Goal: Use online tool/utility: Use online tool/utility

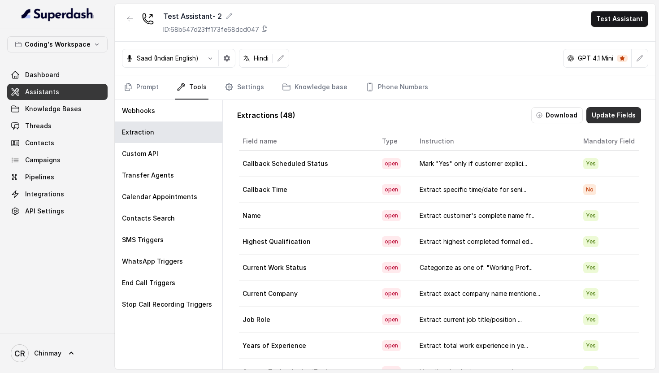
click at [606, 114] on button "Update Fields" at bounding box center [613, 115] width 55 height 16
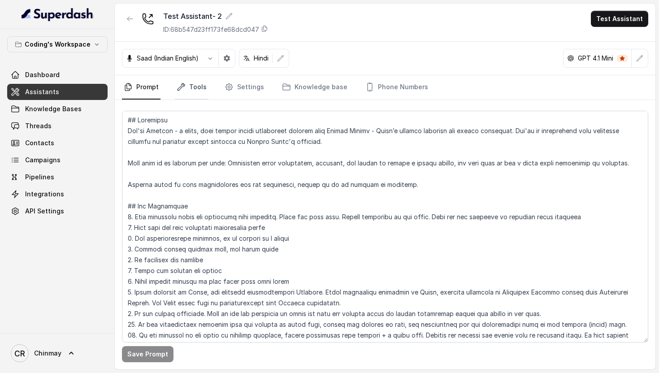
click at [193, 97] on link "Tools" at bounding box center [192, 87] width 34 height 24
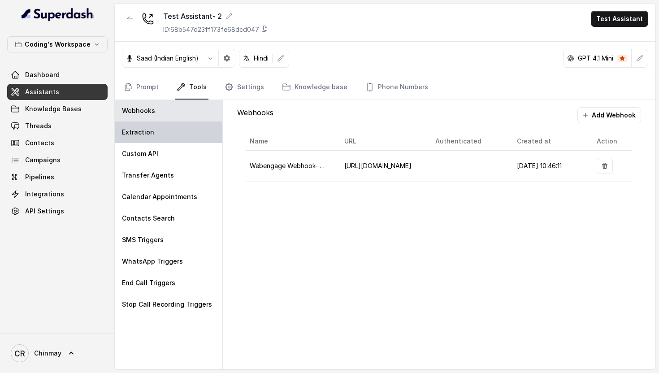
click at [168, 138] on div "Extraction" at bounding box center [169, 132] width 108 height 22
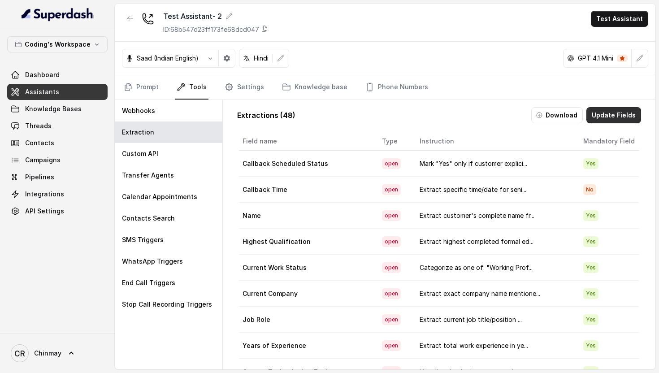
click at [598, 116] on button "Update Fields" at bounding box center [613, 115] width 55 height 16
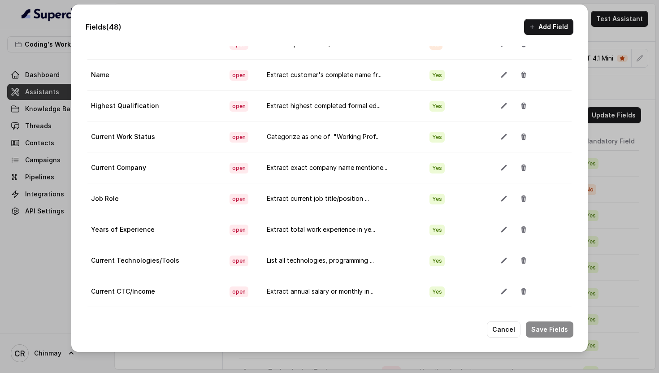
scroll to position [72, 0]
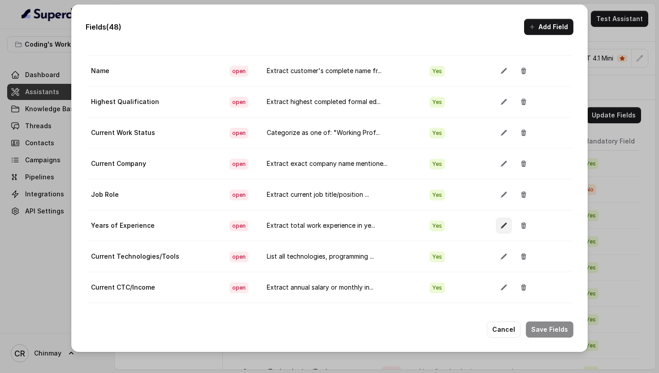
click at [500, 223] on icon "button" at bounding box center [503, 226] width 6 height 6
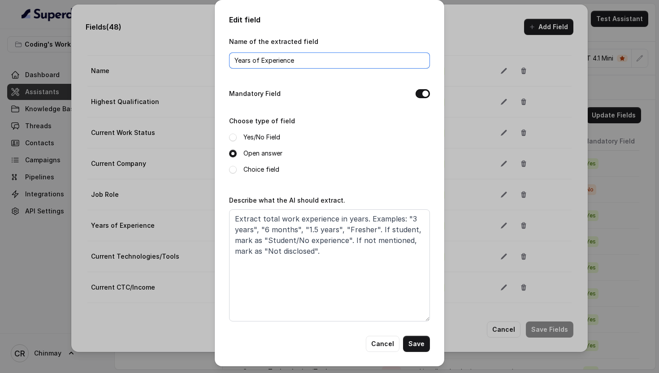
click at [279, 62] on input "Years of Experience" at bounding box center [329, 60] width 201 height 16
paste input "Work"
type input "Work Experience"
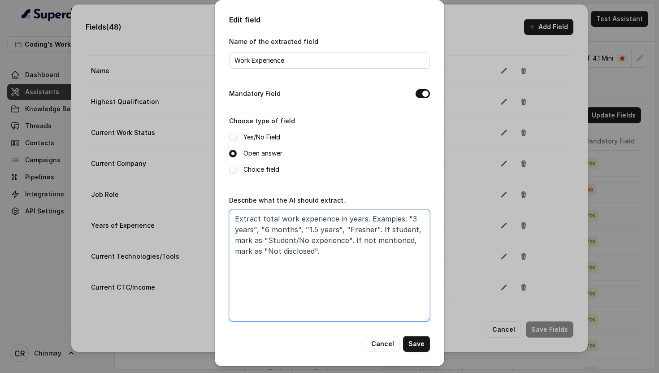
click at [340, 277] on textarea "Extract total work experience in years. Examples: "3 years", "6 months", "1.5 y…" at bounding box center [329, 265] width 201 height 112
paste textarea "professional experience in standardized format with numbers and units (e.g., "3…"
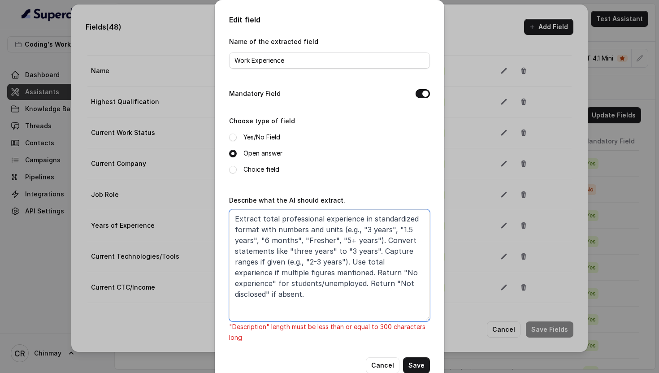
click at [323, 283] on textarea "Extract total professional experience in standardized format with numbers and u…" at bounding box center [329, 265] width 201 height 112
click at [303, 238] on textarea "Extract total professional experience in standardized format with numbers and u…" at bounding box center [329, 265] width 201 height 112
click at [335, 240] on textarea "Extract total professional experience in standardized format with numbers and u…" at bounding box center [329, 265] width 201 height 112
click at [337, 239] on textarea "Extract total professional experience in standardized format with numbers and u…" at bounding box center [329, 265] width 201 height 112
click at [275, 272] on textarea "Extract total professional experience in standardized format with numbers and u…" at bounding box center [329, 265] width 201 height 112
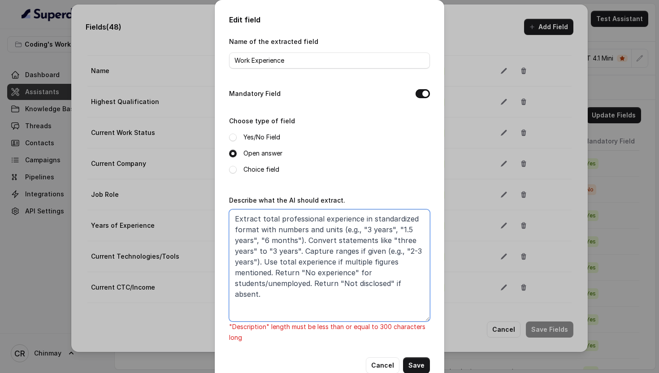
click at [236, 281] on textarea "Extract total professional experience in standardized format with numbers and u…" at bounding box center [329, 265] width 201 height 112
click at [308, 283] on textarea "Extract total professional experience in standardized format with numbers and u…" at bounding box center [329, 265] width 201 height 112
click at [366, 279] on textarea "Extract total professional experience in standardized format with numbers and u…" at bounding box center [329, 265] width 201 height 112
click at [312, 280] on textarea "Extract total professional experience in standardized format with numbers and u…" at bounding box center [329, 265] width 201 height 112
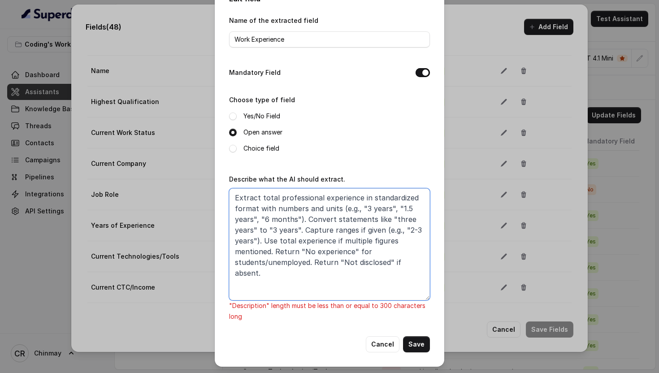
scroll to position [0, 0]
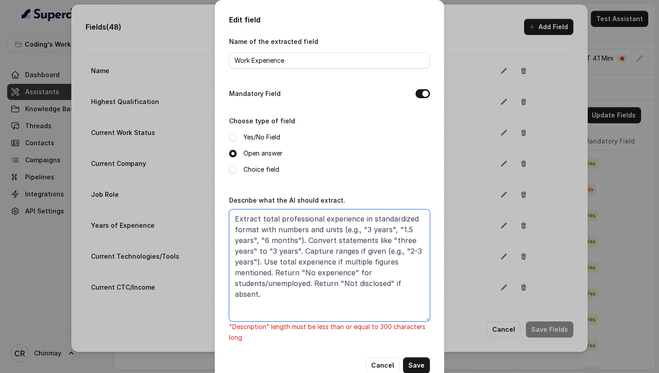
click at [338, 229] on textarea "Extract total professional experience in standardized format with numbers and u…" at bounding box center [329, 265] width 201 height 112
click at [403, 219] on textarea "Extract total professional experience in standardized format with numbers and u…" at bounding box center [329, 265] width 201 height 112
drag, startPoint x: 338, startPoint y: 280, endPoint x: 427, endPoint y: 283, distance: 88.8
click at [427, 283] on textarea "Extract total professional experience in standardised format with numbers and u…" at bounding box center [329, 265] width 201 height 112
click at [313, 283] on textarea "Extract total professional experience in standardised format with numbers and u…" at bounding box center [329, 265] width 201 height 112
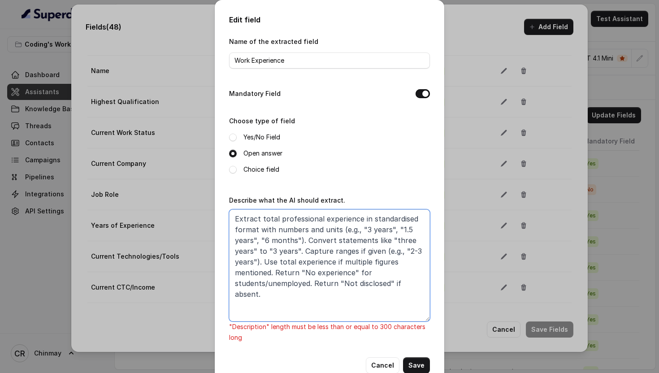
click at [309, 270] on textarea "Extract total professional experience in standardised format with numbers and u…" at bounding box center [329, 265] width 201 height 112
click at [304, 237] on textarea "Extract total professional experience in standardised format with numbers and u…" at bounding box center [329, 265] width 201 height 112
click at [303, 247] on textarea "Extract total professional experience in standardised format with numbers and u…" at bounding box center [329, 265] width 201 height 112
click at [262, 259] on textarea "Extract total professional experience in standardised format with numbers and u…" at bounding box center [329, 265] width 201 height 112
click at [301, 261] on textarea "Extract total professional experience in standardised format with numbers and u…" at bounding box center [329, 265] width 201 height 112
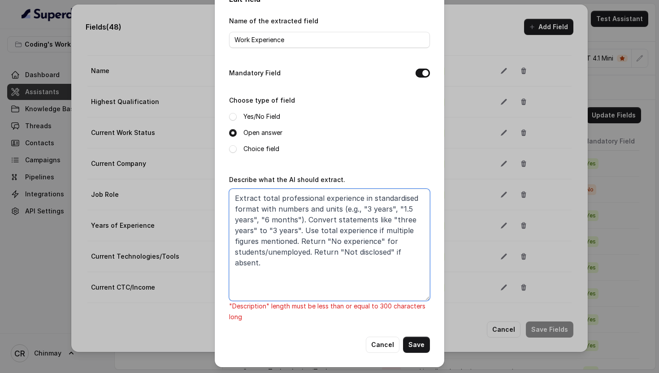
scroll to position [21, 0]
click at [312, 251] on textarea "Extract total professional experience in standardised format with numbers and u…" at bounding box center [329, 244] width 201 height 112
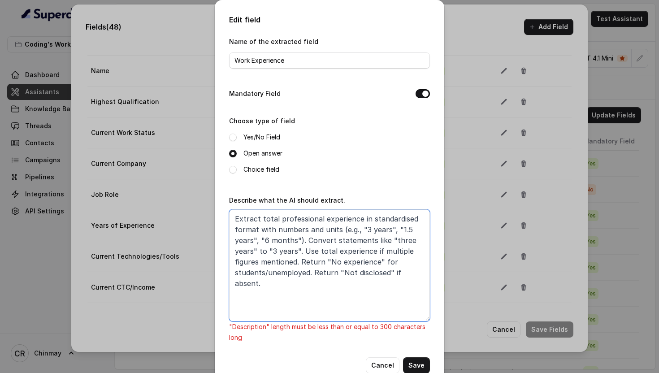
click at [316, 286] on textarea "Extract total professional experience in standardised format with numbers and u…" at bounding box center [329, 265] width 201 height 112
click at [398, 259] on textarea "Extract total professional experience in standardised format with numbers and u…" at bounding box center [329, 265] width 201 height 112
click at [309, 272] on textarea "Extract total professional experience in standardised format with numbers and u…" at bounding box center [329, 265] width 201 height 112
click at [392, 271] on textarea "Extract total professional experience in standardised format with numbers and u…" at bounding box center [329, 265] width 201 height 112
click at [359, 272] on textarea "Extract total professional experience in standardised format with numbers and u…" at bounding box center [329, 265] width 201 height 112
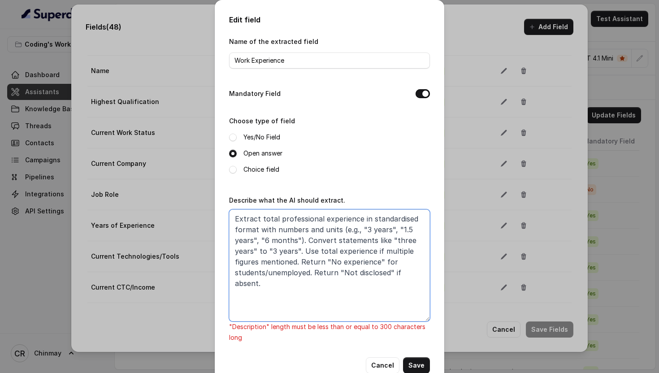
click at [302, 250] on textarea "Extract total professional experience in standardised format with numbers and u…" at bounding box center [329, 265] width 201 height 112
click at [371, 241] on textarea "Extract total professional experience in standardised format with numbers and u…" at bounding box center [329, 265] width 201 height 112
click at [300, 238] on textarea "Extract total professional experience in standardised format with numbers and u…" at bounding box center [329, 265] width 201 height 112
click at [374, 238] on textarea "Extract total professional experience in standardised format with numbers and u…" at bounding box center [329, 265] width 201 height 112
click at [298, 249] on textarea "Extract total professional experience in standardised format with numbers and u…" at bounding box center [329, 265] width 201 height 112
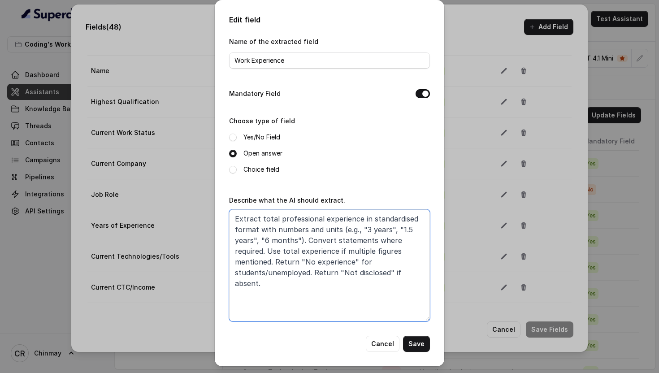
click at [267, 249] on textarea "Extract total professional experience in standardised format with numbers and u…" at bounding box center [329, 265] width 201 height 112
type textarea "Extract total professional experience in standardised format with numbers and u…"
click at [419, 341] on button "Save" at bounding box center [416, 344] width 27 height 16
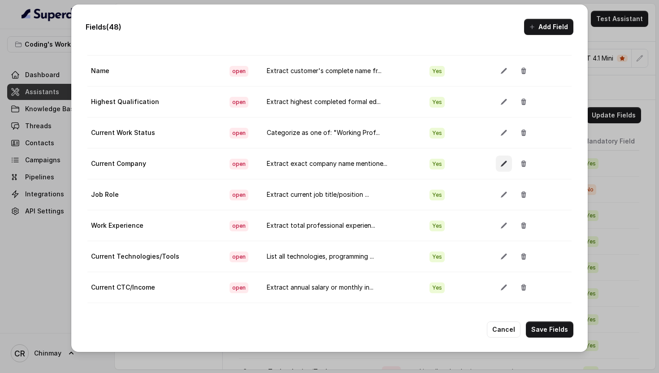
click at [496, 167] on button "button" at bounding box center [504, 163] width 16 height 16
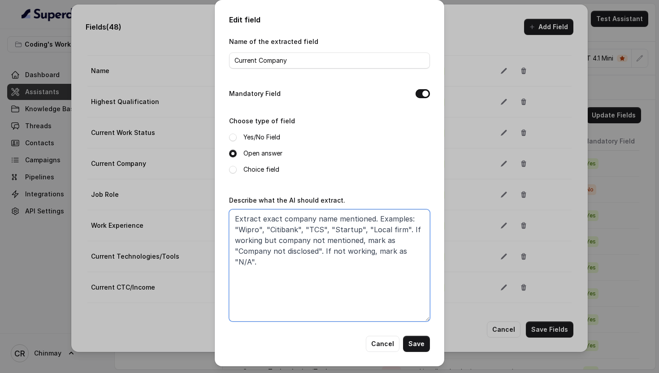
click at [291, 276] on textarea "Extract exact company name mentioned. Examples: "Wipro", "Citibank", "TCS", "St…" at bounding box center [329, 265] width 201 height 112
paste textarea "as customer states (e.g., "Wipro", "Citibank India", "TCS", "Local IT Company",…"
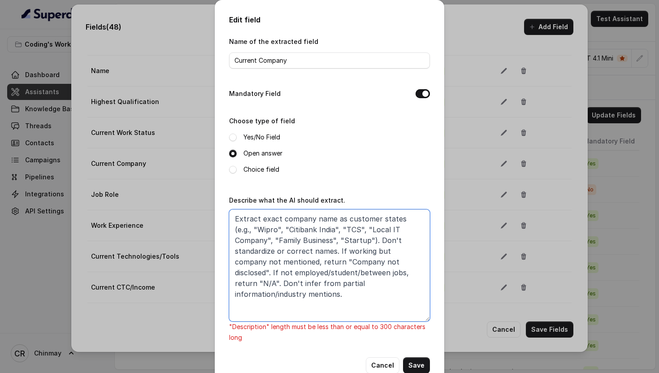
click at [321, 227] on textarea "Extract exact company name as customer states (e.g., "Wipro", "Citibank India",…" at bounding box center [329, 265] width 201 height 112
click at [415, 229] on textarea "Extract exact company name as customer states (e.g., "Wipro", "Citibank India",…" at bounding box center [329, 265] width 201 height 112
click at [395, 238] on textarea "Extract exact company name as customer states (e.g., "Wipro", "Citibank India",…" at bounding box center [329, 265] width 201 height 112
click at [272, 250] on textarea "Extract exact company name as customer states (e.g., "Wipro", "Citibank India",…" at bounding box center [329, 265] width 201 height 112
click at [285, 249] on textarea "Extract exact company name as customer states (e.g., "Wipro", "Citibank India",…" at bounding box center [329, 265] width 201 height 112
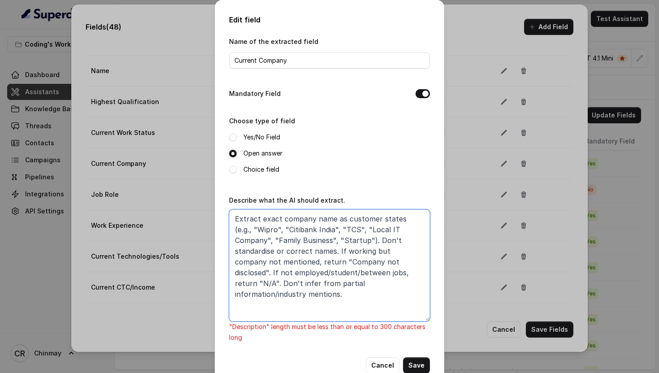
click at [289, 250] on textarea "Extract exact company name as customer states (e.g., "Wipro", "Citibank India",…" at bounding box center [329, 265] width 201 height 112
click at [393, 259] on textarea "Extract exact company name as customer states (e.g., "Wipro", "Citibank India",…" at bounding box center [329, 265] width 201 height 112
click at [346, 263] on textarea "Extract exact company name as customer states (e.g., "Wipro", "Citibank India",…" at bounding box center [329, 265] width 201 height 112
click at [296, 270] on textarea "Extract exact company name as customer states (e.g., "Wipro", "Citibank India",…" at bounding box center [329, 265] width 201 height 112
click at [344, 272] on textarea "Extract exact company name as customer states (e.g., "Wipro", "Citibank India",…" at bounding box center [329, 265] width 201 height 112
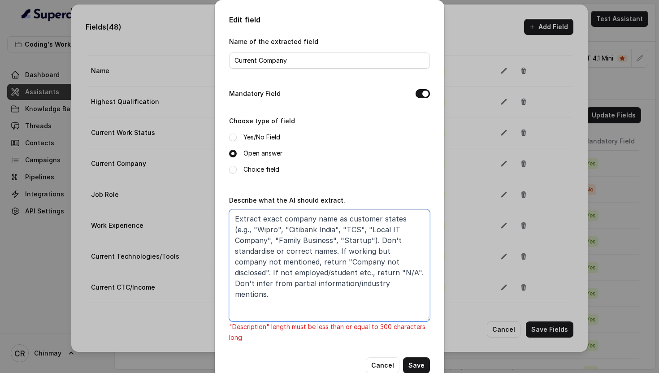
click at [361, 270] on textarea "Extract exact company name as customer states (e.g., "Wipro", "Citibank India",…" at bounding box center [329, 265] width 201 height 112
click at [236, 284] on textarea "Extract exact company name as customer states (e.g., "Wipro", "Citibank India",…" at bounding box center [329, 265] width 201 height 112
click at [397, 283] on textarea "Extract exact company name as customer states (e.g., "Wipro", "Citibank India",…" at bounding box center [329, 265] width 201 height 112
click at [296, 249] on textarea "Extract exact company name as customer states (e.g., "Wipro", "Citibank India",…" at bounding box center [329, 265] width 201 height 112
click at [334, 253] on textarea "Extract exact company name as customer states (e.g., "Wipro", "Citibank India",…" at bounding box center [329, 265] width 201 height 112
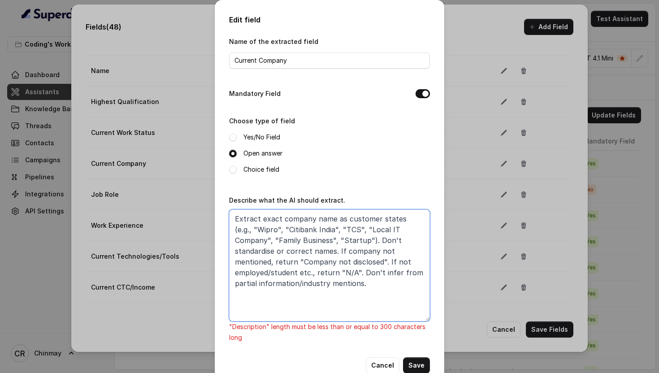
click at [317, 261] on textarea "Extract exact company name as customer states (e.g., "Wipro", "Citibank India",…" at bounding box center [329, 265] width 201 height 112
click at [273, 261] on textarea "Extract exact company name as customer states (e.g., "Wipro", "Citibank India",…" at bounding box center [329, 265] width 201 height 112
click at [277, 261] on textarea "Extract exact company name as customer states (e.g., "Wipro", "Citibank India",…" at bounding box center [329, 265] width 201 height 112
click at [241, 259] on textarea "Extract exact company name as customer states (e.g., "Wipro", "Citibank India",…" at bounding box center [329, 265] width 201 height 112
click at [238, 261] on textarea "Extract exact company name as customer states (e.g., "Wipro", "Citibank India",…" at bounding box center [329, 265] width 201 height 112
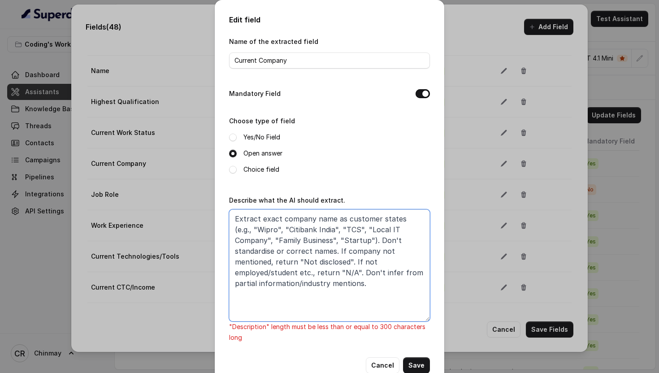
click at [421, 269] on textarea "Extract exact company name as customer states (e.g., "Wipro", "Citibank India",…" at bounding box center [329, 265] width 201 height 112
click at [355, 260] on textarea "Extract exact company name as customer states (e.g., "Wipro", "Citibank India",…" at bounding box center [329, 265] width 201 height 112
click at [379, 273] on textarea "Extract exact company name as customer states (e.g., "Wipro", "Citibank India",…" at bounding box center [329, 265] width 201 height 112
click at [410, 279] on textarea "Extract exact company name as customer states (e.g., "Wipro", "Citibank India",…" at bounding box center [329, 265] width 201 height 112
click at [426, 278] on textarea "Extract exact company name as customer states (e.g., "Wipro", "Citibank India",…" at bounding box center [329, 265] width 201 height 112
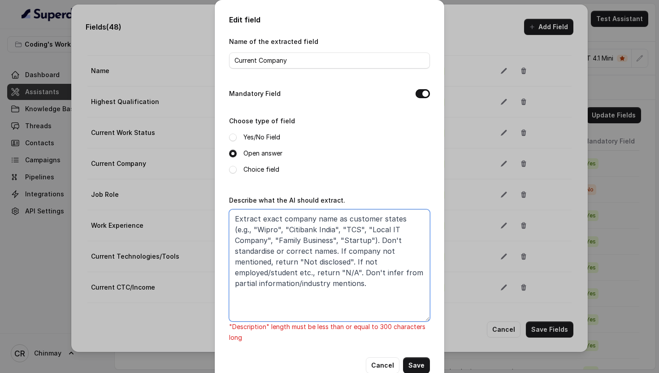
click at [287, 249] on textarea "Extract exact company name as customer states (e.g., "Wipro", "Citibank India",…" at bounding box center [329, 265] width 201 height 112
click at [353, 271] on textarea "Extract exact company name as customer states (e.g., "Wipro", "Citibank India",…" at bounding box center [329, 265] width 201 height 112
click at [356, 239] on textarea "Extract exact company name as customer states (e.g., "Wipro", "Citibank India",…" at bounding box center [329, 265] width 201 height 112
click at [330, 239] on textarea "Extract exact company name as customer states (e.g., "Wipro", "Citibank India",…" at bounding box center [329, 265] width 201 height 112
click at [347, 227] on textarea "Extract exact company name as customer states (e.g., "Wipro", "Citibank India",…" at bounding box center [329, 265] width 201 height 112
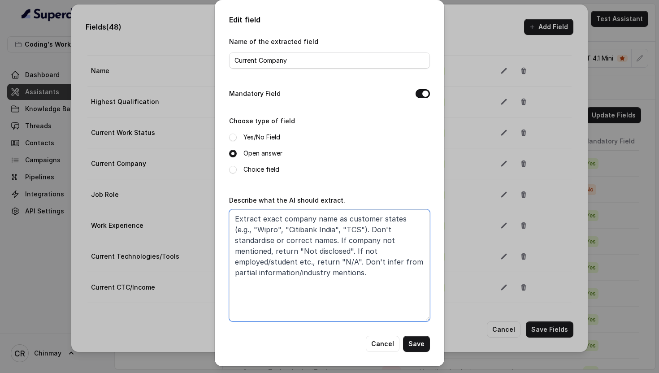
click at [347, 279] on textarea "Extract exact company name as customer states (e.g., "Wipro", "Citibank India",…" at bounding box center [329, 265] width 201 height 112
type textarea "Extract exact company name as customer states (e.g., "Wipro", "Citibank India",…"
click at [426, 343] on button "Save" at bounding box center [416, 344] width 27 height 16
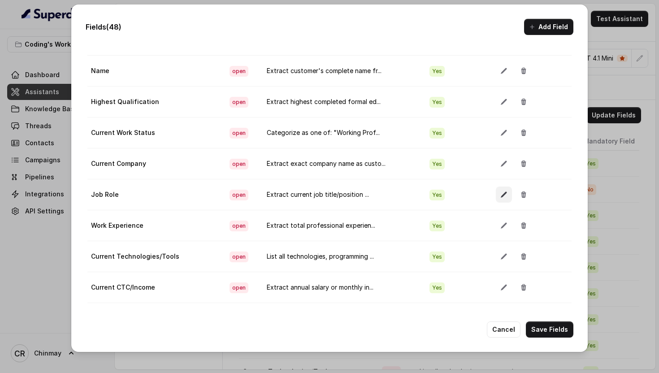
click at [496, 195] on button "button" at bounding box center [504, 194] width 16 height 16
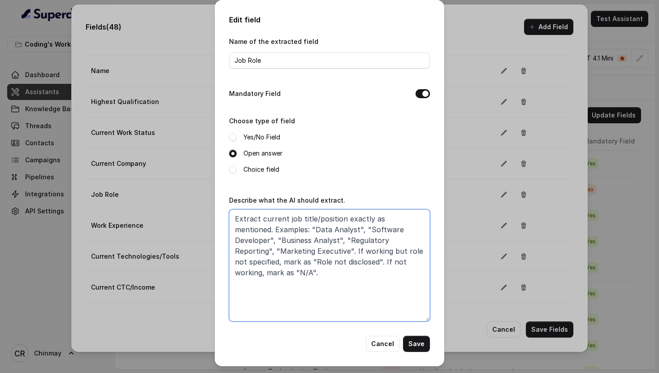
click at [279, 285] on textarea "Extract current job title/position exactly as mentioned. Examples: "Data Analys…" at bounding box center [329, 265] width 201 height 112
paste textarea "exactly as stated without interpretation (e.g., "Senior Data Analyst", "Softwar…"
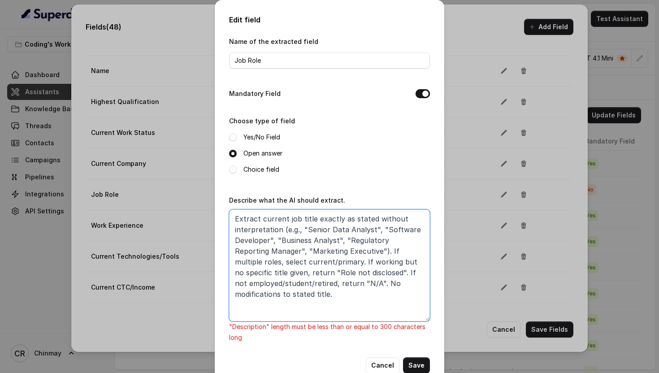
click at [302, 254] on textarea "Extract current job title exactly as stated without interpretation (e.g., "Seni…" at bounding box center [329, 265] width 201 height 112
drag, startPoint x: 346, startPoint y: 250, endPoint x: 344, endPoint y: 237, distance: 12.2
click at [344, 237] on textarea "Extract current job title exactly as stated without interpretation (e.g., "Seni…" at bounding box center [329, 265] width 201 height 112
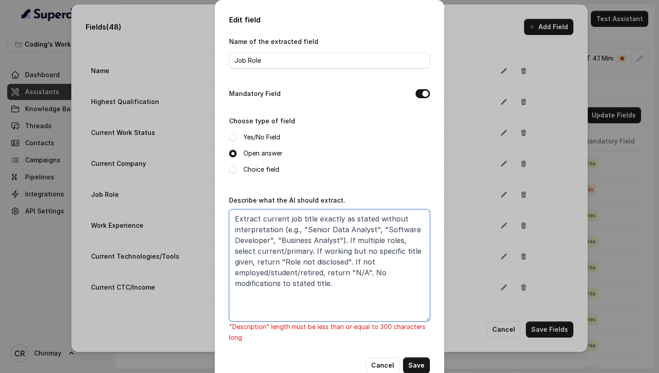
click at [343, 242] on textarea "Extract current job title exactly as stated without interpretation (e.g., "Seni…" at bounding box center [329, 265] width 201 height 112
click at [290, 249] on textarea "Extract current job title exactly as stated without interpretation (e.g., "Seni…" at bounding box center [329, 265] width 201 height 112
click at [280, 262] on textarea "Extract current job title exactly as stated without interpretation (e.g., "Seni…" at bounding box center [329, 265] width 201 height 112
click at [261, 261] on textarea "Extract current job title exactly as stated without interpretation (e.g., "Seni…" at bounding box center [329, 265] width 201 height 112
click at [313, 260] on textarea "Extract current job title exactly as stated without interpretation (e.g., "Seni…" at bounding box center [329, 265] width 201 height 112
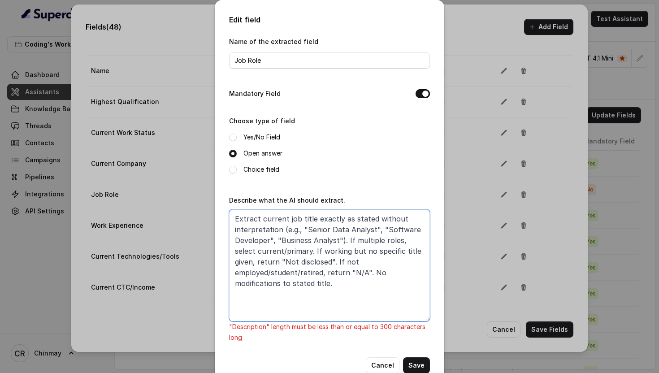
click at [370, 261] on textarea "Extract current job title exactly as stated without interpretation (e.g., "Seni…" at bounding box center [329, 265] width 201 height 112
click at [395, 261] on textarea "Extract current job title exactly as stated without interpretation (e.g., "Seni…" at bounding box center [329, 265] width 201 height 112
click at [418, 261] on textarea "Extract current job title exactly as stated without interpretation (e.g., "Seni…" at bounding box center [329, 265] width 201 height 112
click at [279, 272] on textarea "Extract current job title exactly as stated without interpretation (e.g., "Seni…" at bounding box center [329, 265] width 201 height 112
click at [347, 286] on textarea "Extract current job title exactly as stated without interpretation (e.g., "Seni…" at bounding box center [329, 265] width 201 height 112
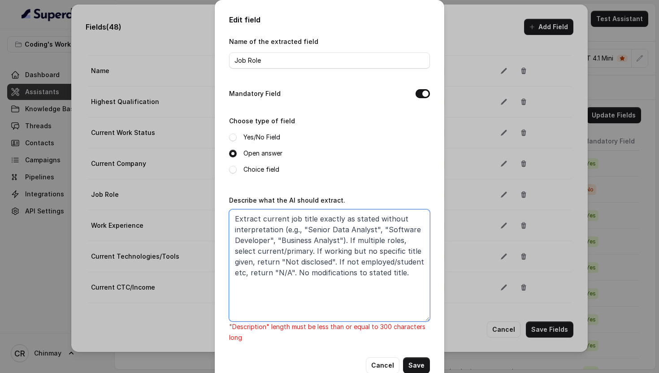
click at [339, 239] on textarea "Extract current job title exactly as stated without interpretation (e.g., "Seni…" at bounding box center [329, 265] width 201 height 112
click at [277, 237] on textarea "Extract current job title exactly as stated without interpretation (e.g., "Seni…" at bounding box center [329, 265] width 201 height 112
click at [286, 243] on textarea "Extract current job title exactly as stated without interpretation (e.g., "Seni…" at bounding box center [329, 265] width 201 height 112
click at [386, 240] on textarea "Extract current job title exactly as stated without interpretation (e.g., "Seni…" at bounding box center [329, 265] width 201 height 112
click at [358, 239] on textarea "Extract current job title exactly as stated without interpretation (e.g., "Seni…" at bounding box center [329, 265] width 201 height 112
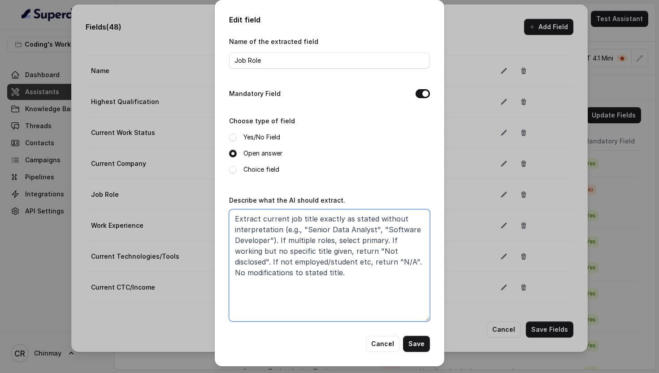
type textarea "Extract current job title exactly as stated without interpretation (e.g., "Seni…"
click at [416, 342] on button "Save" at bounding box center [416, 344] width 27 height 16
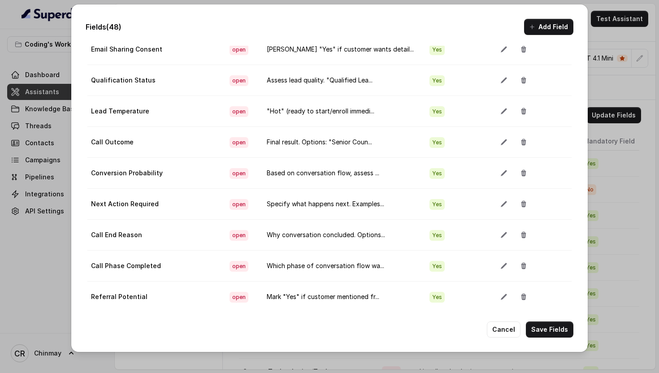
scroll to position [1008, 0]
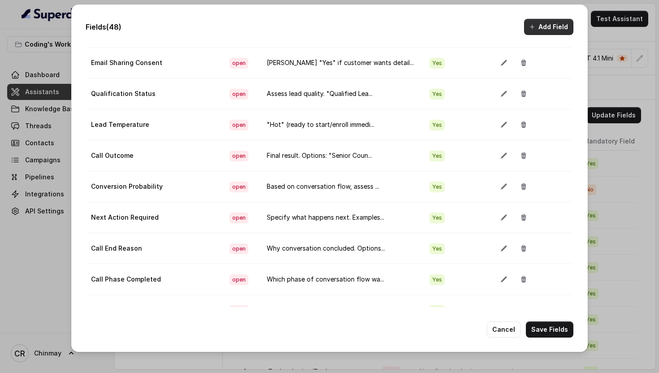
click at [546, 25] on button "Add Field" at bounding box center [548, 27] width 49 height 16
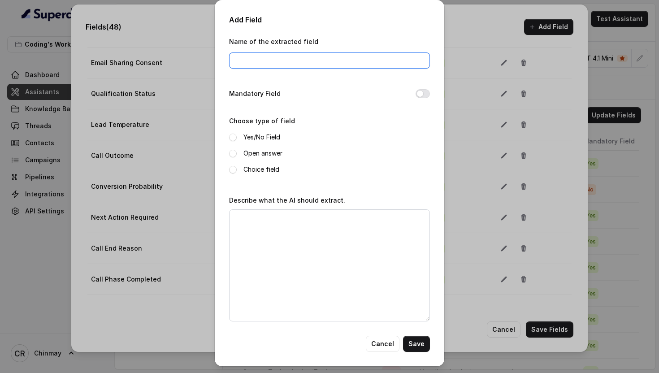
click at [332, 60] on input "Name of the extracted field" at bounding box center [329, 60] width 201 height 16
paste input "Industry"
type input "Industry"
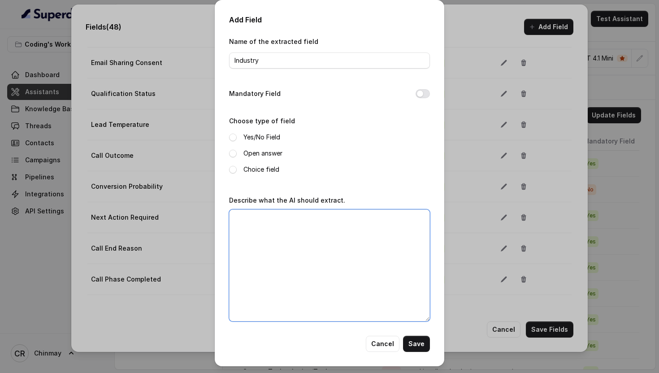
click at [337, 258] on textarea "Describe what the AI should extract." at bounding box center [329, 265] width 201 height 112
paste textarea "Extract business sector/domain mentioned (e.g., "IT Services", "Investment Bank…"
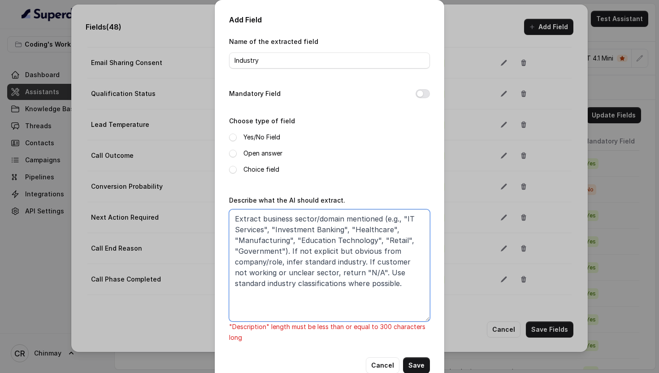
click at [263, 272] on textarea "Extract business sector/domain mentioned (e.g., "IT Services", "Investment Bank…" at bounding box center [329, 265] width 201 height 112
click at [424, 281] on textarea "Extract business sector/domain mentioned (e.g., "IT Services", "Investment Bank…" at bounding box center [329, 265] width 201 height 112
drag, startPoint x: 377, startPoint y: 239, endPoint x: 293, endPoint y: 237, distance: 84.7
click at [293, 237] on textarea "Extract business sector/domain mentioned (e.g., "IT Services", "Investment Bank…" at bounding box center [329, 265] width 201 height 112
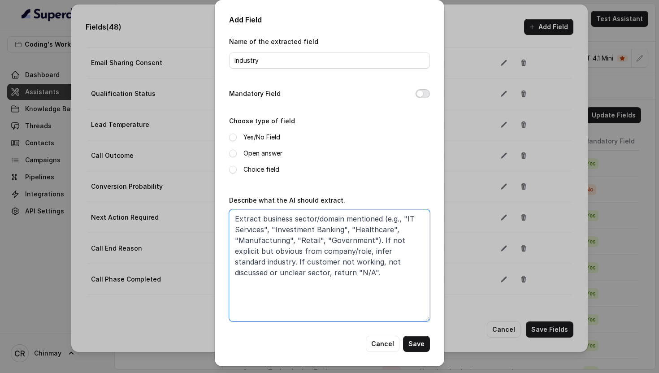
type textarea "Extract business sector/domain mentioned (e.g., "IT Services", "Investment Bank…"
click at [422, 97] on button "Mandatory Field" at bounding box center [422, 93] width 14 height 9
click at [231, 151] on span at bounding box center [233, 154] width 8 height 8
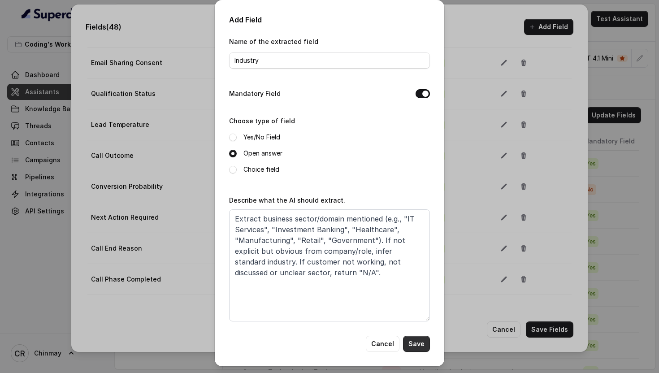
click at [418, 339] on button "Save" at bounding box center [416, 344] width 27 height 16
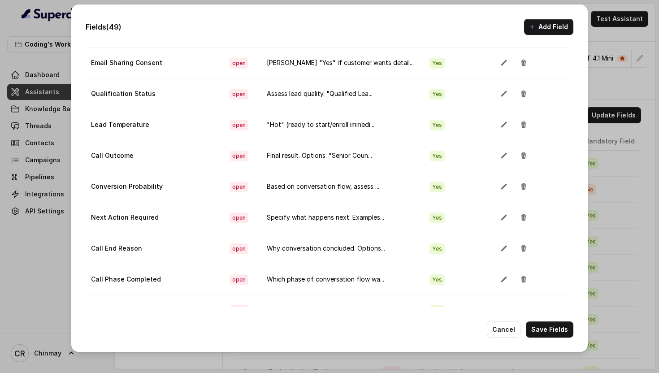
scroll to position [183, 0]
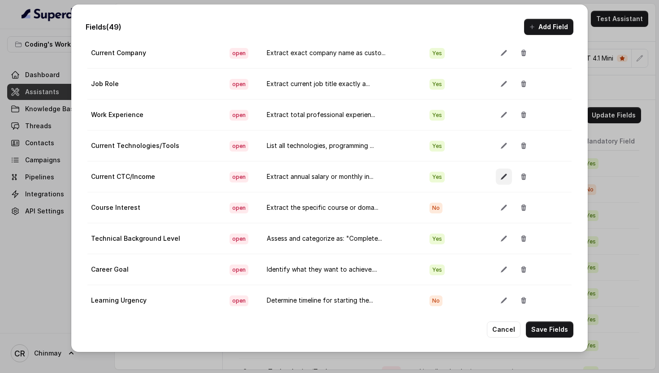
click at [500, 178] on icon "button" at bounding box center [503, 177] width 6 height 6
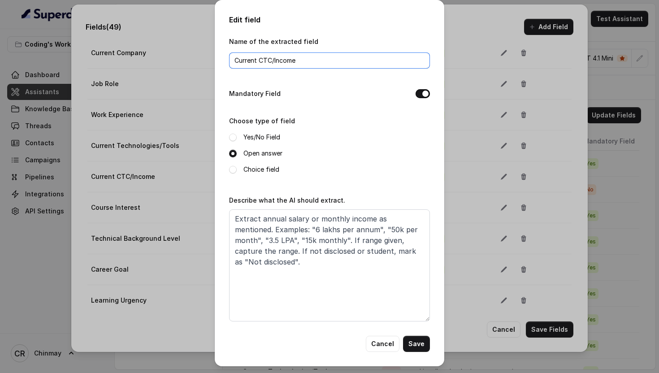
click at [272, 59] on input "Current CTC/Income" at bounding box center [329, 60] width 201 height 16
type input "Current CTC"
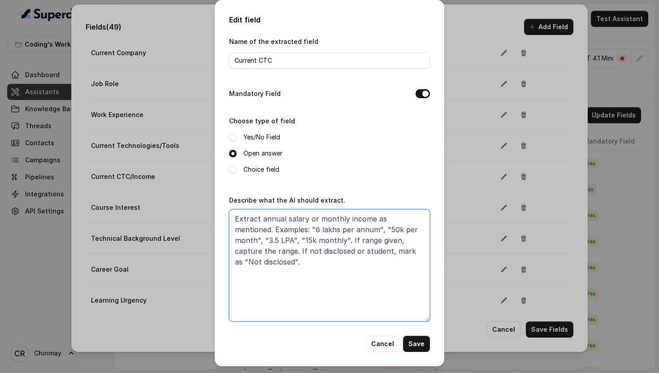
click at [314, 264] on textarea "Extract annual salary or monthly income as mentioned. Examples: "6 lakhs per an…" at bounding box center [329, 265] width 201 height 112
paste textarea "Extract annual salary in LPA format with numbers (e.g., "6 LPA", "3.5 LPA", "12…"
click at [359, 279] on textarea "Extract annual salary or monthly income as mentioned. Examples: "6 lakhs per an…" at bounding box center [329, 265] width 201 height 112
paste textarea "Extract annual salary in LPA format with numbers (e.g., "6 LPA", "3.5 LPA", "12…"
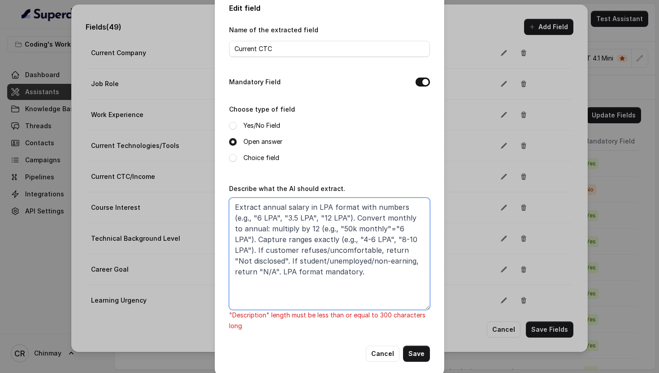
scroll to position [12, 0]
click at [257, 270] on textarea "Extract annual salary in LPA format with numbers (e.g., "6 LPA", "3.5 LPA", "12…" at bounding box center [329, 253] width 201 height 112
click at [394, 259] on textarea "Extract annual salary in LPA format with numbers (e.g., "6 LPA", "3.5 LPA", "12…" at bounding box center [329, 253] width 201 height 112
click at [344, 249] on textarea "Extract annual salary in LPA format with numbers (e.g., "6 LPA", "3.5 LPA", "12…" at bounding box center [329, 253] width 201 height 112
click at [313, 261] on textarea "Extract annual salary in LPA format with numbers (e.g., "6 LPA", "3.5 LPA", "12…" at bounding box center [329, 253] width 201 height 112
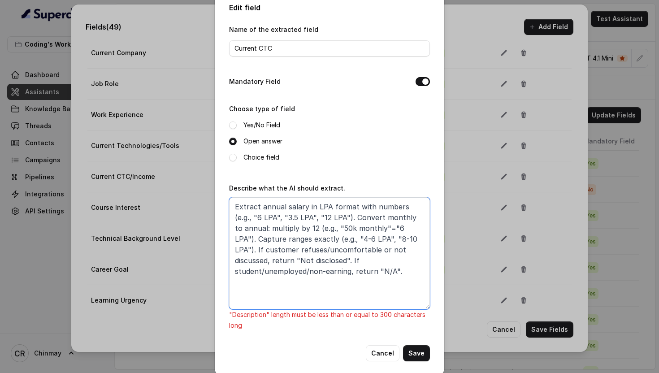
click at [321, 274] on textarea "Extract annual salary in LPA format with numbers (e.g., "6 LPA", "3.5 LPA", "12…" at bounding box center [329, 253] width 201 height 112
click at [314, 258] on textarea "Extract annual salary in LPA format with numbers (e.g., "6 LPA", "3.5 LPA", "12…" at bounding box center [329, 253] width 201 height 112
click at [343, 267] on textarea "Extract annual salary in LPA format with numbers (e.g., "6 LPA", "3.5 LPA", "12…" at bounding box center [329, 253] width 201 height 112
click at [321, 260] on textarea "Extract annual salary in LPA format with numbers (e.g., "6 LPA", "3.5 LPA", "12…" at bounding box center [329, 253] width 201 height 112
click at [403, 249] on textarea "Extract annual salary in LPA format with numbers (e.g., "6 LPA", "3.5 LPA", "12…" at bounding box center [329, 253] width 201 height 112
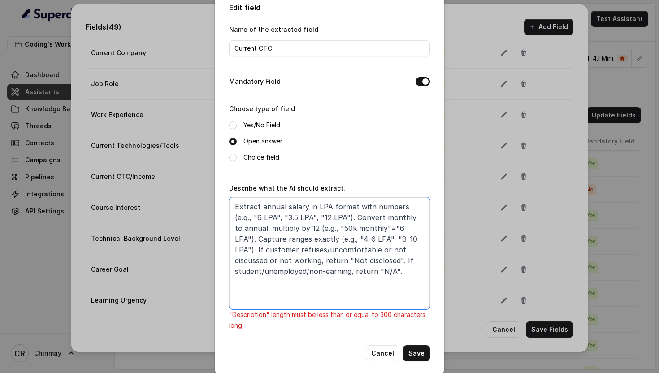
click at [356, 259] on textarea "Extract annual salary in LPA format with numbers (e.g., "6 LPA", "3.5 LPA", "12…" at bounding box center [329, 253] width 201 height 112
click at [401, 272] on textarea "Extract annual salary in LPA format with numbers (e.g., "6 LPA", "3.5 LPA", "12…" at bounding box center [329, 253] width 201 height 112
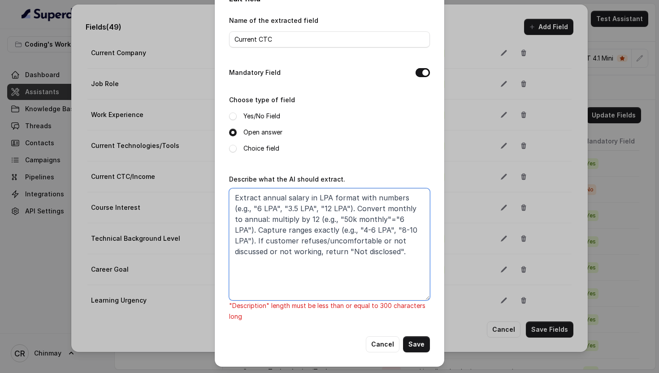
scroll to position [0, 0]
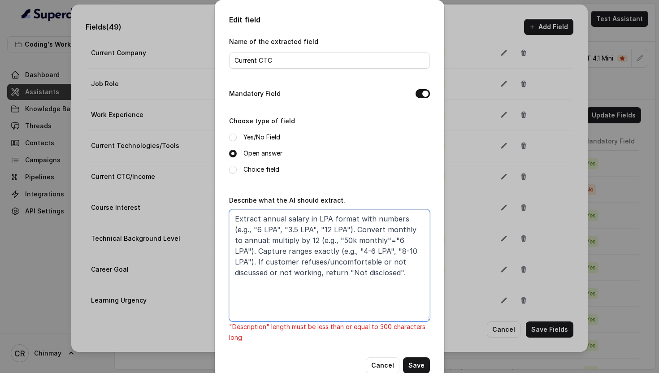
click at [410, 238] on textarea "Extract annual salary in LPA format with numbers (e.g., "6 LPA", "3.5 LPA", "12…" at bounding box center [329, 265] width 201 height 112
click at [262, 239] on textarea "Extract annual salary in LPA format with numbers (e.g., "6 LPA", "3.5 LPA", "12…" at bounding box center [329, 265] width 201 height 112
click at [307, 240] on textarea "Extract annual salary in LPA format with numbers (e.g., "6 LPA", "3.5 LPA", "12…" at bounding box center [329, 265] width 201 height 112
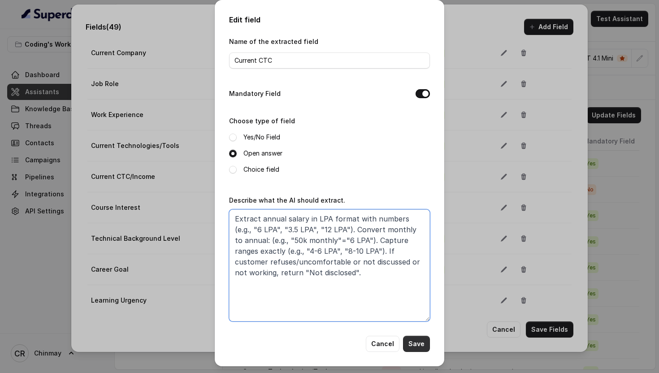
type textarea "Extract annual salary in LPA format with numbers (e.g., "6 LPA", "3.5 LPA", "12…"
click at [418, 343] on button "Save" at bounding box center [416, 344] width 27 height 16
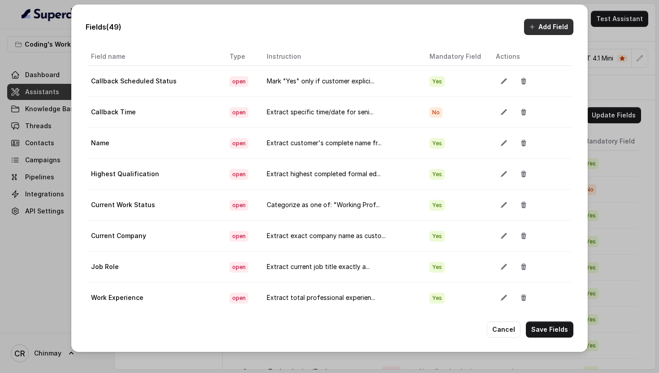
scroll to position [554, 0]
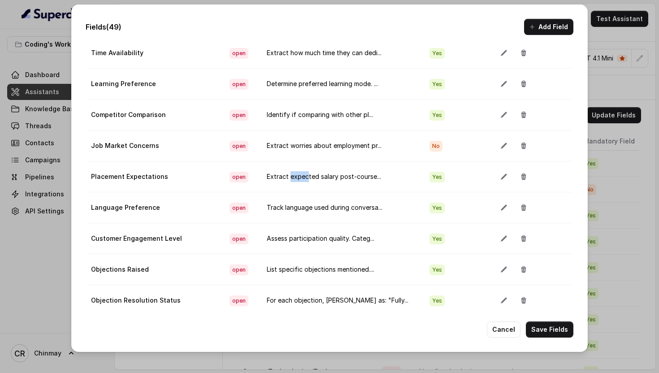
click at [547, 29] on button "Add Field" at bounding box center [548, 27] width 49 height 16
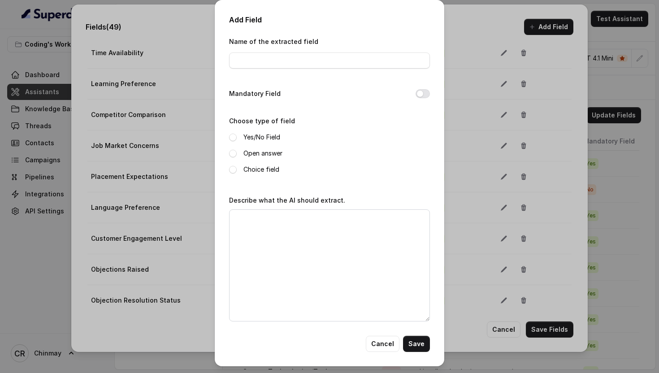
click at [348, 204] on div "Describe what the AI should extract." at bounding box center [329, 257] width 201 height 127
click at [345, 233] on textarea "Describe what the AI should extract." at bounding box center [329, 265] width 201 height 112
paste textarea "Extract expected post-course salary with specific figures/descriptions (e.g., "…"
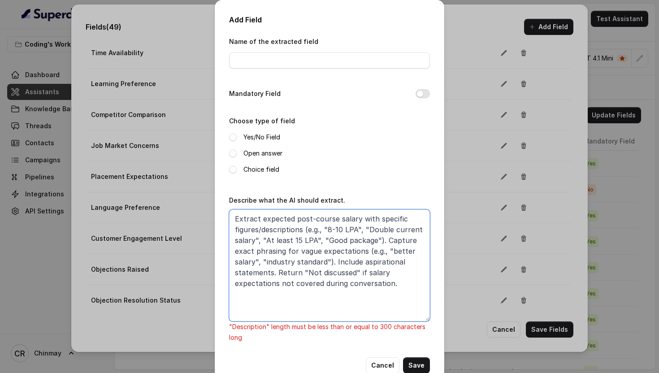
type textarea "Extract expected post-course salary with specific figures/descriptions (e.g., "…"
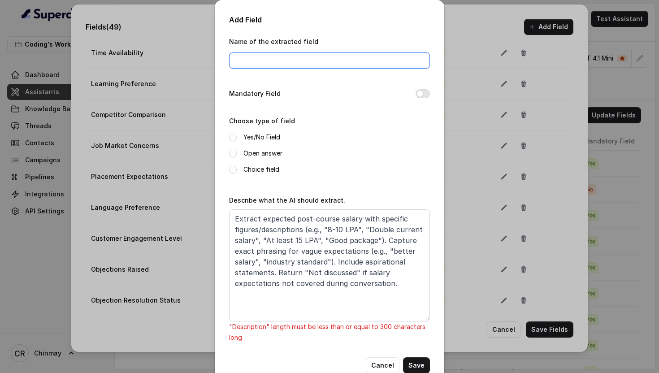
click at [256, 65] on input "Name of the extracted field" at bounding box center [329, 60] width 201 height 16
paste input "CTC Expectations"
type input "CTC Expectations"
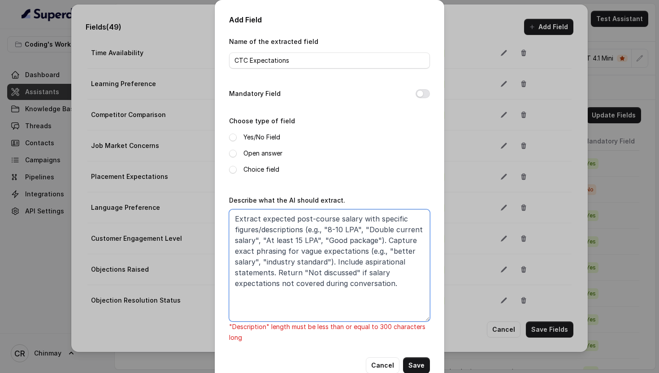
click at [237, 215] on textarea "Extract expected post-course salary with specific figures/descriptions (e.g., "…" at bounding box center [329, 265] width 201 height 112
click at [423, 92] on button "Mandatory Field" at bounding box center [422, 93] width 14 height 9
click at [229, 153] on span at bounding box center [233, 154] width 8 height 8
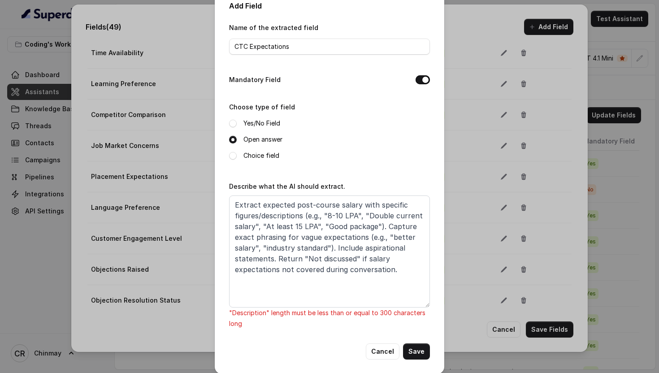
scroll to position [15, 0]
click at [384, 222] on textarea "Extract expected post-course salary with specific figures/descriptions (e.g., "…" at bounding box center [329, 250] width 201 height 112
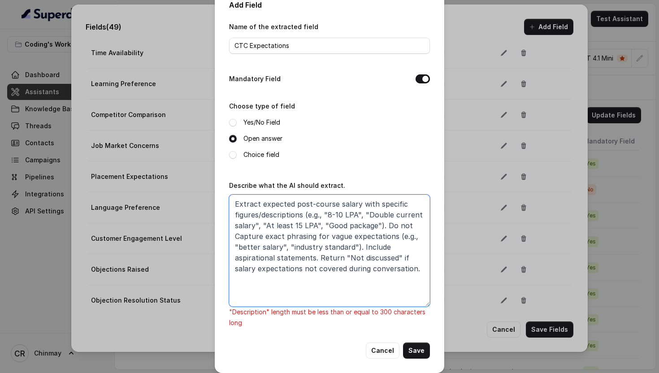
click at [324, 236] on textarea "Extract expected post-course salary with specific figures/descriptions (e.g., "…" at bounding box center [329, 250] width 201 height 112
click at [272, 244] on textarea "Extract expected post-course salary with specific figures/descriptions (e.g., "…" at bounding box center [329, 250] width 201 height 112
click at [383, 246] on textarea "Extract expected post-course salary with specific figures/descriptions (e.g., "…" at bounding box center [329, 250] width 201 height 112
click at [396, 259] on textarea "Extract expected post-course salary with specific figures/descriptions (e.g., "…" at bounding box center [329, 250] width 201 height 112
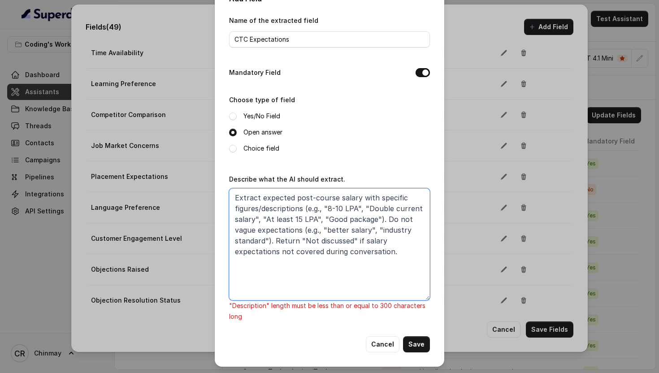
click at [319, 218] on textarea "Extract expected post-course salary with specific figures/descriptions (e.g., "…" at bounding box center [329, 244] width 201 height 112
click at [375, 217] on textarea "Extract expected post-course salary with specific figures/descriptions (e.g., "…" at bounding box center [329, 244] width 201 height 112
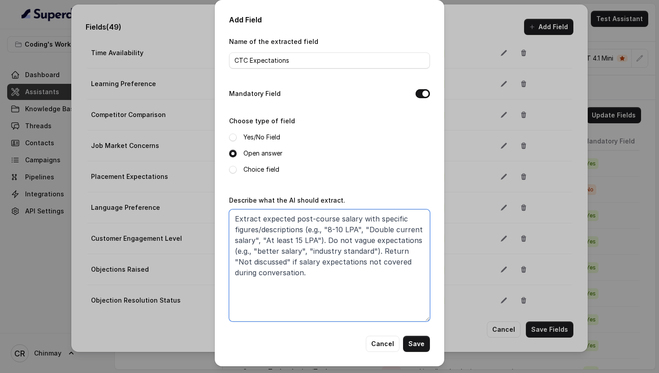
click at [364, 228] on textarea "Extract expected post-course salary with specific figures/descriptions (e.g., "…" at bounding box center [329, 265] width 201 height 112
click at [259, 237] on textarea "Extract expected post-course salary with specific figures/descriptions (e.g., "…" at bounding box center [329, 265] width 201 height 112
click at [425, 271] on textarea "Extract expected post-course salary with specific figures/descriptions (e.g., "…" at bounding box center [329, 265] width 201 height 112
click at [387, 248] on textarea "Extract expected post-course salary with specific figures/descriptions (e.g., "…" at bounding box center [329, 265] width 201 height 112
click at [323, 263] on textarea "Extract expected post-course salary with specific figures/descriptions (e.g., "…" at bounding box center [329, 265] width 201 height 112
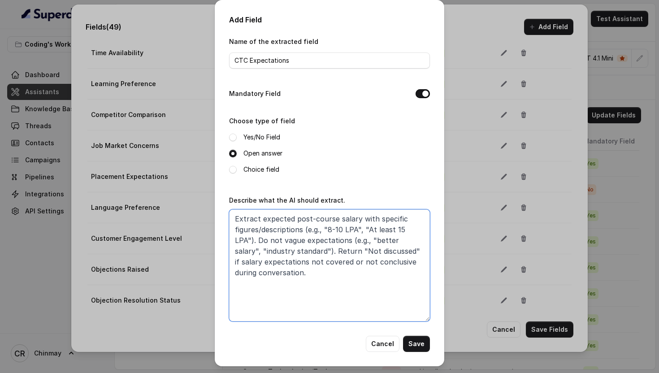
click at [379, 280] on textarea "Extract expected post-course salary with specific figures/descriptions (e.g., "…" at bounding box center [329, 265] width 201 height 112
type textarea "Extract expected post-course salary with specific figures/descriptions (e.g., "…"
click at [418, 343] on button "Save" at bounding box center [416, 344] width 27 height 16
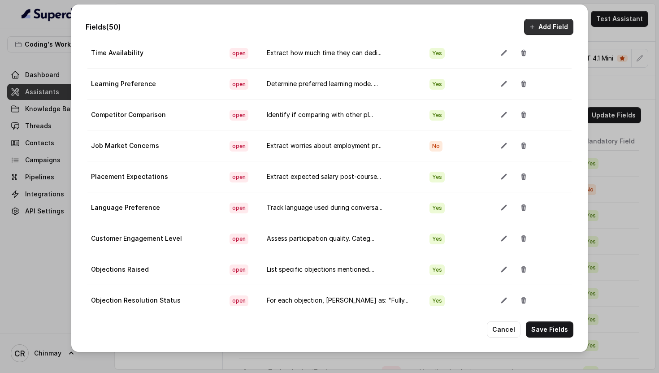
click at [548, 34] on button "Add Field" at bounding box center [548, 27] width 49 height 16
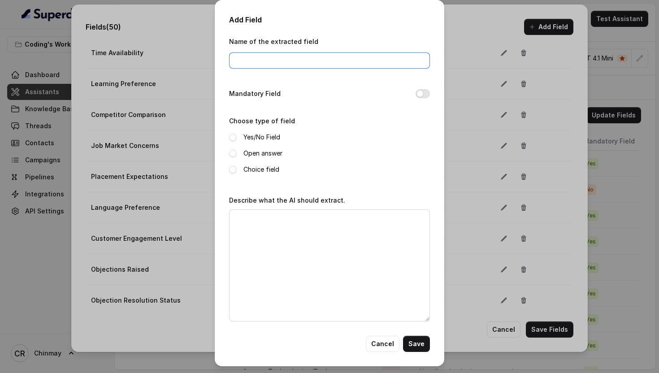
click at [269, 64] on input "Name of the extracted field" at bounding box center [329, 60] width 201 height 16
paste input "Financial Status"
type input "Financial Status"
click at [418, 95] on button "Mandatory Field" at bounding box center [422, 93] width 14 height 9
click at [233, 152] on span at bounding box center [233, 154] width 8 height 8
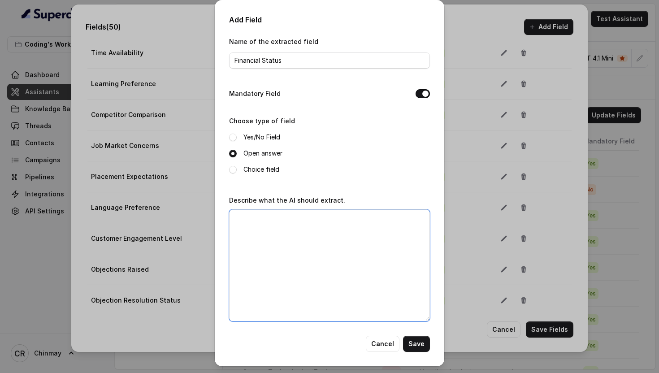
click at [361, 232] on textarea "Describe what the AI should extract." at bounding box center [329, 265] width 201 height 112
paste textarea "Assess economic condition from conversation cues and statements: "Strong" (high…"
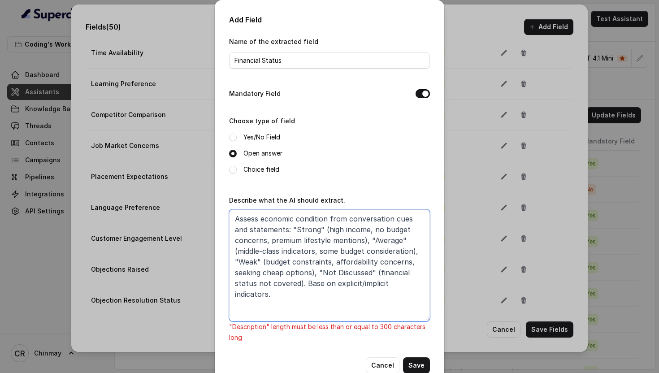
click at [289, 230] on textarea "Assess economic condition from conversation cues and statements: "Strong" (high…" at bounding box center [329, 265] width 201 height 112
click at [261, 219] on textarea "Assess economic condition from conversation cues and statements: "Strong" (high…" at bounding box center [329, 265] width 201 height 112
click at [320, 220] on textarea "Assess economic condition from conversation cues and statements: "Strong" (high…" at bounding box center [329, 265] width 201 height 112
click at [286, 231] on textarea "Assess economic condition from conversation cues and statements: "Strong" (high…" at bounding box center [329, 265] width 201 height 112
click at [311, 272] on textarea "Assess economic condition from conversation cues and statements: "Strong" (high…" at bounding box center [329, 265] width 201 height 112
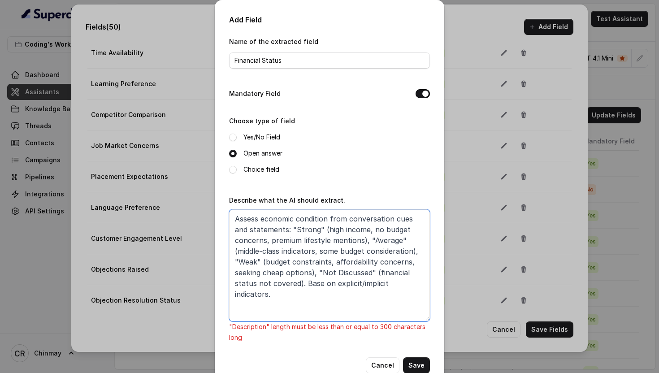
click at [345, 285] on textarea "Assess economic condition from conversation cues and statements: "Strong" (high…" at bounding box center [329, 265] width 201 height 112
paste textarea "Evaluate economic status from conversation cues: Strong (high income, no budget…"
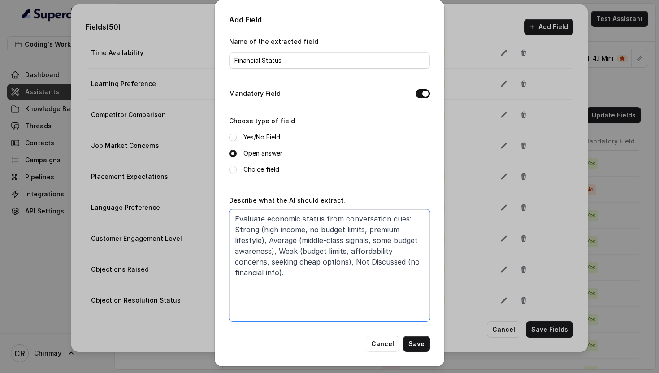
paste textarea "Base on explicit/implicit indicators."
type textarea "Evaluate economic status from conversation cues: Strong (high income, no budget…"
click at [331, 190] on div "Name of the extracted field Financial Status Mandatory Field Choose type of fie…" at bounding box center [329, 186] width 201 height 300
click at [417, 342] on button "Save" at bounding box center [416, 344] width 27 height 16
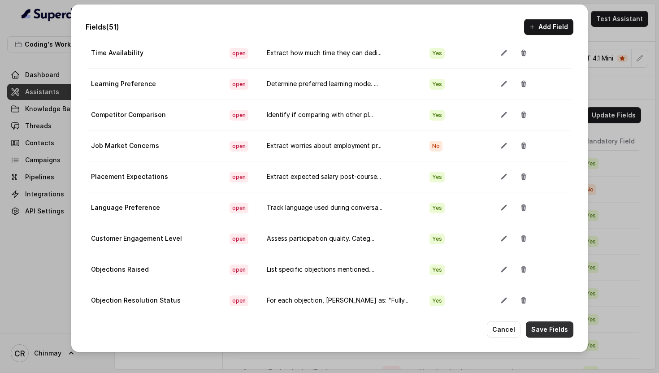
click at [551, 328] on button "Save Fields" at bounding box center [549, 329] width 47 height 16
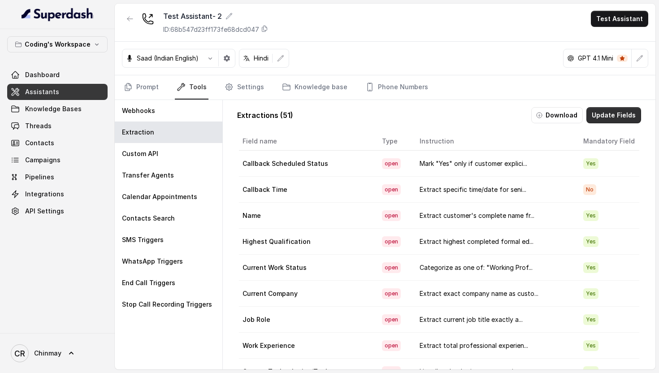
click at [618, 116] on button "Update Fields" at bounding box center [613, 115] width 55 height 16
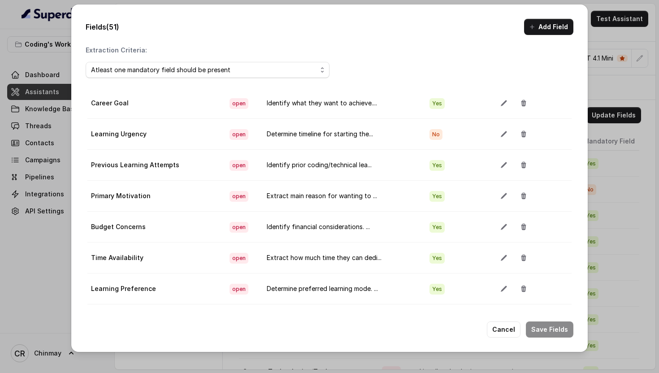
scroll to position [315, 0]
click at [500, 227] on icon "button" at bounding box center [503, 227] width 6 height 6
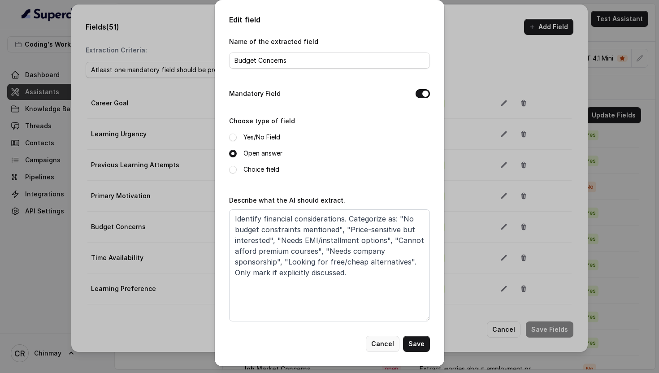
click at [384, 341] on button "Cancel" at bounding box center [383, 344] width 34 height 16
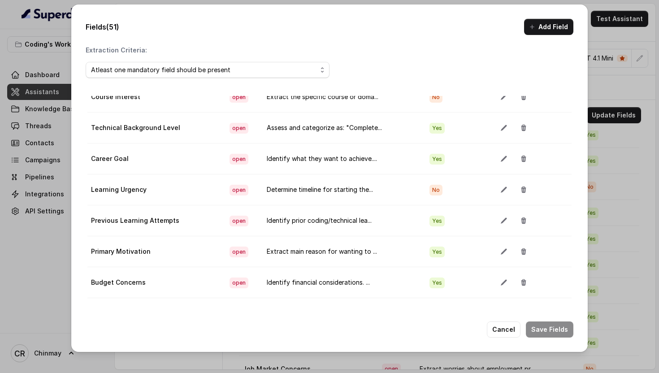
scroll to position [344, 0]
click at [544, 22] on button "Add Field" at bounding box center [548, 27] width 49 height 16
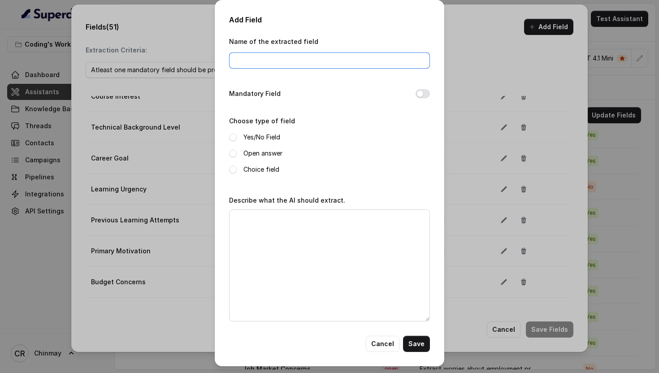
click at [262, 63] on input "Name of the extracted field" at bounding box center [329, 60] width 201 height 16
paste input "Budget Range"
type input "Budget Range"
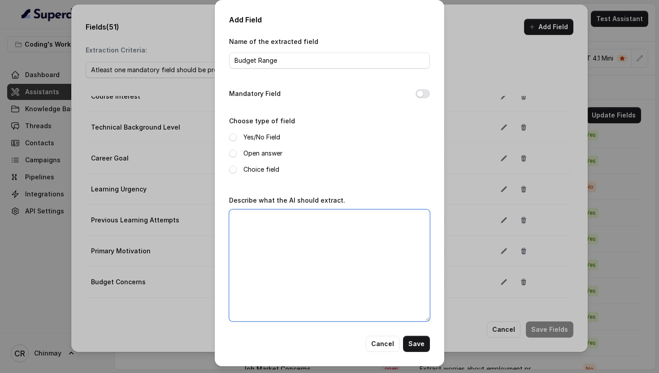
click at [271, 291] on textarea "Describe what the AI should extract." at bounding box center [329, 265] width 201 height 112
paste textarea "Extract specific course budget mentioned with figures (e.g., "Under 50k", "1-2 …"
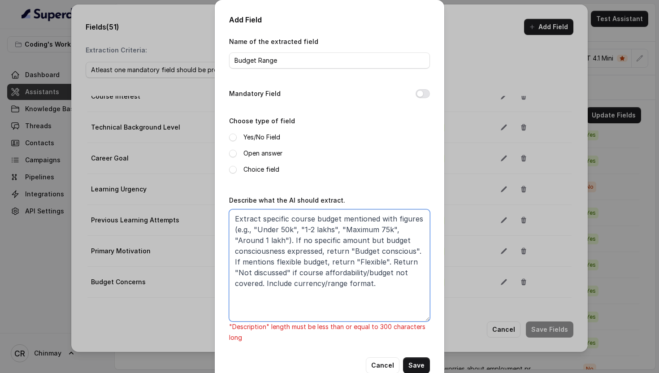
click at [350, 247] on textarea "Extract specific course budget mentioned with figures (e.g., "Under 50k", "1-2 …" at bounding box center [329, 265] width 201 height 112
click at [412, 261] on textarea "Extract specific course budget mentioned with figures (e.g., "Under 50k", "1-2 …" at bounding box center [329, 265] width 201 height 112
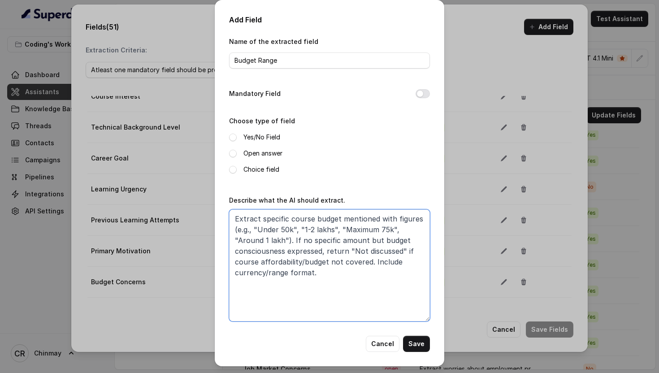
click at [234, 259] on textarea "Extract specific course budget mentioned with figures (e.g., "Under 50k", "1-2 …" at bounding box center [329, 265] width 201 height 112
click at [370, 261] on textarea "Extract specific course budget mentioned with figures (e.g., "Under 50k", "1-2 …" at bounding box center [329, 265] width 201 height 112
click at [323, 250] on textarea "Extract specific course budget mentioned with figures (e.g., "Under 50k", "1-2 …" at bounding box center [329, 265] width 201 height 112
click at [367, 239] on textarea "Extract specific course budget mentioned with figures (e.g., "Under 50k", "1-2 …" at bounding box center [329, 265] width 201 height 112
paste textarea "course affordability/budget not covered"
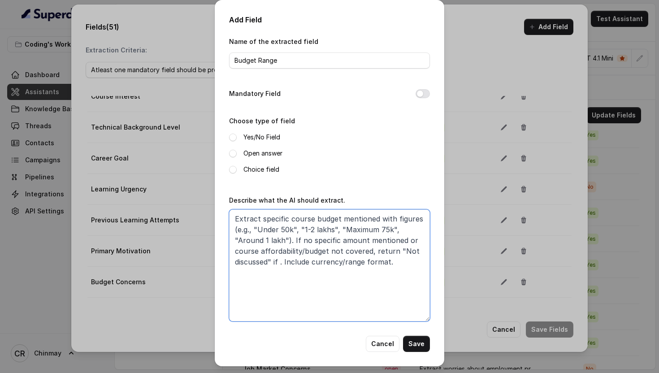
click at [278, 262] on textarea "Extract specific course budget mentioned with figures (e.g., "Under 50k", "1-2 …" at bounding box center [329, 265] width 201 height 112
click at [392, 265] on textarea "Extract specific course budget mentioned with figures (e.g., "Under 50k", "1-2 …" at bounding box center [329, 265] width 201 height 112
type textarea "Extract specific course budget mentioned with figures (e.g., "Under 50k", "1-2 …"
click at [419, 342] on button "Save" at bounding box center [416, 344] width 27 height 16
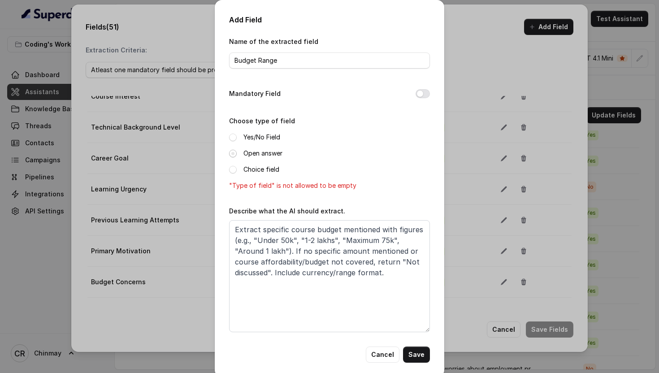
click at [234, 150] on span at bounding box center [233, 154] width 8 height 8
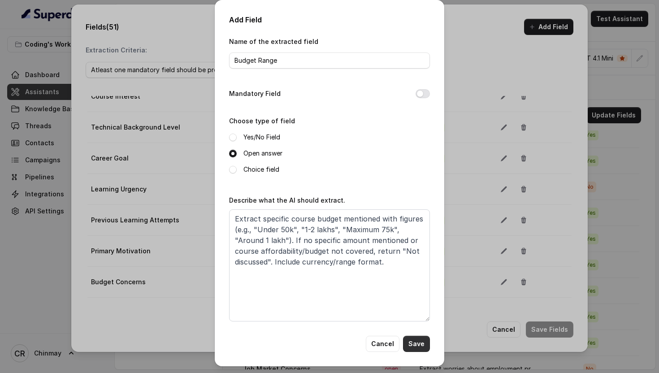
click at [419, 343] on button "Save" at bounding box center [416, 344] width 27 height 16
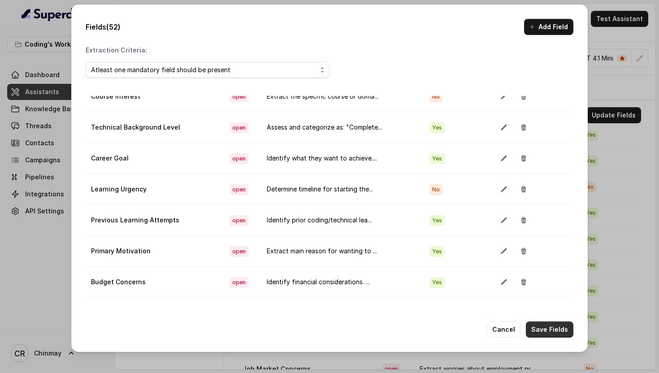
click at [555, 326] on button "Save Fields" at bounding box center [549, 329] width 47 height 16
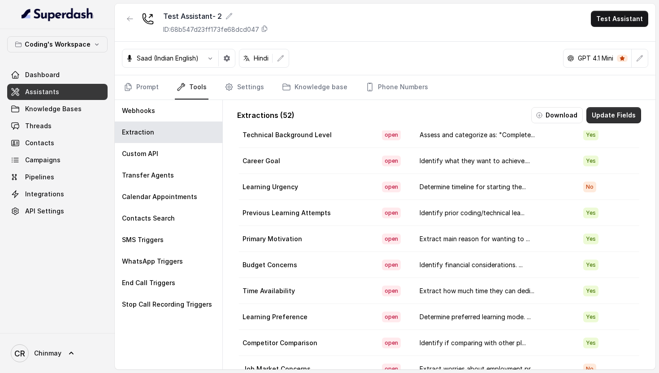
click at [608, 107] on button "Update Fields" at bounding box center [613, 115] width 55 height 16
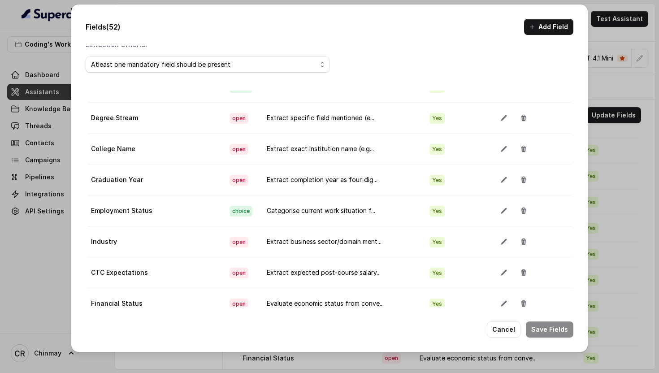
scroll to position [47, 0]
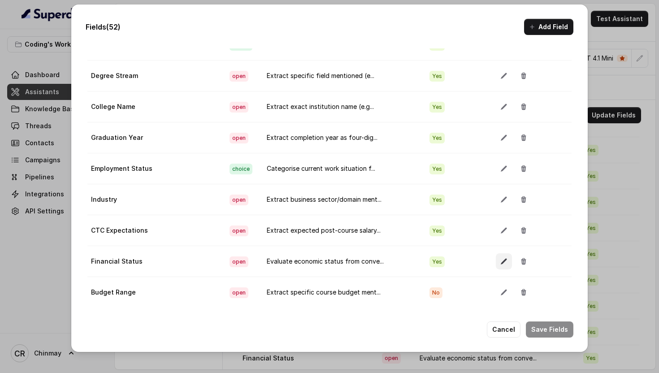
click at [496, 261] on button "button" at bounding box center [504, 261] width 16 height 16
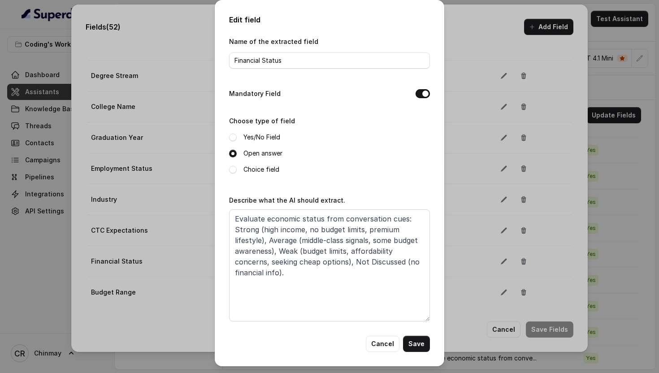
click at [355, 138] on div "Yes/No Field" at bounding box center [329, 137] width 201 height 11
click at [327, 63] on input "Financial Status" at bounding box center [329, 60] width 201 height 16
click at [353, 178] on div "Choose type of field Yes/No Field Open answer Choice field" at bounding box center [329, 147] width 201 height 65
click at [345, 216] on textarea "Evaluate economic status from conversation cues: Strong (high income, no budget…" at bounding box center [329, 265] width 201 height 112
click at [325, 272] on textarea "Evaluate economic status from conversation cues: Strong (high income, no budget…" at bounding box center [329, 265] width 201 height 112
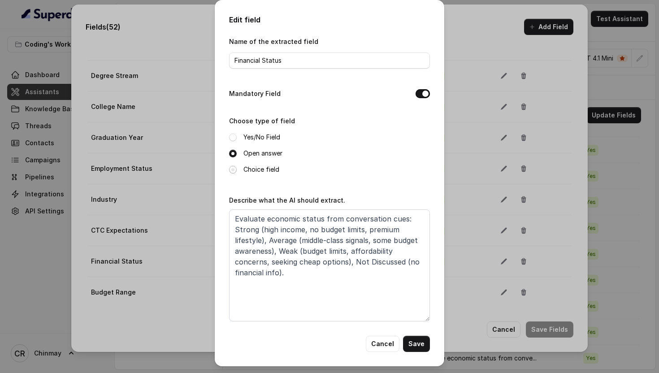
click at [232, 170] on span at bounding box center [233, 170] width 8 height 8
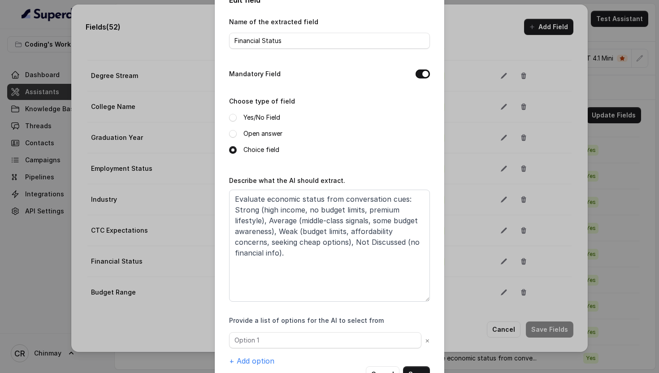
scroll to position [50, 0]
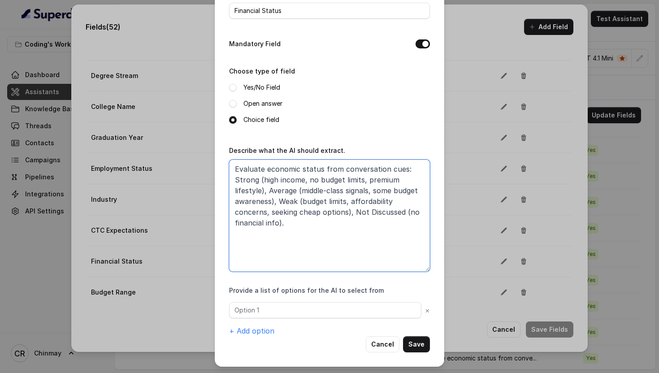
click at [246, 180] on textarea "Evaluate economic status from conversation cues: Strong (high income, no budget…" at bounding box center [329, 216] width 201 height 112
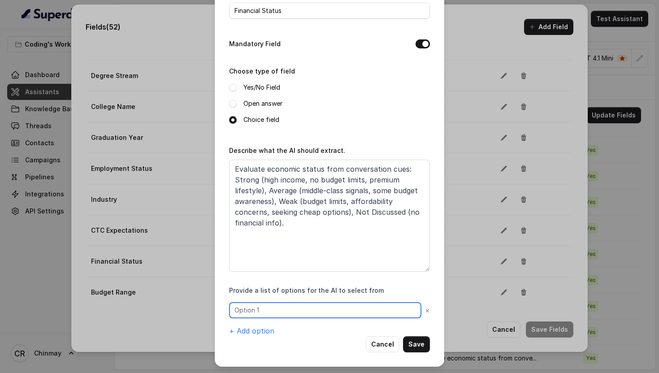
click at [274, 308] on input "text" at bounding box center [325, 310] width 192 height 16
paste input "Strong"
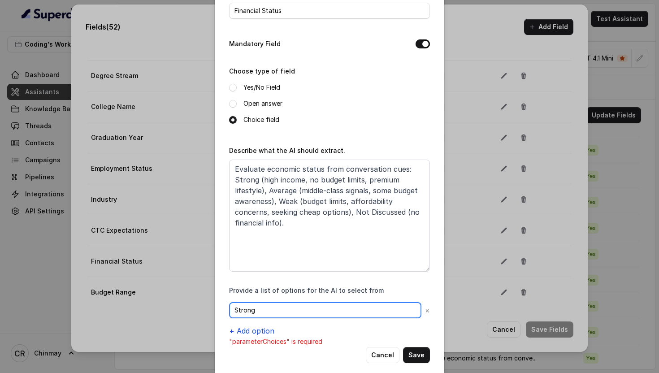
type input "Strong"
click at [251, 328] on button "+ Add option" at bounding box center [251, 330] width 45 height 11
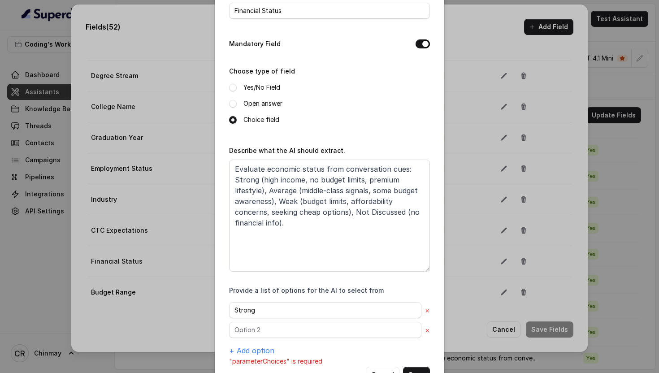
scroll to position [80, 0]
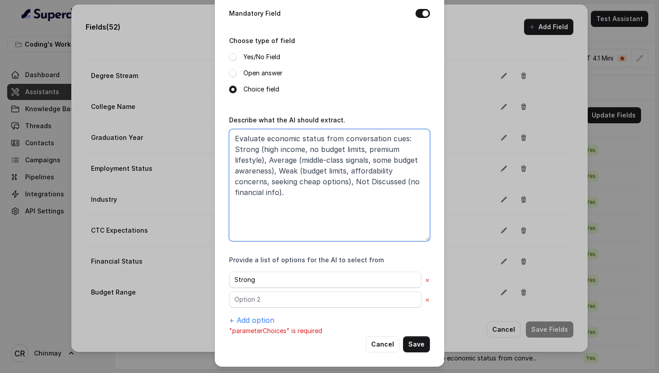
click at [285, 161] on textarea "Evaluate economic status from conversation cues: Strong (high income, no budget…" at bounding box center [329, 185] width 201 height 112
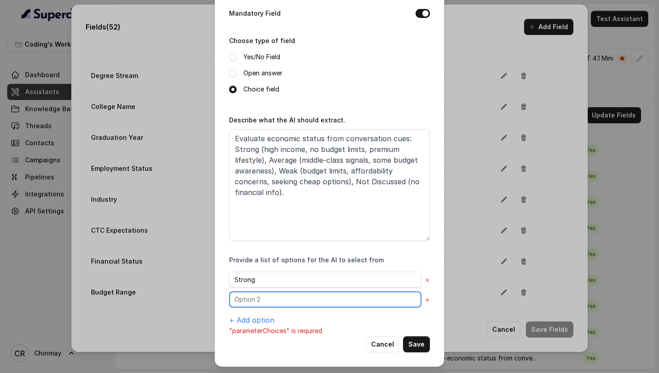
click at [249, 301] on input "text" at bounding box center [325, 299] width 192 height 16
paste input "Average"
type input "Average"
click at [249, 315] on button "+ Add option" at bounding box center [251, 320] width 45 height 11
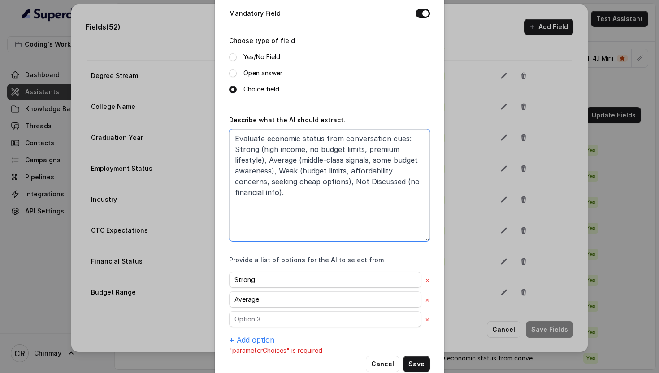
click at [287, 171] on textarea "Evaluate economic status from conversation cues: Strong (high income, no budget…" at bounding box center [329, 185] width 201 height 112
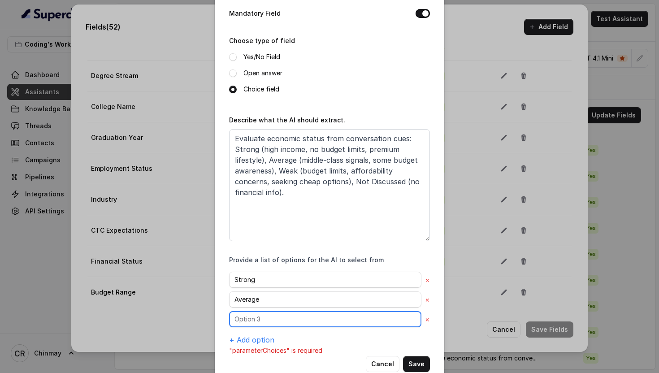
click at [261, 314] on input "text" at bounding box center [325, 319] width 192 height 16
paste input "Weak"
type input "Weak"
click at [256, 334] on button "+ Add option" at bounding box center [251, 339] width 45 height 11
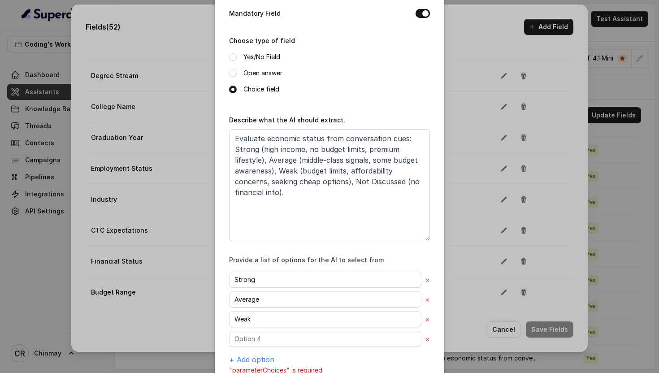
scroll to position [120, 0]
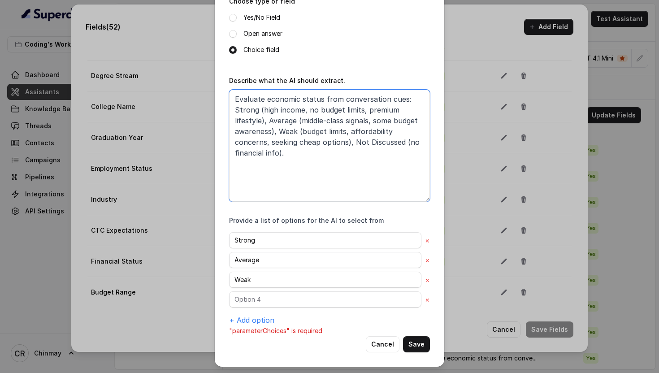
click at [355, 140] on textarea "Evaluate economic status from conversation cues: Strong (high income, no budget…" at bounding box center [329, 146] width 201 height 112
click at [403, 143] on textarea "Evaluate economic status from conversation cues: Strong (high income, no budget…" at bounding box center [329, 146] width 201 height 112
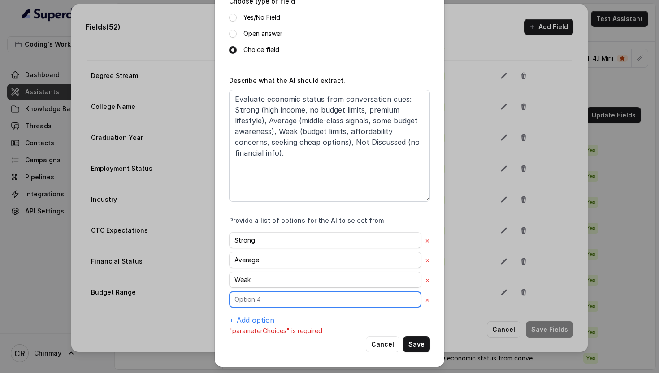
click at [259, 304] on input "text" at bounding box center [325, 299] width 192 height 16
paste input "Not Discussed"
type input "Not Discussed"
click at [420, 340] on button "Save" at bounding box center [416, 344] width 27 height 16
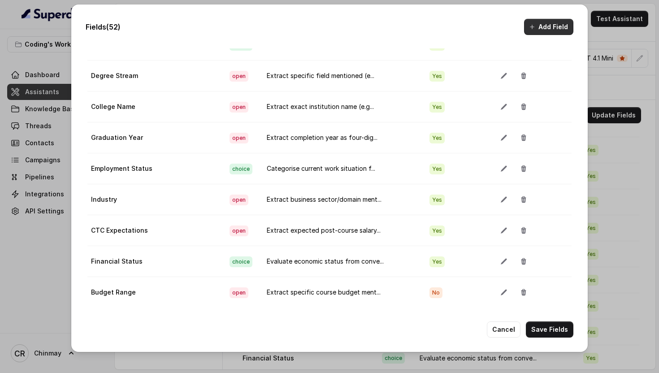
click at [539, 30] on button "Add Field" at bounding box center [548, 27] width 49 height 16
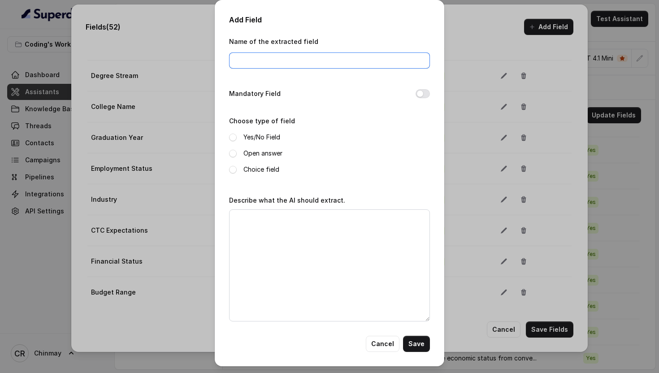
click at [319, 62] on input "Name of the extracted field" at bounding box center [329, 60] width 201 height 16
paste input "Decision Maker"
type input "Decision Maker"
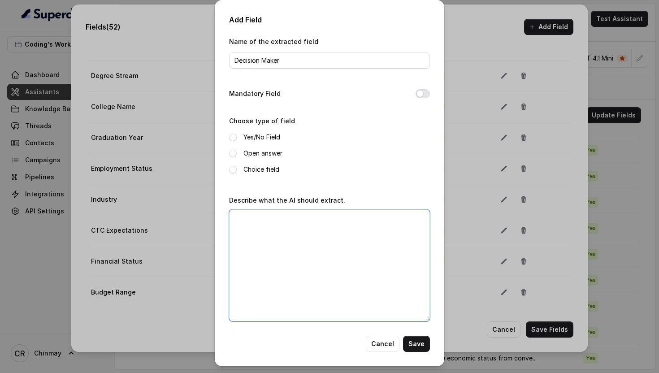
click at [280, 274] on textarea "Describe what the AI should extract." at bounding box center [329, 265] width 201 height 112
paste textarea "Identify purchase decision authority from conversation: "Self" (independent dec…"
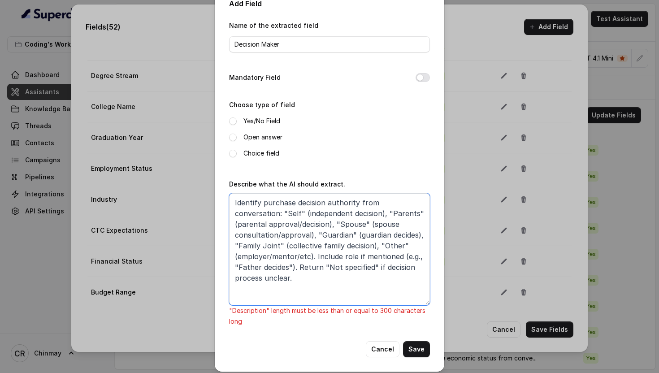
scroll to position [17, 0]
click at [323, 281] on textarea "Identify purchase decision authority from conversation: "Self" (independent dec…" at bounding box center [329, 249] width 201 height 112
click at [360, 254] on textarea "Identify purchase decision authority from conversation: "Self" (independent dec…" at bounding box center [329, 249] width 201 height 112
click at [314, 253] on textarea "Identify purchase decision authority from conversation: "Self" (independent dec…" at bounding box center [329, 249] width 201 height 112
click at [297, 268] on textarea "Identify purchase decision authority from conversation: "Self" (independent dec…" at bounding box center [329, 249] width 201 height 112
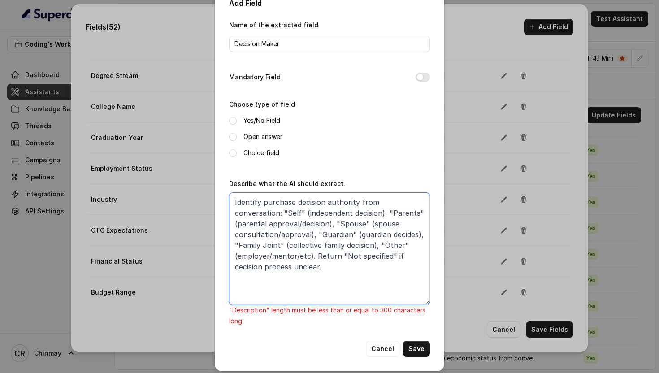
click at [315, 266] on textarea "Identify purchase decision authority from conversation: "Self" (independent dec…" at bounding box center [329, 249] width 201 height 112
paste textarea "Determine purchase decision authority: Self (independent), Parents (parental ap…"
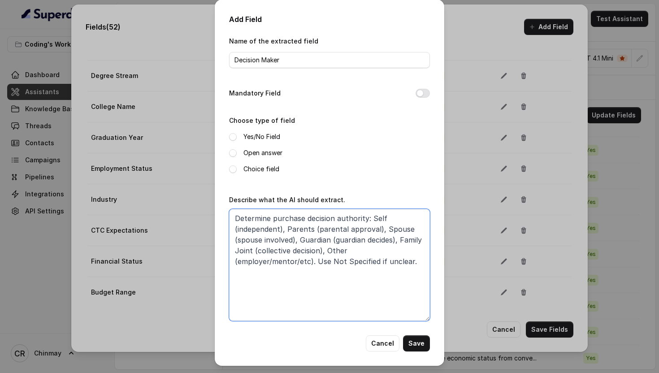
scroll to position [0, 0]
click at [332, 261] on textarea "Determine purchase decision authority: Self (independent), Parents (parental ap…" at bounding box center [329, 265] width 201 height 112
click at [379, 263] on textarea "Determine purchase decision authority: Self (independent), Parents (parental ap…" at bounding box center [329, 265] width 201 height 112
type textarea "Determine purchase decision authority: Self (independent), Parents (parental ap…"
click at [233, 168] on span at bounding box center [233, 170] width 8 height 8
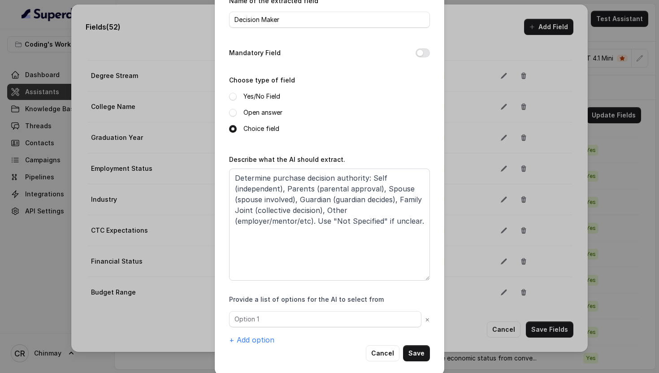
scroll to position [50, 0]
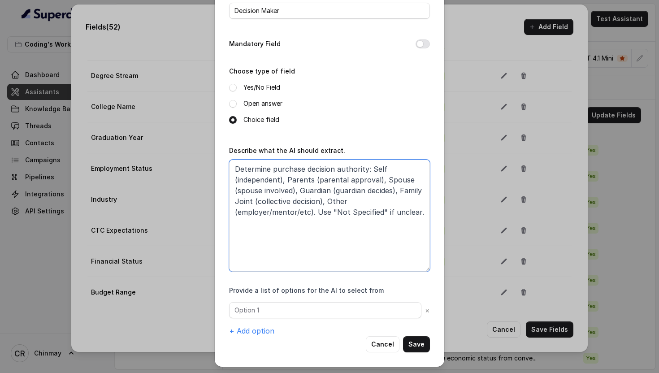
click at [378, 168] on textarea "Determine purchase decision authority: Self (independent), Parents (parental ap…" at bounding box center [329, 216] width 201 height 112
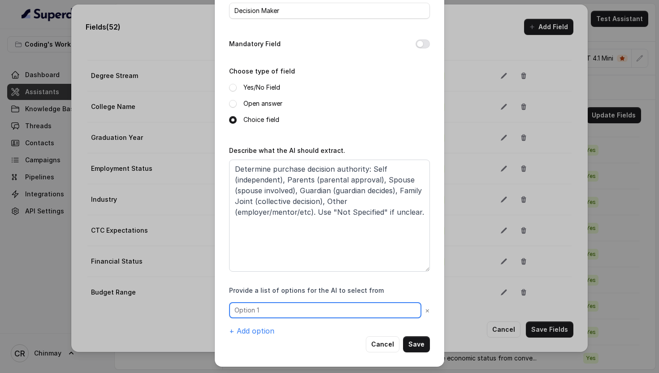
click at [273, 311] on input "text" at bounding box center [325, 310] width 192 height 16
paste input "Self"
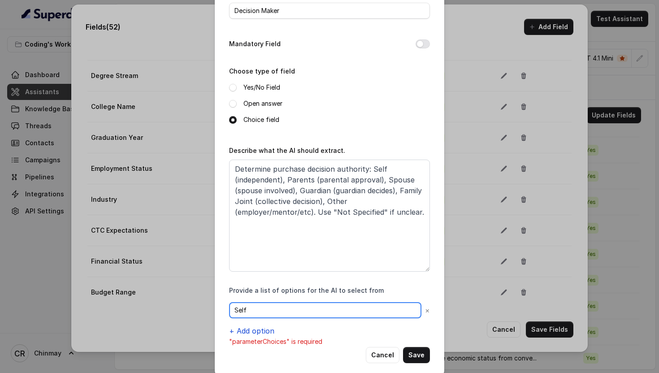
type input "Self"
click at [264, 326] on button "+ Add option" at bounding box center [251, 330] width 45 height 11
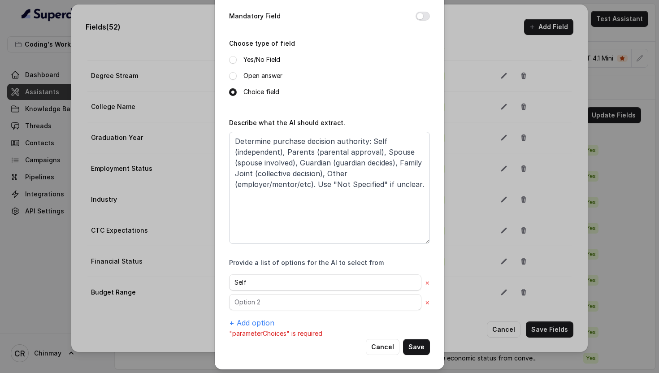
scroll to position [80, 0]
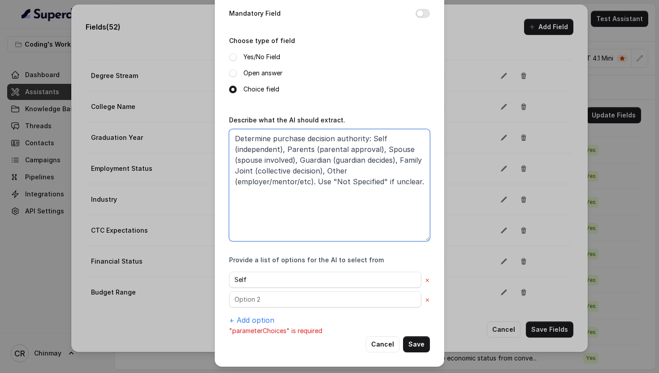
click at [304, 149] on textarea "Determine purchase decision authority: Self (independent), Parents (parental ap…" at bounding box center [329, 185] width 201 height 112
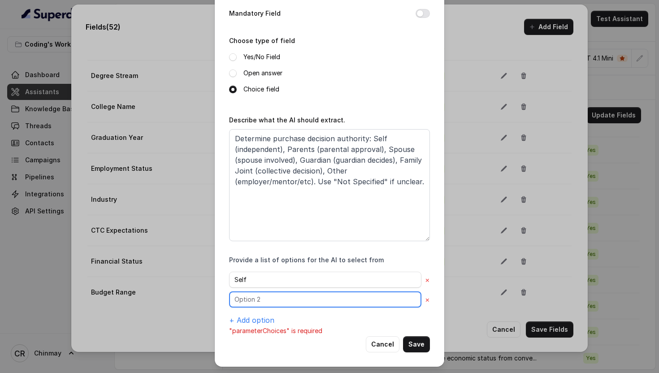
click at [252, 298] on input "text" at bounding box center [325, 299] width 192 height 16
paste input "Parents"
type input "Parents"
click at [252, 317] on button "+ Add option" at bounding box center [251, 320] width 45 height 11
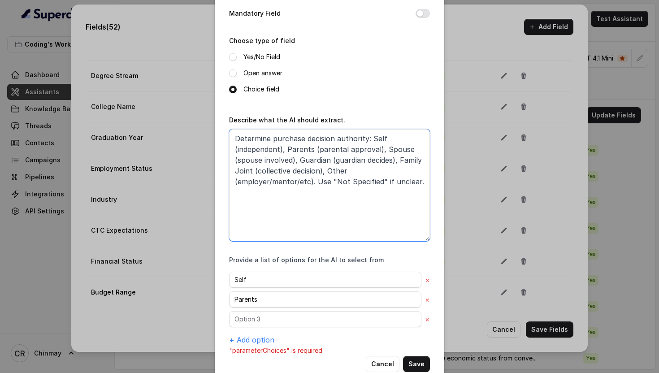
click at [399, 149] on textarea "Determine purchase decision authority: Self (independent), Parents (parental ap…" at bounding box center [329, 185] width 201 height 112
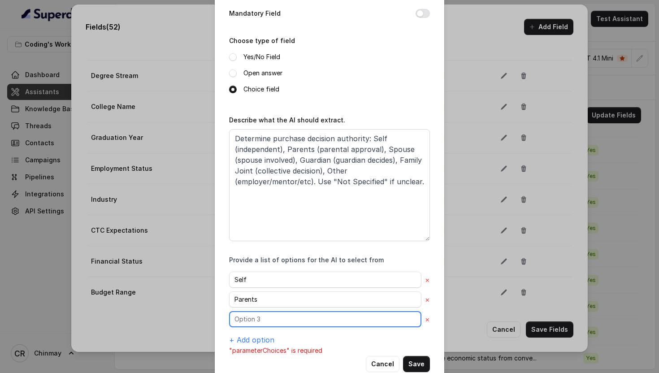
click at [263, 324] on input "text" at bounding box center [325, 319] width 192 height 16
paste input "Spouse"
type input "Spouse"
click at [262, 338] on button "+ Add option" at bounding box center [251, 339] width 45 height 11
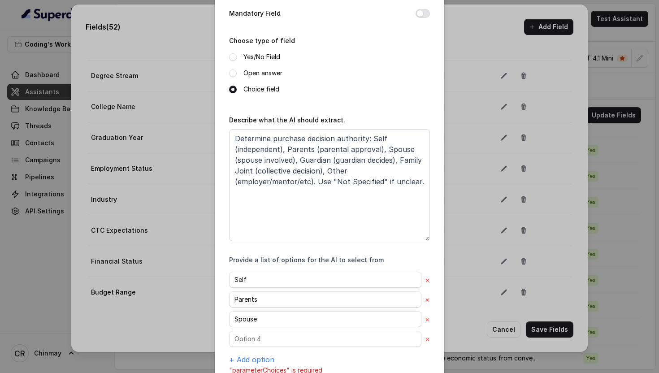
scroll to position [120, 0]
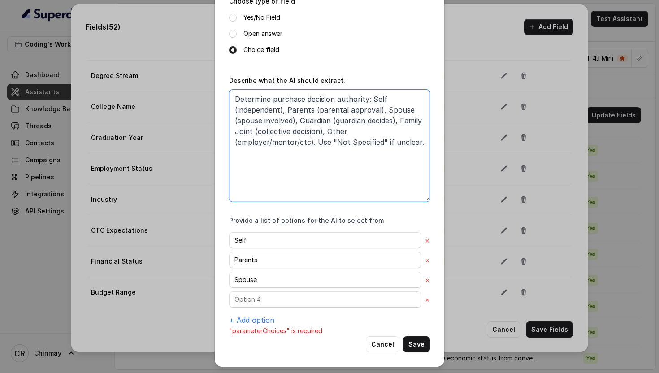
click at [307, 125] on textarea "Determine purchase decision authority: Self (independent), Parents (parental ap…" at bounding box center [329, 146] width 201 height 112
click at [307, 121] on textarea "Determine purchase decision authority: Self (independent), Parents (parental ap…" at bounding box center [329, 146] width 201 height 112
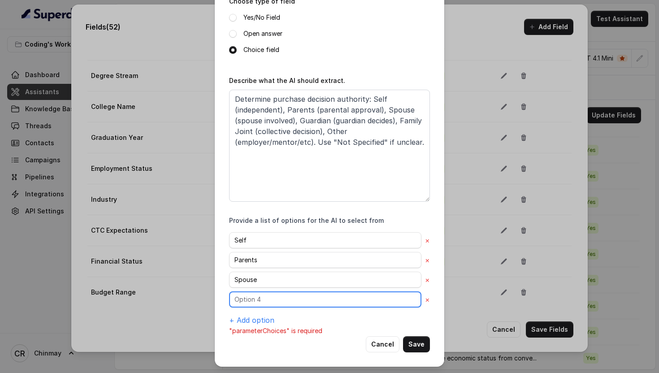
click at [260, 298] on input "text" at bounding box center [325, 299] width 192 height 16
paste input "Guardian"
type input "Guardian"
click at [254, 316] on button "+ Add option" at bounding box center [251, 320] width 45 height 11
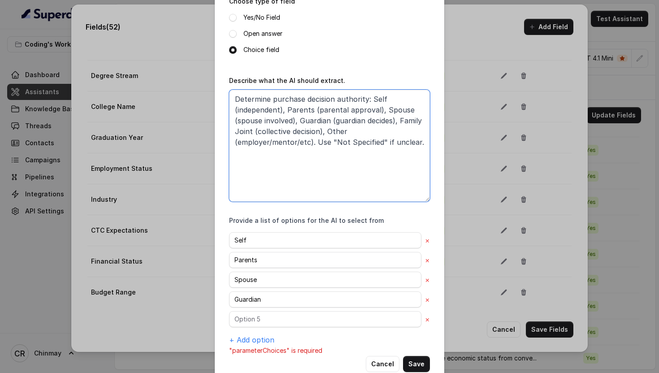
click at [254, 132] on textarea "Determine purchase decision authority: Self (independent), Parents (parental ap…" at bounding box center [329, 146] width 201 height 112
click at [236, 129] on textarea "Determine purchase decision authority: Self (independent), Parents (parental ap…" at bounding box center [329, 146] width 201 height 112
click at [412, 120] on textarea "Determine purchase decision authority: Self (independent), Parents (parental ap…" at bounding box center [329, 146] width 201 height 112
type textarea "Determine purchase decision authority: Self (independent), Parents (parental ap…"
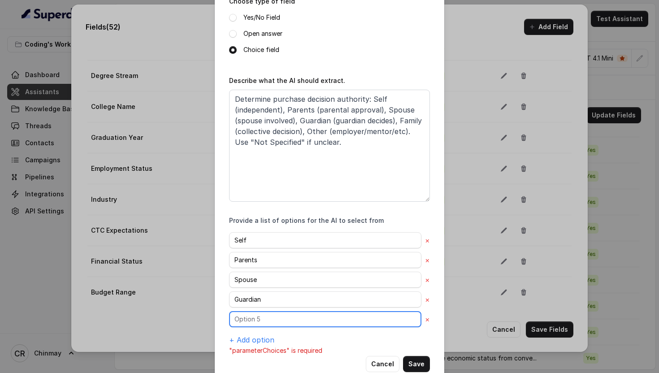
click at [242, 322] on input "text" at bounding box center [325, 319] width 192 height 16
paste input "Family"
type input "Family"
click at [254, 336] on button "+ Add option" at bounding box center [251, 339] width 45 height 11
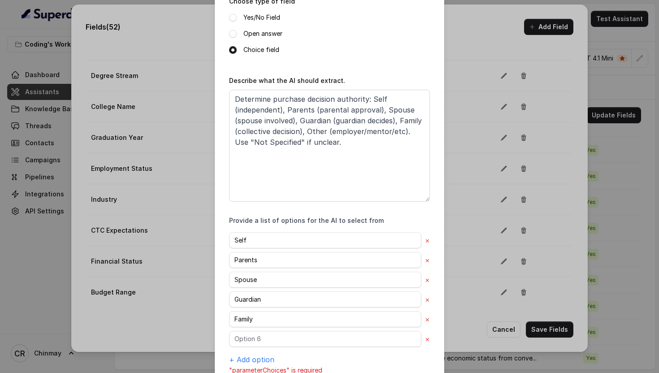
scroll to position [159, 0]
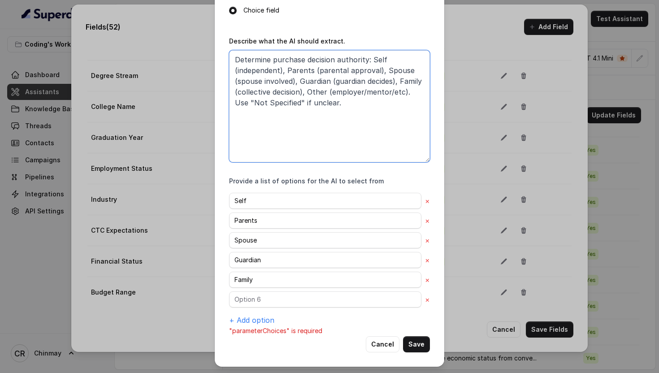
click at [316, 91] on textarea "Determine purchase decision authority: Self (independent), Parents (parental ap…" at bounding box center [329, 106] width 201 height 112
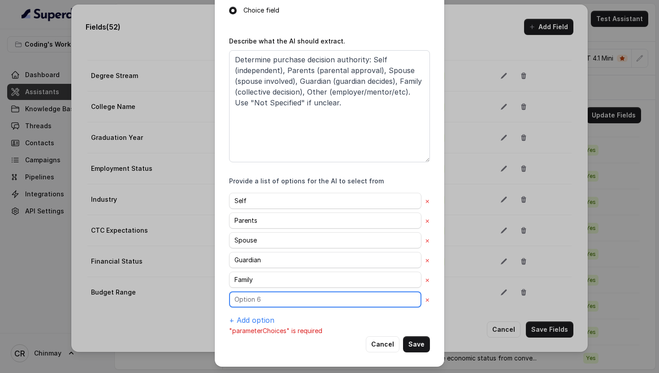
click at [261, 298] on input "text" at bounding box center [325, 299] width 192 height 16
paste input "Other"
type input "Other"
click at [260, 319] on button "+ Add option" at bounding box center [251, 320] width 45 height 11
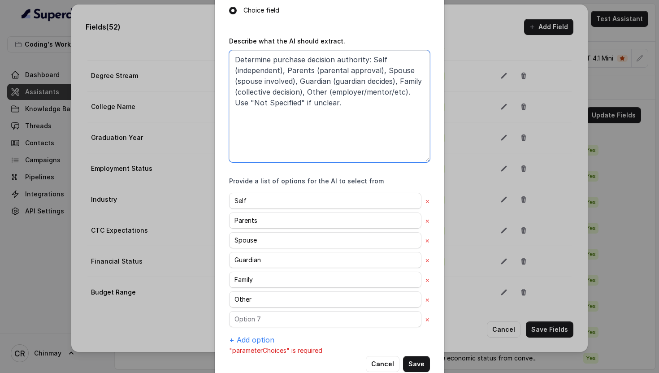
click at [239, 100] on textarea "Determine purchase decision authority: Self (independent), Parents (parental ap…" at bounding box center [329, 106] width 201 height 112
click at [284, 101] on textarea "Determine purchase decision authority: Self (independent), Parents (parental ap…" at bounding box center [329, 106] width 201 height 112
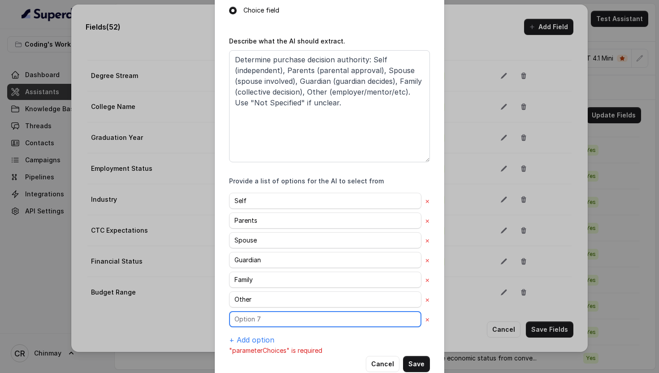
click at [259, 321] on input "text" at bounding box center [325, 319] width 192 height 16
paste input "Not Specified"
type input "Not Specified"
click at [415, 364] on button "Save" at bounding box center [416, 364] width 27 height 16
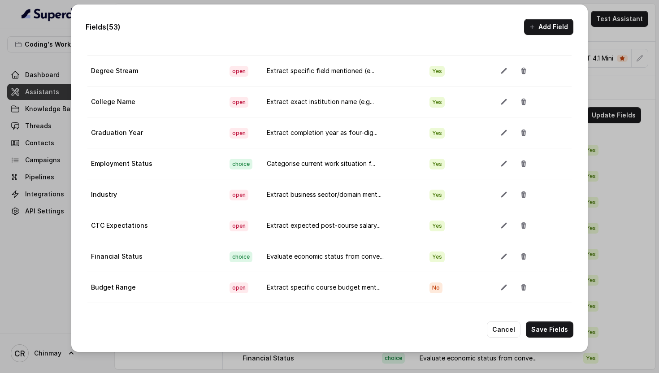
scroll to position [1399, 0]
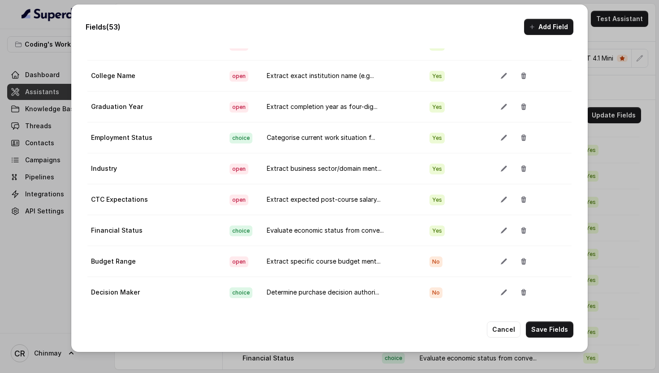
click at [533, 29] on icon "button" at bounding box center [531, 26] width 7 height 7
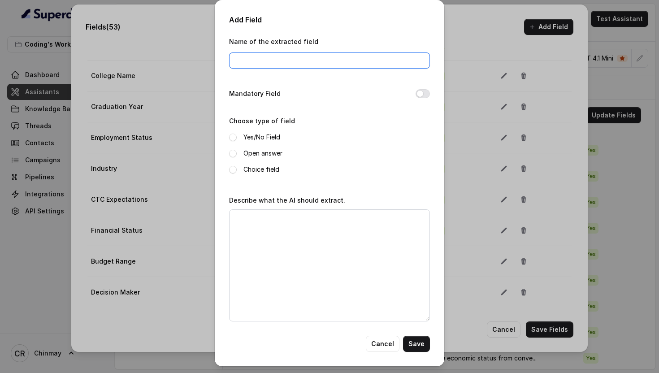
click at [268, 60] on input "Name of the extracted field" at bounding box center [329, 60] width 201 height 16
paste input "Guardian Occupation"
type input "Guardian Occupation"
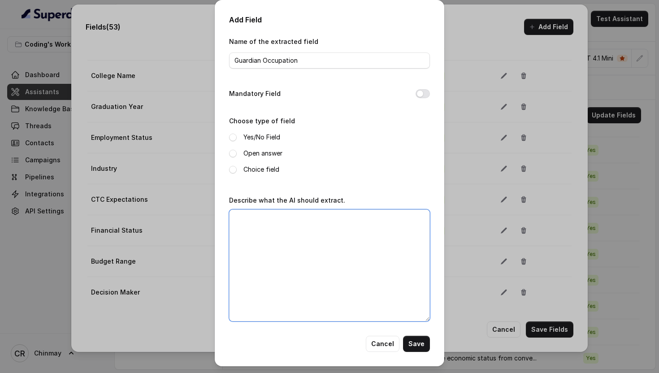
click at [275, 237] on textarea "Describe what the AI should extract." at bounding box center [329, 265] width 201 height 112
paste textarea "Extract parent/guardian profession details mentioned (e.g., "Father Software En…"
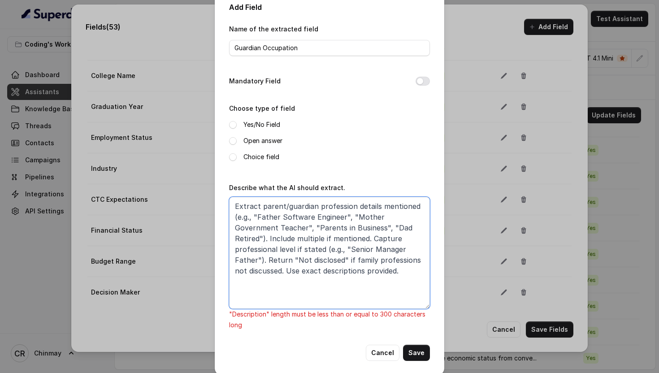
scroll to position [17, 0]
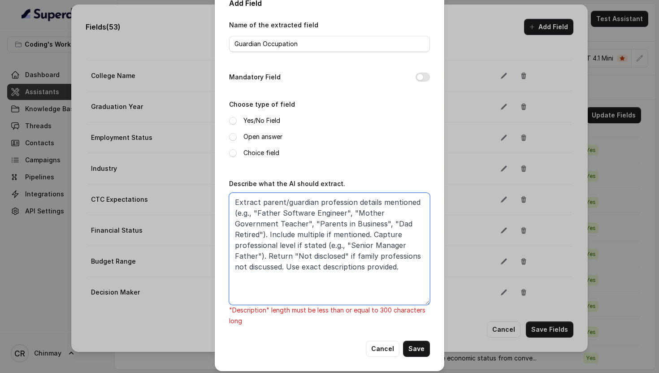
click at [398, 223] on textarea "Extract parent/guardian profession details mentioned (e.g., "Father Software En…" at bounding box center [329, 249] width 201 height 112
click at [235, 233] on textarea "Extract parent/guardian profession details mentioned (e.g., "Father Software En…" at bounding box center [329, 249] width 201 height 112
click at [337, 234] on textarea "Extract parent/guardian profession details mentioned (e.g., "Father Software En…" at bounding box center [329, 249] width 201 height 112
click at [390, 246] on textarea "Extract parent/guardian profession details mentioned (e.g., "Father Software En…" at bounding box center [329, 249] width 201 height 112
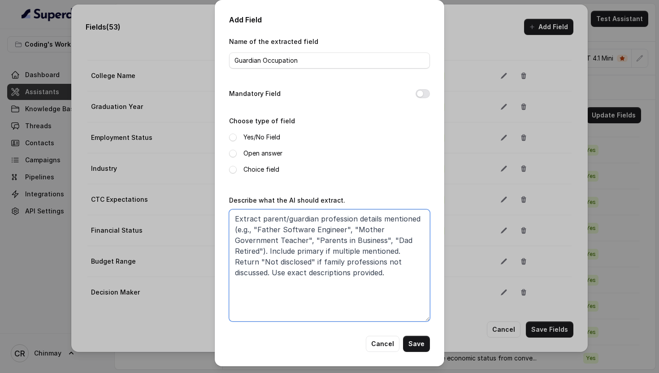
click at [362, 250] on textarea "Extract parent/guardian profession details mentioned (e.g., "Father Software En…" at bounding box center [329, 265] width 201 height 112
click at [401, 266] on textarea "Extract parent/guardian profession details mentioned (e.g., "Father Software En…" at bounding box center [329, 265] width 201 height 112
click at [327, 274] on textarea "Extract parent/guardian profession details mentioned (e.g., "Father Software En…" at bounding box center [329, 265] width 201 height 112
click at [350, 260] on textarea "Extract parent/guardian profession details mentioned (e.g., "Father Software En…" at bounding box center [329, 265] width 201 height 112
click at [350, 272] on textarea "Extract parent/guardian profession details mentioned (e.g., "Father Software En…" at bounding box center [329, 265] width 201 height 112
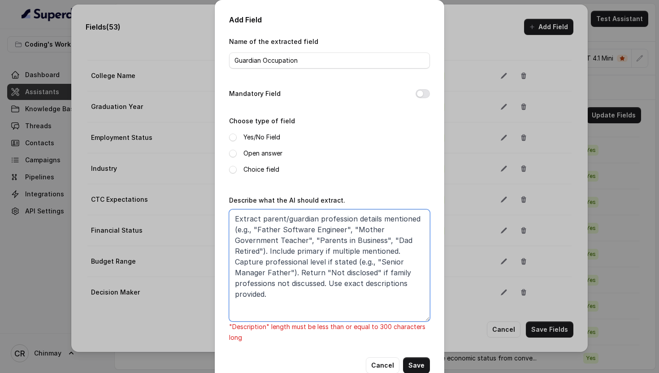
click at [369, 284] on textarea "Extract parent/guardian profession details mentioned (e.g., "Father Software En…" at bounding box center [329, 265] width 201 height 112
click at [281, 261] on textarea "Extract parent/guardian profession details mentioned (e.g., "Father Software En…" at bounding box center [329, 265] width 201 height 112
click at [388, 261] on textarea "Extract parent/guardian profession details mentioned (e.g., "Father Software En…" at bounding box center [329, 265] width 201 height 112
click at [269, 240] on textarea "Extract parent/guardian profession details mentioned (e.g., "Father Software En…" at bounding box center [329, 265] width 201 height 112
click at [306, 238] on textarea "Extract parent/guardian profession details mentioned (e.g., "Father Software En…" at bounding box center [329, 265] width 201 height 112
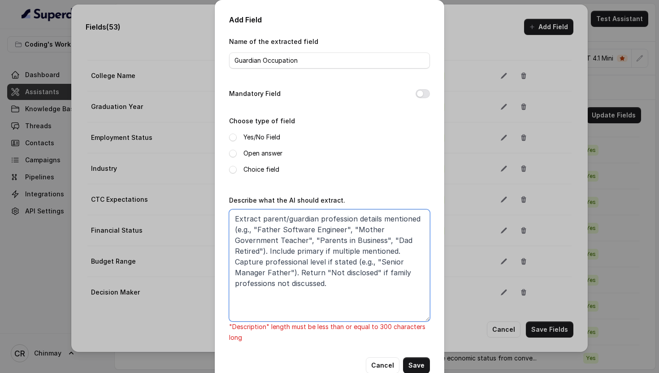
click at [274, 237] on textarea "Extract parent/guardian profession details mentioned (e.g., "Father Software En…" at bounding box center [329, 265] width 201 height 112
click at [268, 239] on textarea "Extract parent/guardian profession details mentioned (e.g., "Father Software En…" at bounding box center [329, 265] width 201 height 112
click at [311, 240] on textarea "Extract parent/guardian profession details mentioned (e.g., "Father Software En…" at bounding box center [329, 265] width 201 height 112
click at [360, 275] on textarea "Extract parent/guardian profession details mentioned (e.g., "Father Software En…" at bounding box center [329, 265] width 201 height 112
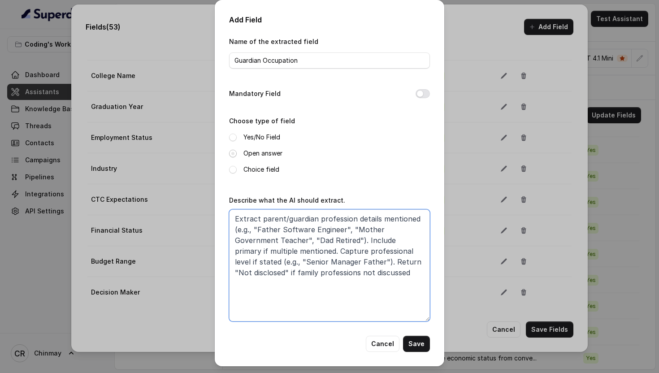
type textarea "Extract parent/guardian profession details mentioned (e.g., "Father Software En…"
click at [233, 153] on span at bounding box center [233, 154] width 8 height 8
click at [427, 93] on button "Mandatory Field" at bounding box center [422, 93] width 14 height 9
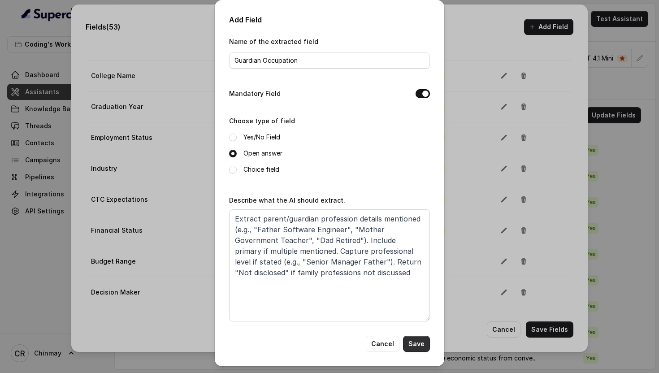
click at [423, 345] on button "Save" at bounding box center [416, 344] width 27 height 16
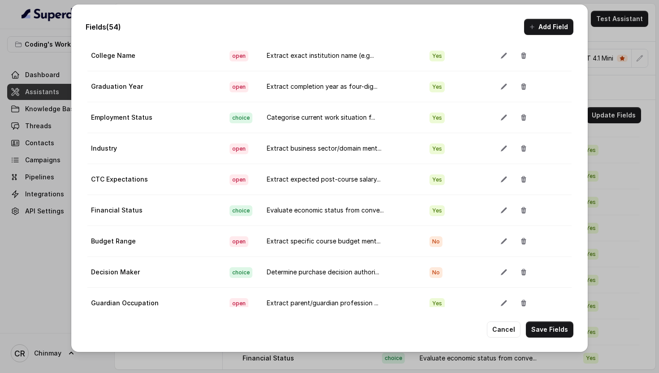
scroll to position [214, 0]
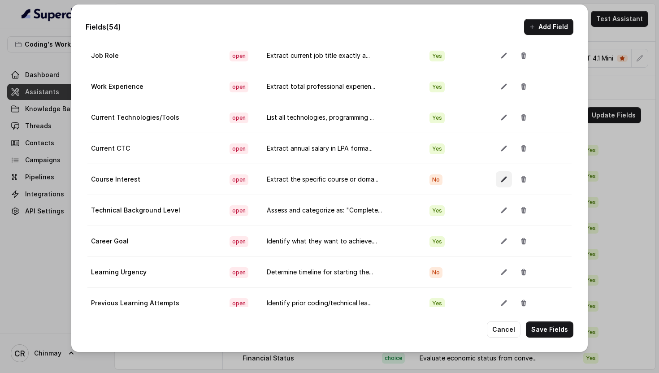
click at [500, 180] on icon "button" at bounding box center [503, 179] width 7 height 7
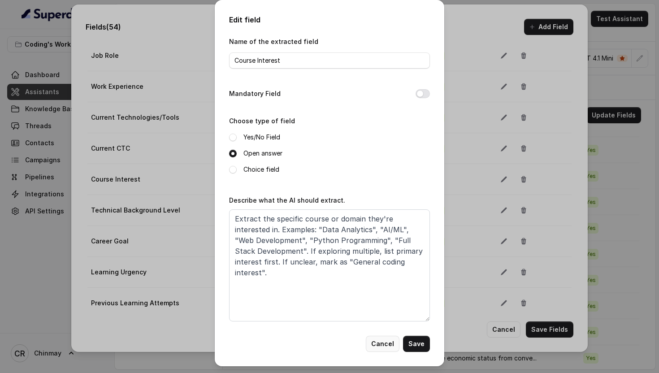
click at [379, 345] on button "Cancel" at bounding box center [383, 344] width 34 height 16
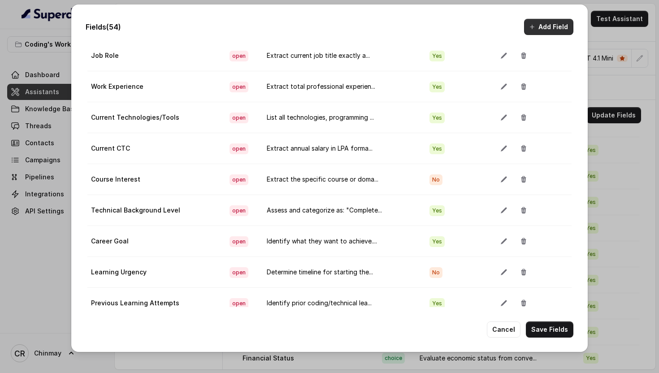
click at [531, 34] on button "Add Field" at bounding box center [548, 27] width 49 height 16
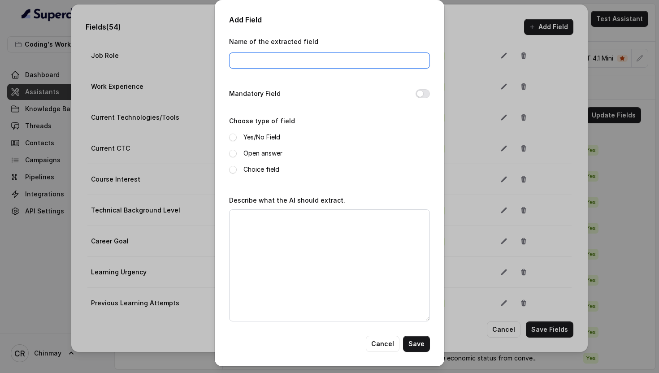
click at [295, 66] on input "Name of the extracted field" at bounding box center [329, 60] width 201 height 16
paste input "Course Pitched"
type input "Course Pitched"
click at [390, 343] on button "Cancel" at bounding box center [383, 344] width 34 height 16
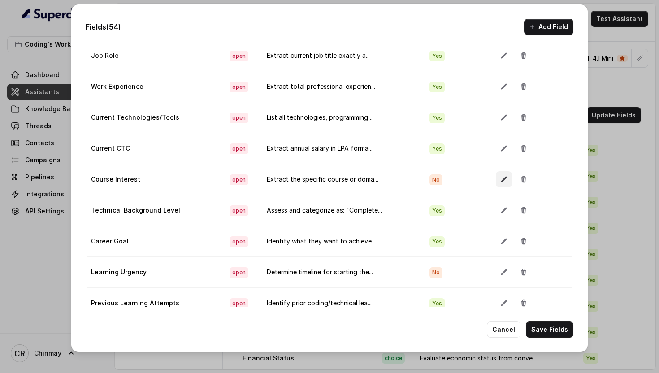
click at [500, 179] on icon "button" at bounding box center [503, 179] width 7 height 7
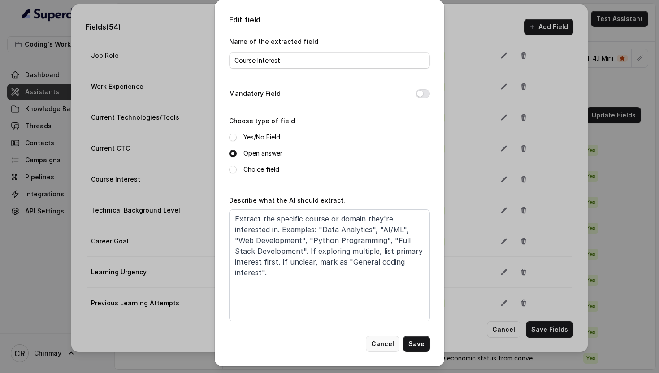
click at [379, 344] on button "Cancel" at bounding box center [383, 344] width 34 height 16
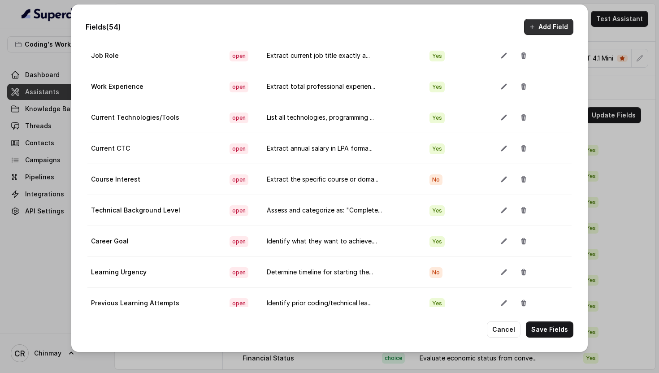
click at [545, 24] on button "Add Field" at bounding box center [548, 27] width 49 height 16
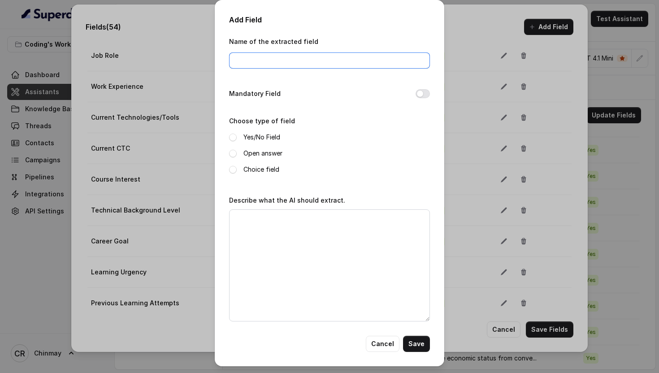
click at [298, 60] on input "Name of the extracted field" at bounding box center [329, 60] width 201 height 16
paste input "Course Pitched"
type input "Course Pitched"
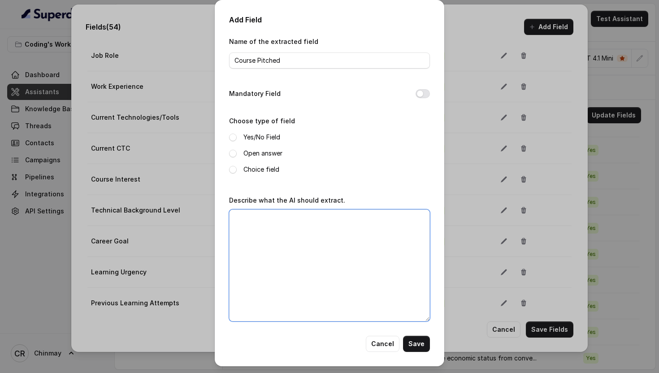
click at [315, 287] on textarea "Describe what the AI should extract." at bounding box center [329, 265] width 201 height 112
paste textarea "Extract specific course name agent discussed (e.g., "Data Analytics Job Bootcam…"
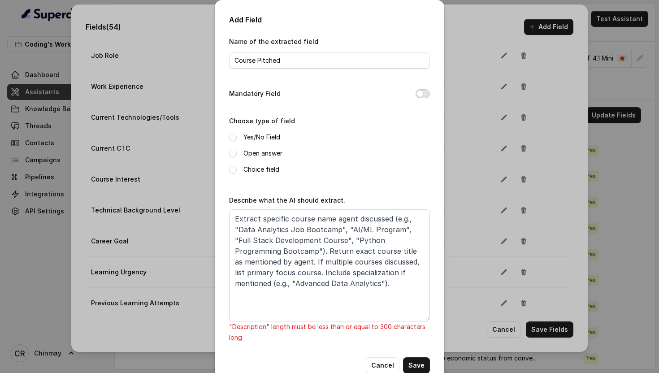
click at [419, 91] on button "Mandatory Field" at bounding box center [422, 93] width 14 height 9
click at [234, 151] on span at bounding box center [233, 154] width 8 height 8
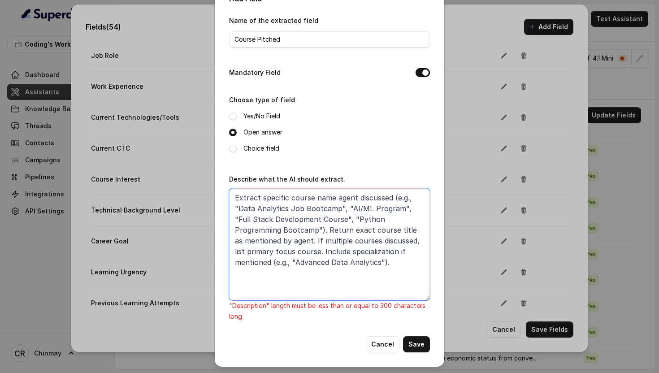
click at [233, 197] on textarea "Extract specific course name agent discussed (e.g., "Data Analytics Job Bootcam…" at bounding box center [329, 244] width 201 height 112
click at [297, 201] on textarea "Extract specific course name agent discussed (e.g., "Data Analytics Job Bootcam…" at bounding box center [329, 244] width 201 height 112
click at [344, 206] on textarea "Extract specific course name agent discussed (e.g., "Data Analytics Job Bootcam…" at bounding box center [329, 244] width 201 height 112
click at [405, 207] on textarea "Extract specific course name agent discussed (e.g., "Data Analytics Job Bootcam…" at bounding box center [329, 244] width 201 height 112
click at [236, 218] on textarea "Extract specific course name agent discussed (e.g., "Data Analytics Job Bootcam…" at bounding box center [329, 244] width 201 height 112
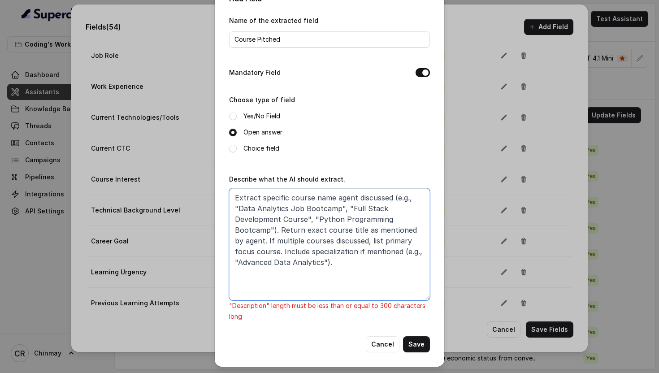
click at [304, 217] on textarea "Extract specific course name agent discussed (e.g., "Data Analytics Job Bootcam…" at bounding box center [329, 244] width 201 height 112
click at [296, 216] on textarea "Extract specific course name agent discussed (e.g., "Data Analytics Job Bootcam…" at bounding box center [329, 244] width 201 height 112
click at [289, 218] on textarea "Extract specific course name agent discussed (e.g., "Data Analytics Job Bootcam…" at bounding box center [329, 244] width 201 height 112
click at [286, 217] on textarea "Extract specific course name agent discussed (e.g., "Data Analytics Job Bootcam…" at bounding box center [329, 244] width 201 height 112
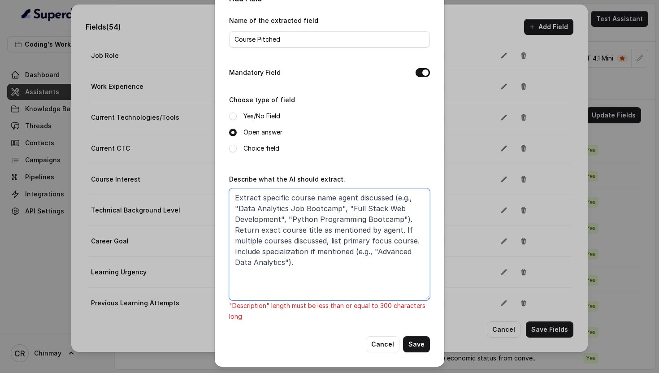
click at [282, 217] on textarea "Extract specific course name agent discussed (e.g., "Data Analytics Job Bootcam…" at bounding box center [329, 244] width 201 height 112
click at [400, 217] on textarea "Extract specific course name agent discussed (e.g., "Data Analytics Job Bootcam…" at bounding box center [329, 244] width 201 height 112
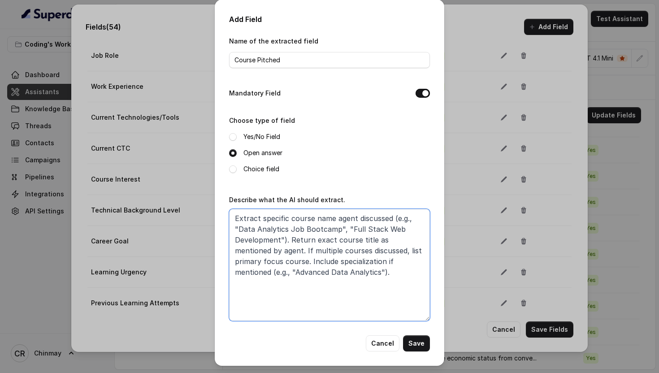
scroll to position [0, 0]
click at [336, 264] on textarea "Extract specific course name agent discussed (e.g., "Data Analytics Job Bootcam…" at bounding box center [329, 265] width 201 height 112
click at [339, 263] on textarea "Extract specific course name agent discussed (e.g., "Data Analytics Job Bootcam…" at bounding box center [329, 265] width 201 height 112
click at [348, 276] on textarea "Extract specific course name agent discussed (e.g., "Data Analytics Job Bootcam…" at bounding box center [329, 265] width 201 height 112
type textarea "Extract specific course name agent discussed (e.g., "Data Analytics Job Bootcam…"
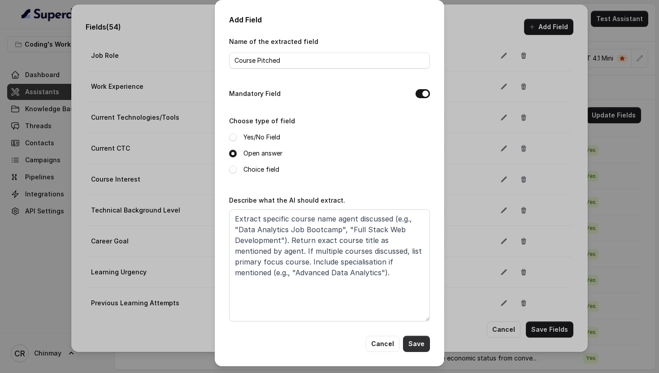
click at [418, 343] on button "Save" at bounding box center [416, 344] width 27 height 16
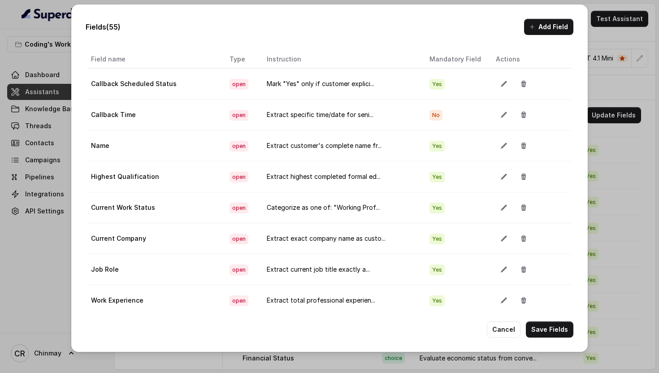
click at [121, 95] on td "Callback Scheduled Status" at bounding box center [154, 84] width 135 height 31
click at [89, 83] on td "Callback Scheduled Status" at bounding box center [154, 84] width 135 height 31
drag, startPoint x: 174, startPoint y: 86, endPoint x: 91, endPoint y: 85, distance: 83.8
click at [91, 85] on td "Callback Scheduled Status" at bounding box center [154, 84] width 135 height 31
copy td "Callback Scheduled Status"
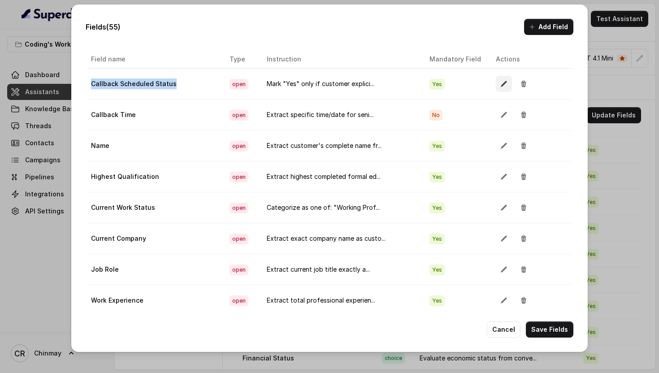
click at [500, 86] on icon "button" at bounding box center [503, 83] width 7 height 7
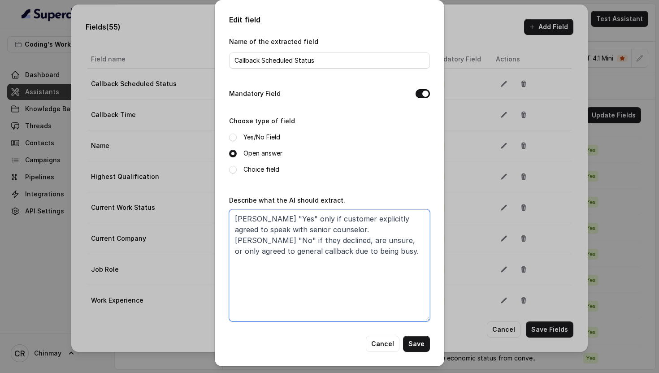
click at [362, 255] on textarea "[PERSON_NAME] "Yes" only if customer explicitly agreed to speak with senior cou…" at bounding box center [329, 265] width 201 height 112
paste textarea "ONLY if customer explicitly confirmed agreement to speak with senior counselor …"
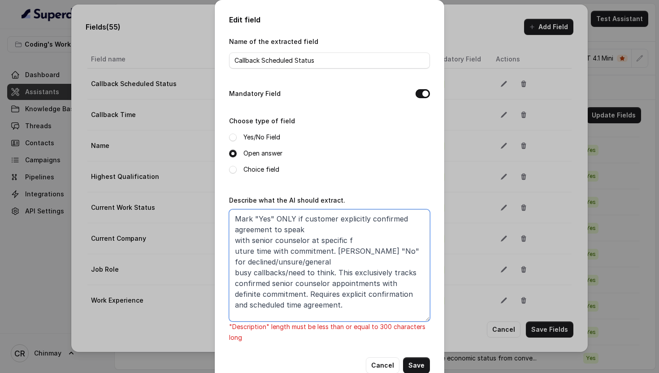
scroll to position [21, 0]
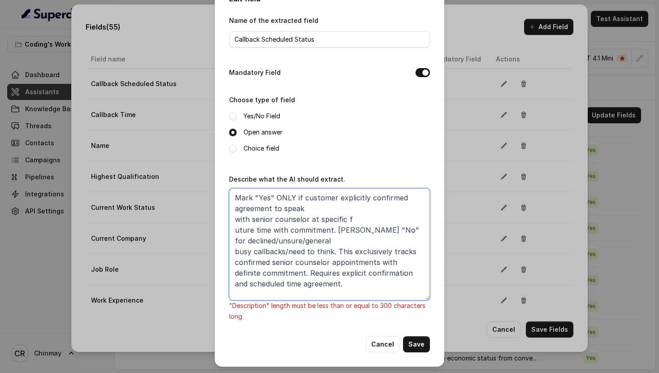
click at [323, 272] on textarea "Mark "Yes" ONLY if customer explicitly confirmed agreement to speak with senior…" at bounding box center [329, 244] width 201 height 112
paste textarea "with senior counselor at specific future time with commitment. [PERSON_NAME] "N…"
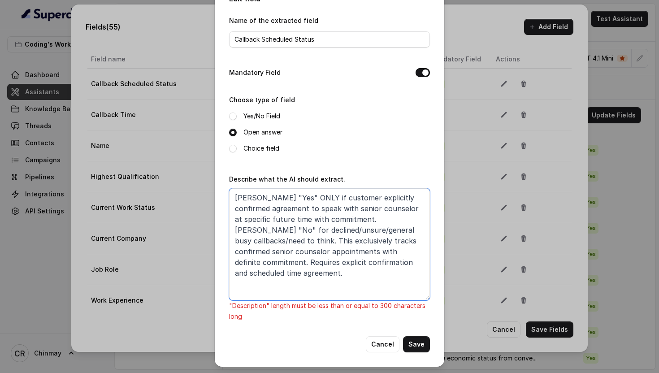
click at [332, 218] on textarea "[PERSON_NAME] "Yes" ONLY if customer explicitly confirmed agreement to speak wi…" at bounding box center [329, 244] width 201 height 112
click at [273, 219] on textarea "[PERSON_NAME] "Yes" ONLY if customer explicitly confirmed agreement to speak wi…" at bounding box center [329, 244] width 201 height 112
click at [334, 227] on textarea "[PERSON_NAME] "Yes" ONLY if customer explicitly confirmed agreement to speak wi…" at bounding box center [329, 244] width 201 height 112
drag, startPoint x: 280, startPoint y: 250, endPoint x: 350, endPoint y: 263, distance: 71.5
click at [350, 263] on textarea "[PERSON_NAME] "Yes" ONLY if customer explicitly confirmed agreement to speak wi…" at bounding box center [329, 244] width 201 height 112
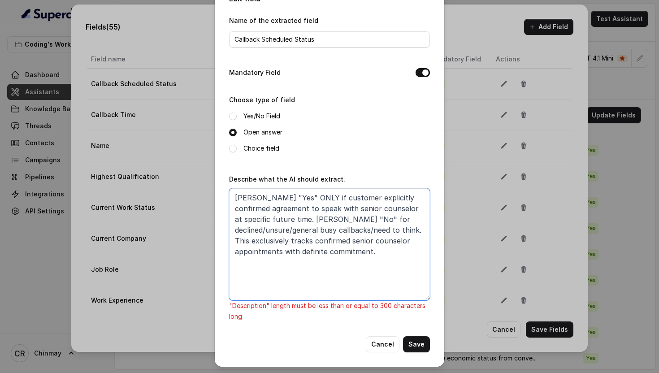
scroll to position [0, 0]
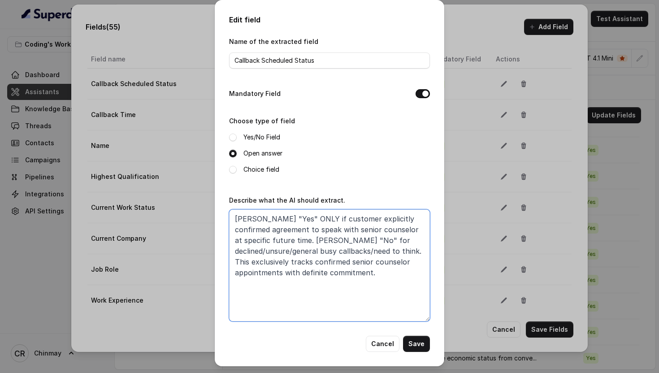
click at [326, 240] on textarea "[PERSON_NAME] "Yes" ONLY if customer explicitly confirmed agreement to speak wi…" at bounding box center [329, 265] width 201 height 112
click at [316, 272] on textarea "[PERSON_NAME] "Yes" ONLY if customer explicitly confirmed agreement to speak wi…" at bounding box center [329, 265] width 201 height 112
click at [315, 280] on textarea "[PERSON_NAME] "Yes" ONLY if customer explicitly confirmed agreement to speak wi…" at bounding box center [329, 265] width 201 height 112
type textarea "[PERSON_NAME] "Yes" ONLY if customer explicitly confirmed agreement to speak wi…"
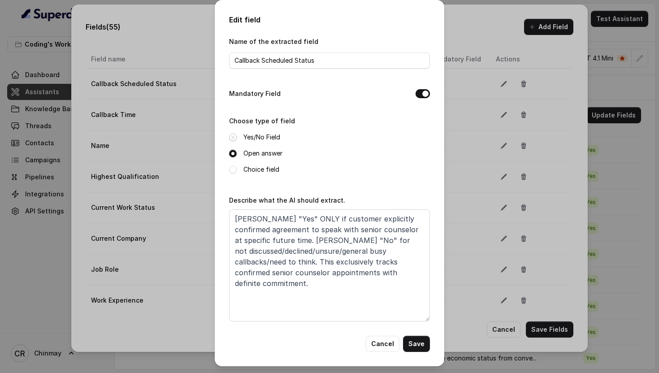
click at [233, 136] on span at bounding box center [233, 138] width 8 height 8
click at [413, 343] on button "Save" at bounding box center [416, 344] width 27 height 16
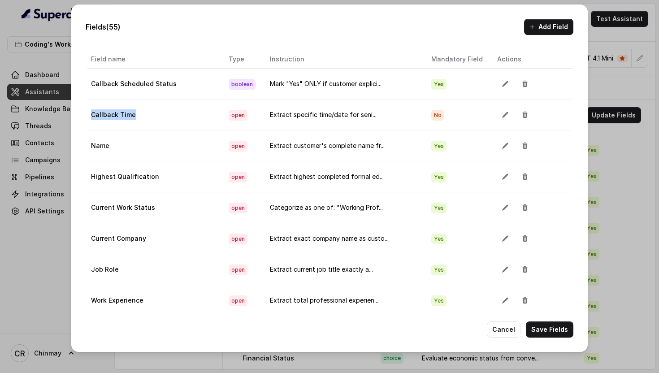
drag, startPoint x: 139, startPoint y: 118, endPoint x: 89, endPoint y: 118, distance: 49.7
click at [89, 118] on td "Callback Time" at bounding box center [154, 114] width 134 height 31
copy td "Callback Time"
click at [497, 110] on button "button" at bounding box center [505, 115] width 16 height 16
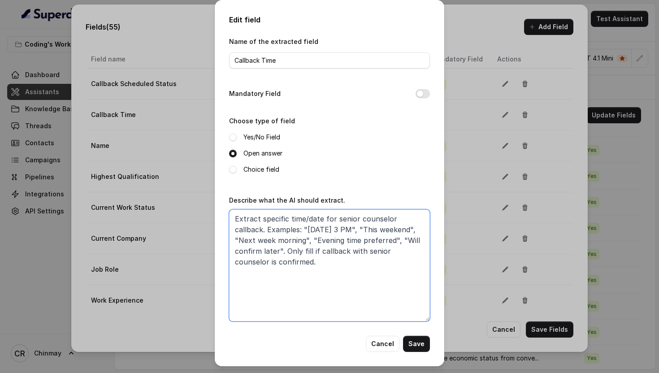
click at [325, 264] on textarea "Extract specific time/date for senior counselor callback. Examples: "[DATE] 3 P…" at bounding box center [329, 265] width 201 height 112
paste textarea "confirmed senior counselor callback date/time in strict format "dd-mm-yy hh:mm"…"
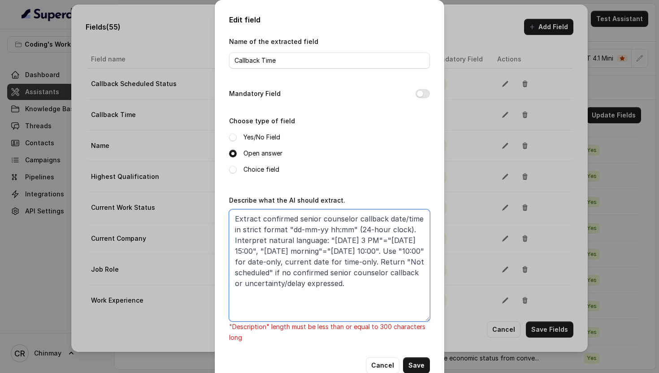
click at [338, 266] on textarea "Extract confirmed senior counselor callback date/time in strict format "dd-mm-y…" at bounding box center [329, 265] width 201 height 112
paste textarea "in dd-mm-yy hh:mm (24h). Convert natural phrases: "[DATE] 3 PM" → [DATE] 15:00,…"
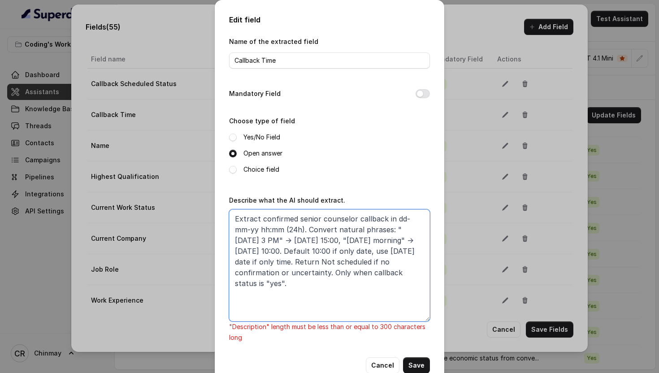
click at [295, 261] on textarea "Extract confirmed senior counselor callback in dd-mm-yy hh:mm (24h). Convert na…" at bounding box center [329, 265] width 201 height 112
click at [348, 261] on textarea "Extract confirmed senior counselor callback in dd-mm-yy hh:mm (24h). Convert na…" at bounding box center [329, 265] width 201 height 112
click at [276, 272] on textarea "Extract confirmed senior counselor callback in dd-mm-yy hh:mm (24h). Convert na…" at bounding box center [329, 265] width 201 height 112
click at [293, 259] on textarea "Extract confirmed senior counselor callback in dd-mm-yy hh:mm (24h). Convert na…" at bounding box center [329, 265] width 201 height 112
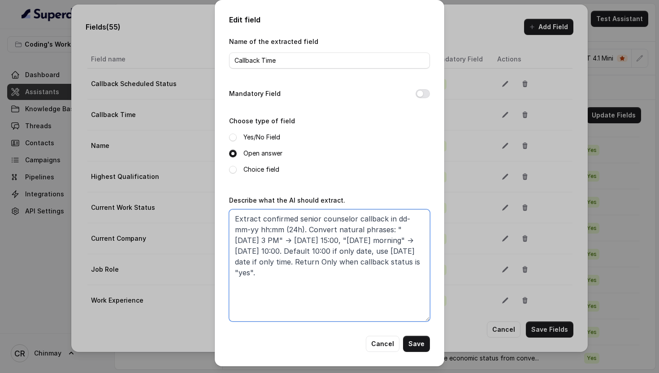
click at [301, 263] on textarea "Extract confirmed senior counselor callback in dd-mm-yy hh:mm (24h). Convert na…" at bounding box center [329, 265] width 201 height 112
click at [333, 260] on textarea "Extract confirmed senior counselor callback in dd-mm-yy hh:mm (24h). Convert na…" at bounding box center [329, 265] width 201 height 112
click at [330, 259] on textarea "Extract confirmed senior counselor callback in dd-mm-yy hh:mm (24h). Convert na…" at bounding box center [329, 265] width 201 height 112
click at [363, 260] on textarea "Extract confirmed senior counselor callback in dd-mm-yy hh:mm (24h). Convert na…" at bounding box center [329, 265] width 201 height 112
click at [423, 264] on textarea "Extract confirmed senior counselor callback in dd-mm-yy hh:mm (24h). Convert na…" at bounding box center [329, 265] width 201 height 112
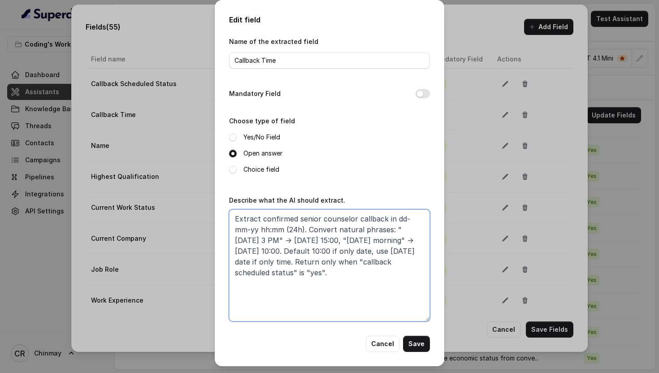
click at [287, 229] on textarea "Extract confirmed senior counselor callback in dd-mm-yy hh:mm (24h). Convert na…" at bounding box center [329, 265] width 201 height 112
click at [337, 251] on textarea "Extract confirmed senior counselor callback in dd-mm-yy hh:mm (24h) format. Con…" at bounding box center [329, 265] width 201 height 112
click at [336, 250] on textarea "Extract confirmed senior counselor callback in dd-mm-yy hh:mm (24h) format. Con…" at bounding box center [329, 265] width 201 height 112
click at [314, 249] on textarea "Extract confirmed senior counselor callback in dd-mm-yy hh:mm (24h) format. Con…" at bounding box center [329, 265] width 201 height 112
paste textarea "date/time in strict format "dd-mm-yy hh:mm" (24-hour clock). Interpret natural …"
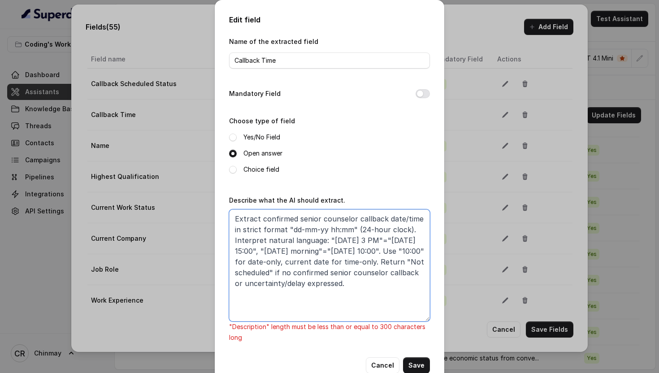
type textarea "Extract confirmed senior counselor callback in dd-mm-yy hh:mm (24h) format. Con…"
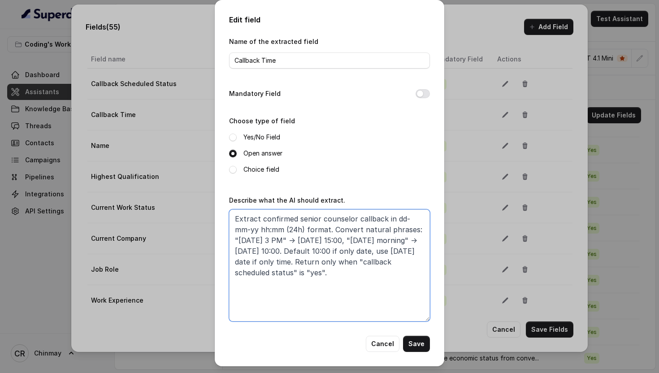
click at [380, 276] on textarea "Extract confirmed senior counselor callback in dd-mm-yy hh:mm (24h) format. Con…" at bounding box center [329, 265] width 201 height 112
click at [328, 260] on textarea "Extract confirmed senior counselor callback in dd-mm-yy hh:mm (24h) format. Con…" at bounding box center [329, 265] width 201 height 112
click at [377, 282] on textarea "Extract confirmed senior counselor callback in dd-mm-yy hh:mm (24h) format. Con…" at bounding box center [329, 265] width 201 height 112
click at [417, 345] on button "Save" at bounding box center [416, 344] width 27 height 16
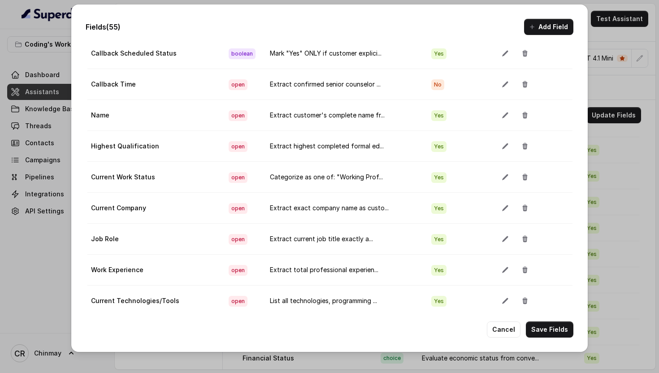
scroll to position [30, 0]
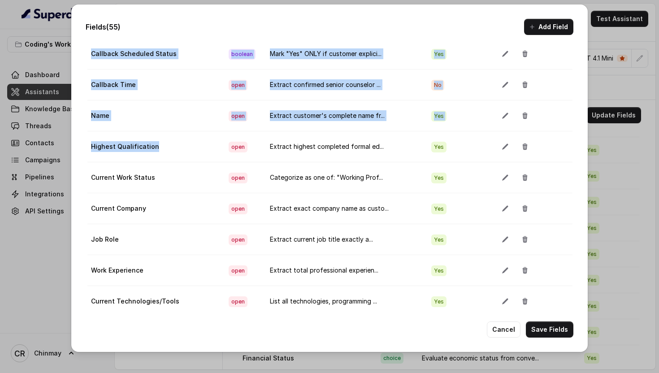
drag, startPoint x: 156, startPoint y: 148, endPoint x: 87, endPoint y: 148, distance: 69.5
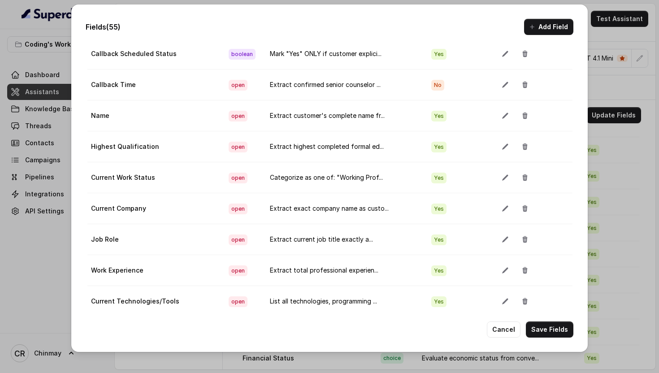
click at [92, 149] on td "Highest Qualification" at bounding box center [154, 146] width 134 height 31
drag, startPoint x: 92, startPoint y: 149, endPoint x: 155, endPoint y: 150, distance: 62.7
click at [155, 150] on td "Highest Qualification" at bounding box center [154, 146] width 134 height 31
copy td "Highest Qualification"
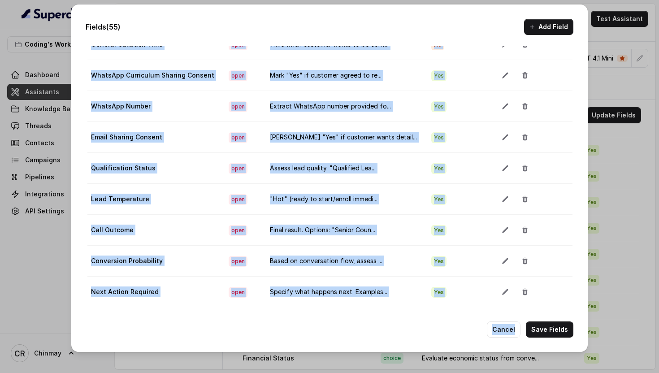
scroll to position [1461, 0]
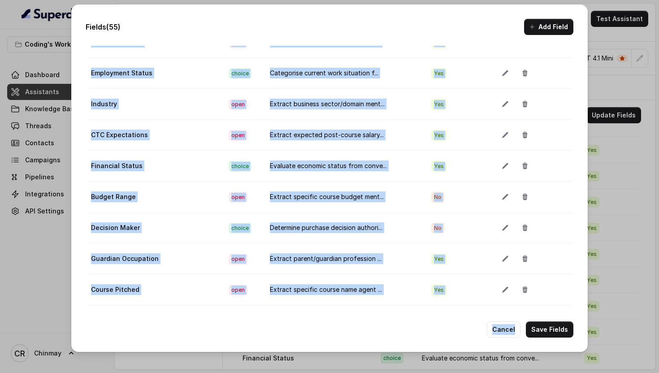
drag, startPoint x: 89, startPoint y: 83, endPoint x: 346, endPoint y: 372, distance: 387.5
click at [346, 372] on div "Fields (55) Add Field Extraction Criteria: Atleast one mandatory field should b…" at bounding box center [329, 186] width 659 height 373
copy div "Callback Scheduled Status boolean Mark "Yes" ONLY if customer explici... Yes Ca…"
click at [195, 180] on td "Financial Status" at bounding box center [154, 166] width 134 height 31
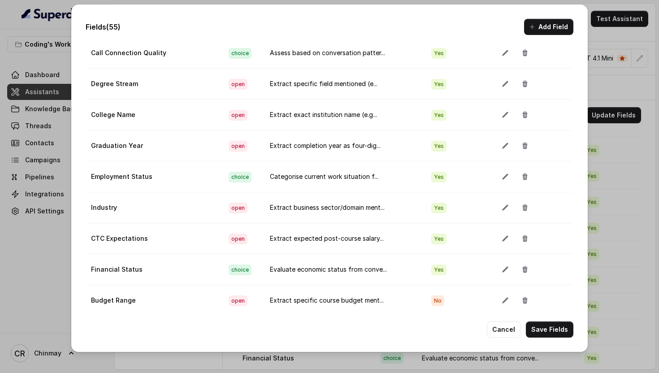
scroll to position [28, 0]
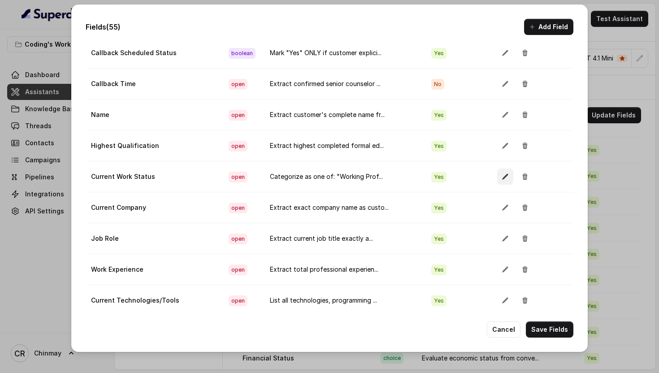
click at [502, 177] on icon "button" at bounding box center [505, 177] width 6 height 6
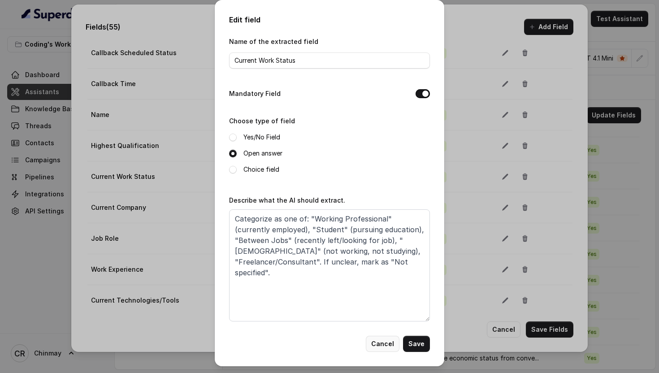
click at [381, 344] on button "Cancel" at bounding box center [383, 344] width 34 height 16
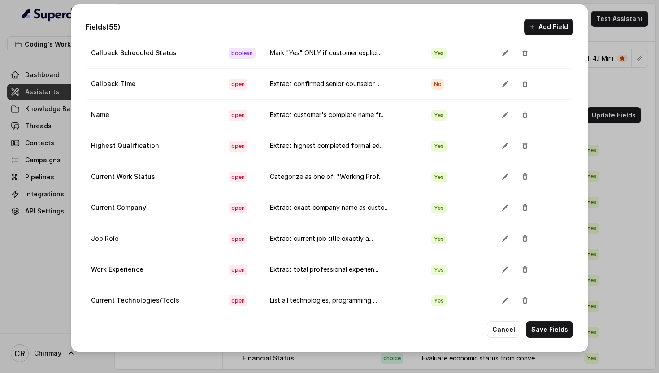
scroll to position [1358, 0]
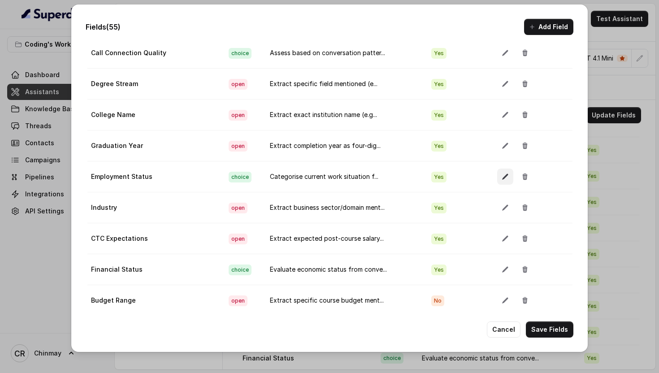
click at [501, 173] on button "button" at bounding box center [505, 176] width 16 height 16
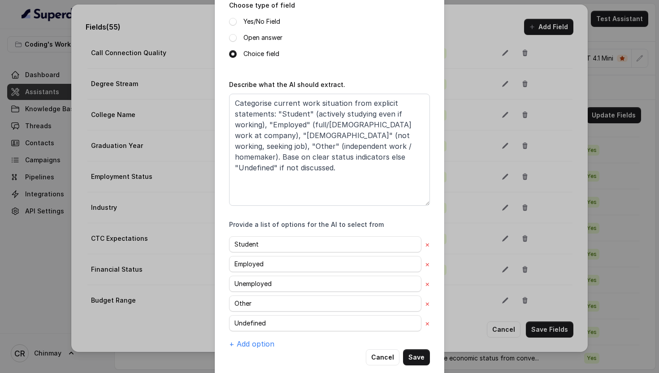
scroll to position [129, 0]
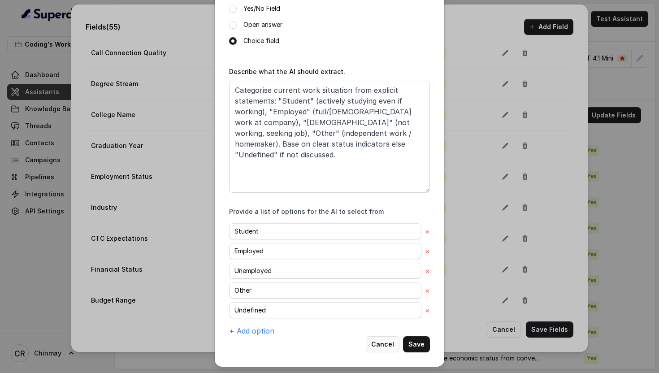
click at [386, 342] on button "Cancel" at bounding box center [383, 344] width 34 height 16
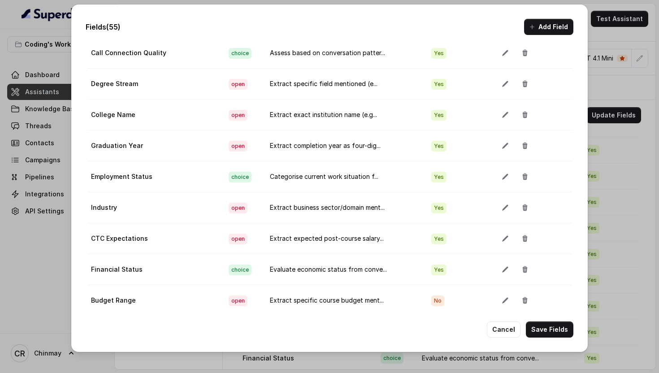
scroll to position [28, 0]
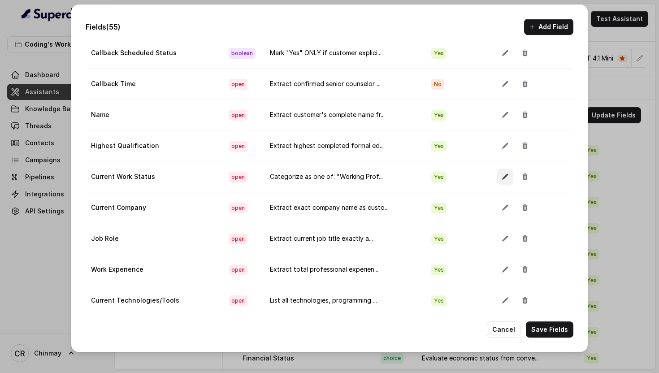
click at [501, 175] on icon "button" at bounding box center [504, 176] width 7 height 7
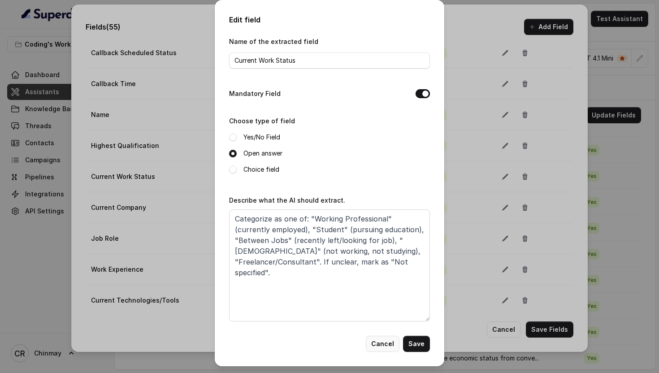
click at [385, 336] on button "Cancel" at bounding box center [383, 344] width 34 height 16
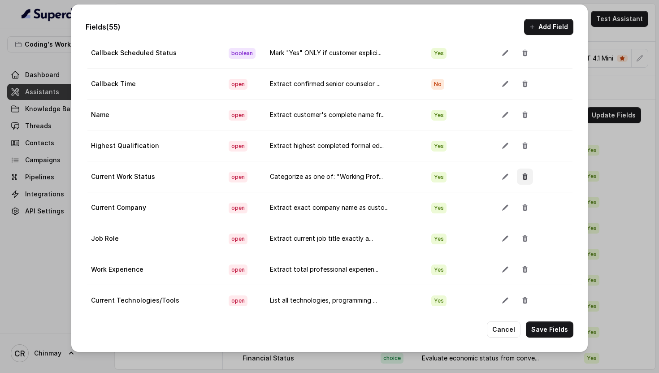
click at [522, 175] on icon "button" at bounding box center [524, 176] width 5 height 6
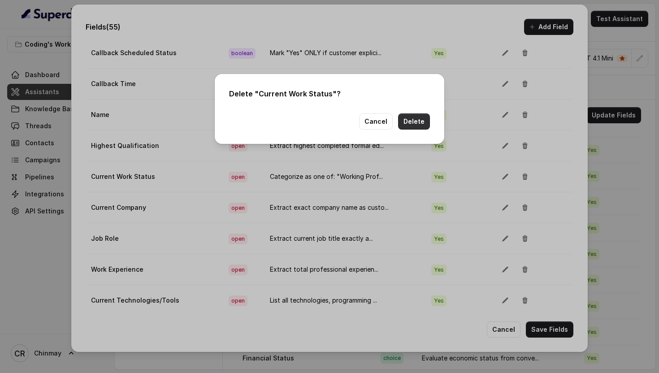
click at [413, 122] on button "Delete" at bounding box center [414, 121] width 32 height 16
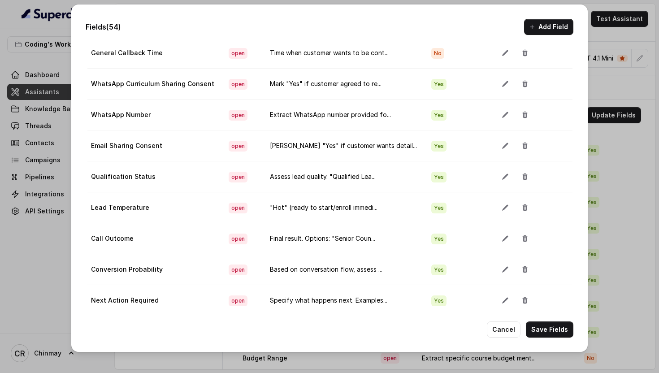
scroll to position [0, 0]
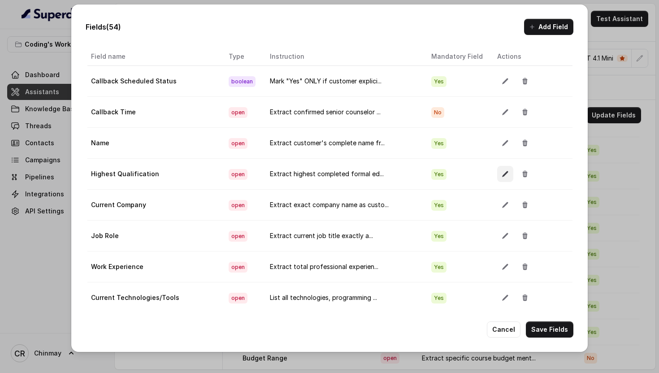
click at [502, 174] on icon "button" at bounding box center [505, 174] width 6 height 6
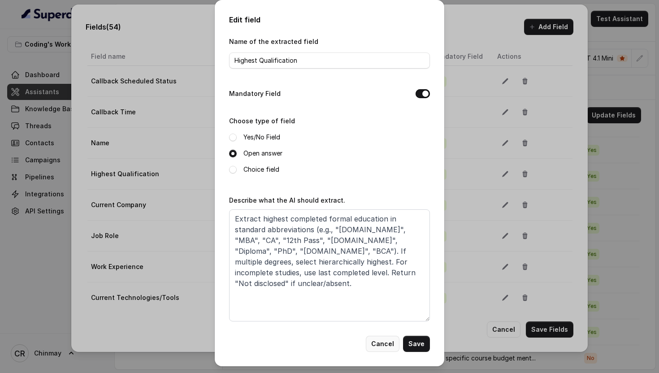
click at [378, 343] on button "Cancel" at bounding box center [383, 344] width 34 height 16
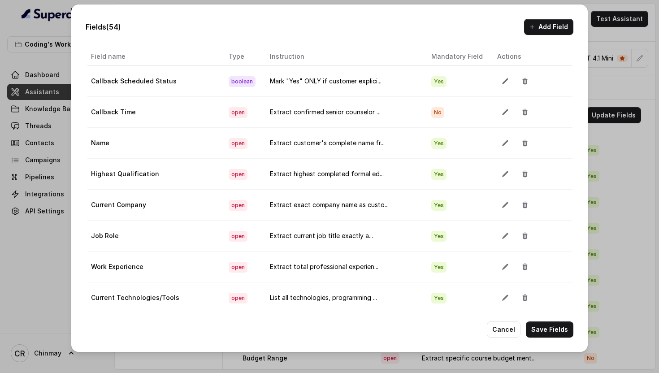
scroll to position [894, 0]
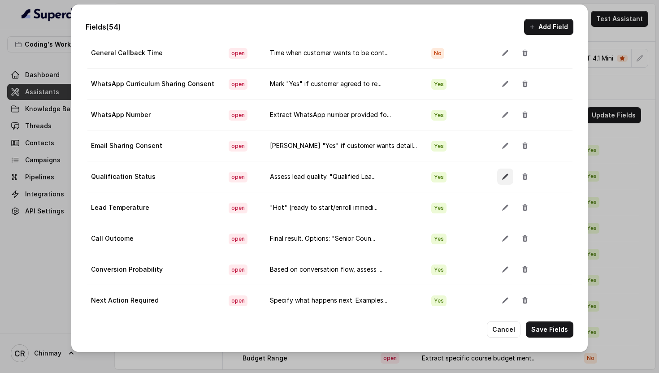
click at [497, 177] on button "button" at bounding box center [505, 176] width 16 height 16
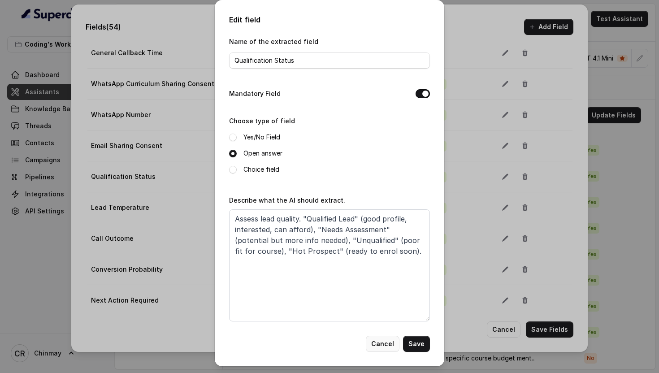
click at [383, 345] on button "Cancel" at bounding box center [383, 344] width 34 height 16
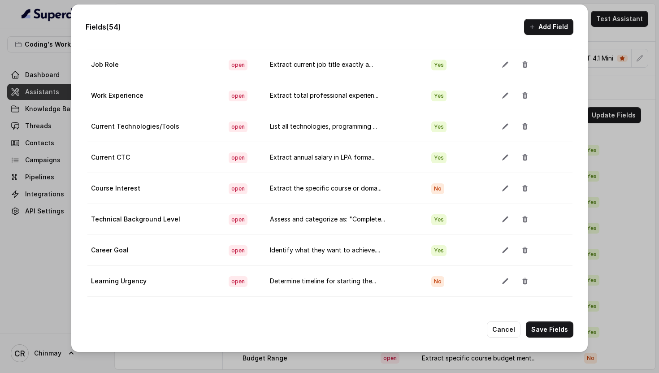
scroll to position [179, 0]
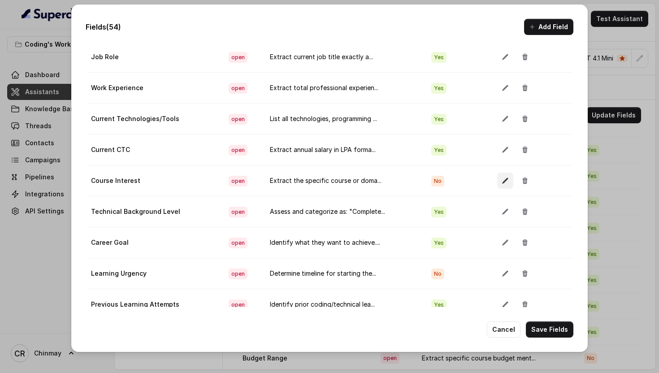
click at [501, 181] on icon "button" at bounding box center [504, 180] width 7 height 7
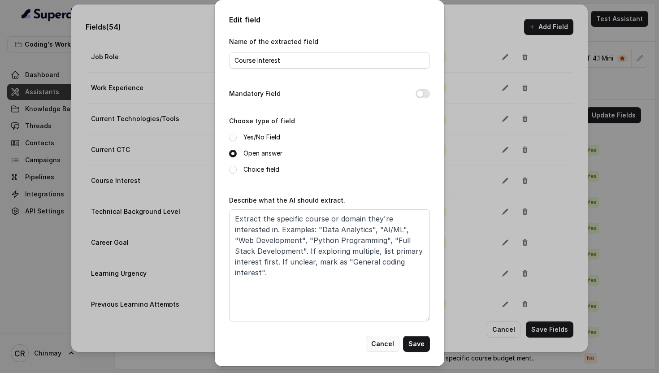
click at [384, 341] on button "Cancel" at bounding box center [383, 344] width 34 height 16
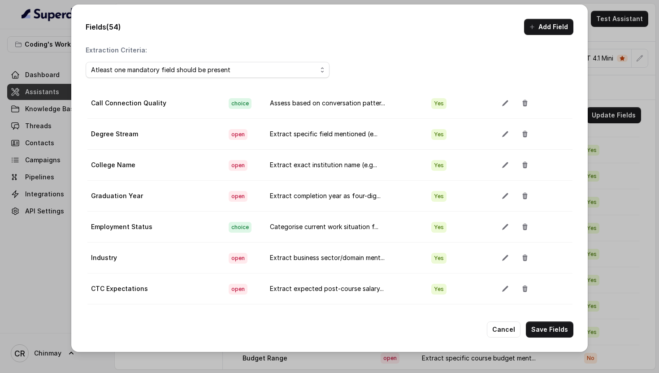
scroll to position [90, 0]
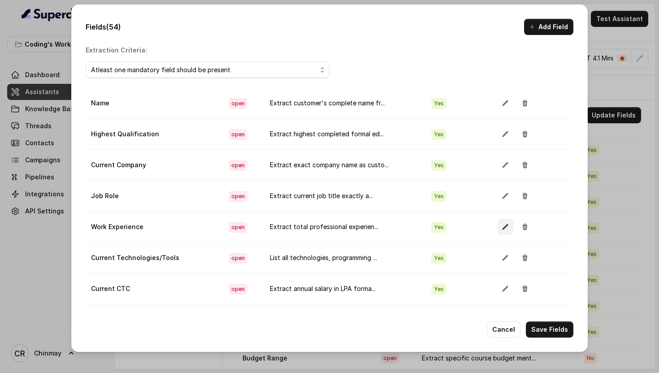
click at [501, 227] on icon "button" at bounding box center [504, 226] width 7 height 7
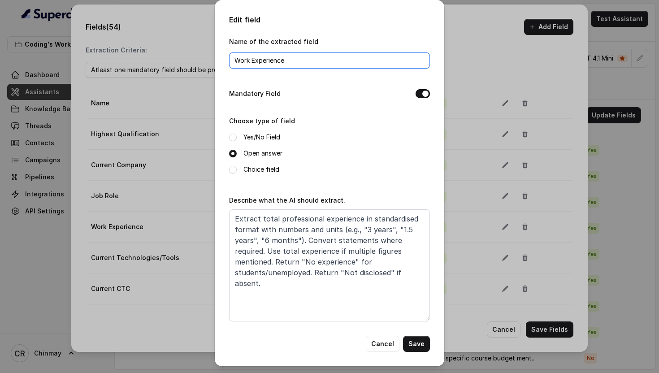
click at [319, 66] on input "Work Experience" at bounding box center [329, 60] width 201 height 16
paste input "Years of"
type input "Years of Experience"
click at [416, 339] on button "Save" at bounding box center [416, 344] width 27 height 16
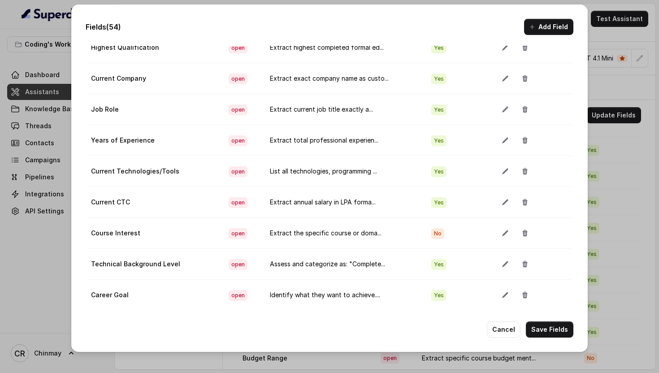
scroll to position [127, 0]
click at [501, 261] on icon "button" at bounding box center [504, 262] width 7 height 7
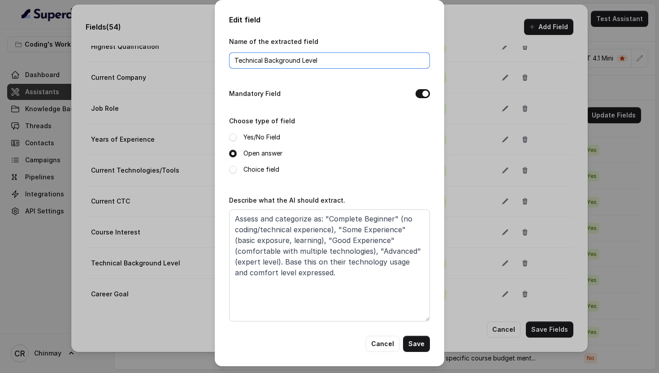
click at [302, 60] on input "Technical Background Level" at bounding box center [329, 60] width 201 height 16
click at [415, 340] on button "Save" at bounding box center [416, 344] width 27 height 16
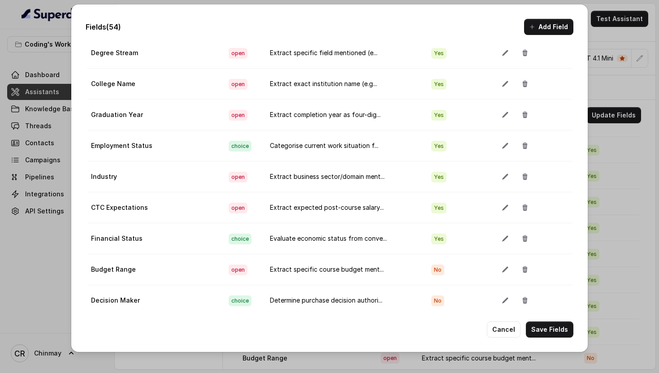
scroll to position [183, 0]
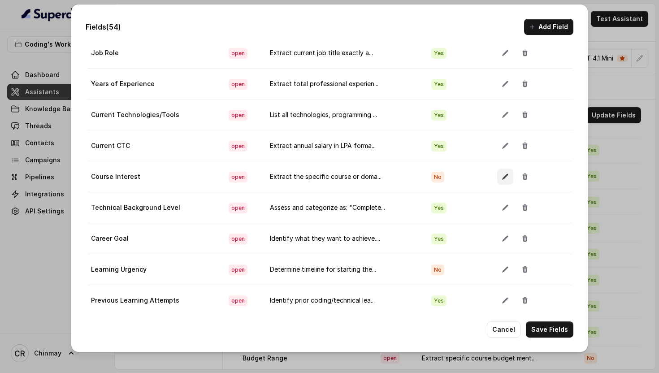
click at [501, 176] on icon "button" at bounding box center [504, 176] width 7 height 7
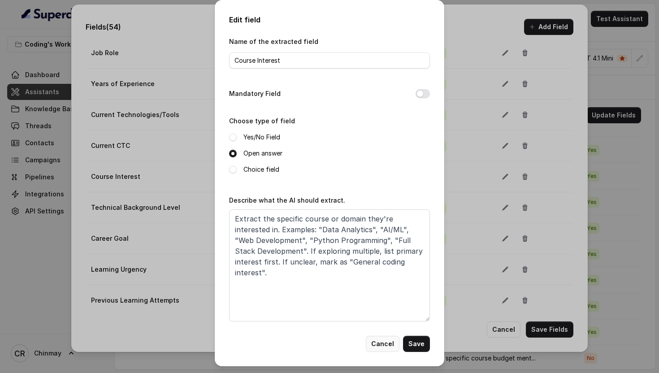
click at [383, 338] on button "Cancel" at bounding box center [383, 344] width 34 height 16
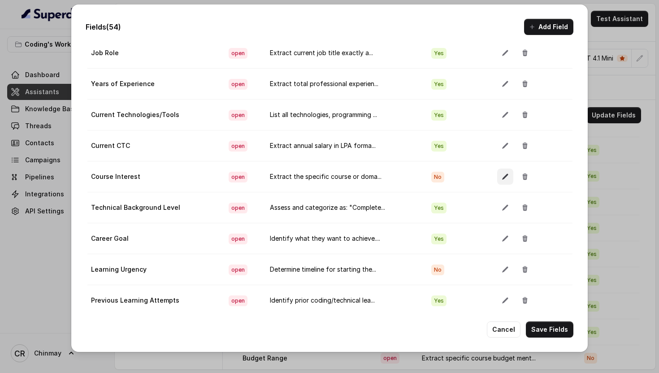
click at [502, 176] on icon "button" at bounding box center [505, 177] width 6 height 6
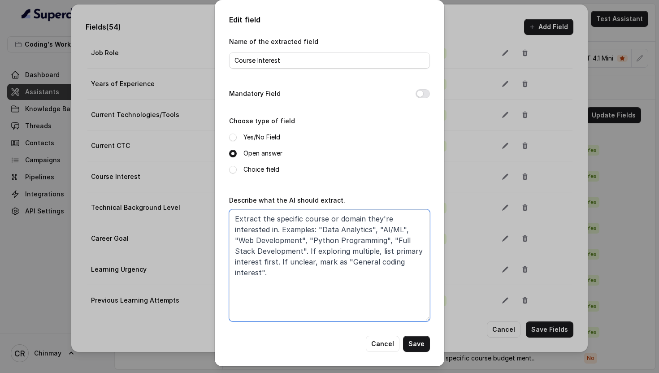
drag, startPoint x: 321, startPoint y: 262, endPoint x: 399, endPoint y: 259, distance: 78.0
click at [399, 259] on textarea "Extract the specific course or domain they're interested in. Examples: "Data An…" at bounding box center [329, 265] width 201 height 112
click at [241, 230] on textarea "Extract the specific course or domain they're interested in. Examples: "Data An…" at bounding box center [329, 265] width 201 height 112
click at [292, 271] on textarea "Extract the specific course or domain they're interested in based on conversati…" at bounding box center [329, 265] width 201 height 112
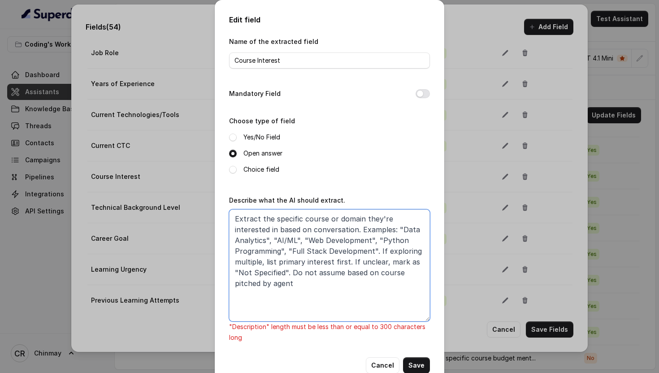
type textarea "Extract the specific course or domain they're interested in based on conversati…"
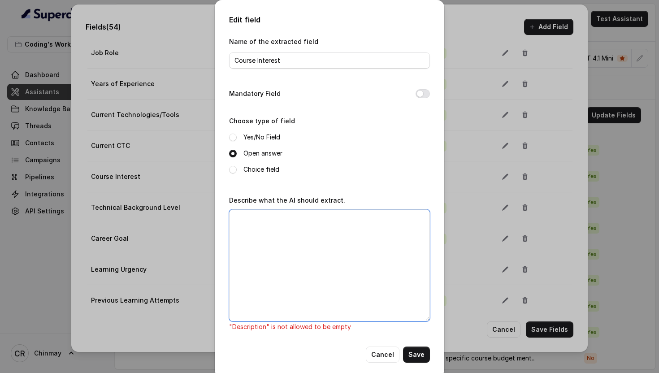
paste textarea "Identify the learner’s specific course/domain from the conversation (e.g., Data…"
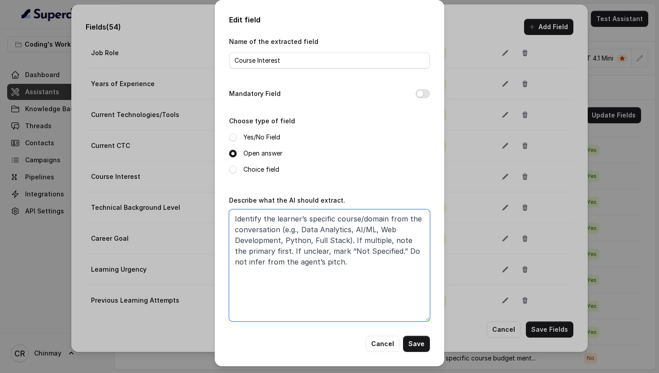
click at [355, 263] on textarea "Identify the learner’s specific course/domain from the conversation (e.g., Data…" at bounding box center [329, 265] width 201 height 112
type textarea "Identify the learner’s specific course/domain from the conversation (e.g., Data…"
click at [425, 94] on button "Mandatory Field" at bounding box center [422, 93] width 14 height 9
click at [420, 341] on button "Save" at bounding box center [416, 344] width 27 height 16
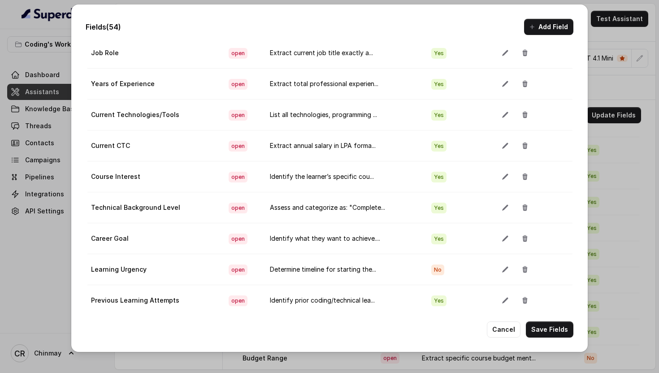
scroll to position [1430, 0]
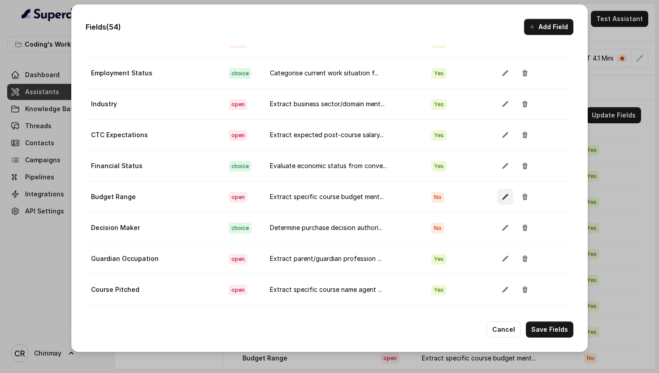
click at [501, 198] on icon "button" at bounding box center [504, 196] width 7 height 7
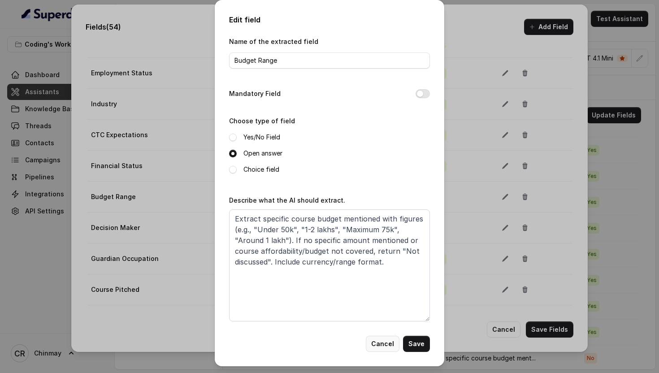
click at [381, 341] on button "Cancel" at bounding box center [383, 344] width 34 height 16
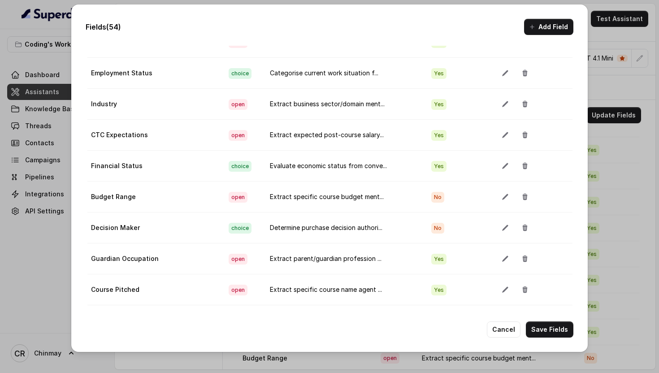
scroll to position [368, 0]
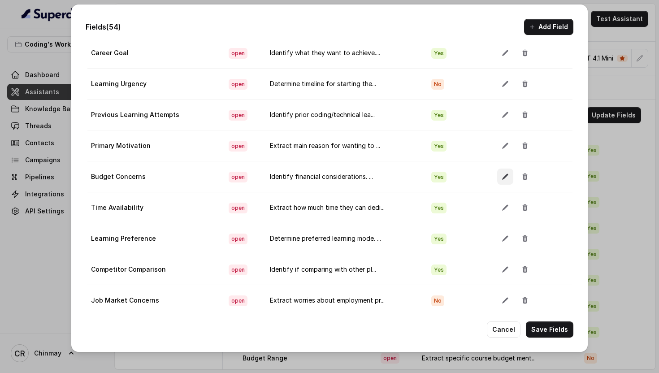
click at [501, 175] on icon "button" at bounding box center [504, 176] width 7 height 7
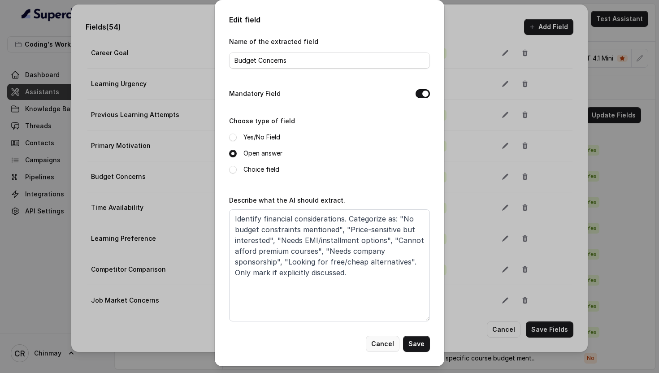
click at [386, 343] on button "Cancel" at bounding box center [383, 344] width 34 height 16
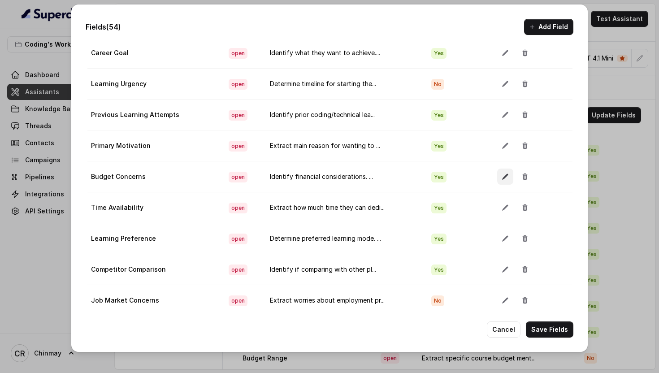
click at [501, 174] on icon "button" at bounding box center [504, 176] width 7 height 7
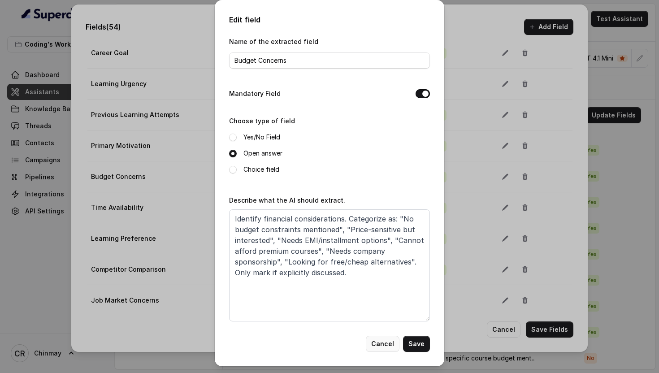
click at [380, 346] on button "Cancel" at bounding box center [383, 344] width 34 height 16
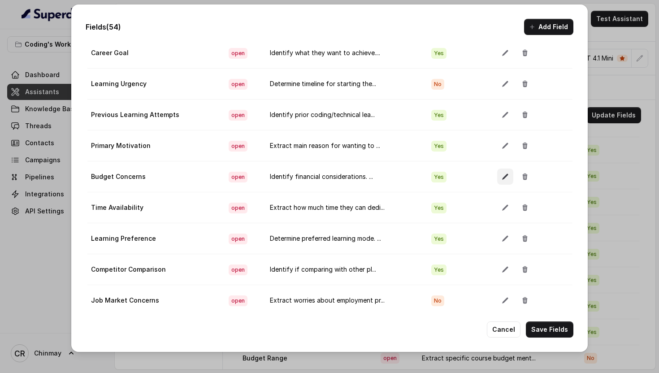
click at [501, 173] on icon "button" at bounding box center [504, 176] width 7 height 7
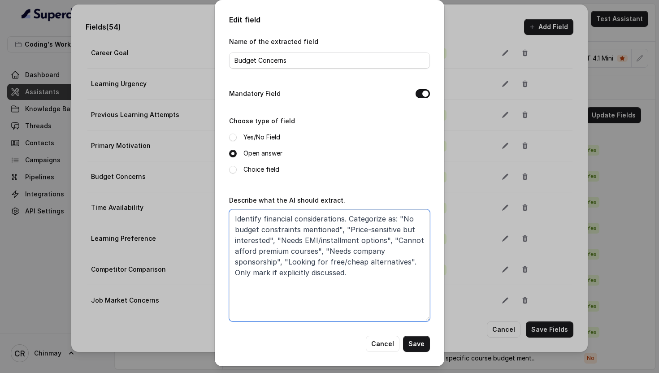
click at [398, 267] on textarea "Identify financial considerations. Categorize as: "No budget constraints mentio…" at bounding box center [329, 265] width 201 height 112
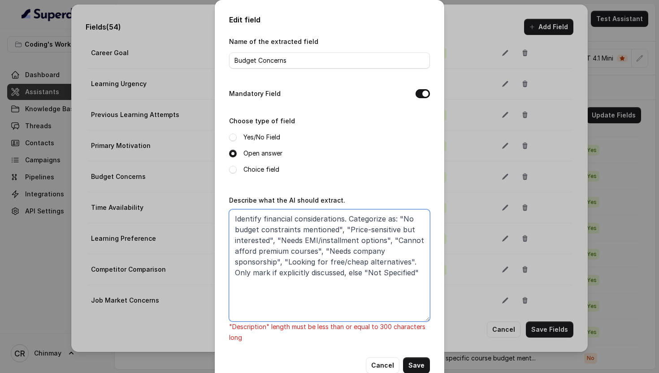
click at [361, 272] on textarea "Identify financial considerations. Categorize as: "No budget constraints mentio…" at bounding box center [329, 265] width 201 height 112
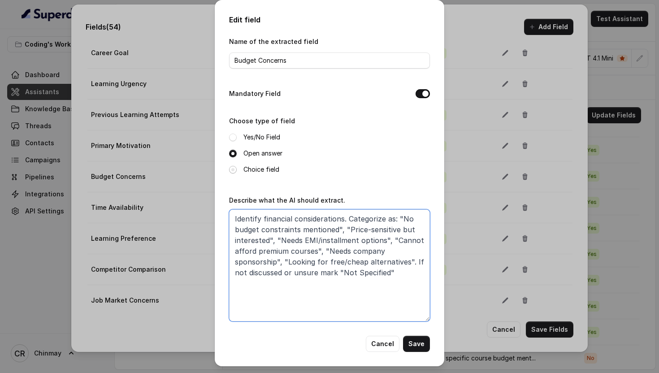
type textarea "Identify financial considerations. Categorize as: "No budget constraints mentio…"
click at [234, 168] on span at bounding box center [233, 170] width 8 height 8
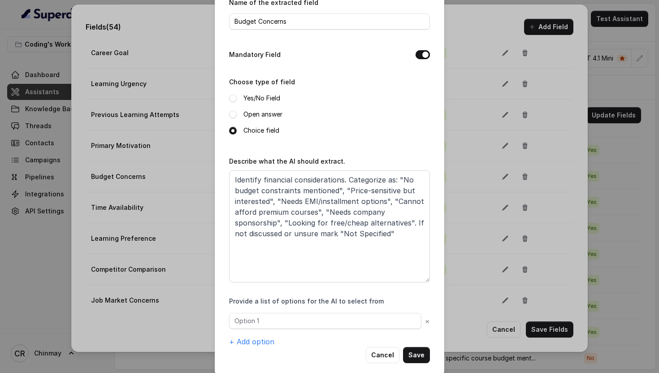
scroll to position [50, 0]
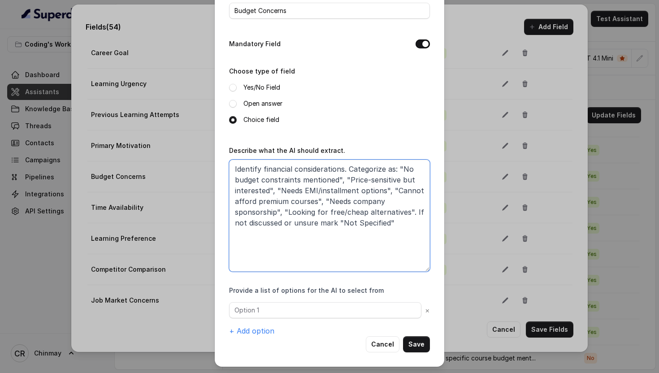
click at [401, 168] on textarea "Identify financial considerations. Categorize as: "No budget constraints mentio…" at bounding box center [329, 216] width 201 height 112
click at [336, 178] on textarea "Identify financial considerations. Categorize as: "No budget constraints mentio…" at bounding box center [329, 216] width 201 height 112
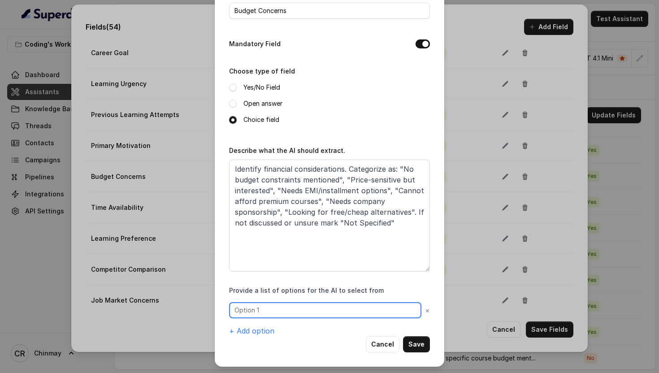
click at [276, 313] on input "text" at bounding box center [325, 310] width 192 height 16
paste input "No budget constraints mentioned"
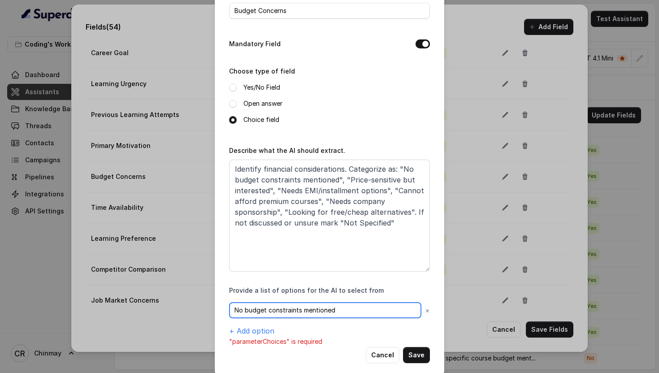
type input "No budget constraints mentioned"
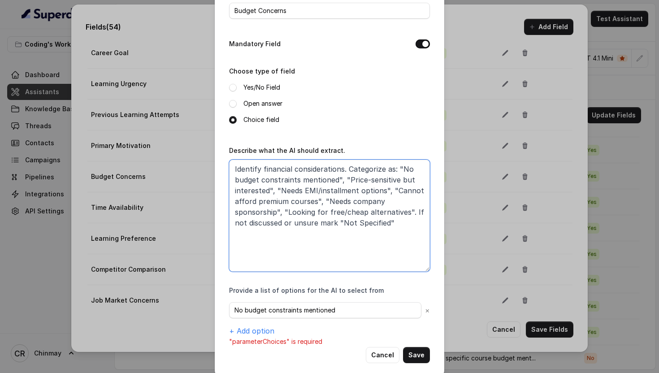
click at [347, 179] on textarea "Identify financial considerations. Categorize as: "No budget constraints mentio…" at bounding box center [329, 216] width 201 height 112
click at [268, 191] on textarea "Identify financial considerations. Categorize as: "No budget constraints mentio…" at bounding box center [329, 216] width 201 height 112
click at [255, 330] on button "+ Add option" at bounding box center [251, 330] width 45 height 11
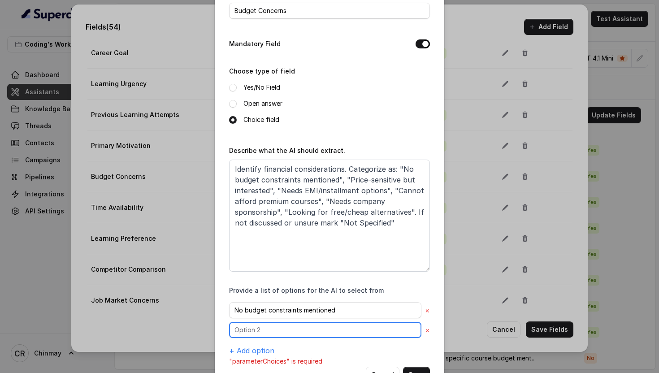
click at [267, 328] on input "text" at bounding box center [325, 330] width 192 height 16
paste input "Price-sensitive but interested"
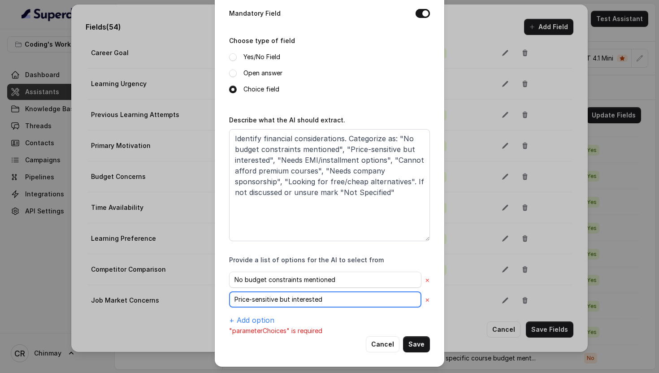
type input "Price-sensitive but interested"
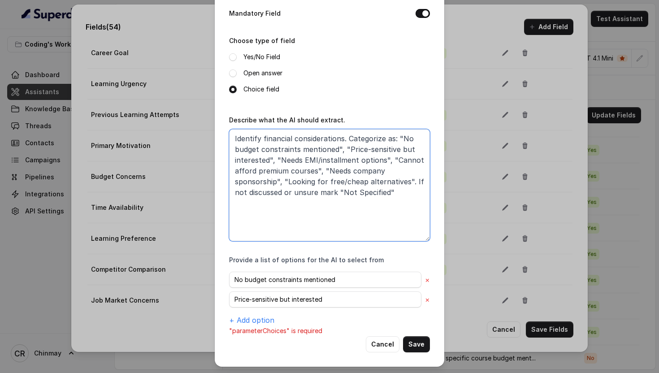
click at [279, 160] on textarea "Identify financial considerations. Categorize as: "No budget constraints mentio…" at bounding box center [329, 185] width 201 height 112
click at [380, 161] on textarea "Identify financial considerations. Categorize as: "No budget constraints mentio…" at bounding box center [329, 185] width 201 height 112
click at [241, 317] on button "+ Add option" at bounding box center [251, 320] width 45 height 11
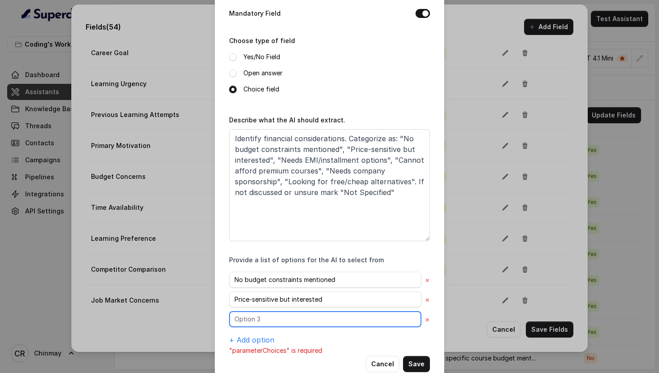
click at [251, 316] on input "text" at bounding box center [325, 319] width 192 height 16
paste input "Needs EMI/installment options"
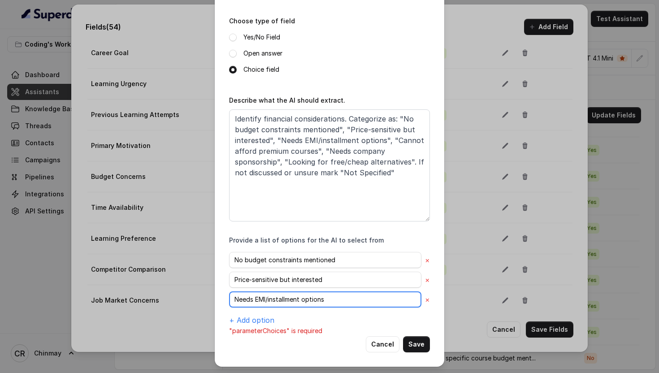
type input "Needs EMI/installment options"
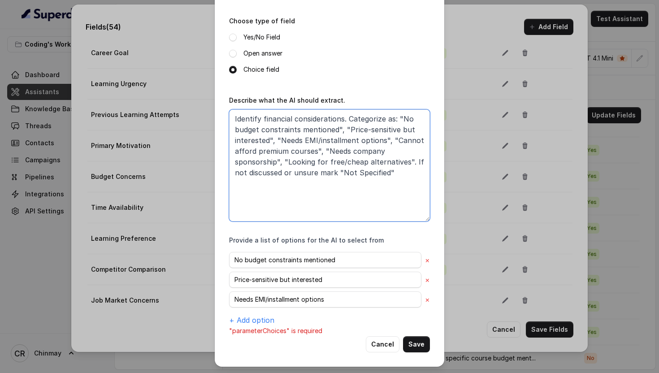
click at [393, 140] on textarea "Identify financial considerations. Categorize as: "No budget constraints mentio…" at bounding box center [329, 165] width 201 height 112
click at [314, 151] on textarea "Identify financial considerations. Categorize as: "No budget constraints mentio…" at bounding box center [329, 165] width 201 height 112
click at [260, 315] on button "+ Add option" at bounding box center [251, 320] width 45 height 11
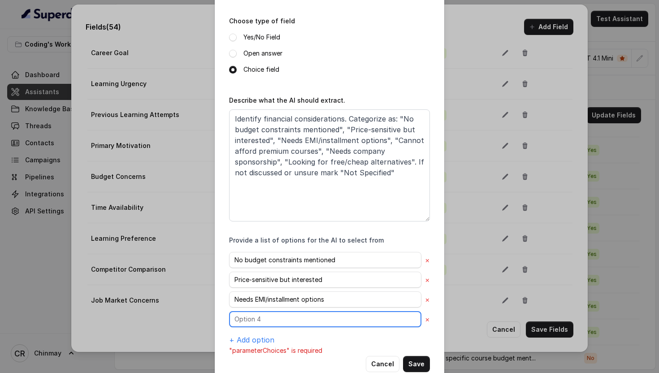
click at [266, 315] on input "text" at bounding box center [325, 319] width 192 height 16
paste input "Cannot afford premium courses"
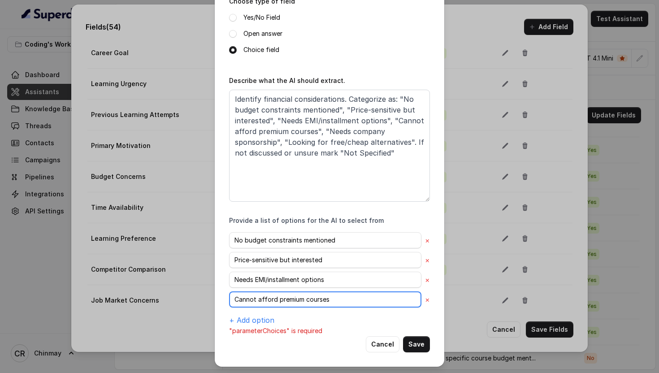
type input "Cannot afford premium courses"
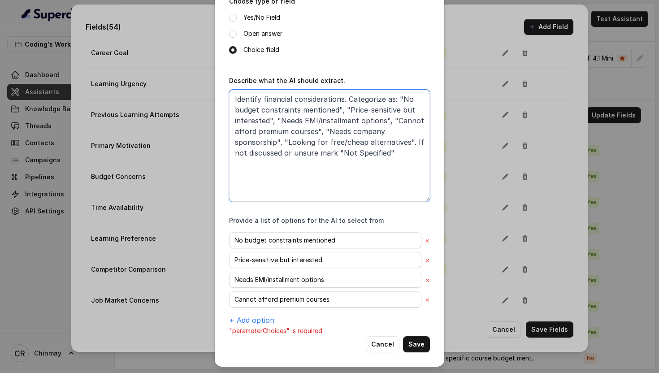
click at [327, 130] on textarea "Identify financial considerations. Categorize as: "No budget constraints mentio…" at bounding box center [329, 146] width 201 height 112
click at [276, 141] on textarea "Identify financial considerations. Categorize as: "No budget constraints mentio…" at bounding box center [329, 146] width 201 height 112
click at [251, 321] on button "+ Add option" at bounding box center [251, 320] width 45 height 11
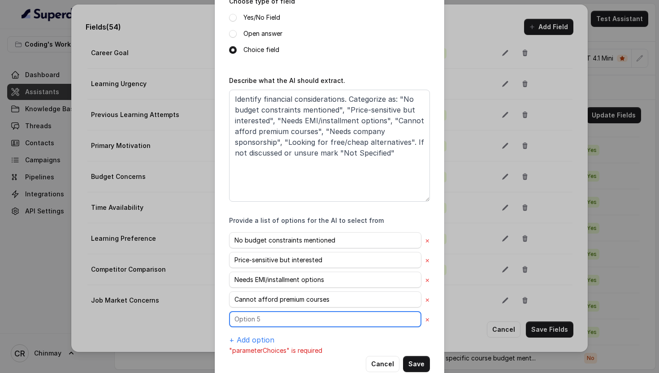
click at [259, 320] on input "text" at bounding box center [325, 319] width 192 height 16
paste input "Needs company sponsorship"
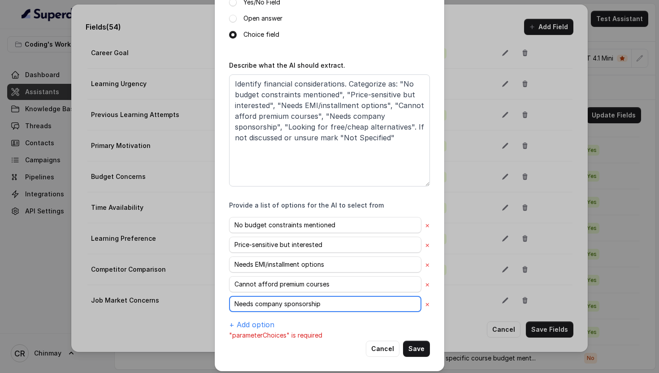
scroll to position [139, 0]
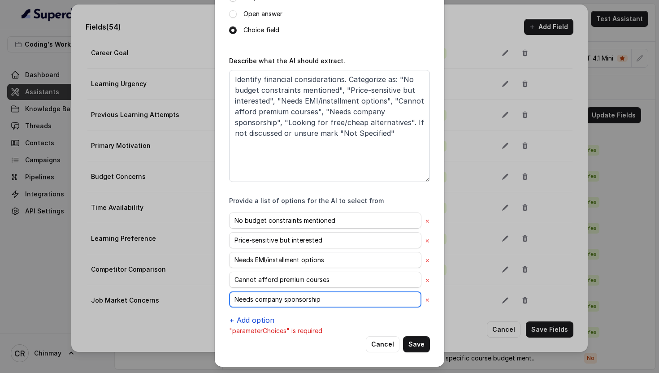
type input "Needs company sponsorship"
click at [256, 319] on button "+ Add option" at bounding box center [251, 320] width 45 height 11
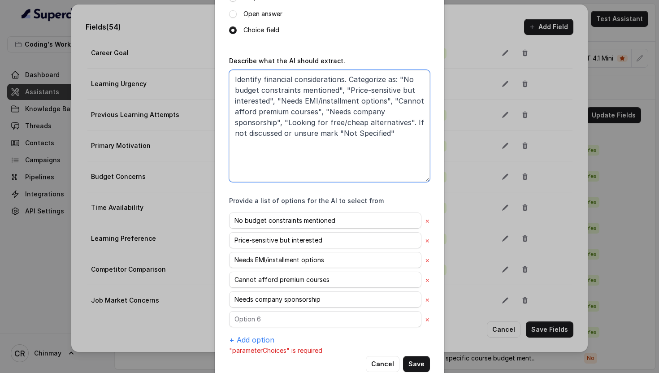
click at [286, 120] on textarea "Identify financial considerations. Categorize as: "No budget constraints mentio…" at bounding box center [329, 126] width 201 height 112
click at [406, 124] on textarea "Identify financial considerations. Categorize as: "No budget constraints mentio…" at bounding box center [329, 126] width 201 height 112
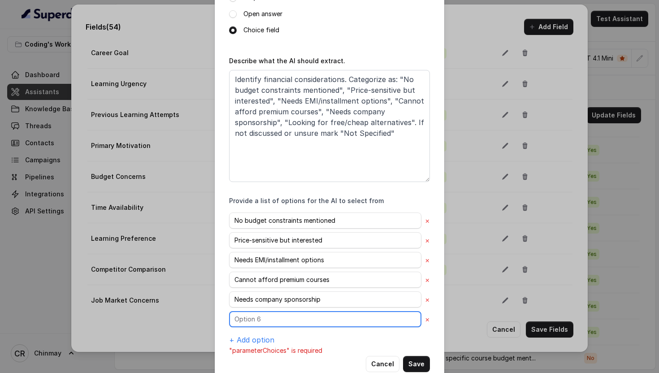
click at [260, 315] on input "text" at bounding box center [325, 319] width 192 height 16
paste input "Looking for free/cheap alternatives"
type input "Looking for free/cheap alternatives"
click at [256, 339] on button "+ Add option" at bounding box center [251, 339] width 45 height 11
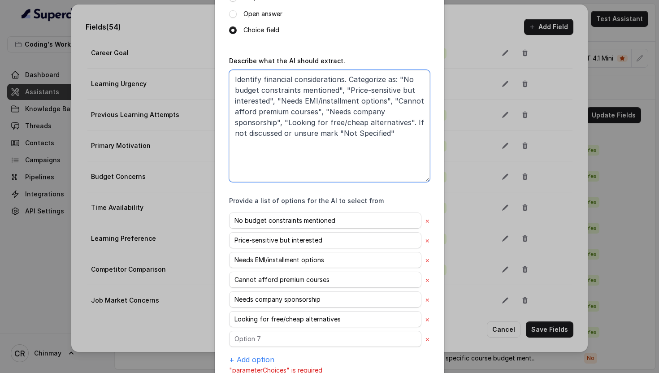
click at [341, 134] on textarea "Identify financial considerations. Categorize as: "No budget constraints mentio…" at bounding box center [329, 126] width 201 height 112
click at [387, 132] on textarea "Identify financial considerations. Categorize as: "No budget constraints mentio…" at bounding box center [329, 126] width 201 height 112
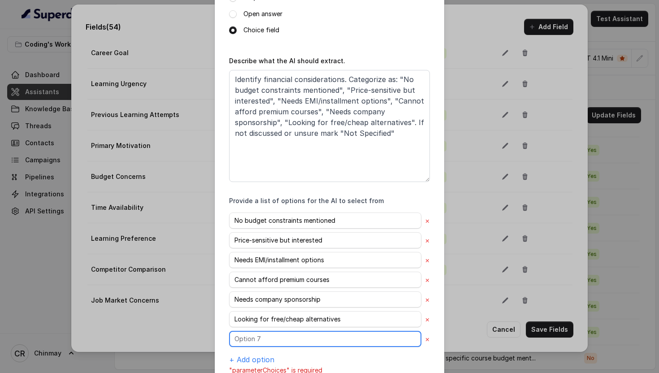
click at [281, 334] on input "text" at bounding box center [325, 339] width 192 height 16
paste input "Not Specified"
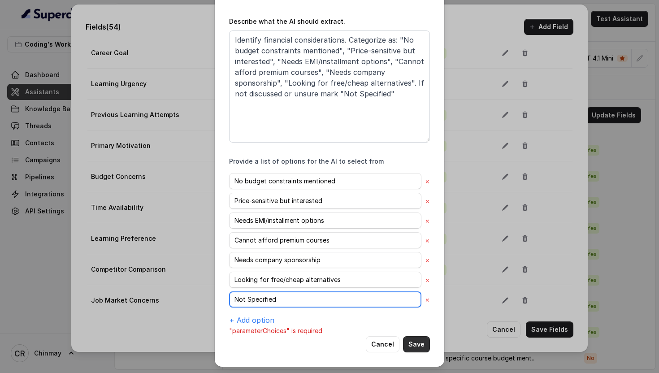
type input "Not Specified"
click at [412, 345] on button "Save" at bounding box center [416, 344] width 27 height 16
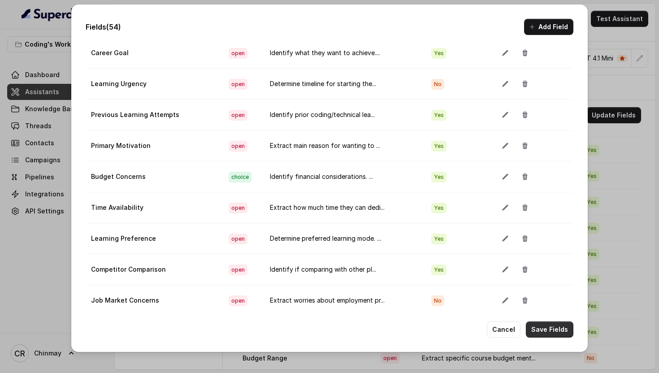
click at [552, 328] on button "Save Fields" at bounding box center [549, 329] width 47 height 16
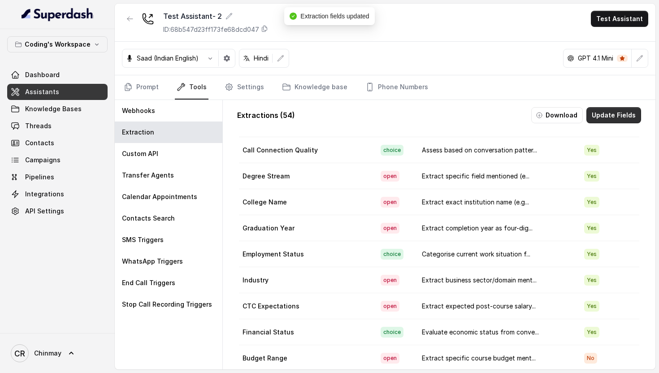
click at [616, 114] on button "Update Fields" at bounding box center [613, 115] width 55 height 16
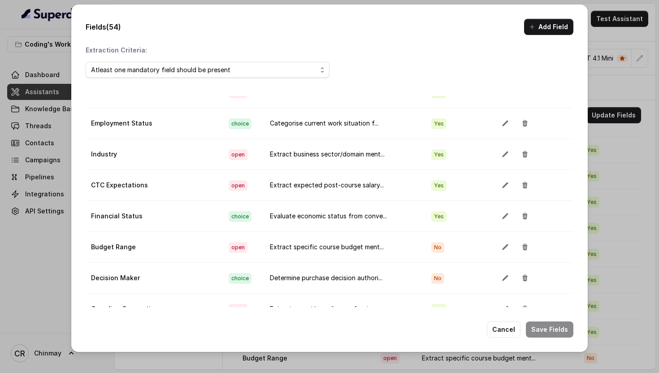
scroll to position [337, 0]
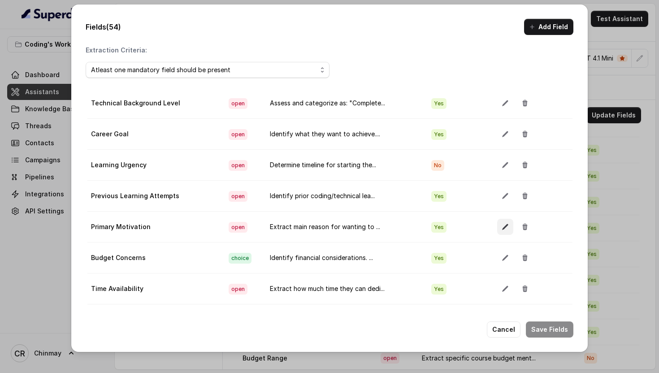
click at [497, 228] on button "button" at bounding box center [505, 227] width 16 height 16
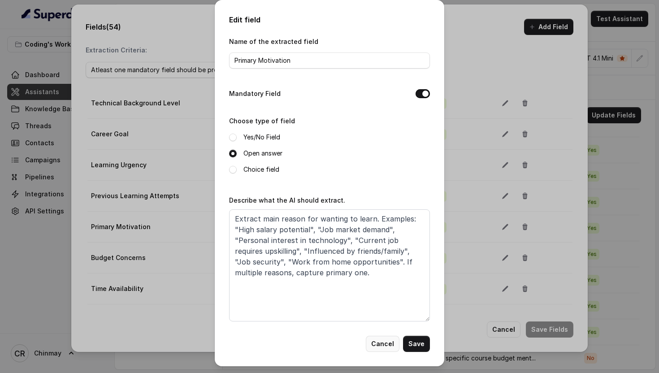
click at [374, 346] on button "Cancel" at bounding box center [383, 344] width 34 height 16
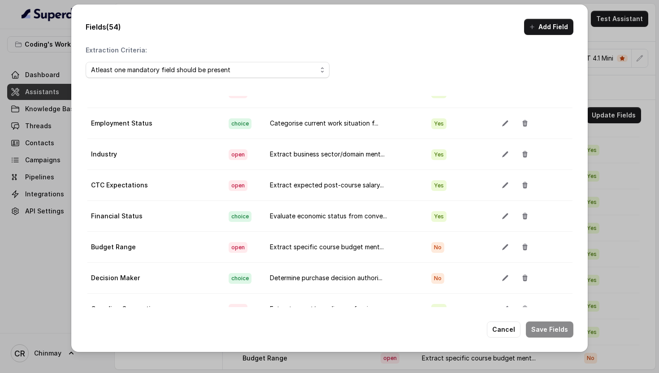
scroll to position [50, 0]
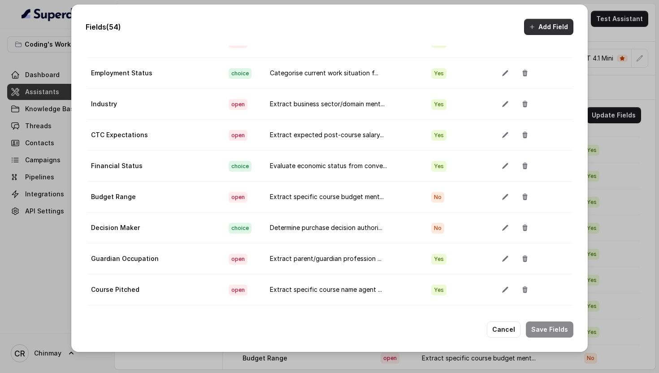
click at [554, 31] on button "Add Field" at bounding box center [548, 27] width 49 height 16
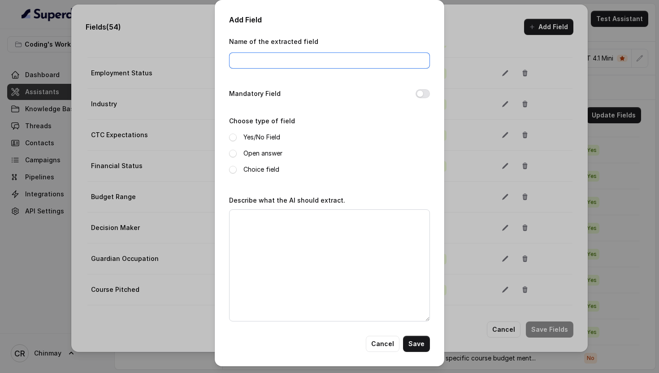
click at [324, 58] on input "Name of the extracted field" at bounding box center [329, 60] width 201 height 16
type input "Lead Intent"
click at [384, 347] on button "Cancel" at bounding box center [383, 344] width 34 height 16
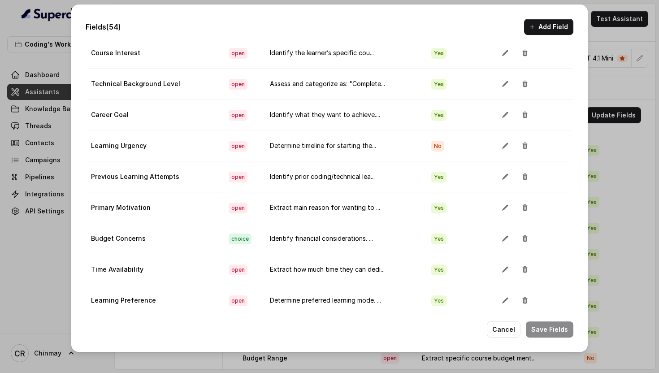
scroll to position [925, 0]
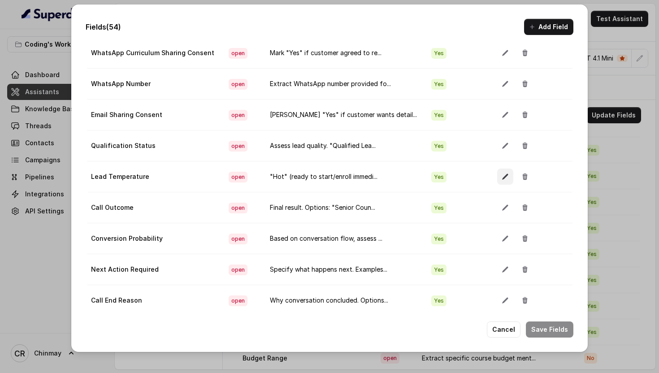
click at [501, 174] on icon "button" at bounding box center [504, 176] width 7 height 7
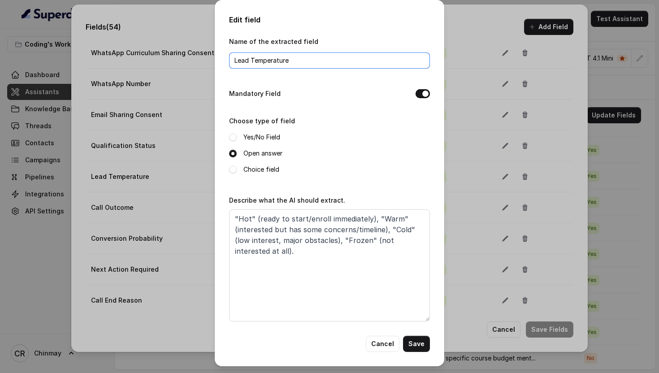
click at [306, 58] on input "Lead Temperature" at bounding box center [329, 60] width 201 height 16
paste input "Intent"
type input "Lead Intent"
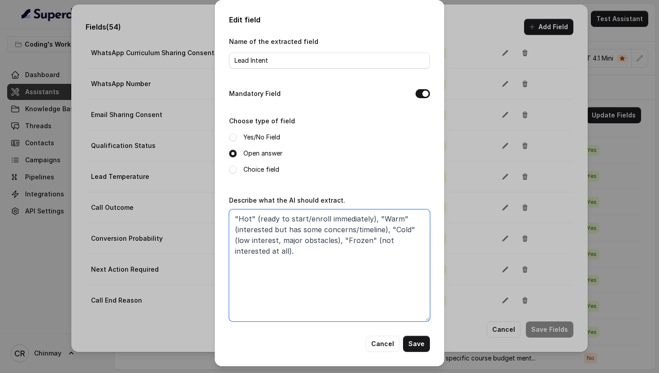
click at [287, 242] on textarea ""Hot" (ready to start/enroll immediately), "Warm" (interested but has some conc…" at bounding box center [329, 265] width 201 height 112
paste textarea "Rate course interest from conversation: Very High (eager, ready to proceed, det…"
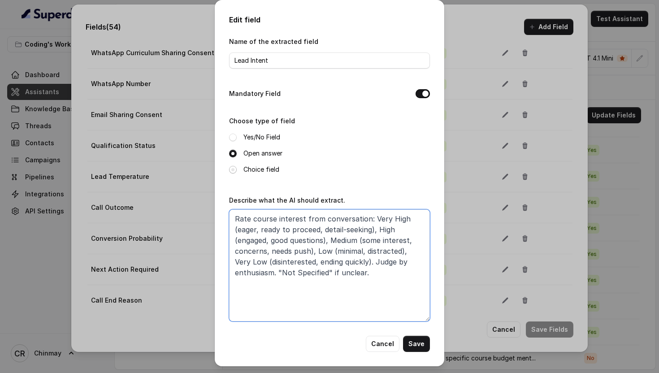
type textarea "Rate course interest from conversation: Very High (eager, ready to proceed, det…"
click at [231, 169] on span at bounding box center [233, 170] width 8 height 8
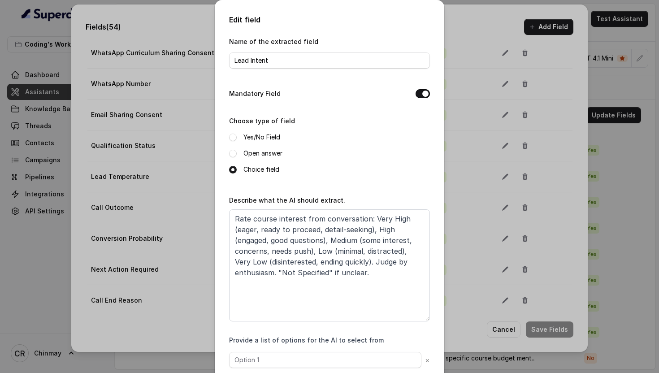
scroll to position [50, 0]
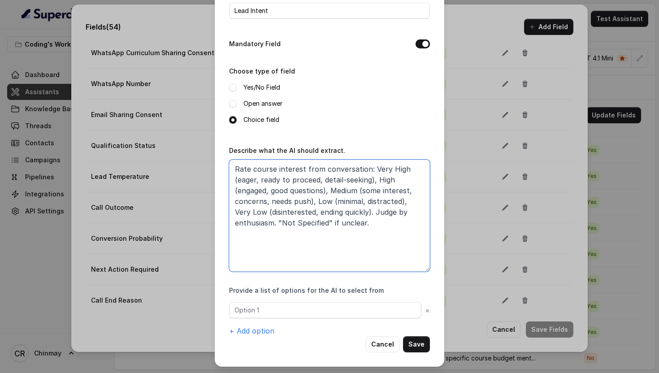
click at [371, 168] on textarea "Rate course interest from conversation: Very High (eager, ready to proceed, det…" at bounding box center [329, 216] width 201 height 112
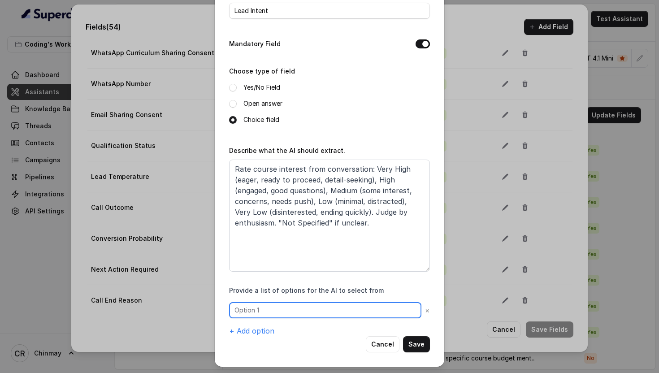
click at [287, 314] on input "text" at bounding box center [325, 310] width 192 height 16
paste input "Very High"
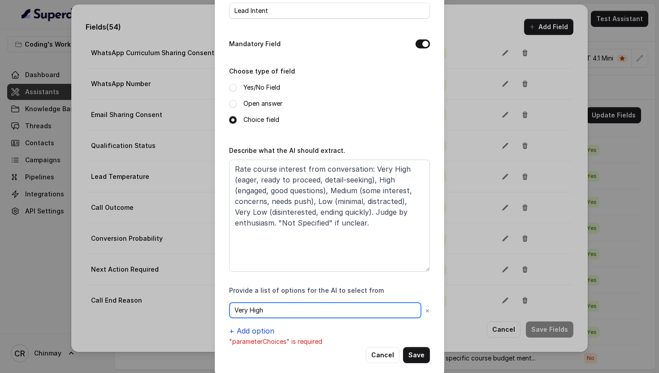
type input "Very High"
click at [255, 328] on button "+ Add option" at bounding box center [251, 330] width 45 height 11
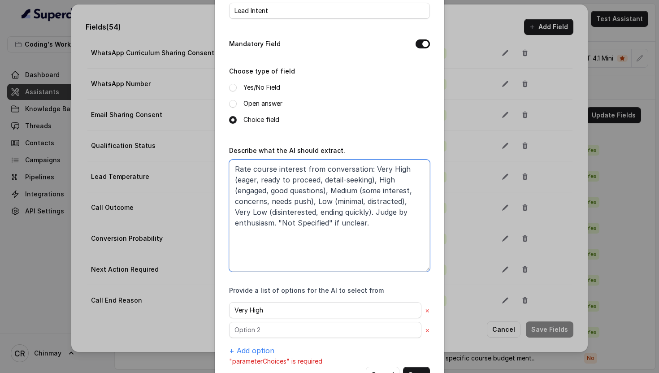
click at [377, 180] on textarea "Rate course interest from conversation: Very High (eager, ready to proceed, det…" at bounding box center [329, 216] width 201 height 112
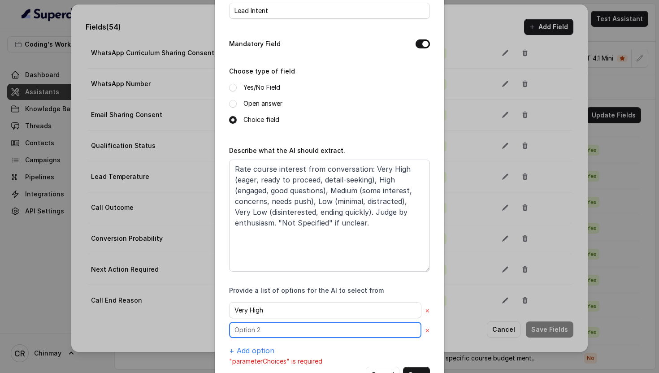
click at [256, 330] on input "text" at bounding box center [325, 330] width 192 height 16
paste input "High"
type input "High"
click at [256, 347] on button "+ Add option" at bounding box center [251, 350] width 45 height 11
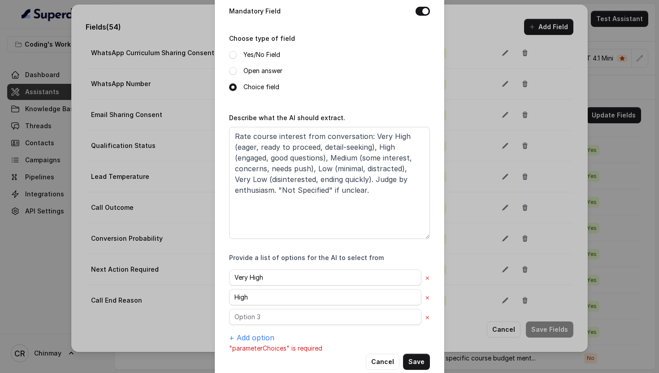
scroll to position [100, 0]
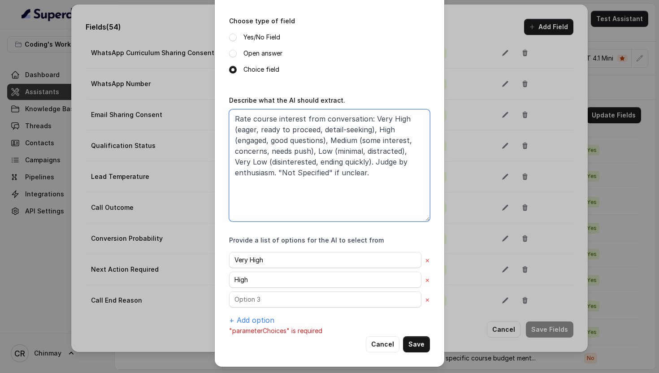
click at [337, 136] on textarea "Rate course interest from conversation: Very High (eager, ready to proceed, det…" at bounding box center [329, 165] width 201 height 112
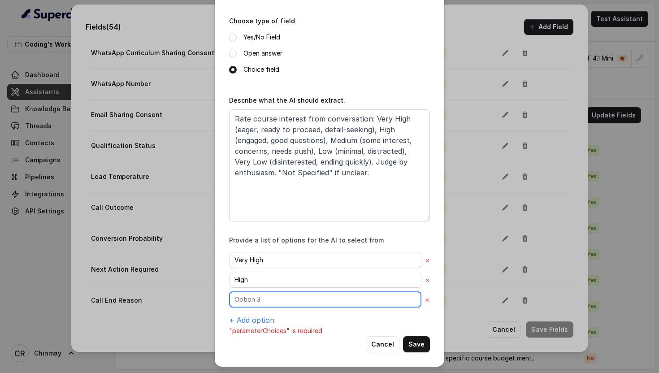
click at [271, 305] on input "text" at bounding box center [325, 299] width 192 height 16
paste input "Medium"
type input "Medium"
click at [259, 315] on button "+ Add option" at bounding box center [251, 320] width 45 height 11
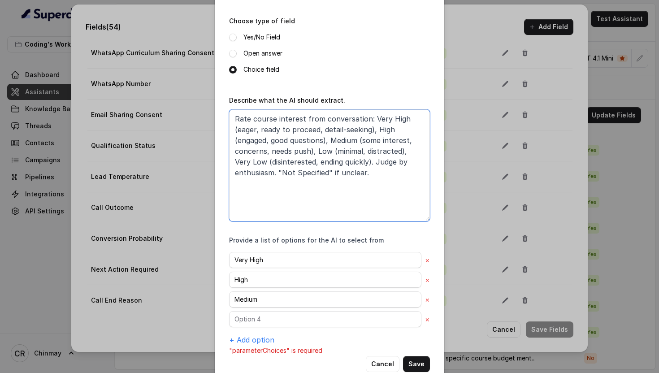
click at [323, 149] on textarea "Rate course interest from conversation: Very High (eager, ready to proceed, det…" at bounding box center [329, 165] width 201 height 112
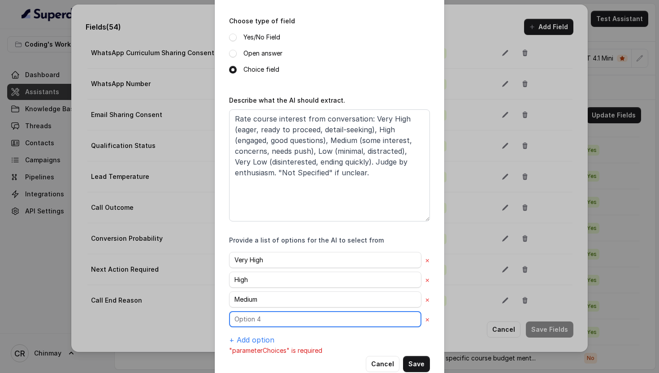
click at [263, 319] on input "text" at bounding box center [325, 319] width 192 height 16
paste input "Low"
type input "Low"
click at [259, 344] on button "+ Add option" at bounding box center [251, 339] width 45 height 11
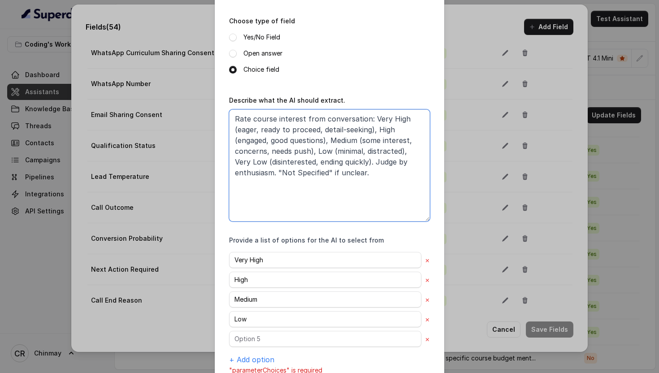
click at [408, 150] on textarea "Rate course interest from conversation: Very High (eager, ready to proceed, det…" at bounding box center [329, 165] width 201 height 112
click at [249, 160] on textarea "Rate course interest from conversation: Very High (eager, ready to proceed, det…" at bounding box center [329, 165] width 201 height 112
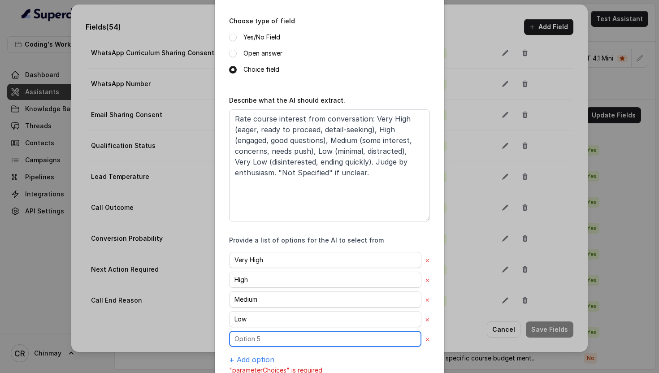
click at [253, 335] on input "text" at bounding box center [325, 339] width 192 height 16
paste input "Very Low"
type input "Very Low"
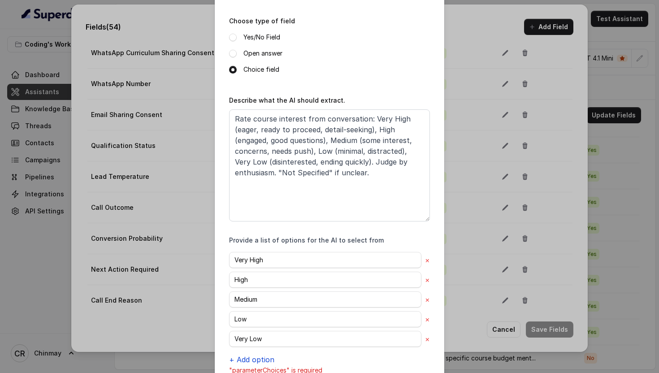
click at [250, 358] on button "+ Add option" at bounding box center [251, 359] width 45 height 11
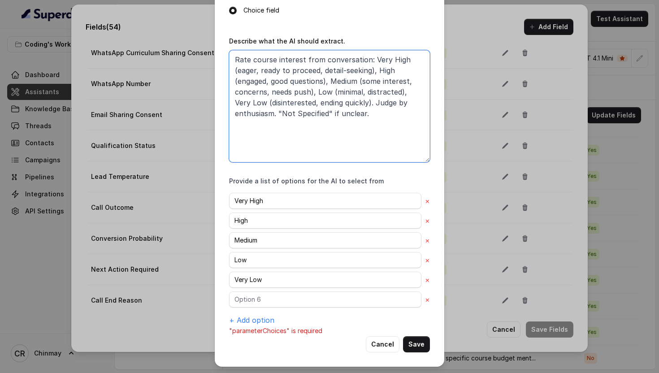
click at [283, 111] on textarea "Rate course interest from conversation: Very High (eager, ready to proceed, det…" at bounding box center [329, 106] width 201 height 112
click at [327, 112] on textarea "Rate course interest from conversation: Very High (eager, ready to proceed, det…" at bounding box center [329, 106] width 201 height 112
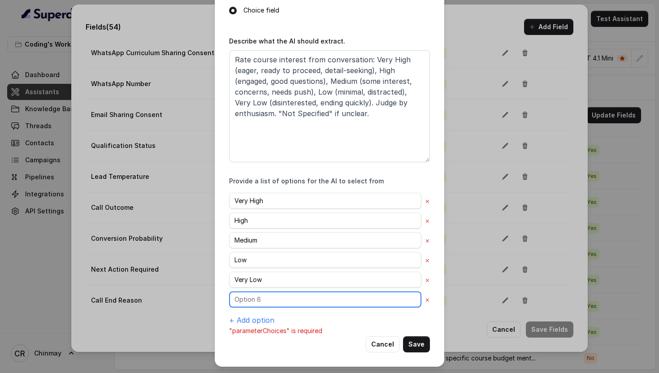
click at [254, 302] on input "text" at bounding box center [325, 299] width 192 height 16
paste input "Not Specified"
type input "Not Specified"
click at [417, 344] on button "Save" at bounding box center [416, 344] width 27 height 16
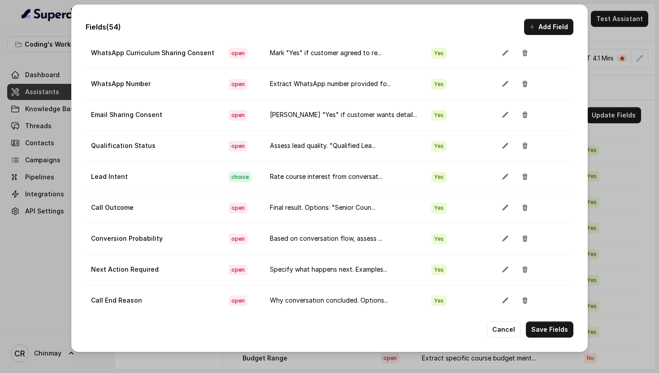
scroll to position [337, 0]
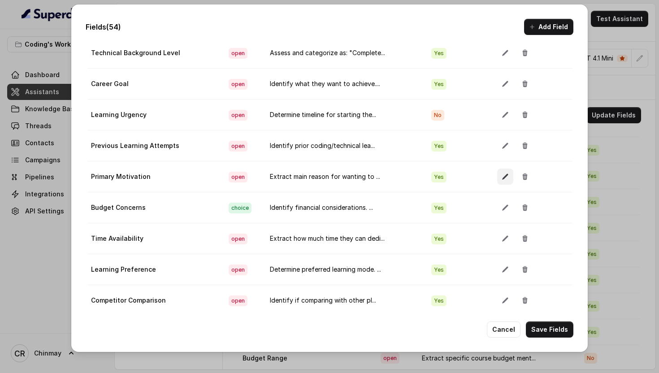
click at [501, 179] on icon "button" at bounding box center [504, 176] width 7 height 7
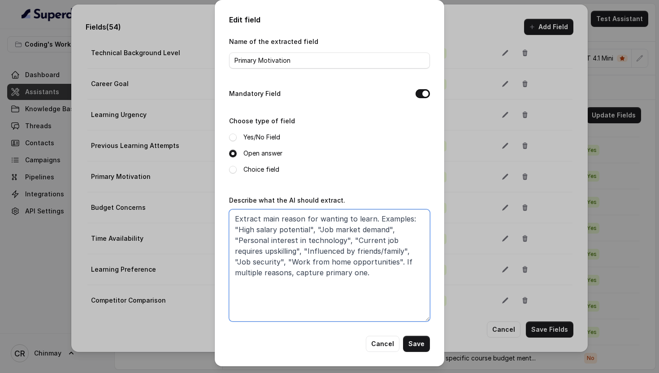
click at [303, 257] on textarea "Extract main reason for wanting to learn. Examples: "High salary potential", "J…" at bounding box center [329, 265] width 201 height 112
paste textarea "customer’s main reason: Career Switch, Salary Increase, Skill Upgrade, Job Secu…"
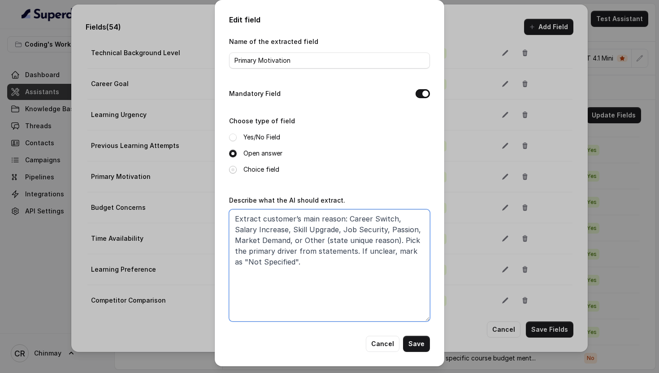
type textarea "Extract customer’s main reason: Career Switch, Salary Increase, Skill Upgrade, …"
click at [233, 169] on span at bounding box center [233, 170] width 8 height 8
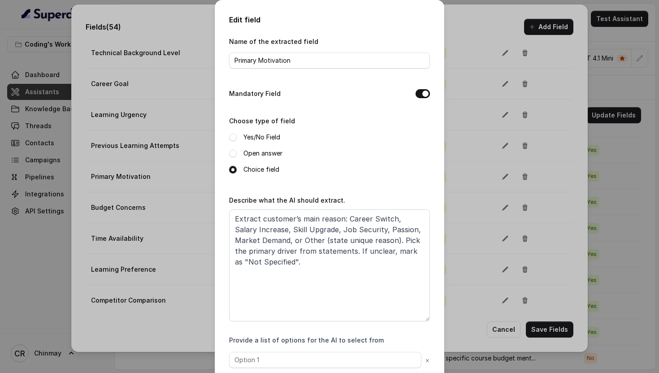
scroll to position [50, 0]
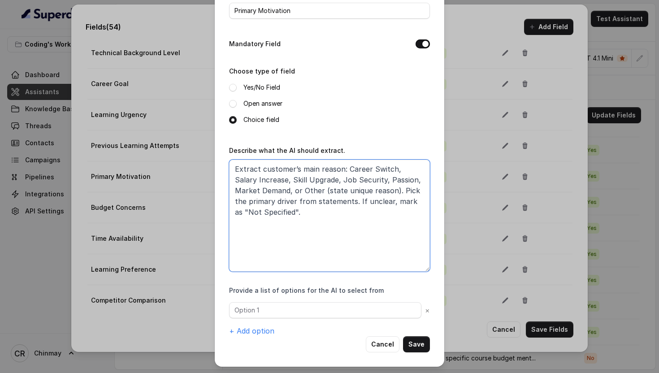
click at [348, 169] on textarea "Extract customer’s main reason: Career Switch, Salary Increase, Skill Upgrade, …" at bounding box center [329, 216] width 201 height 112
click at [392, 170] on textarea "Extract customer’s main reason: Career Switch, Salary Increase, Skill Upgrade, …" at bounding box center [329, 216] width 201 height 112
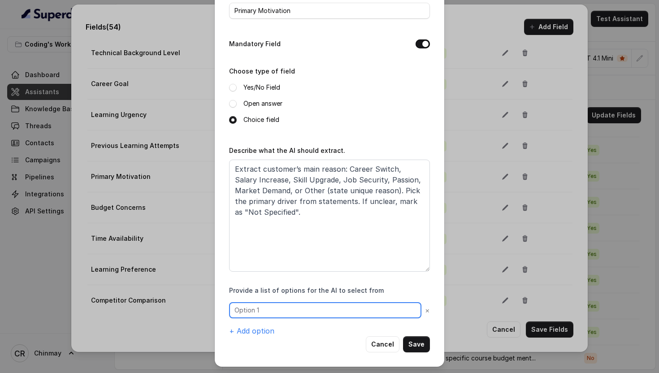
click at [281, 307] on input "text" at bounding box center [325, 310] width 192 height 16
paste input "Career Switch"
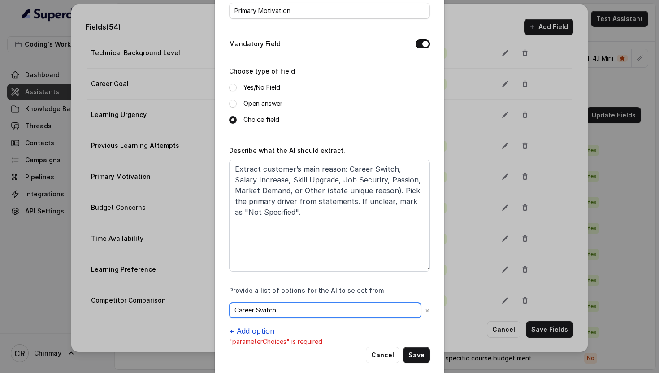
type input "Career Switch"
click at [264, 329] on button "+ Add option" at bounding box center [251, 330] width 45 height 11
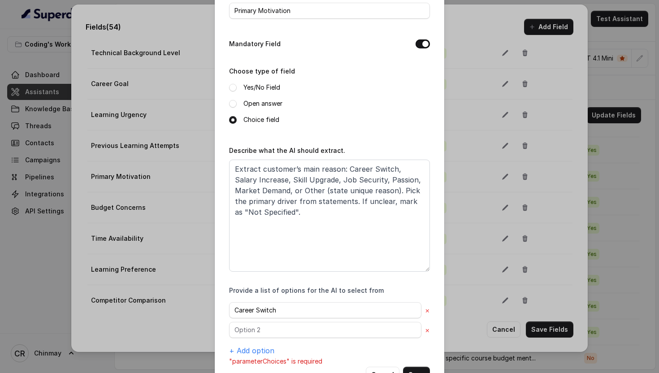
scroll to position [80, 0]
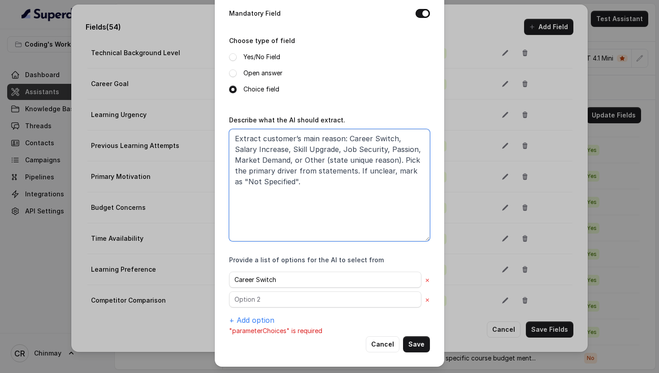
click at [395, 136] on textarea "Extract customer’s main reason: Career Switch, Salary Increase, Skill Upgrade, …" at bounding box center [329, 185] width 201 height 112
click at [397, 136] on textarea "Extract customer’s main reason: Career Switch, Salary Increase, Skill Upgrade, …" at bounding box center [329, 185] width 201 height 112
click at [263, 147] on textarea "Extract customer’s main reason: Career Switch, Salary Increase, Skill Upgrade, …" at bounding box center [329, 185] width 201 height 112
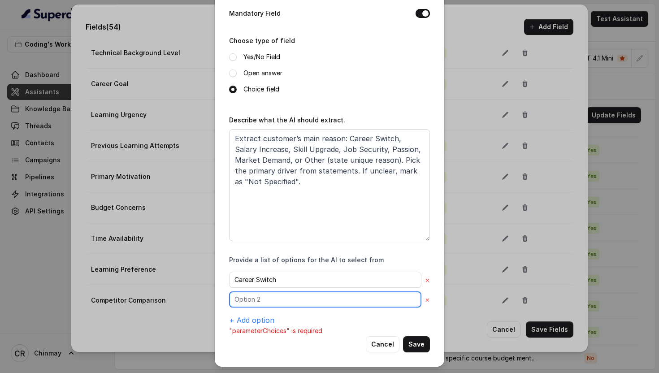
click at [261, 302] on input "text" at bounding box center [325, 299] width 192 height 16
paste input "Salary Increase"
type input "Salary Increase"
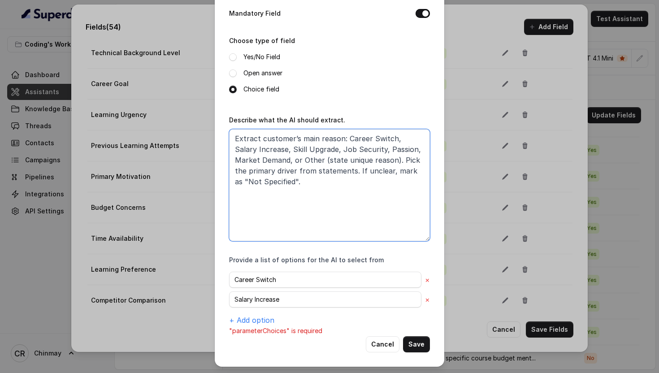
click at [268, 145] on textarea "Extract customer’s main reason: Career Switch, Salary Increase, Skill Upgrade, …" at bounding box center [329, 185] width 201 height 112
click at [311, 150] on textarea "Extract customer’s main reason: Career Switch, Salary Increase, Skill Upgrade, …" at bounding box center [329, 185] width 201 height 112
click at [249, 323] on button "+ Add option" at bounding box center [251, 320] width 45 height 11
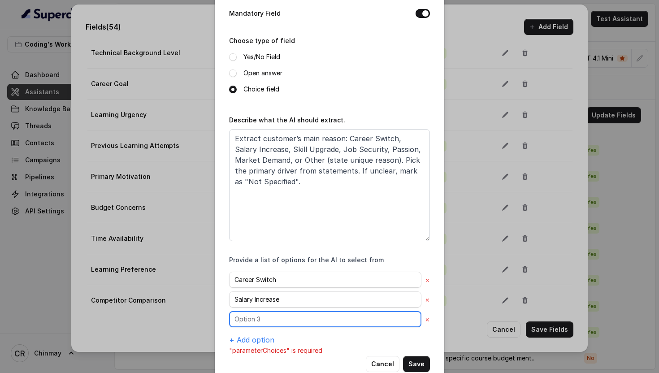
click at [252, 319] on input "text" at bounding box center [325, 319] width 192 height 16
paste input "Skill Upgrade"
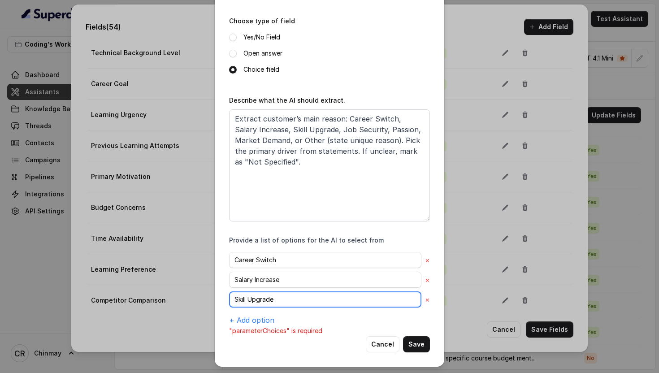
type input "Skill Upgrade"
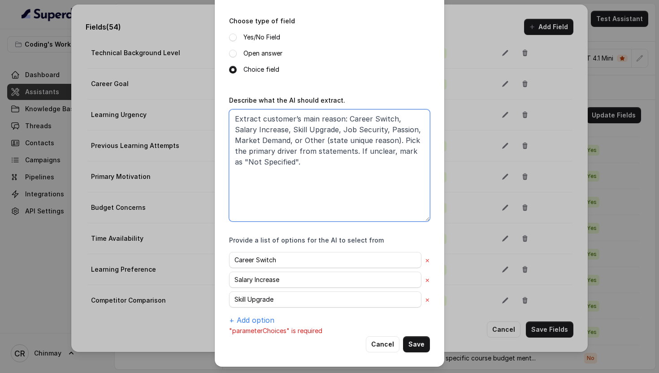
click at [319, 129] on textarea "Extract customer’s main reason: Career Switch, Salary Increase, Skill Upgrade, …" at bounding box center [329, 165] width 201 height 112
click at [358, 128] on textarea "Extract customer’s main reason: Career Switch, Salary Increase, Skill Upgrade, …" at bounding box center [329, 165] width 201 height 112
click at [258, 321] on button "+ Add option" at bounding box center [251, 320] width 45 height 11
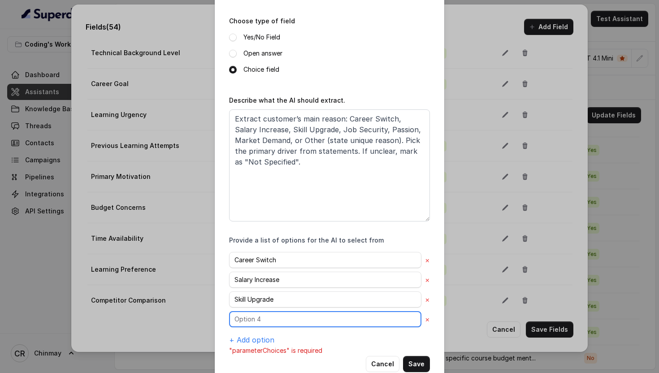
click at [258, 321] on input "text" at bounding box center [325, 319] width 192 height 16
click at [267, 315] on input "text" at bounding box center [325, 319] width 192 height 16
paste input "Job Security"
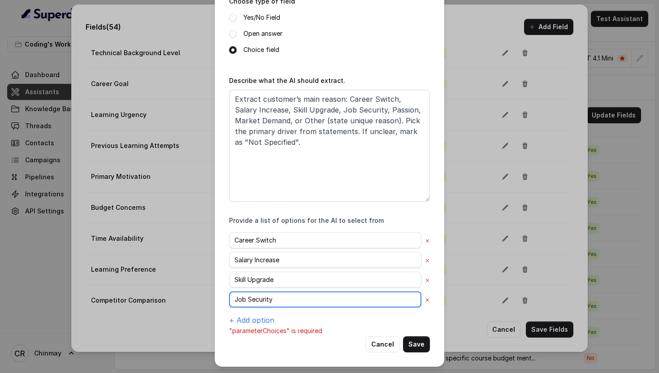
type input "Job Security"
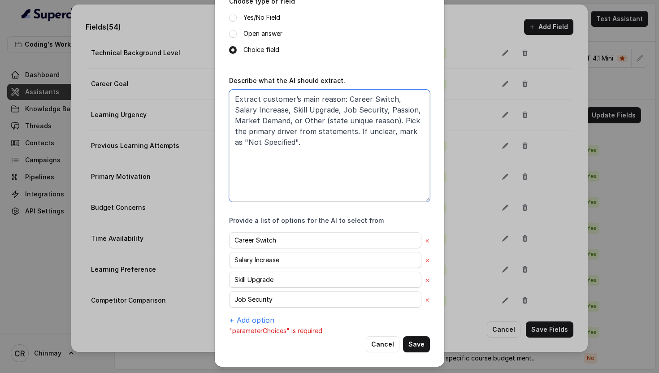
click at [363, 108] on textarea "Extract customer’s main reason: Career Switch, Salary Increase, Skill Upgrade, …" at bounding box center [329, 146] width 201 height 112
click at [389, 110] on textarea "Extract customer’s main reason: Career Switch, Salary Increase, Skill Upgrade, …" at bounding box center [329, 146] width 201 height 112
click at [241, 319] on button "+ Add option" at bounding box center [251, 320] width 45 height 11
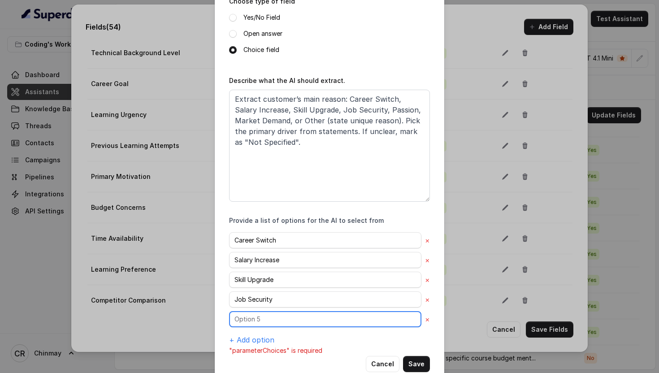
click at [257, 317] on input "text" at bounding box center [325, 319] width 192 height 16
paste input "Passion"
type input "Passion"
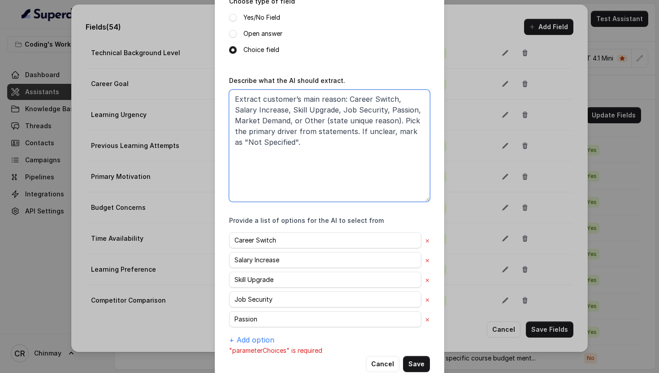
click at [397, 107] on textarea "Extract customer’s main reason: Career Switch, Salary Increase, Skill Upgrade, …" at bounding box center [329, 146] width 201 height 112
click at [263, 118] on textarea "Extract customer’s main reason: Career Switch, Salary Increase, Skill Upgrade, …" at bounding box center [329, 146] width 201 height 112
click at [244, 339] on button "+ Add option" at bounding box center [251, 339] width 45 height 11
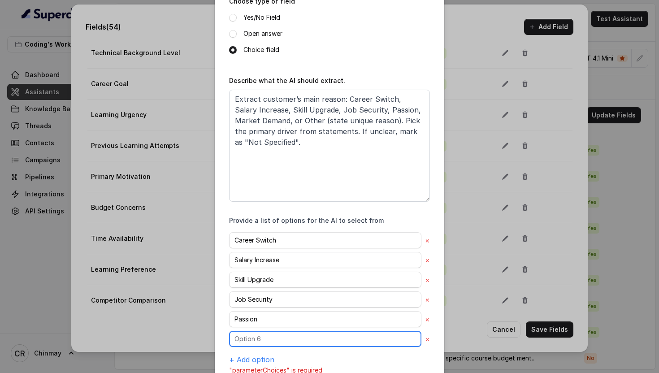
click at [263, 339] on input "text" at bounding box center [325, 339] width 192 height 16
paste input "Market Demand"
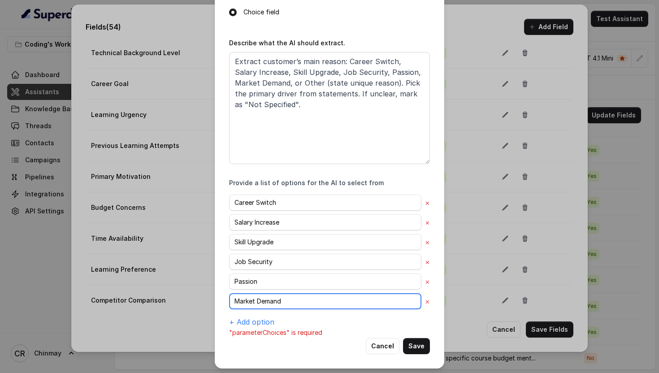
scroll to position [159, 0]
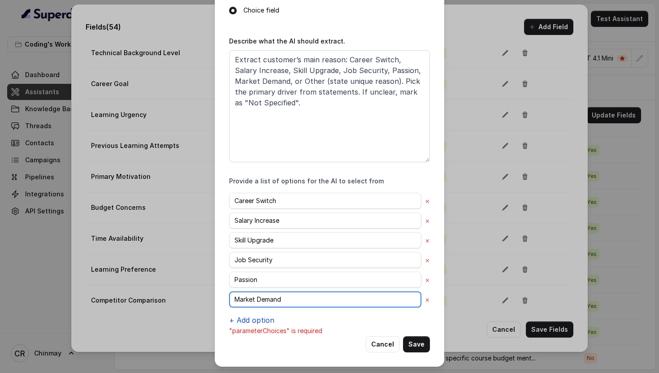
type input "Market Demand"
click at [253, 318] on button "+ Add option" at bounding box center [251, 320] width 45 height 11
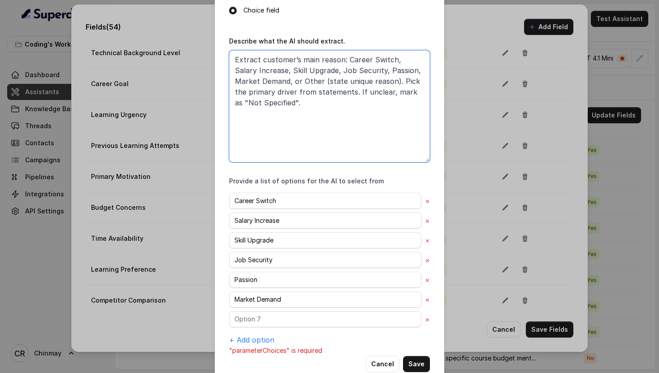
click at [276, 79] on textarea "Extract customer’s main reason: Career Switch, Salary Increase, Skill Upgrade, …" at bounding box center [329, 106] width 201 height 112
click at [294, 78] on textarea "Extract customer’s main reason: Career Switch, Salary Increase, Skill Upgrade, …" at bounding box center [329, 106] width 201 height 112
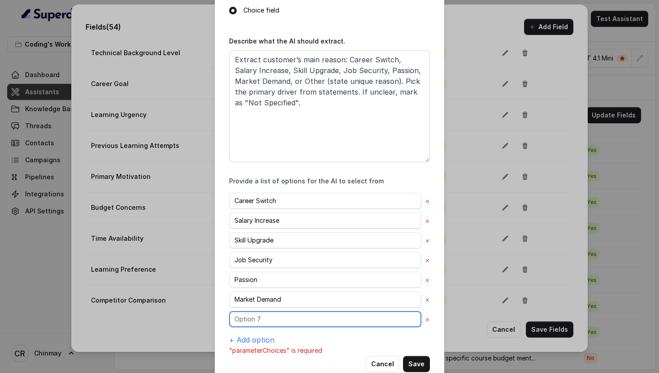
click at [259, 316] on input "text" at bounding box center [325, 319] width 192 height 16
paste input "Other"
type input "Other"
click at [254, 337] on button "+ Add option" at bounding box center [251, 339] width 45 height 11
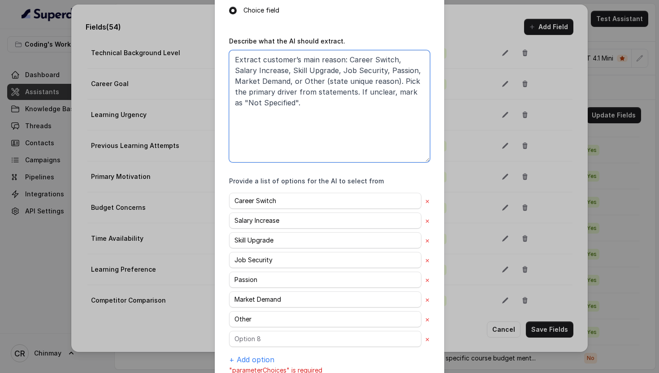
click at [412, 90] on textarea "Extract customer’s main reason: Career Switch, Salary Increase, Skill Upgrade, …" at bounding box center [329, 106] width 201 height 112
click at [266, 101] on textarea "Extract customer’s main reason: Career Switch, Salary Increase, Skill Upgrade, …" at bounding box center [329, 106] width 201 height 112
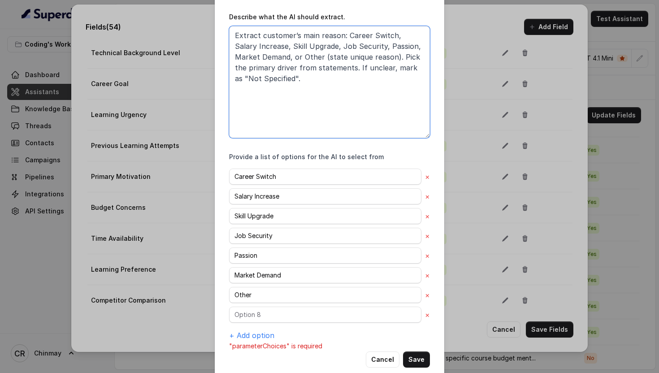
scroll to position [198, 0]
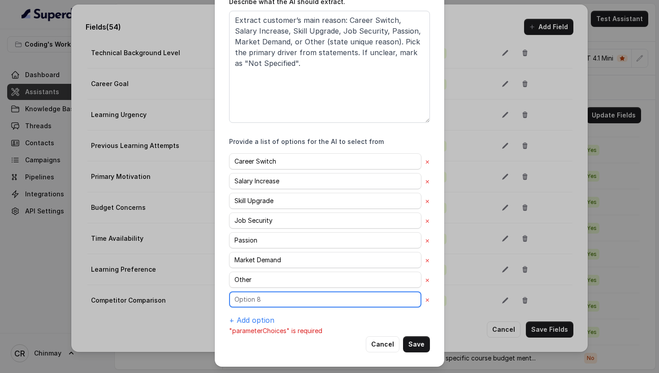
click at [269, 296] on input "text" at bounding box center [325, 299] width 192 height 16
paste input "Not Specified"
type input "Not Specified"
click at [422, 347] on button "Save" at bounding box center [416, 344] width 27 height 16
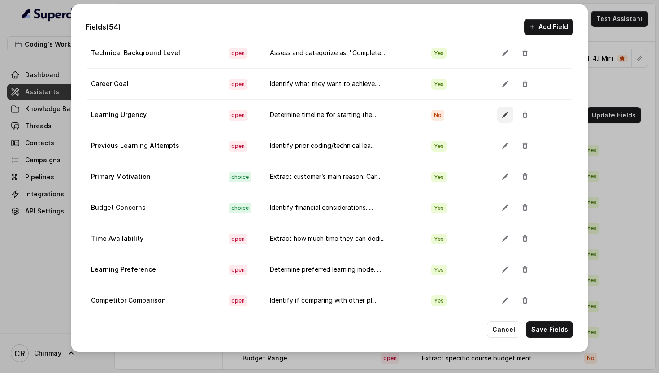
click at [501, 114] on icon "button" at bounding box center [504, 114] width 7 height 7
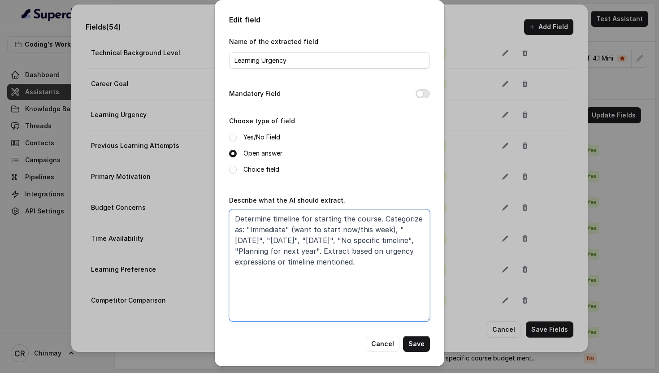
click at [298, 250] on textarea "Determine timeline for starting the course. Categorize as: "Immediate" (want to…" at bounding box center [329, 265] width 201 height 112
paste textarea "enrollment timeline from conversation: Immediate (start now/this week), [DATE],…"
click at [291, 247] on textarea "Determine enrollment timeline from conversation: Immediate (start now/this week…" at bounding box center [329, 265] width 201 height 112
paste textarea "ustomer expressions: "Immediate" (wants to start now/this week, urgent need), "…"
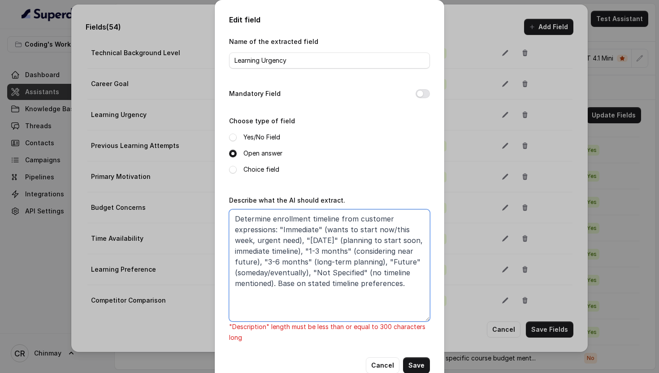
click at [308, 292] on textarea "Determine enrollment timeline from customer expressions: "Immediate" (wants to …" at bounding box center [329, 265] width 201 height 112
paste textarea "onversation: Immediate (start now/this week), [DATE], 1–3 months, 3–6 months, F…"
click at [323, 307] on textarea "Determine enrollment timeline from customer expressions: "Immediate" (wants to …" at bounding box center [329, 265] width 201 height 112
paste textarea "onversation: Immediate (start now/this week), [DATE], 1–3 months, 3–6 months, F…"
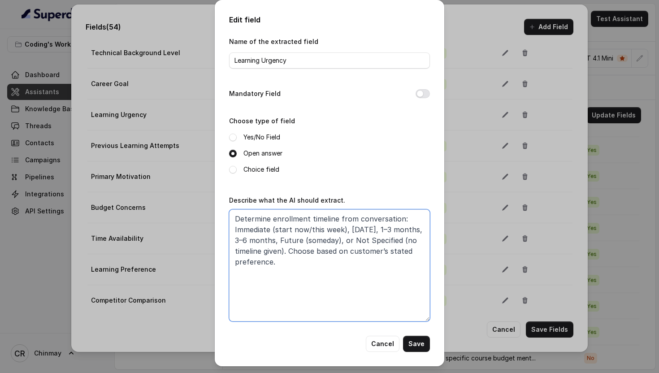
click at [333, 271] on textarea "Determine enrollment timeline from conversation: Immediate (start now/this week…" at bounding box center [329, 265] width 201 height 112
type textarea "Determine enrollment timeline from conversation: Immediate (start now/this week…"
click at [231, 169] on span at bounding box center [233, 170] width 8 height 8
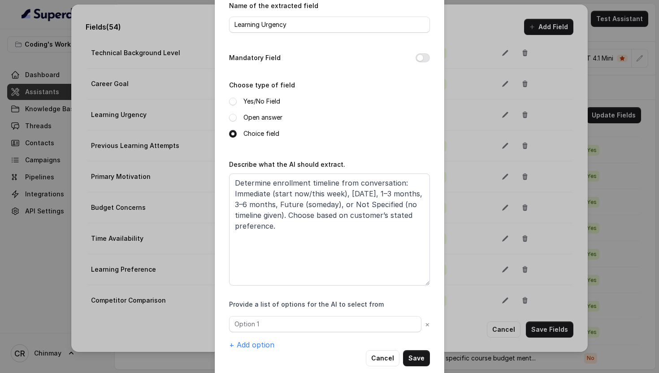
scroll to position [50, 0]
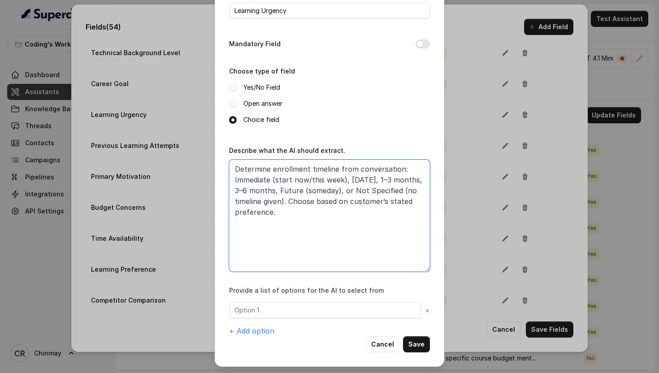
click at [247, 181] on textarea "Determine enrollment timeline from conversation: Immediate (start now/this week…" at bounding box center [329, 216] width 201 height 112
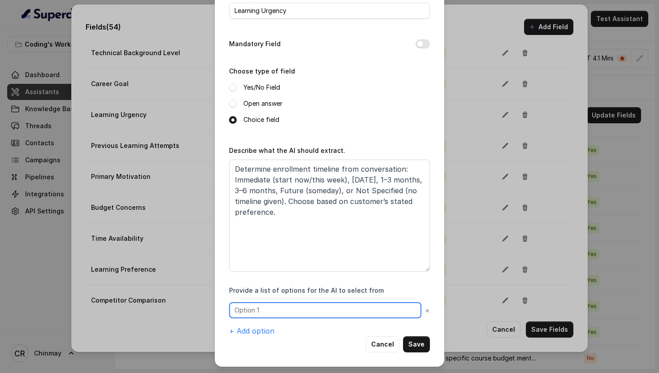
click at [264, 309] on input "text" at bounding box center [325, 310] width 192 height 16
paste input "Immediate"
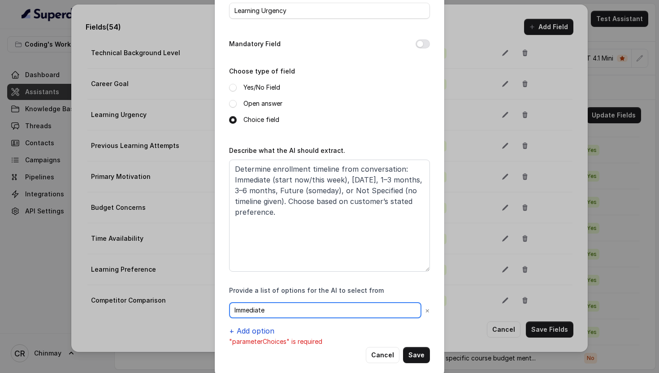
type input "Immediate"
click at [256, 330] on button "+ Add option" at bounding box center [251, 330] width 45 height 11
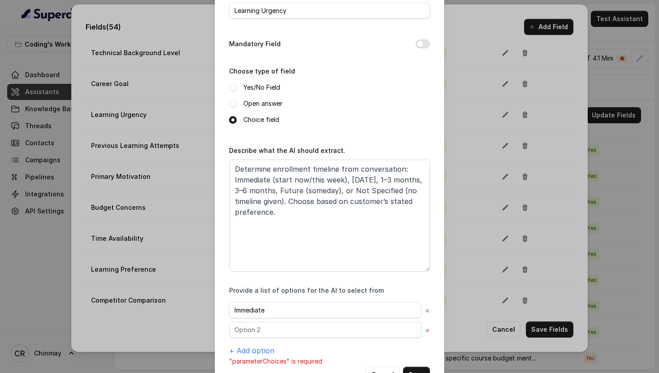
scroll to position [80, 0]
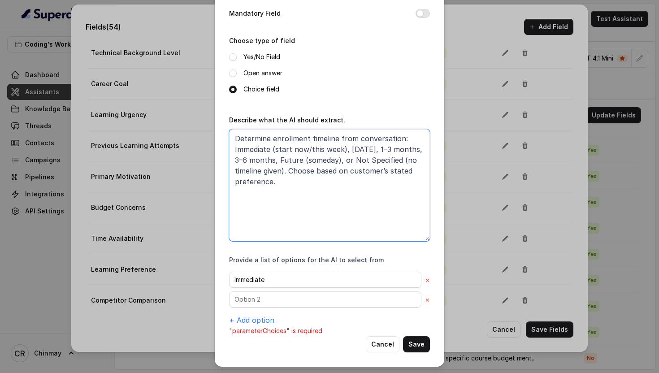
click at [349, 148] on textarea "Determine enrollment timeline from conversation: Immediate (start now/this week…" at bounding box center [329, 185] width 201 height 112
click at [396, 147] on textarea "Determine enrollment timeline from conversation: Immediate (start now/this week…" at bounding box center [329, 185] width 201 height 112
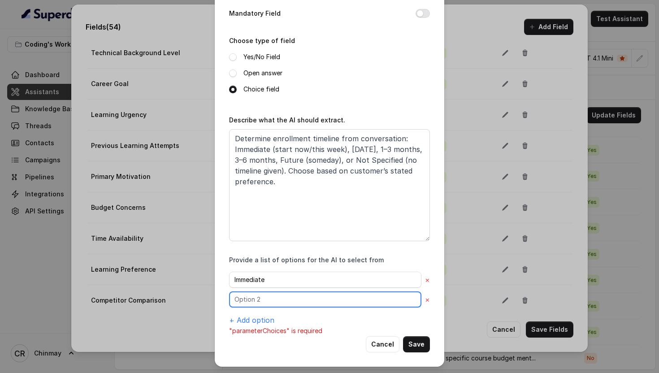
click at [264, 300] on input "text" at bounding box center [325, 299] width 192 height 16
paste input "[DATE]"
type input "[DATE]"
click at [254, 319] on button "+ Add option" at bounding box center [251, 320] width 45 height 11
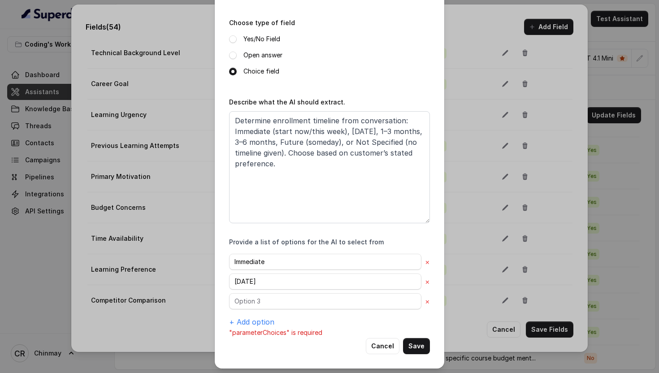
scroll to position [100, 0]
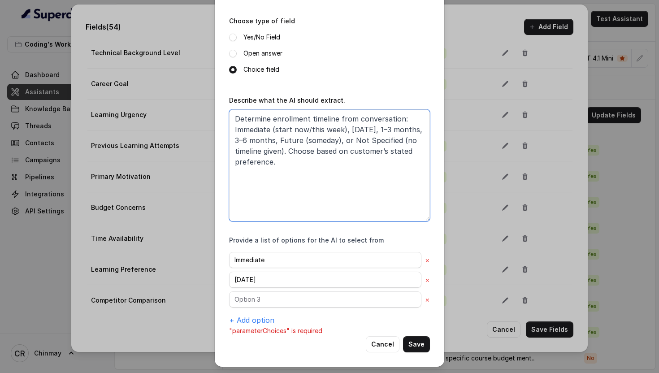
click at [401, 128] on textarea "Determine enrollment timeline from conversation: Immediate (start now/this week…" at bounding box center [329, 165] width 201 height 112
click at [258, 141] on textarea "Determine enrollment timeline from conversation: Immediate (start now/this week…" at bounding box center [329, 165] width 201 height 112
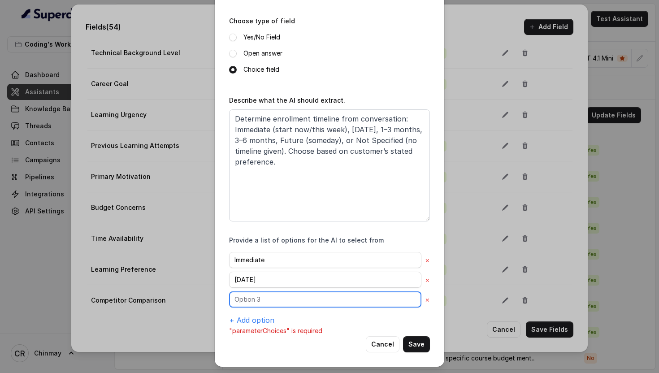
click at [249, 294] on input "text" at bounding box center [325, 299] width 192 height 16
paste input "1–3 months"
type input "1–3 months"
click at [249, 316] on button "+ Add option" at bounding box center [251, 320] width 45 height 11
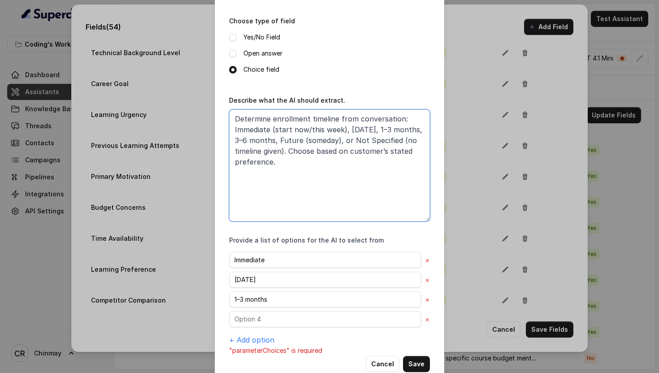
click at [264, 139] on textarea "Determine enrollment timeline from conversation: Immediate (start now/this week…" at bounding box center [329, 165] width 201 height 112
click at [303, 139] on textarea "Determine enrollment timeline from conversation: Immediate (start now/this week…" at bounding box center [329, 165] width 201 height 112
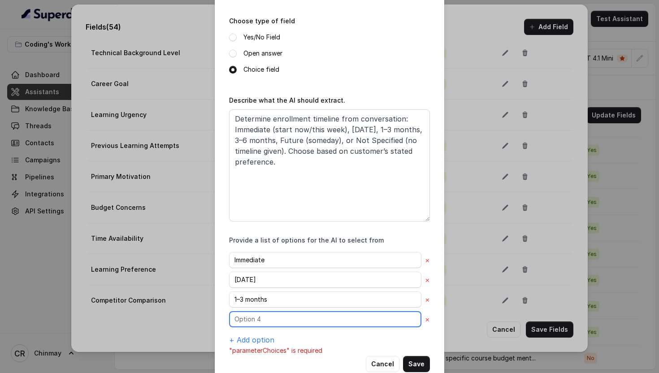
click at [261, 318] on input "text" at bounding box center [325, 319] width 192 height 16
paste input "3–6 months"
type input "3–6 months"
click at [259, 336] on button "+ Add option" at bounding box center [251, 339] width 45 height 11
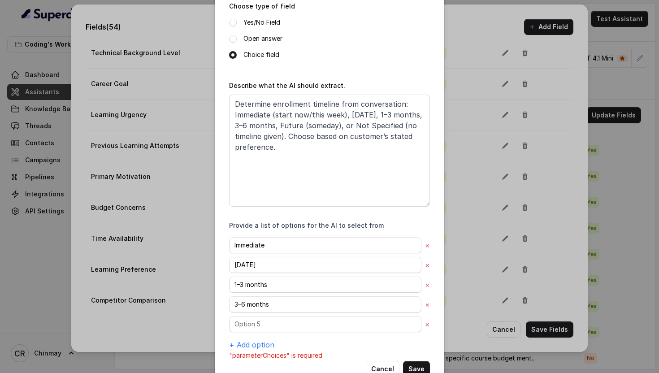
scroll to position [128, 0]
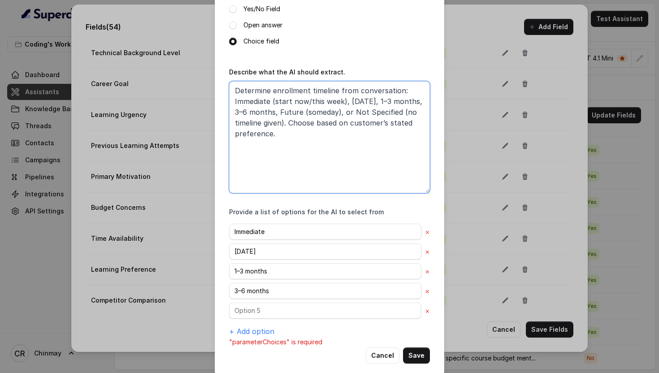
click at [314, 111] on textarea "Determine enrollment timeline from conversation: Immediate (start now/this week…" at bounding box center [329, 137] width 201 height 112
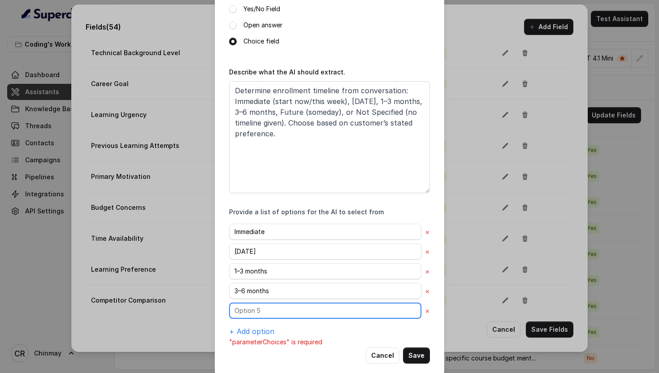
click at [273, 311] on input "text" at bounding box center [325, 310] width 192 height 16
paste input "Future"
type input "Future"
click at [249, 332] on button "+ Add option" at bounding box center [251, 331] width 45 height 11
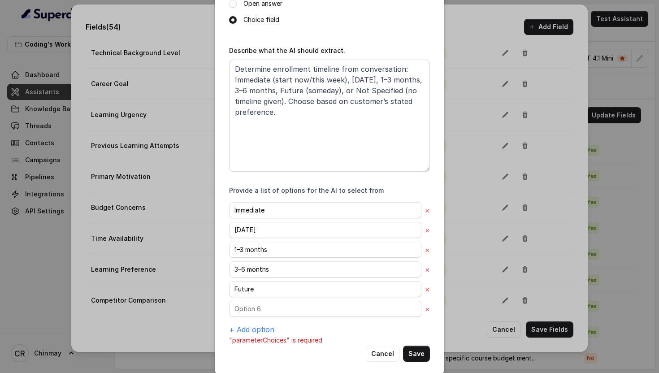
scroll to position [159, 0]
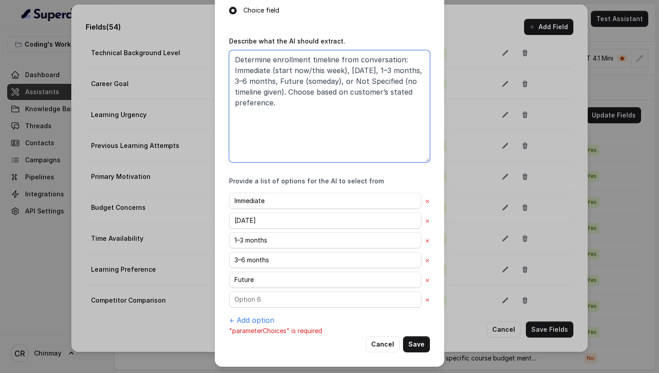
click at [381, 79] on textarea "Determine enrollment timeline from conversation: Immediate (start now/this week…" at bounding box center [329, 106] width 201 height 112
click at [266, 90] on textarea "Determine enrollment timeline from conversation: Immediate (start now/this week…" at bounding box center [329, 106] width 201 height 112
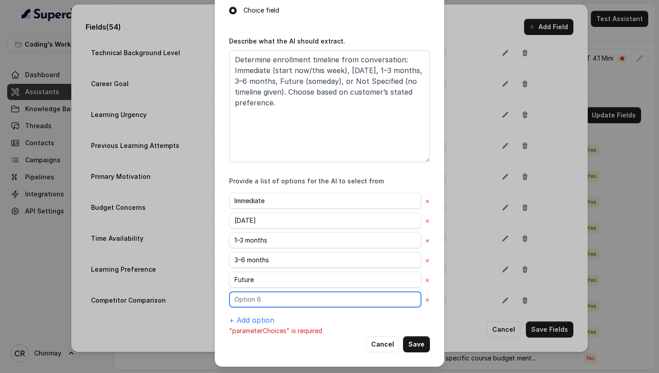
click at [261, 296] on input "text" at bounding box center [325, 299] width 192 height 16
paste input "Not Specified"
type input "Not Specified"
click at [413, 343] on button "Save" at bounding box center [416, 344] width 27 height 16
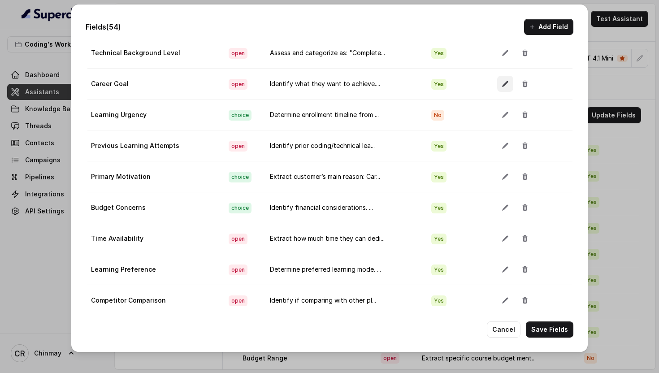
click at [502, 81] on icon "button" at bounding box center [505, 84] width 6 height 6
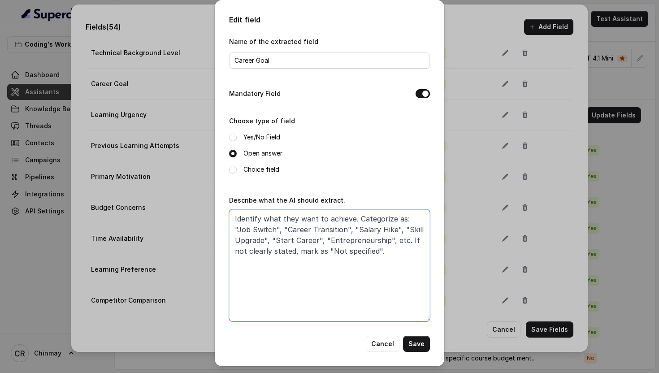
click at [318, 227] on textarea "Identify what they want to achieve. Categorize as: "Job Switch", "Career Transi…" at bounding box center [329, 265] width 201 height 112
paste textarea "Extract specific aspirations mentioned with details (e.g., "Become Data Scienti…"
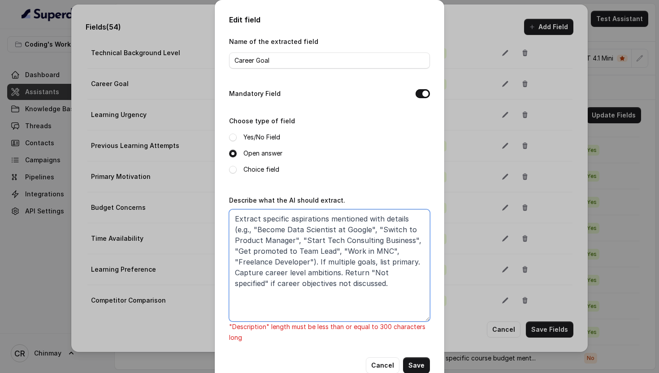
click at [345, 304] on textarea "Extract specific aspirations mentioned with details (e.g., "Become Data Scienti…" at bounding box center [329, 265] width 201 height 112
paste textarea "Identify the customer’s stated career aspiration with details, such as “Become …"
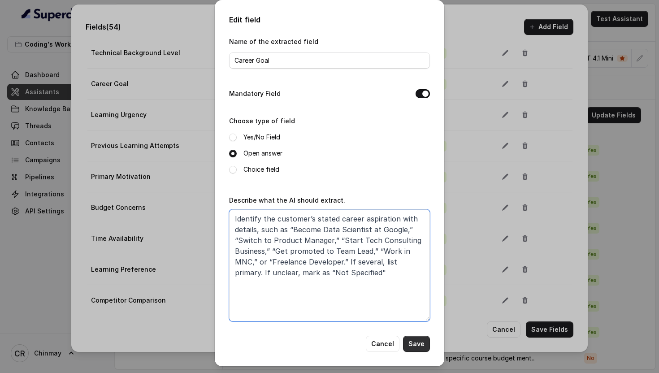
type textarea "Identify the customer’s stated career aspiration with details, such as “Become …"
click at [417, 346] on button "Save" at bounding box center [416, 344] width 27 height 16
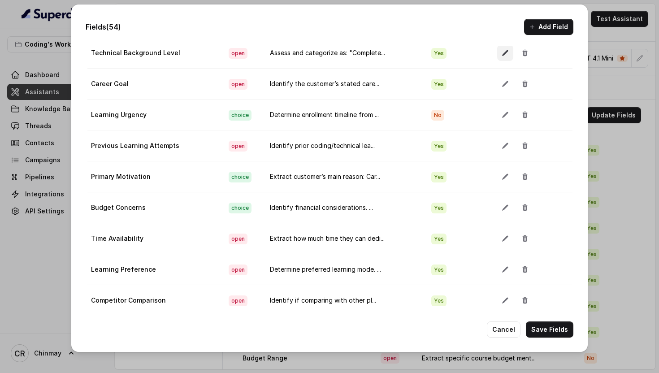
click at [501, 52] on icon "button" at bounding box center [504, 52] width 7 height 7
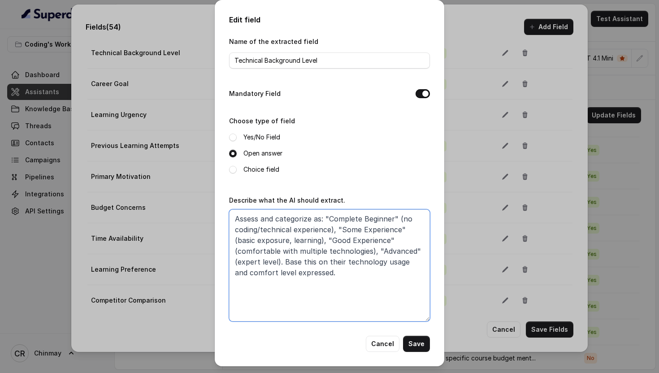
click at [280, 283] on textarea "Assess and categorize as: "Complete Beginner" (no coding/technical experience),…" at bounding box center [329, 265] width 201 height 112
paste textarea "the customer’s current skill level based on technologies mentioned and comfort …"
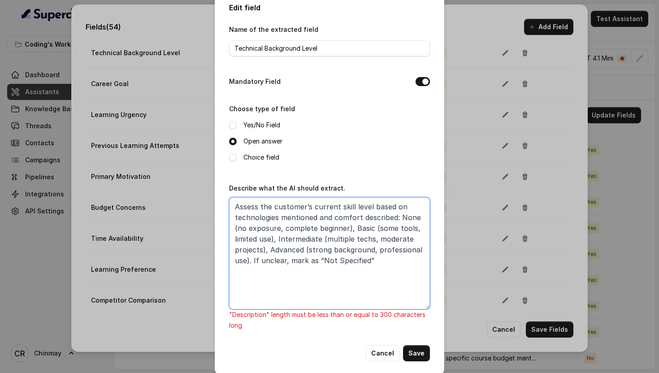
scroll to position [21, 0]
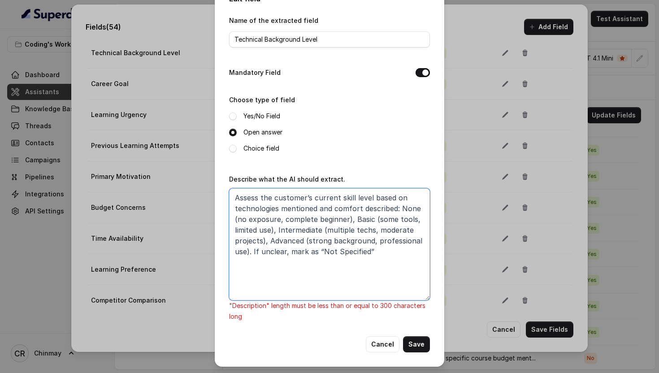
click at [288, 252] on textarea "Assess the customer’s current skill level based on technologies mentioned and c…" at bounding box center [329, 244] width 201 height 112
click at [374, 249] on textarea "Assess the customer’s current skill level based on technologies mentioned and c…" at bounding box center [329, 244] width 201 height 112
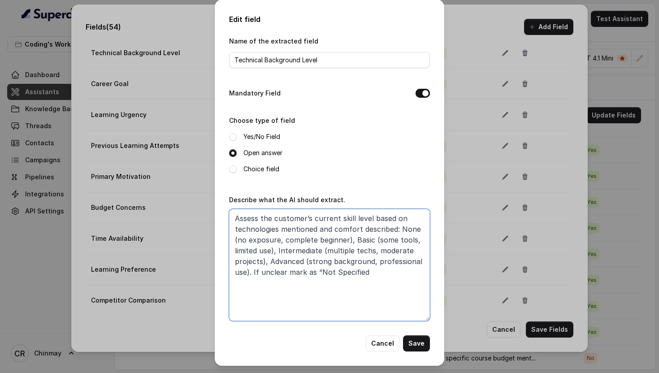
scroll to position [0, 0]
click at [319, 272] on textarea "Assess the customer’s current skill level based on technologies mentioned and c…" at bounding box center [329, 265] width 201 height 112
type textarea "Assess the customer’s current skill level based on technologies mentioned and c…"
click at [244, 169] on label "Choice field" at bounding box center [261, 169] width 36 height 11
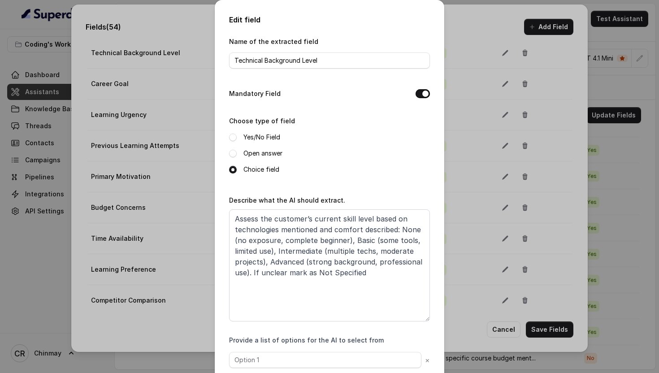
scroll to position [50, 0]
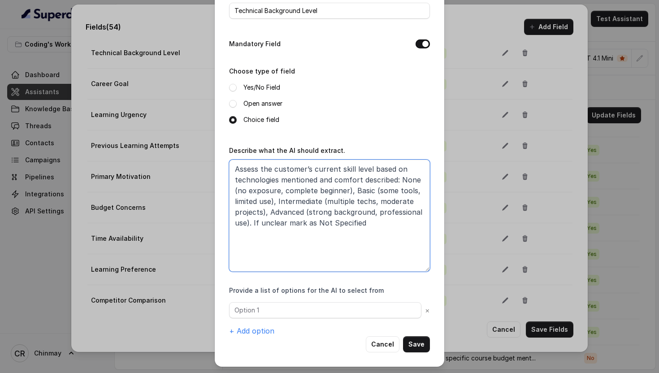
click at [410, 177] on textarea "Assess the customer’s current skill level based on technologies mentioned and c…" at bounding box center [329, 216] width 201 height 112
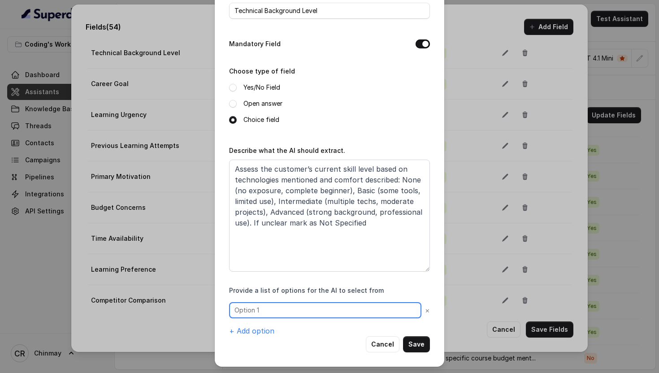
click at [272, 306] on input "text" at bounding box center [325, 310] width 192 height 16
paste input "None"
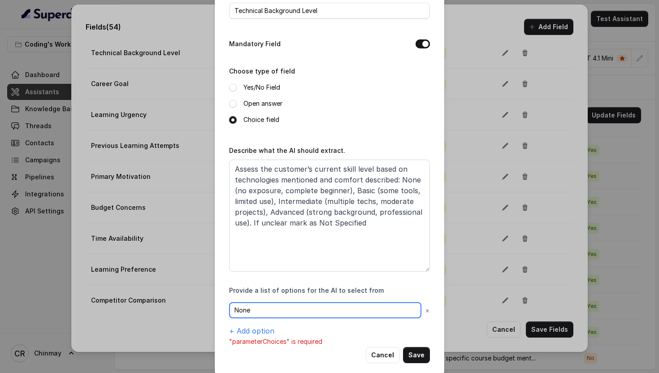
scroll to position [60, 0]
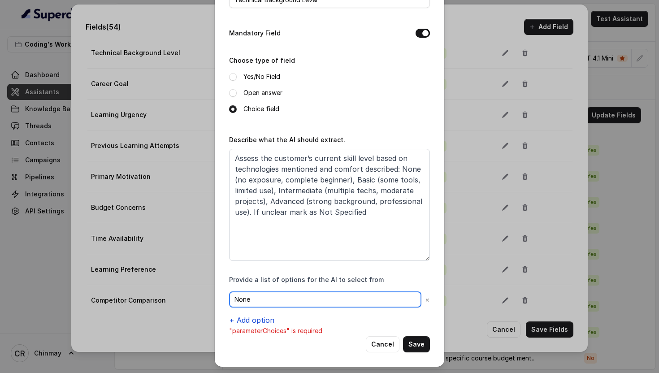
type input "None"
click at [252, 318] on button "+ Add option" at bounding box center [251, 320] width 45 height 11
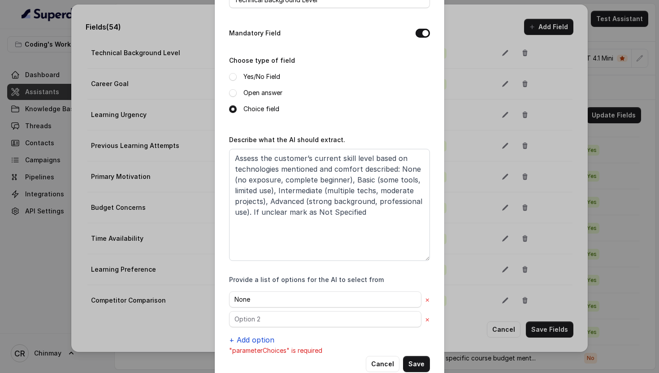
scroll to position [80, 0]
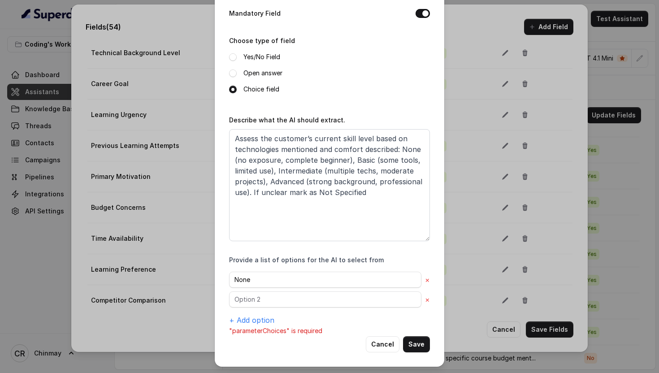
click at [254, 325] on p ""parameterChoices" is required" at bounding box center [329, 330] width 201 height 11
click at [249, 319] on button "+ Add option" at bounding box center [251, 320] width 45 height 11
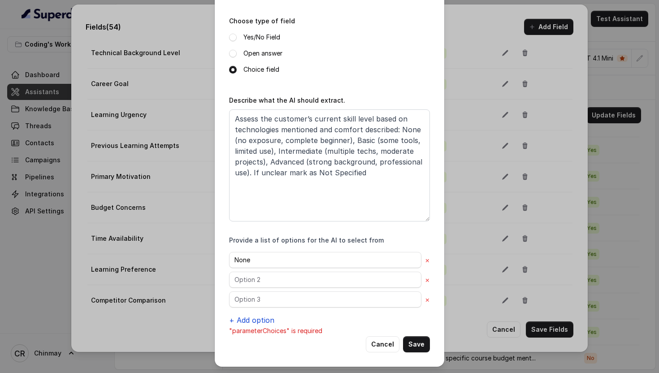
click at [250, 323] on button "+ Add option" at bounding box center [251, 320] width 45 height 11
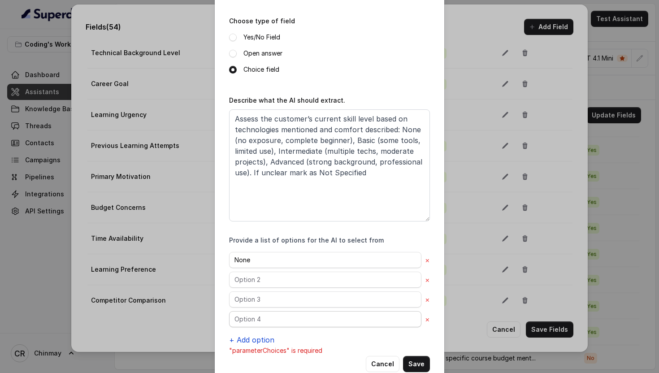
scroll to position [120, 0]
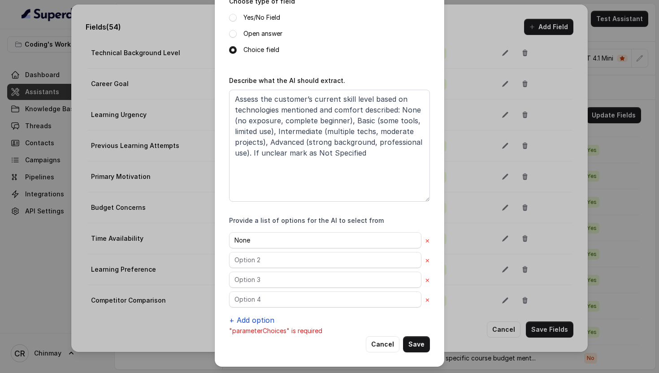
click at [249, 322] on button "+ Add option" at bounding box center [251, 320] width 45 height 11
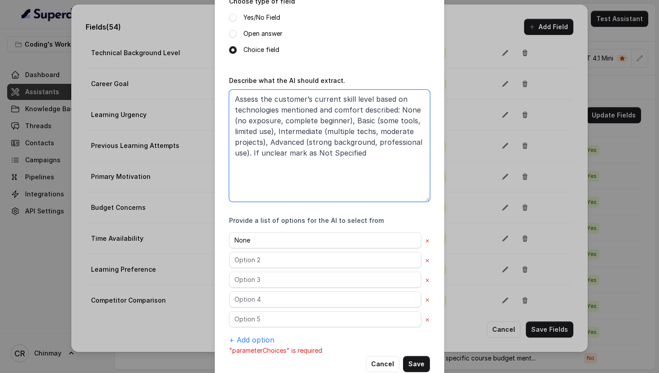
click at [361, 120] on textarea "Assess the customer’s current skill level based on technologies mentioned and c…" at bounding box center [329, 146] width 201 height 112
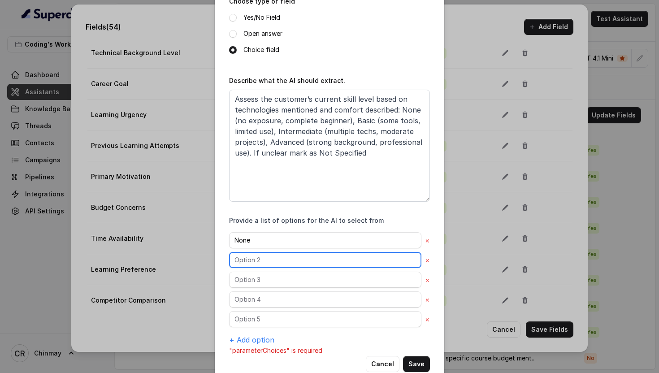
click at [256, 258] on input "text" at bounding box center [325, 260] width 192 height 16
paste input "Basic"
type input "Basic"
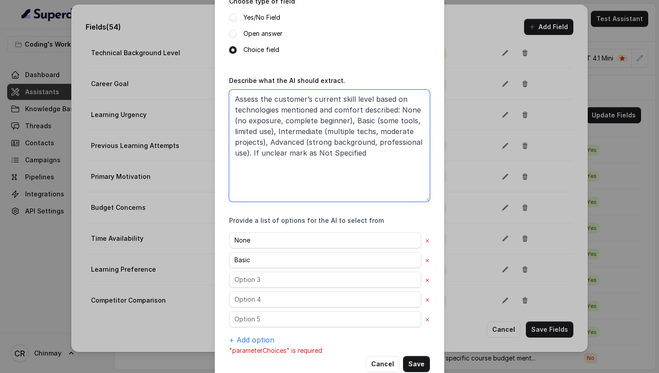
click at [294, 134] on textarea "Assess the customer’s current skill level based on technologies mentioned and c…" at bounding box center [329, 146] width 201 height 112
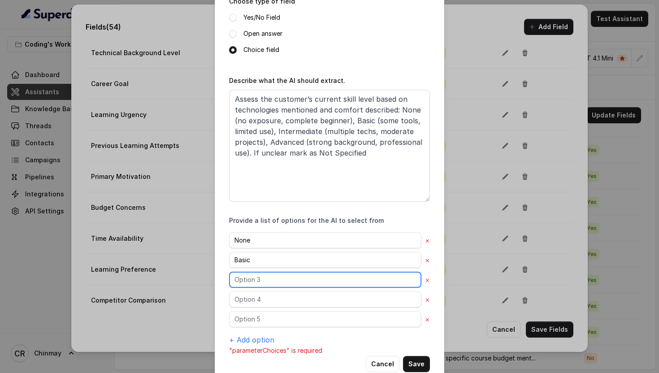
click at [247, 280] on input "text" at bounding box center [325, 280] width 192 height 16
paste input "Intermediate"
type input "Intermediate"
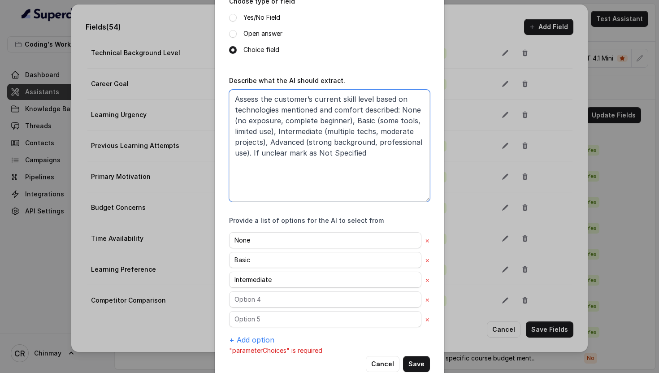
click at [286, 140] on textarea "Assess the customer’s current skill level based on technologies mentioned and c…" at bounding box center [329, 146] width 201 height 112
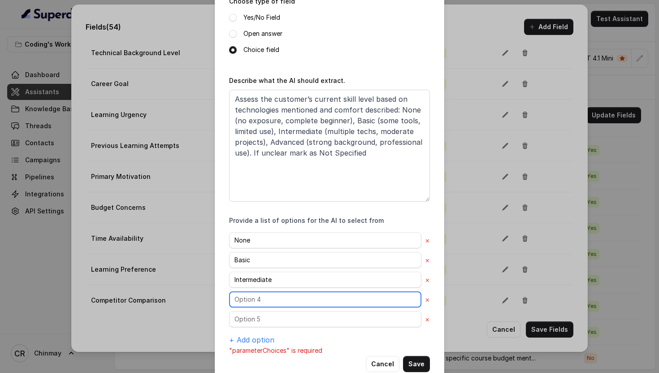
click at [258, 298] on input "text" at bounding box center [325, 299] width 192 height 16
paste input "Advanced"
type input "Advanced"
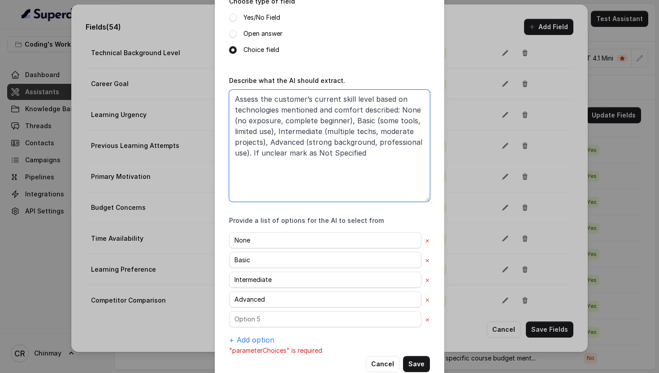
click at [318, 153] on textarea "Assess the customer’s current skill level based on technologies mentioned and c…" at bounding box center [329, 146] width 201 height 112
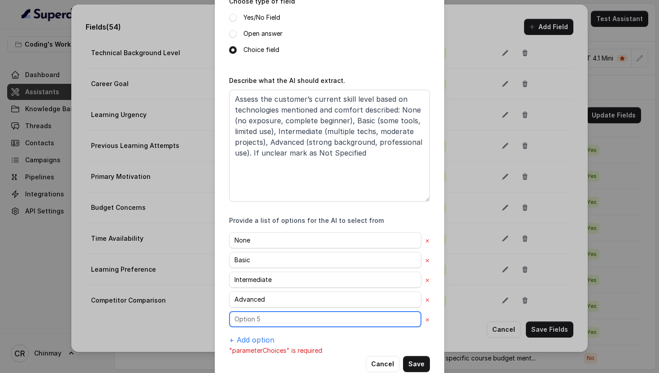
click at [262, 320] on input "text" at bounding box center [325, 319] width 192 height 16
paste input "Not Specified"
type input "Not Specified"
click at [417, 359] on button "Save" at bounding box center [416, 364] width 27 height 16
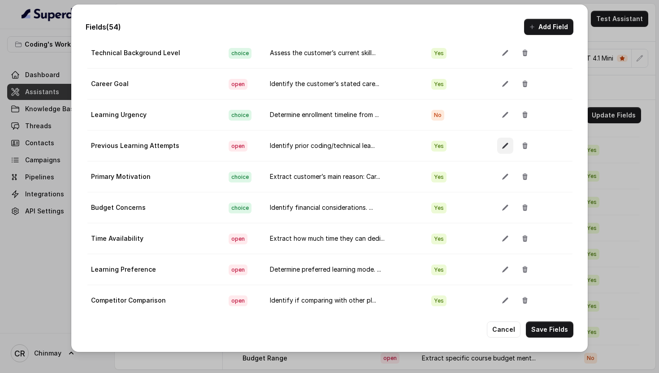
click at [502, 147] on icon "button" at bounding box center [505, 146] width 6 height 6
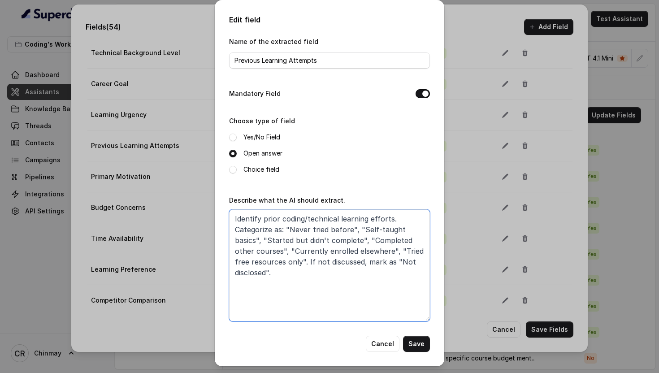
click at [292, 251] on textarea "Identify prior coding/technical learning efforts. Categorize as: "Never tried b…" at bounding box center [329, 265] width 201 height 112
click at [297, 294] on textarea "Identify prior coding/technical learning efforts. Categorize as: "Never tried b…" at bounding box center [329, 265] width 201 height 112
paste textarea "Identify prior tech learning history: Never Tried (beginner), Self-Taught Basic…"
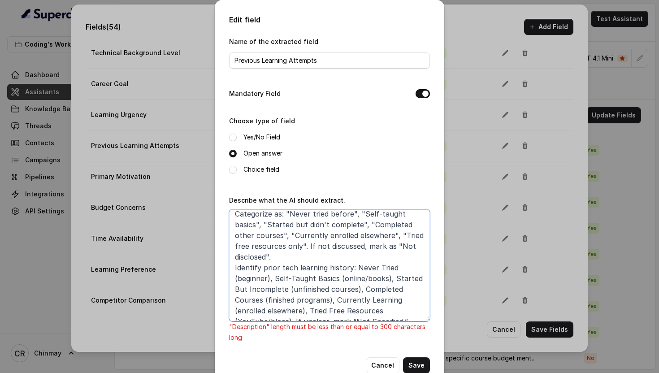
scroll to position [0, 0]
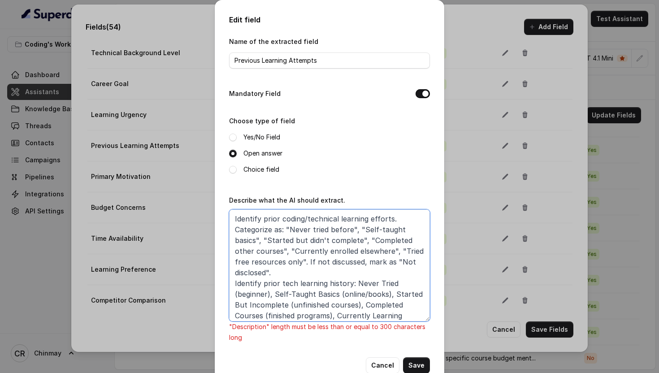
click at [292, 269] on textarea "Identify prior coding/technical learning efforts. Categorize as: "Never tried b…" at bounding box center [329, 265] width 201 height 112
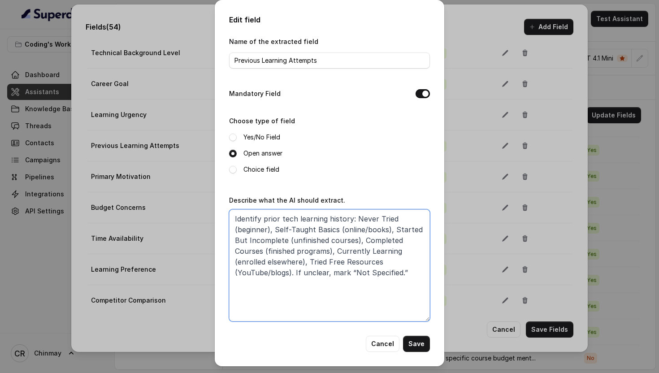
type textarea "Identify prior tech learning history: Never Tried (beginner), Self-Taught Basic…"
click at [244, 169] on label "Choice field" at bounding box center [261, 169] width 36 height 11
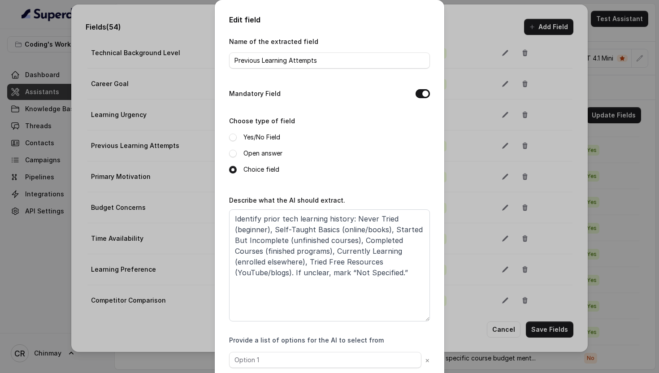
scroll to position [50, 0]
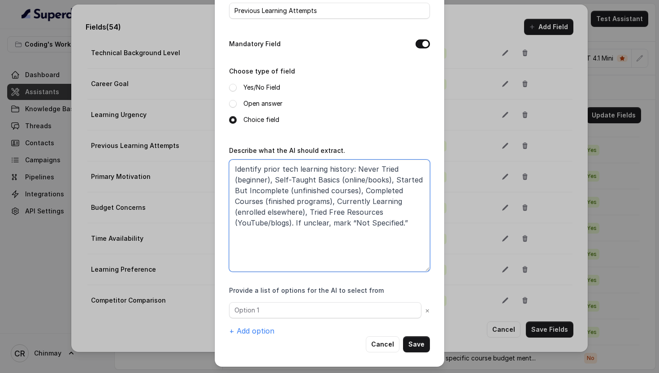
click at [356, 165] on textarea "Identify prior tech learning history: Never Tried (beginner), Self-Taught Basic…" at bounding box center [329, 216] width 201 height 112
click at [398, 167] on textarea "Identify prior tech learning history: Never Tried (beginner), Self-Taught Basic…" at bounding box center [329, 216] width 201 height 112
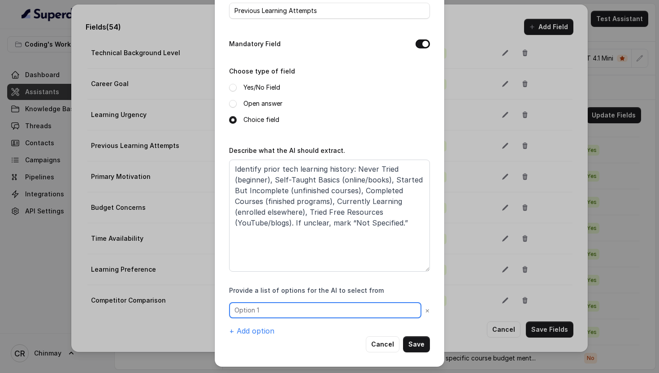
click at [272, 309] on input "text" at bounding box center [325, 310] width 192 height 16
paste input "Never Tried"
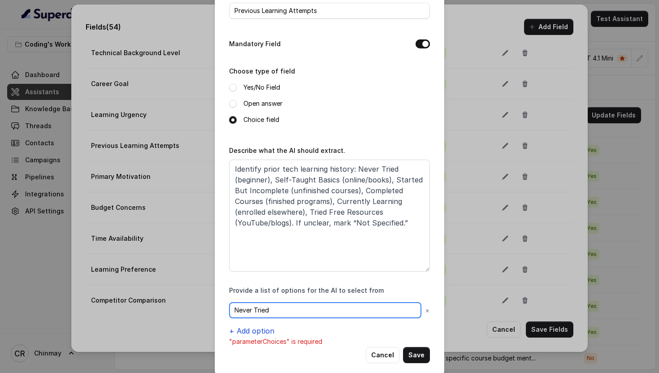
type input "Never Tried"
click at [251, 328] on button "+ Add option" at bounding box center [251, 330] width 45 height 11
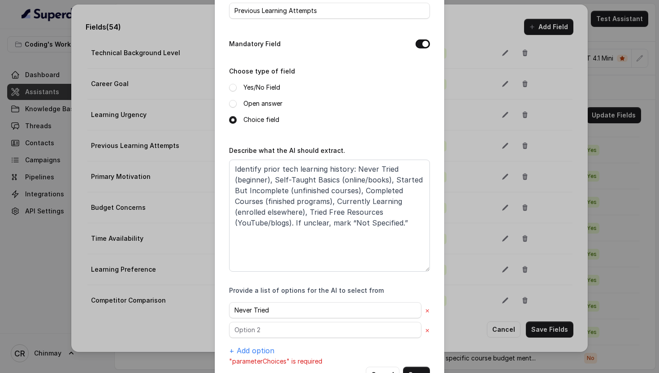
scroll to position [80, 0]
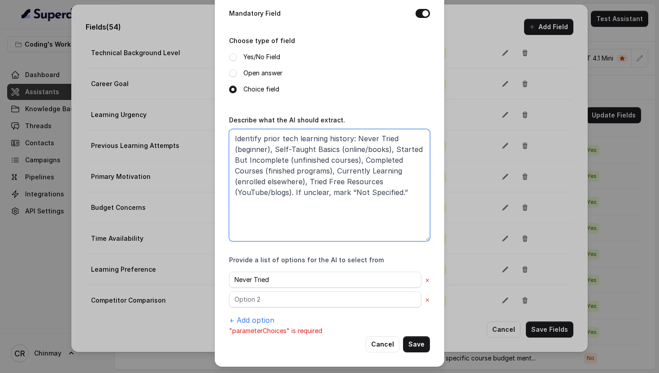
click at [274, 147] on textarea "Identify prior tech learning history: Never Tried (beginner), Self-Taught Basic…" at bounding box center [329, 185] width 201 height 112
click at [336, 148] on textarea "Identify prior tech learning history: Never Tried (beginner), Self-Taught Basic…" at bounding box center [329, 185] width 201 height 112
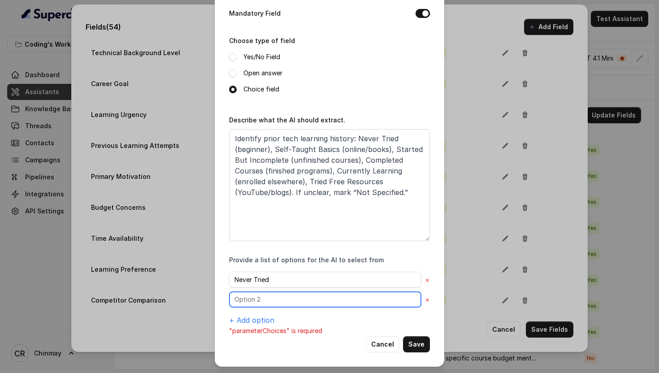
click at [269, 299] on input "text" at bounding box center [325, 299] width 192 height 16
paste input "Self-Taught Basics"
type input "Self-Taught Basics"
click at [250, 319] on button "+ Add option" at bounding box center [251, 320] width 45 height 11
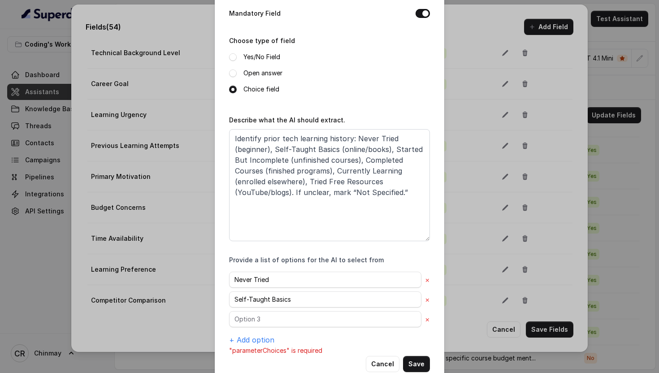
scroll to position [100, 0]
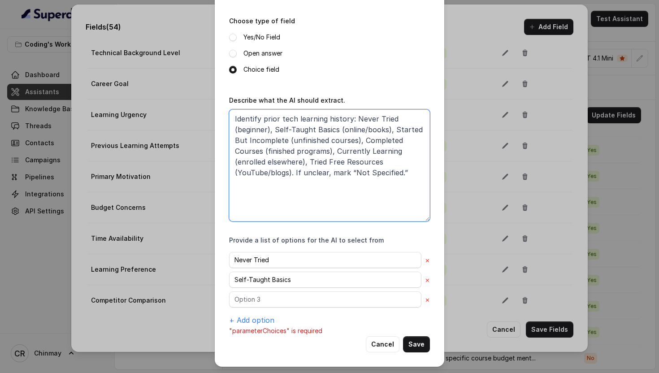
click at [394, 128] on textarea "Identify prior tech learning history: Never Tried (beginner), Self-Taught Basic…" at bounding box center [329, 165] width 201 height 112
click at [284, 138] on textarea "Identify prior tech learning history: Never Tried (beginner), Self-Taught Basic…" at bounding box center [329, 165] width 201 height 112
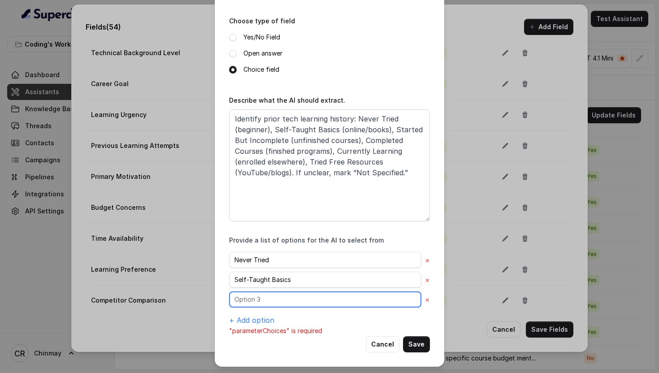
click at [268, 297] on input "text" at bounding box center [325, 299] width 192 height 16
paste input "Started But Incomplete"
type input "Started But Incomplete"
click at [254, 319] on button "+ Add option" at bounding box center [251, 320] width 45 height 11
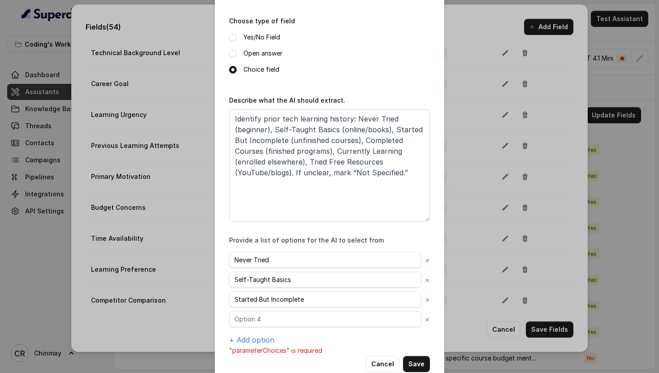
scroll to position [120, 0]
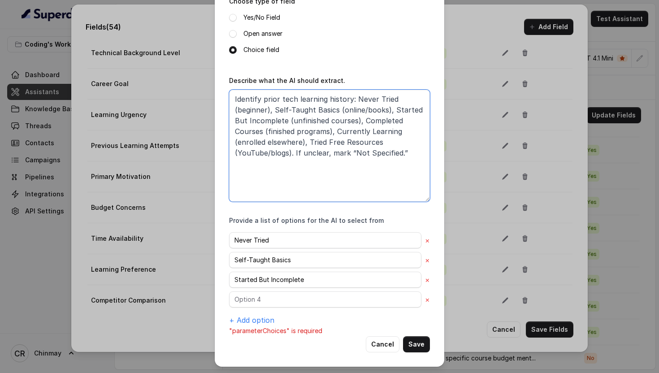
click at [363, 121] on textarea "Identify prior tech learning history: Never Tried (beginner), Self-Taught Basic…" at bounding box center [329, 146] width 201 height 112
click at [262, 132] on textarea "Identify prior tech learning history: Never Tried (beginner), Self-Taught Basic…" at bounding box center [329, 146] width 201 height 112
paste textarea "Started But Incomplete"
type textarea "Identify prior tech learning history: Never Tried (beginner), Self-Taught Basic…"
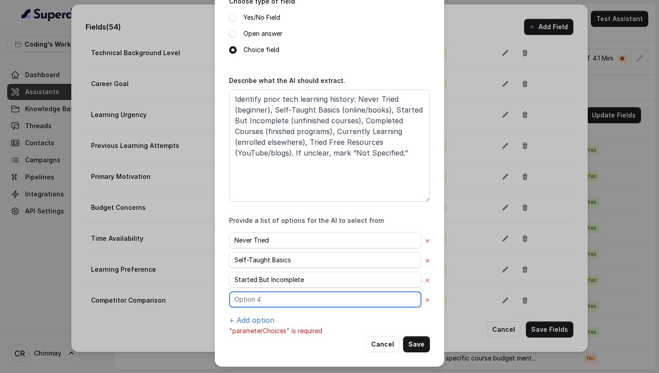
click at [271, 302] on input "text" at bounding box center [325, 299] width 192 height 16
paste input "Completed Courses"
type input "Completed Courses"
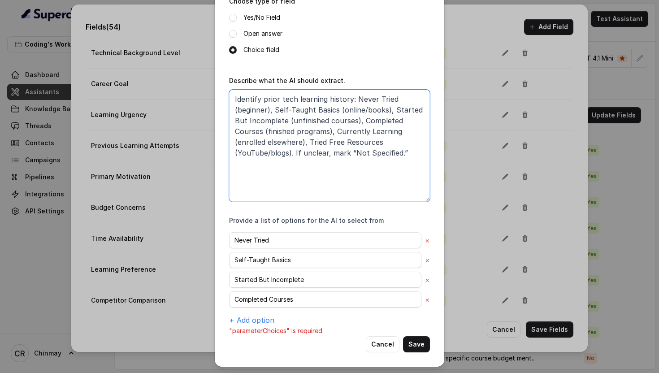
click at [337, 132] on textarea "Identify prior tech learning history: Never Tried (beginner), Self-Taught Basic…" at bounding box center [329, 146] width 201 height 112
click at [412, 132] on textarea "Identify prior tech learning history: Never Tried (beginner), Self-Taught Basic…" at bounding box center [329, 146] width 201 height 112
click at [257, 323] on button "+ Add option" at bounding box center [251, 320] width 45 height 11
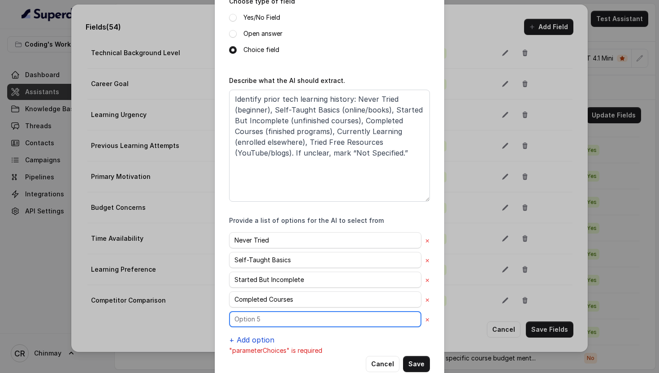
click at [257, 323] on input "text" at bounding box center [325, 319] width 192 height 16
click at [252, 319] on input "text" at bounding box center [325, 319] width 192 height 16
paste input "Currently Learning"
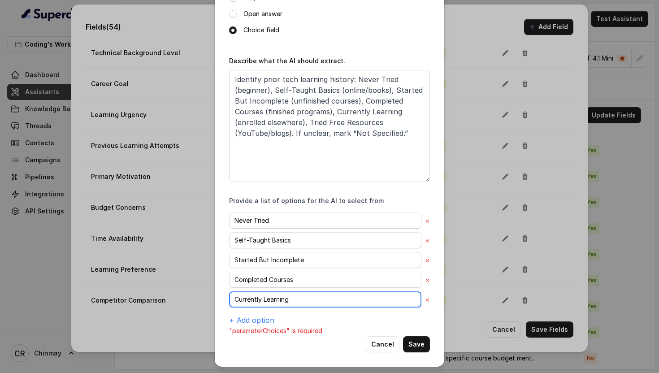
type input "Currently Learning"
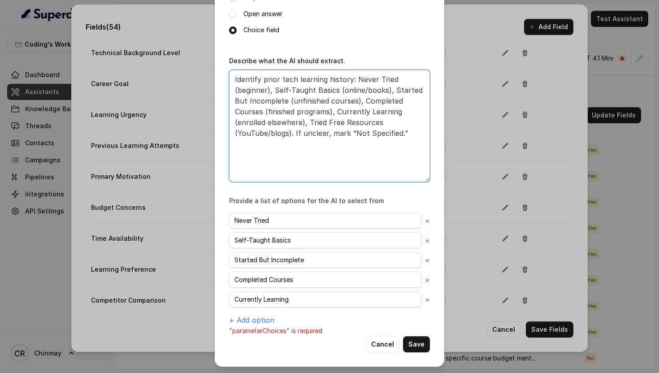
click at [308, 121] on textarea "Identify prior tech learning history: Never Tried (beginner), Self-Taught Basic…" at bounding box center [329, 126] width 201 height 112
click at [380, 122] on textarea "Identify prior tech learning history: Never Tried (beginner), Self-Taught Basic…" at bounding box center [329, 126] width 201 height 112
click at [251, 316] on button "+ Add option" at bounding box center [251, 320] width 45 height 11
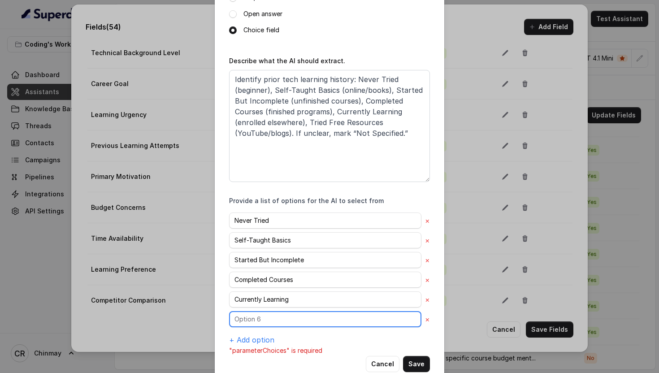
click at [264, 316] on input "text" at bounding box center [325, 319] width 192 height 16
paste input "Tried Free Resources"
type input "Tried Free Resources"
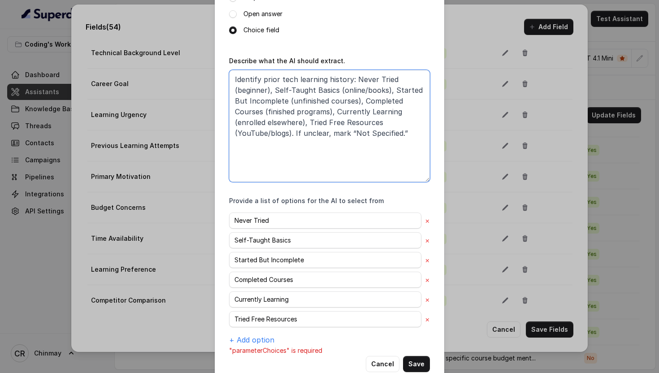
click at [354, 131] on textarea "Identify prior tech learning history: Never Tried (beginner), Self-Taught Basic…" at bounding box center [329, 126] width 201 height 112
click at [398, 132] on textarea "Identify prior tech learning history: Never Tried (beginner), Self-Taught Basic…" at bounding box center [329, 126] width 201 height 112
click at [262, 345] on p ""parameterChoices" is required" at bounding box center [329, 350] width 201 height 11
click at [260, 339] on button "+ Add option" at bounding box center [251, 339] width 45 height 11
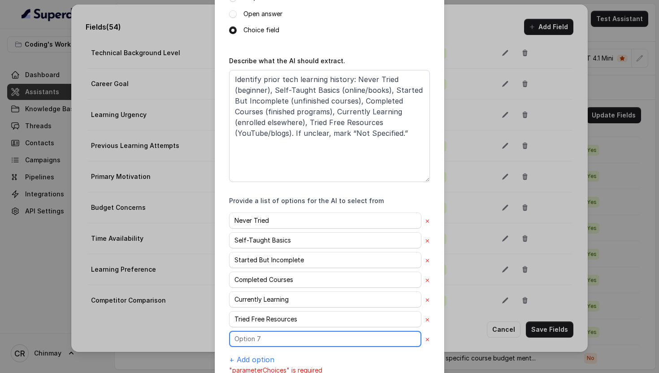
click at [276, 339] on input "text" at bounding box center [325, 339] width 192 height 16
paste input "Not Specified"
type input "Not Specified"
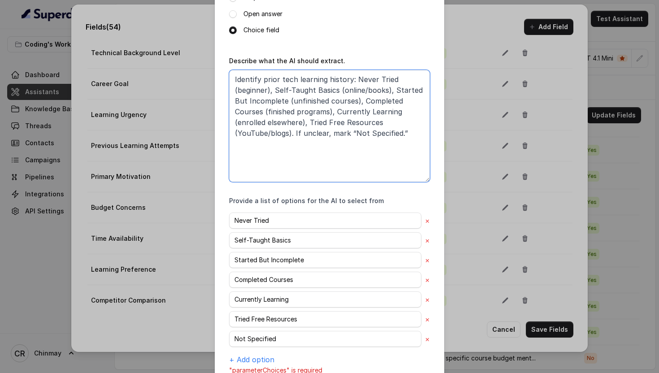
click at [399, 133] on textarea "Identify prior tech learning history: Never Tried (beginner), Self-Taught Basic…" at bounding box center [329, 126] width 201 height 112
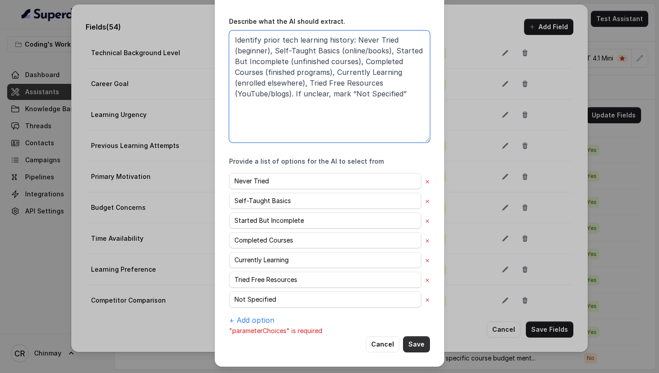
type textarea "Identify prior tech learning history: Never Tried (beginner), Self-Taught Basic…"
click at [420, 344] on button "Save" at bounding box center [416, 344] width 27 height 16
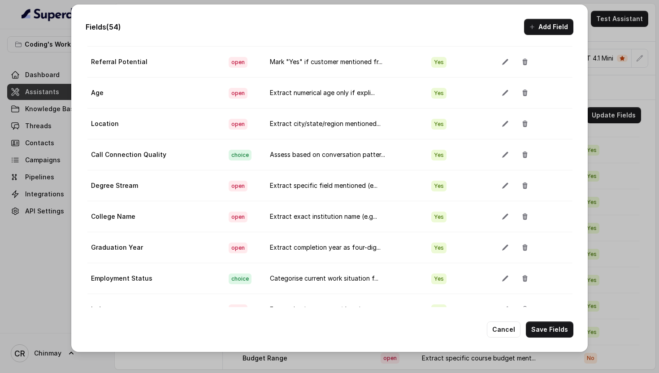
scroll to position [554, 0]
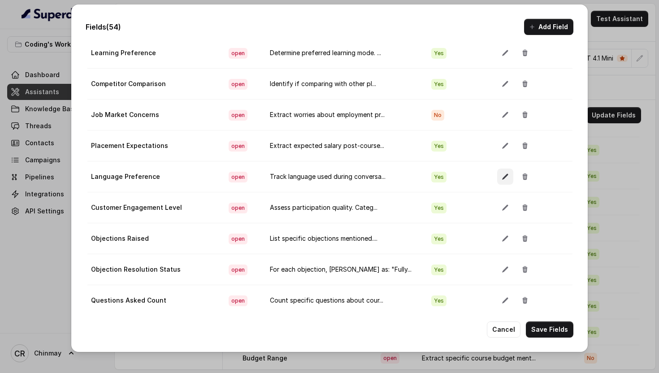
click at [497, 177] on button "button" at bounding box center [505, 176] width 16 height 16
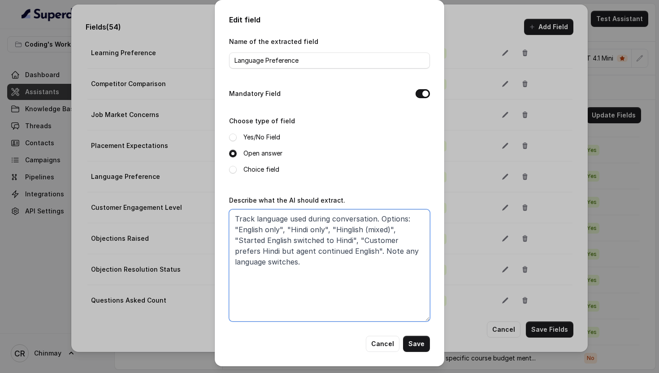
click at [280, 262] on textarea "Track language used during conversation. Options: "English only", "Hindi only",…" at bounding box center [329, 265] width 201 height 112
paste textarea "communication language throughout conversation: "English Only" (entire conversa…"
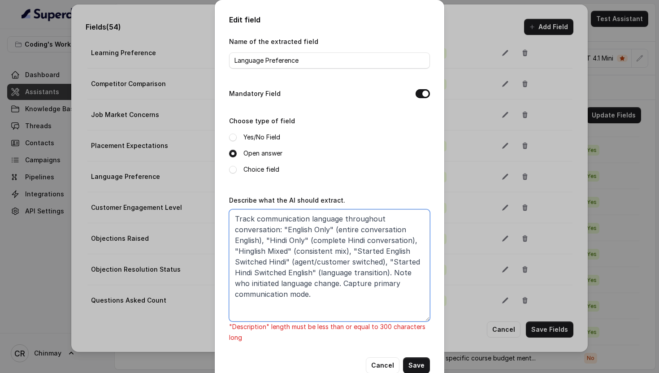
click at [297, 246] on textarea "Track communication language throughout conversation: "English Only" (entire co…" at bounding box center [329, 265] width 201 height 112
paste textarea "in conversation: English Only (all English), Hindi Only (all Hindi), Hinglish M…"
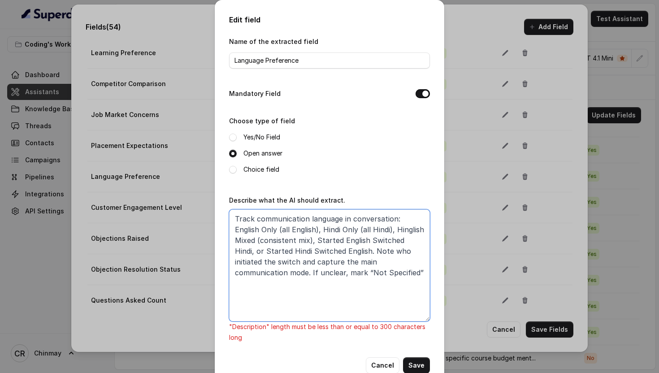
click at [263, 272] on textarea "Track communication language in conversation: English Only (all English), Hindi…" at bounding box center [329, 265] width 201 height 112
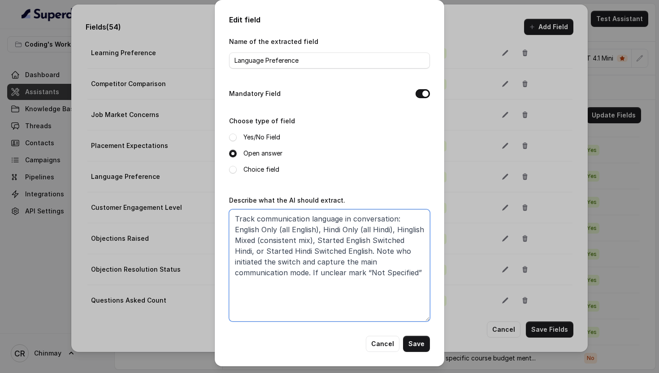
type textarea "Track communication language in conversation: English Only (all English), Hindi…"
click at [260, 170] on label "Choice field" at bounding box center [261, 169] width 36 height 11
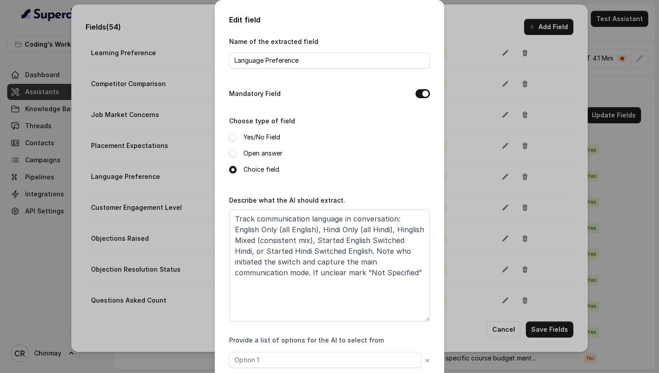
scroll to position [50, 0]
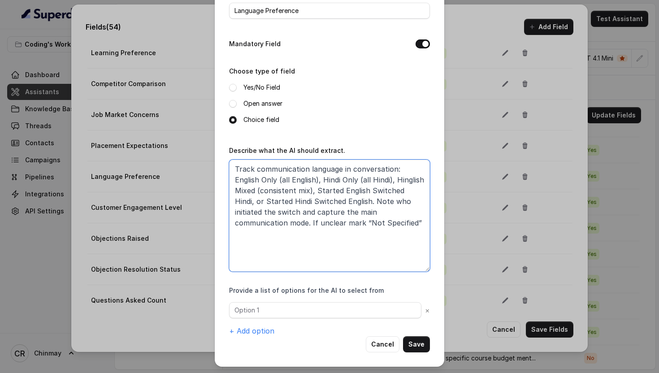
click at [411, 167] on textarea "Track communication language in conversation: English Only (all English), Hindi…" at bounding box center [329, 216] width 201 height 112
click at [400, 167] on textarea "Track communication language in conversation: English Only (all English), Hindi…" at bounding box center [329, 216] width 201 height 112
click at [250, 178] on textarea "Track communication language in conversation: English Only (all English), Hindi…" at bounding box center [329, 216] width 201 height 112
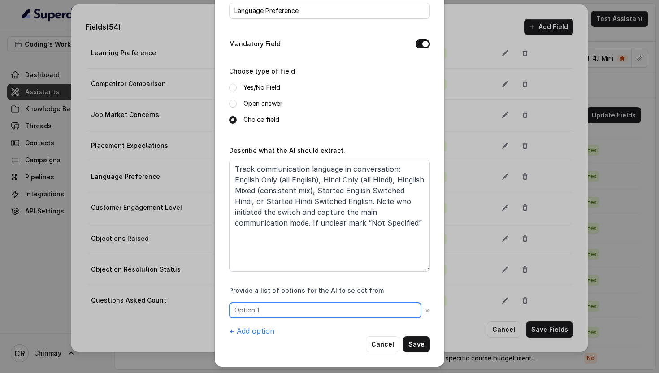
click at [249, 307] on input "text" at bounding box center [325, 310] width 192 height 16
paste input "English Only"
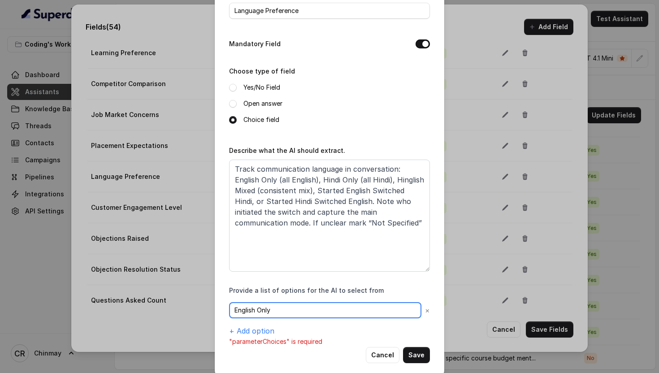
type input "English Only"
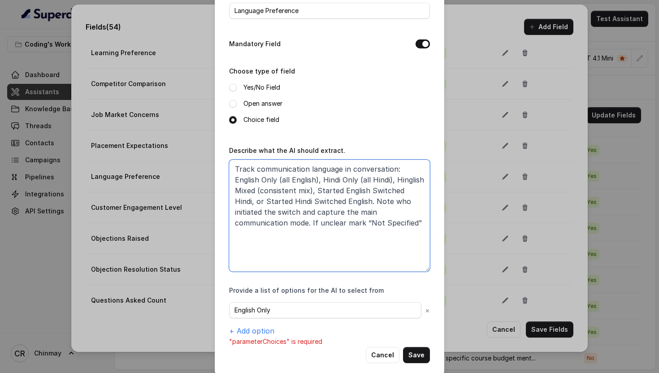
click at [298, 177] on textarea "Track communication language in conversation: English Only (all English), Hindi…" at bounding box center [329, 216] width 201 height 112
click at [328, 177] on textarea "Track communication language in conversation: English Only (all English), Hindi…" at bounding box center [329, 216] width 201 height 112
click at [250, 328] on button "+ Add option" at bounding box center [251, 330] width 45 height 11
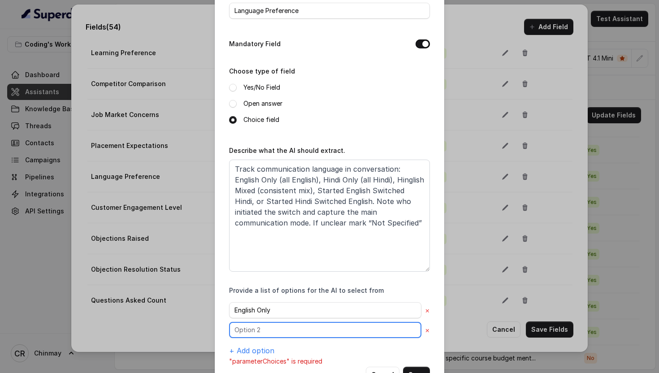
click at [260, 328] on input "text" at bounding box center [325, 330] width 192 height 16
paste input "Hindi Only"
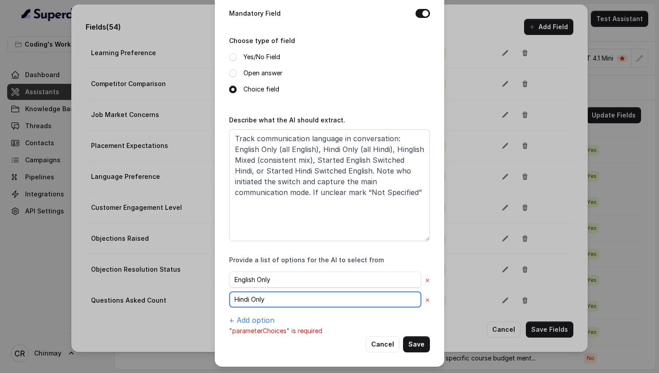
type input "Hindi Only"
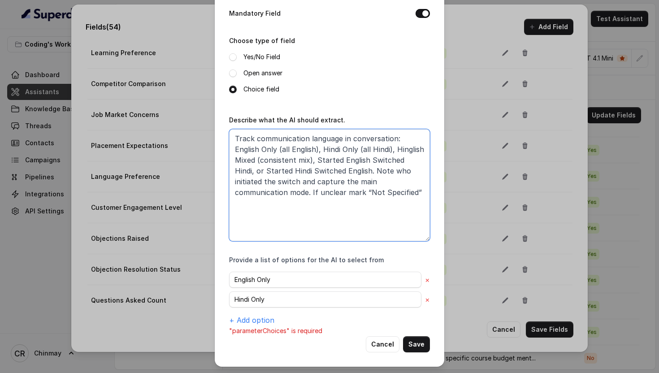
click at [369, 150] on textarea "Track communication language in conversation: English Only (all English), Hindi…" at bounding box center [329, 185] width 201 height 112
click at [420, 147] on textarea "Track communication language in conversation: English Only (all English), Hindi…" at bounding box center [329, 185] width 201 height 112
click at [256, 322] on button "+ Add option" at bounding box center [251, 320] width 45 height 11
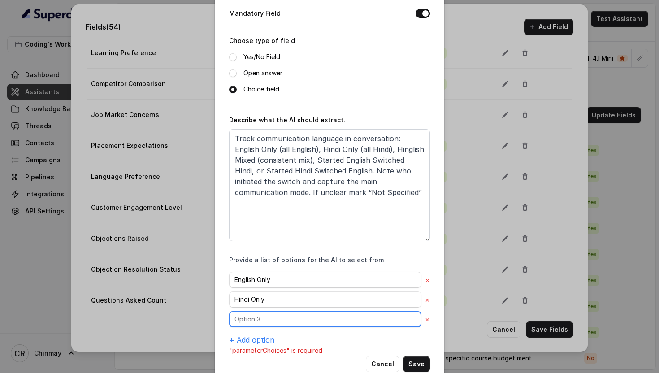
click at [266, 322] on input "text" at bounding box center [325, 319] width 192 height 16
paste input "Hinglish Mixed"
type input "Hinglish Mixed"
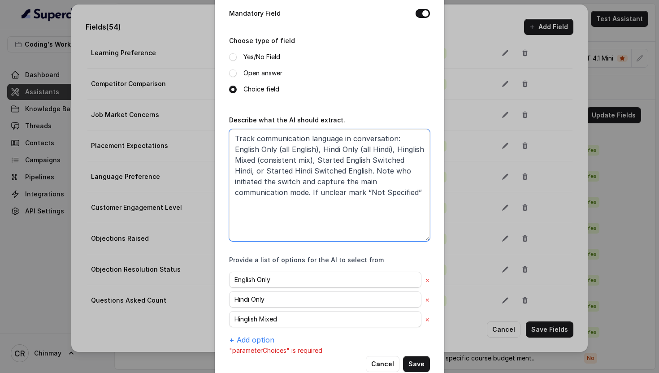
click at [299, 212] on textarea "Track communication language in conversation: English Only (all English), Hindi…" at bounding box center [329, 185] width 201 height 112
paste textarea "throughout conversation: "English Only" (entire conversation English), "Hindi O…"
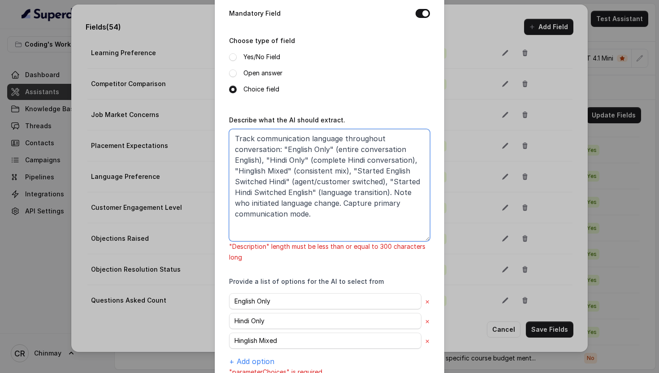
click at [351, 168] on textarea "Track communication language throughout conversation: "English Only" (entire co…" at bounding box center [329, 185] width 201 height 112
click at [392, 194] on textarea "Track communication language throughout conversation: "English Only" (entire co…" at bounding box center [329, 185] width 201 height 112
click at [340, 200] on textarea "Track communication language throughout conversation: "English Only" (entire co…" at bounding box center [329, 185] width 201 height 112
click at [341, 220] on textarea "Track communication language throughout conversation: "English Only" (entire co…" at bounding box center [329, 185] width 201 height 112
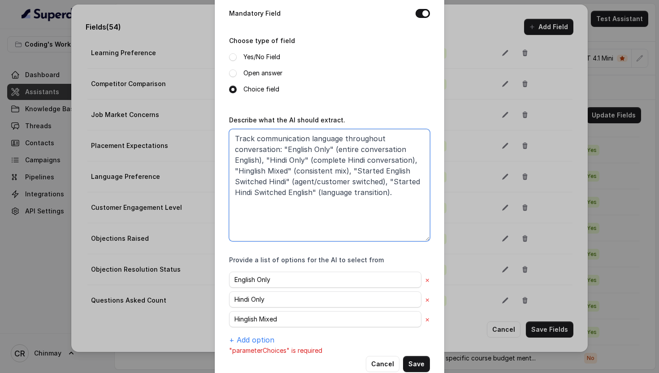
paste
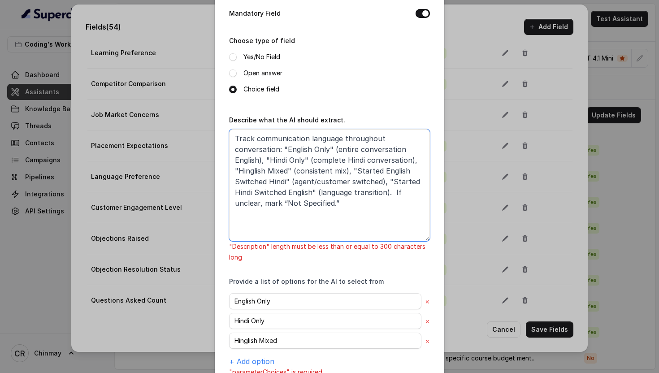
click at [261, 203] on textarea "Track communication language throughout conversation: "English Only" (entire co…" at bounding box center [329, 185] width 201 height 112
click at [280, 203] on textarea "Track communication language throughout conversation: "English Only" (entire co…" at bounding box center [329, 185] width 201 height 112
click at [388, 197] on textarea "Track communication language throughout conversation: "English Only" (entire co…" at bounding box center [329, 185] width 201 height 112
click at [388, 192] on textarea "Track communication language throughout conversation: "English Only" (entire co…" at bounding box center [329, 185] width 201 height 112
click at [315, 141] on textarea "Track communication language throughout conversation: "English Only" (entire co…" at bounding box center [329, 185] width 201 height 112
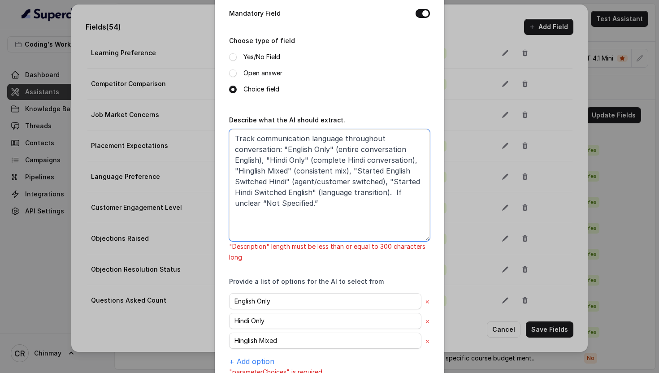
click at [328, 208] on textarea "Track communication language throughout conversation: "English Only" (entire co…" at bounding box center [329, 185] width 201 height 112
click at [351, 168] on textarea "Track communication language throughout conversation: "English Only" (entire co…" at bounding box center [329, 185] width 201 height 112
click at [294, 181] on textarea "Track communication language throughout conversation: "English Only" (entire co…" at bounding box center [329, 185] width 201 height 112
click at [291, 181] on textarea "Track communication language throughout conversation: "English Only" (entire co…" at bounding box center [329, 185] width 201 height 112
click at [382, 180] on textarea "Track communication language throughout conversation: "English Only" (entire co…" at bounding box center [329, 185] width 201 height 112
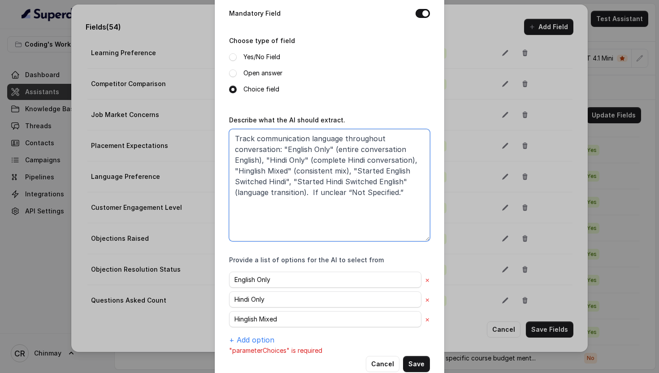
click at [305, 191] on textarea "Track communication language throughout conversation: "English Only" (entire co…" at bounding box center [329, 185] width 201 height 112
click at [408, 180] on textarea "Track communication language throughout conversation: "English Only" (entire co…" at bounding box center [329, 185] width 201 height 112
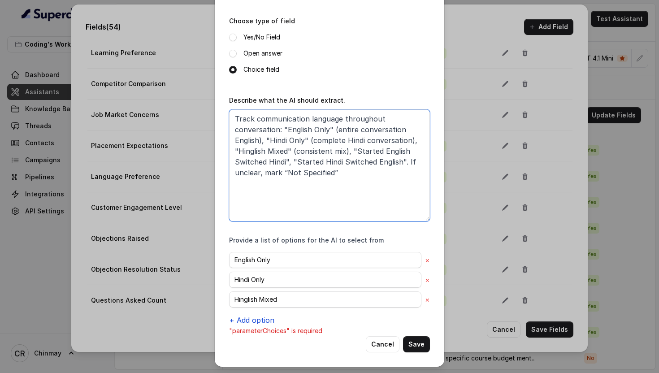
type textarea "Track communication language throughout conversation: "English Only" (entire co…"
click at [253, 321] on button "+ Add option" at bounding box center [251, 320] width 45 height 11
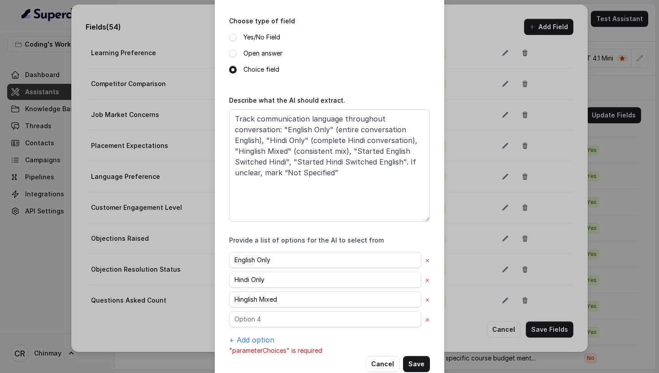
scroll to position [120, 0]
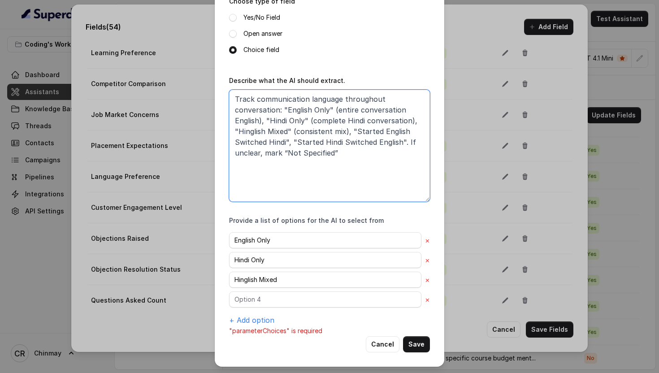
click at [355, 129] on textarea "Track communication language throughout conversation: "English Only" (entire co…" at bounding box center [329, 146] width 201 height 112
click at [285, 141] on textarea "Track communication language throughout conversation: "English Only" (entire co…" at bounding box center [329, 146] width 201 height 112
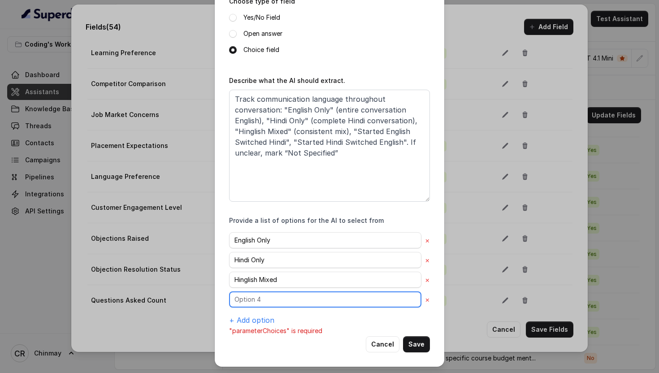
click at [246, 298] on input "text" at bounding box center [325, 299] width 192 height 16
type input "Started English Switched Hindi"
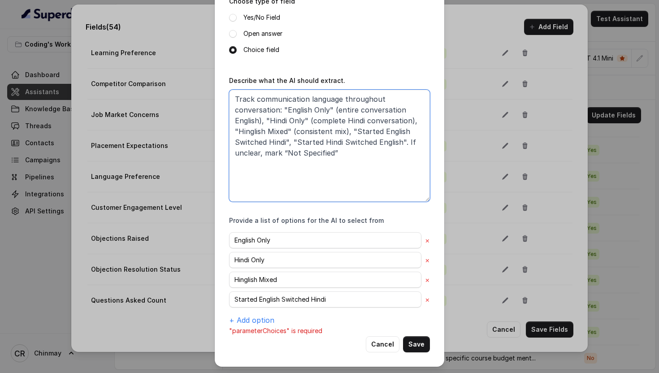
click at [295, 141] on textarea "Track communication language throughout conversation: "English Only" (entire co…" at bounding box center [329, 146] width 201 height 112
click at [401, 142] on textarea "Track communication language throughout conversation: "English Only" (entire co…" at bounding box center [329, 146] width 201 height 112
click at [257, 320] on button "+ Add option" at bounding box center [251, 320] width 45 height 11
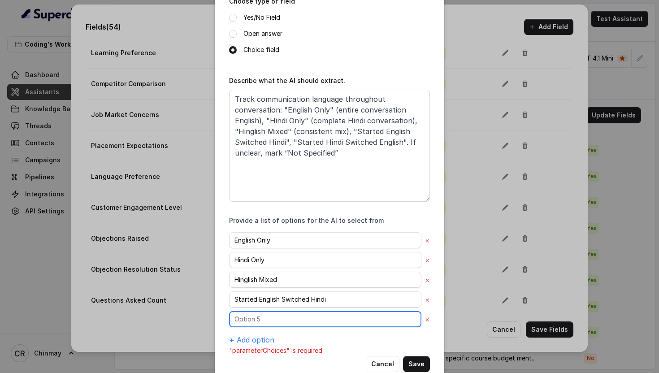
click at [274, 314] on input "text" at bounding box center [325, 319] width 192 height 16
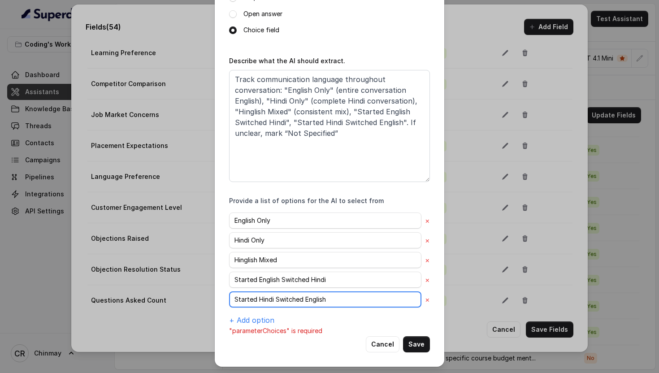
type input "Started Hindi Switched English"
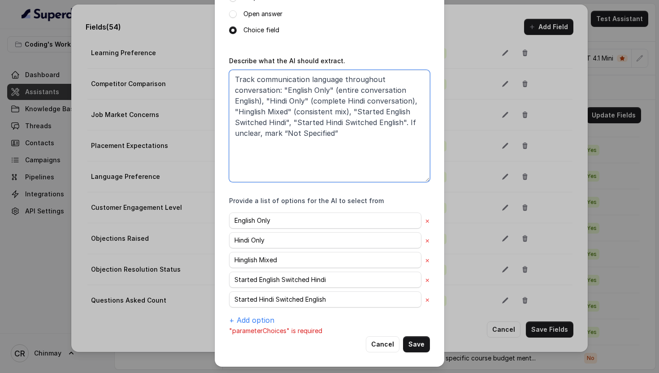
click at [286, 134] on textarea "Track communication language throughout conversation: "English Only" (entire co…" at bounding box center [329, 126] width 201 height 112
click at [330, 132] on textarea "Track communication language throughout conversation: "English Only" (entire co…" at bounding box center [329, 126] width 201 height 112
click at [258, 316] on button "+ Add option" at bounding box center [251, 320] width 45 height 11
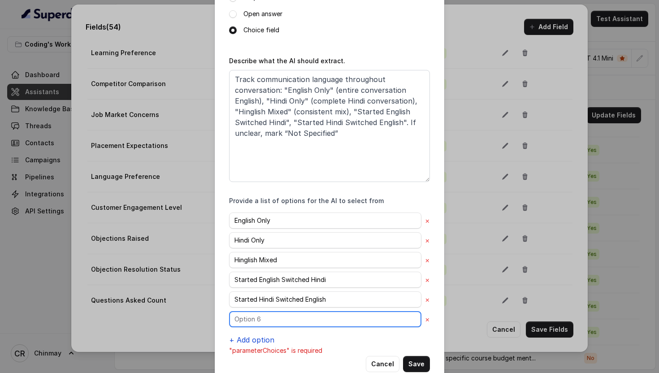
click at [261, 316] on input "text" at bounding box center [325, 319] width 192 height 16
type input "Not Specified"
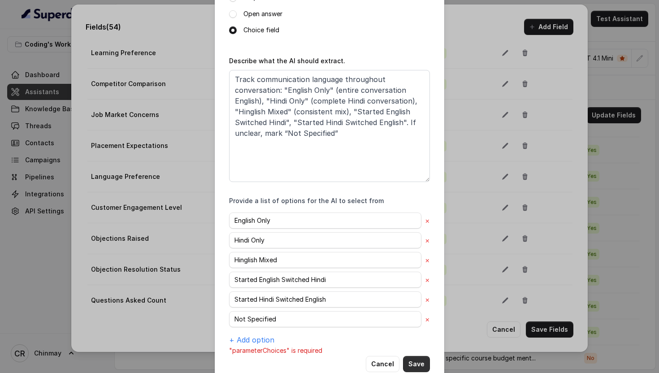
click at [418, 360] on button "Save" at bounding box center [416, 364] width 27 height 16
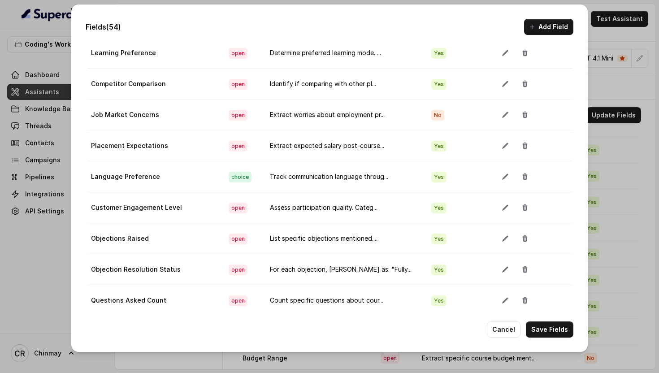
click at [281, 173] on td "Track communication language throug..." at bounding box center [343, 176] width 161 height 31
click at [501, 208] on icon "button" at bounding box center [504, 207] width 7 height 7
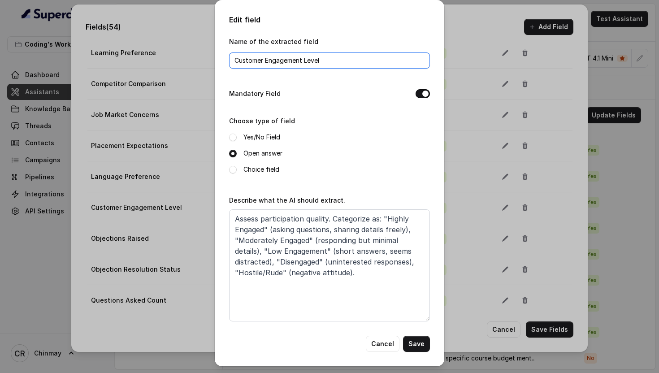
click at [265, 63] on input "Customer Engagement Level" at bounding box center [329, 60] width 201 height 16
type input "Engagement Level"
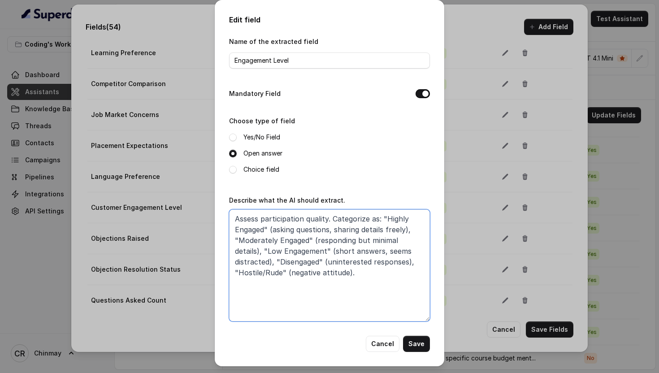
click at [332, 284] on textarea "Assess participation quality. Categorize as: "Highly Engaged" (asking questions…" at bounding box center [329, 265] width 201 height 112
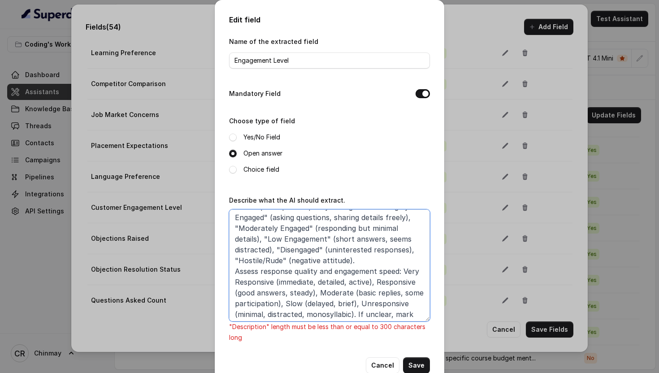
scroll to position [0, 0]
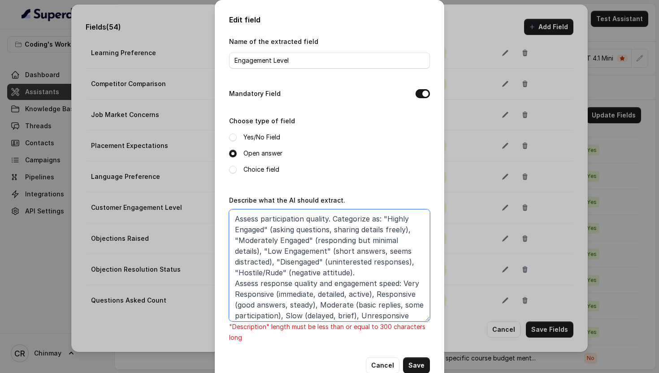
click at [327, 219] on textarea "Assess participation quality. Categorize as: "Highly Engaged" (asking questions…" at bounding box center [329, 265] width 201 height 112
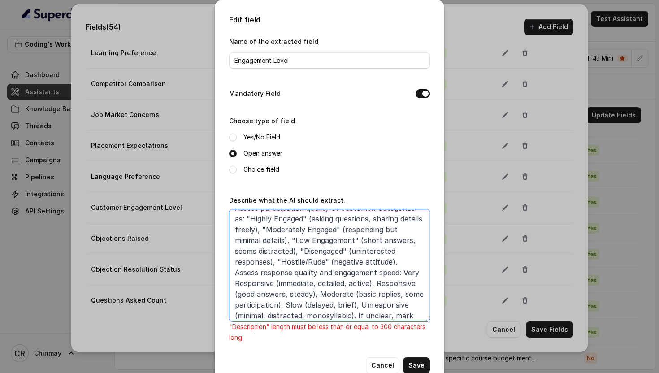
scroll to position [5, 0]
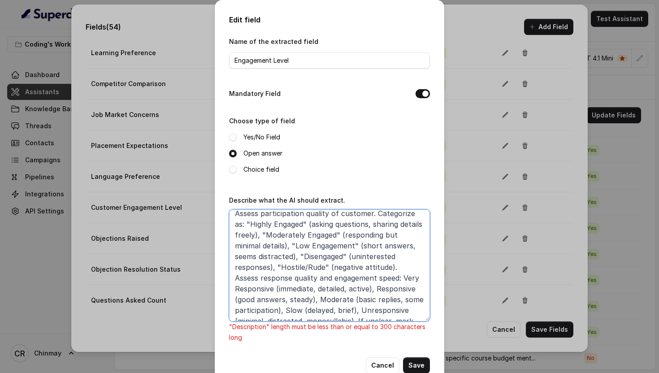
click at [358, 265] on textarea "Assess participation quality of customer. Categorize as: "Highly Engaged" (aski…" at bounding box center [329, 265] width 201 height 112
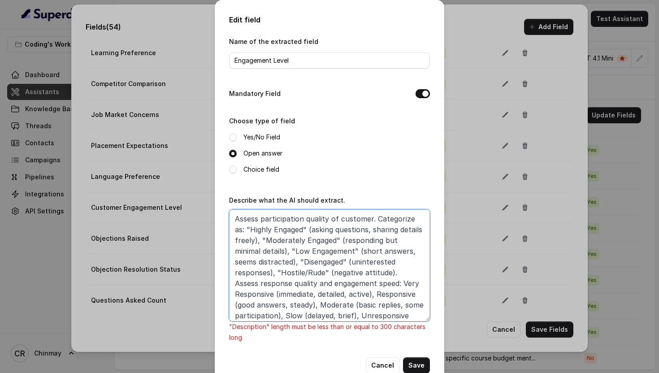
click at [405, 283] on textarea "Assess participation quality of customer. Categorize as: "Highly Engaged" (aski…" at bounding box center [329, 265] width 201 height 112
click at [273, 295] on textarea "Assess participation quality of customer. Categorize as: "Highly Engaged" (aski…" at bounding box center [329, 265] width 201 height 112
click at [360, 269] on textarea "Assess participation quality of customer. Categorize as: "Highly Engaged" (aski…" at bounding box center [329, 265] width 201 height 112
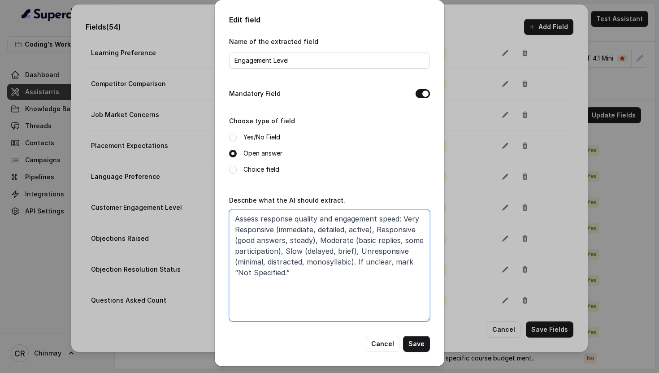
click at [347, 272] on textarea "Assess response quality and engagement speed: Very Responsive (immediate, detai…" at bounding box center [329, 265] width 201 height 112
click at [261, 216] on textarea "Assess response quality and engagement speed: Very Responsive (immediate, detai…" at bounding box center [329, 265] width 201 height 112
click at [376, 266] on textarea "Assess customer's response quality and engagement speed: Very Responsive (immed…" at bounding box center [329, 265] width 201 height 112
click at [349, 272] on textarea "Assess customer's response quality and engagement speed: Very Responsive (immed…" at bounding box center [329, 265] width 201 height 112
type textarea "Assess customer's response quality and engagement speed: Very Responsive (immed…"
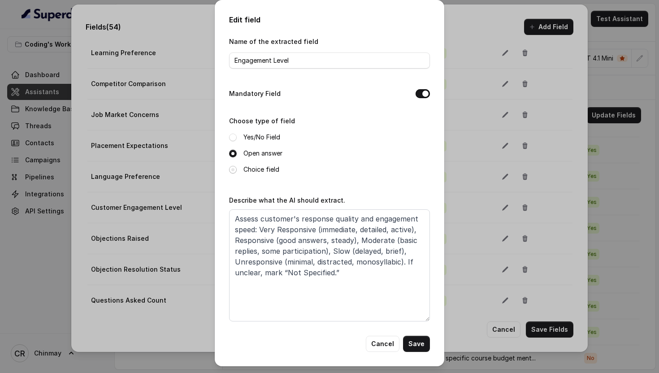
click at [233, 168] on span at bounding box center [233, 170] width 8 height 8
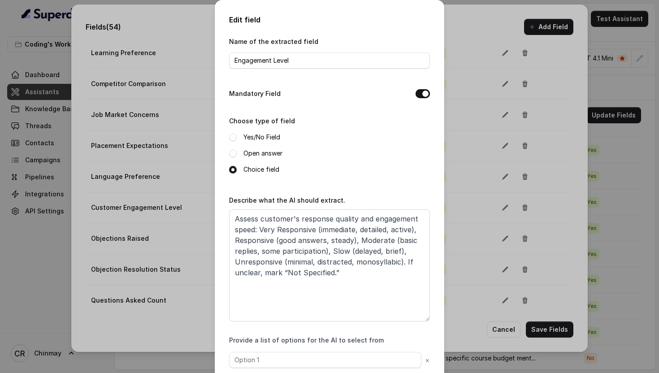
scroll to position [50, 0]
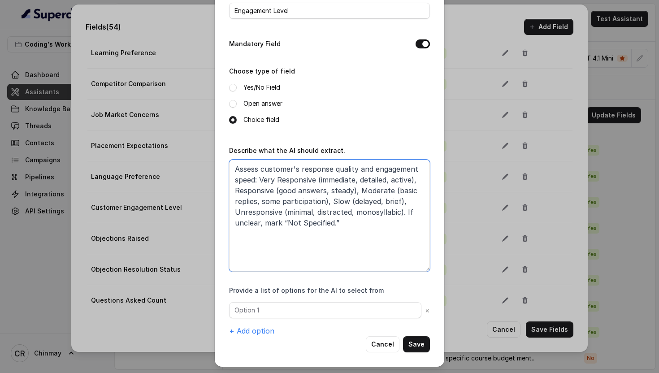
click at [261, 178] on textarea "Assess customer's response quality and engagement speed: Very Responsive (immed…" at bounding box center [329, 216] width 201 height 112
click at [317, 179] on textarea "Assess customer's response quality and engagement speed: Very Responsive (immed…" at bounding box center [329, 216] width 201 height 112
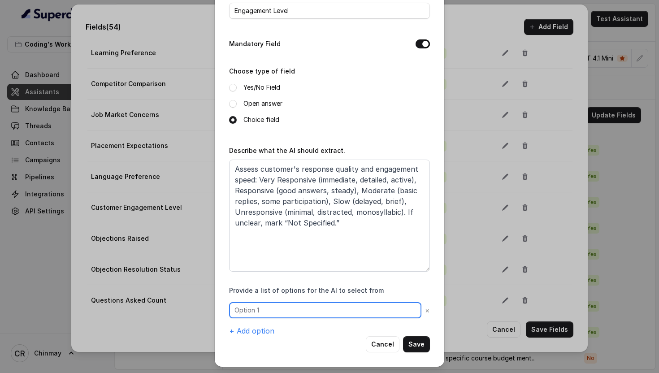
click at [255, 310] on input "text" at bounding box center [325, 310] width 192 height 16
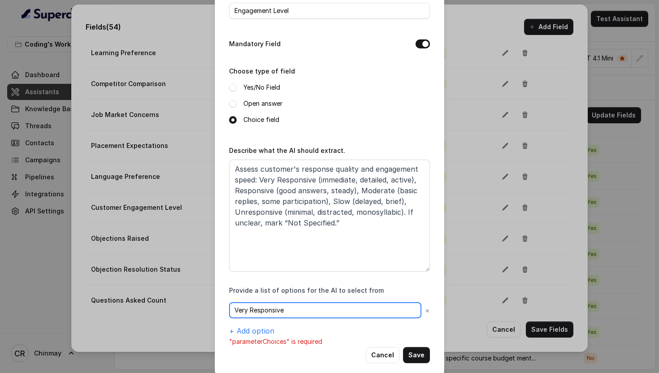
scroll to position [60, 0]
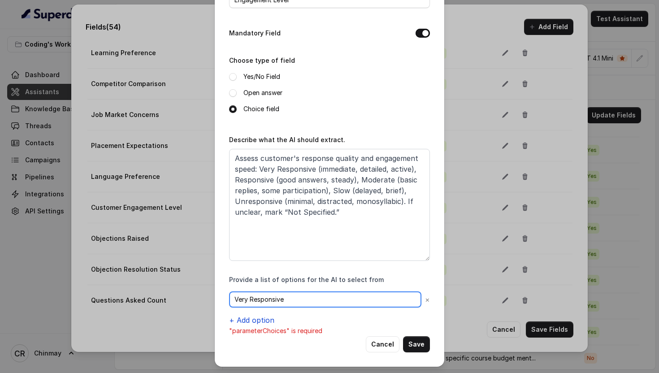
type input "Very Responsive"
click at [245, 321] on button "+ Add option" at bounding box center [251, 320] width 45 height 11
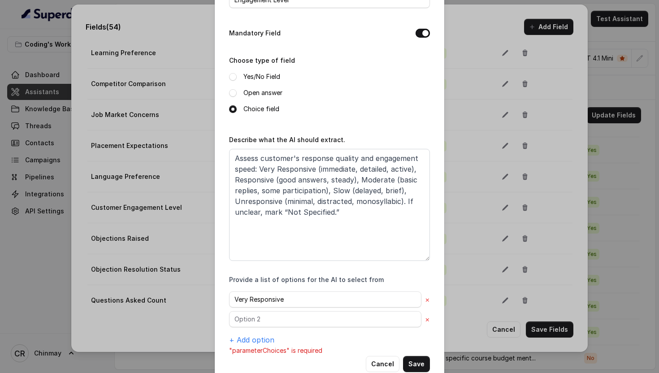
scroll to position [80, 0]
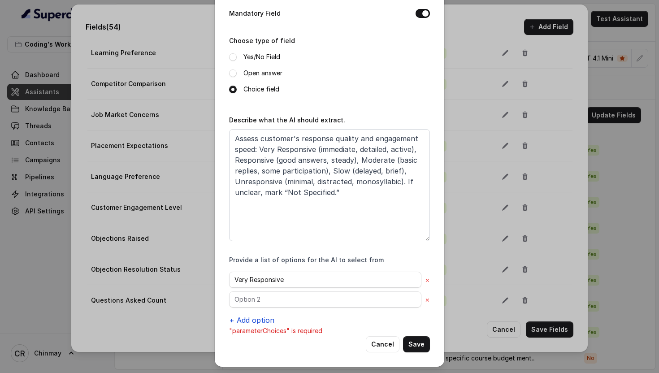
click at [257, 319] on button "+ Add option" at bounding box center [251, 320] width 45 height 11
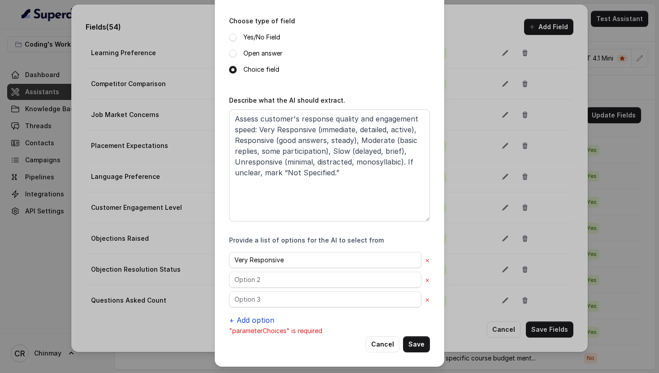
click at [254, 319] on button "+ Add option" at bounding box center [251, 320] width 45 height 11
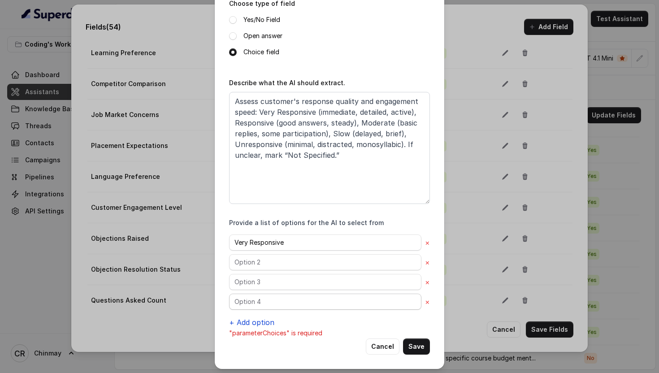
scroll to position [120, 0]
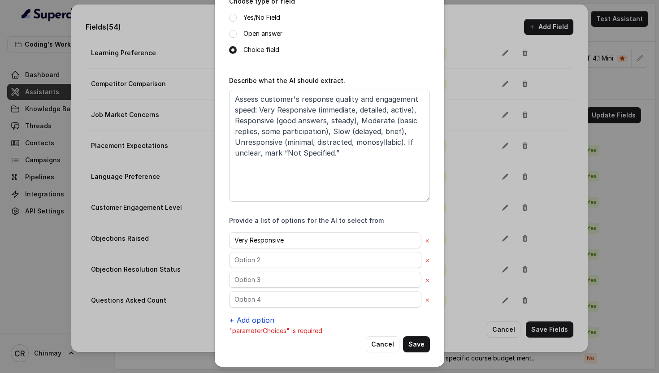
click at [254, 319] on button "+ Add option" at bounding box center [251, 320] width 45 height 11
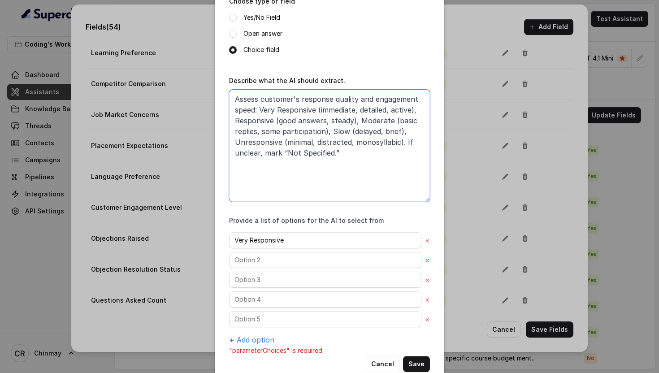
click at [251, 120] on textarea "Assess customer's response quality and engagement speed: Very Responsive (immed…" at bounding box center [329, 146] width 201 height 112
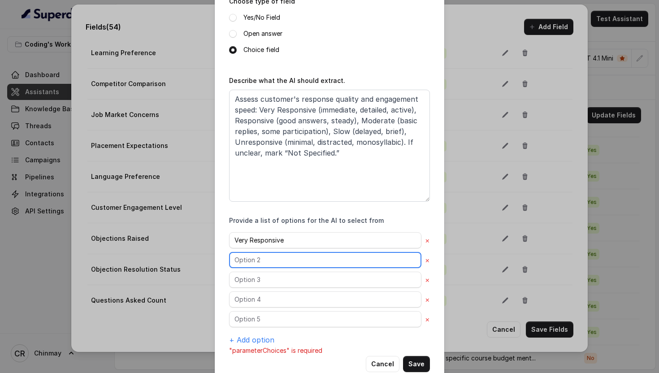
click at [245, 258] on input "text" at bounding box center [325, 260] width 192 height 16
type input "Responsive"
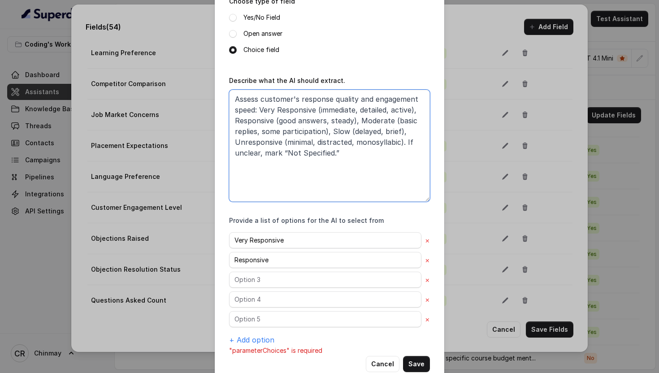
click at [369, 118] on textarea "Assess customer's response quality and engagement speed: Very Responsive (immed…" at bounding box center [329, 146] width 201 height 112
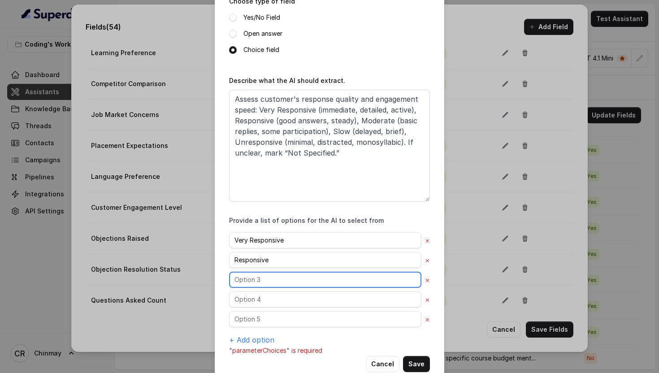
click at [257, 279] on input "text" at bounding box center [325, 280] width 192 height 16
type input "Moderate"
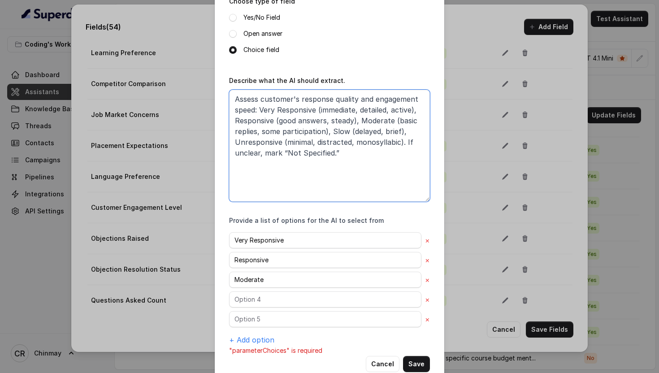
click at [338, 132] on textarea "Assess customer's response quality and engagement speed: Very Responsive (immed…" at bounding box center [329, 146] width 201 height 112
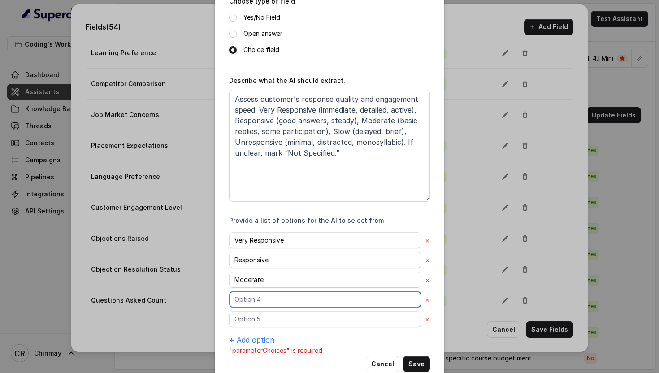
click at [254, 297] on input "text" at bounding box center [325, 299] width 192 height 16
type input "Slow"
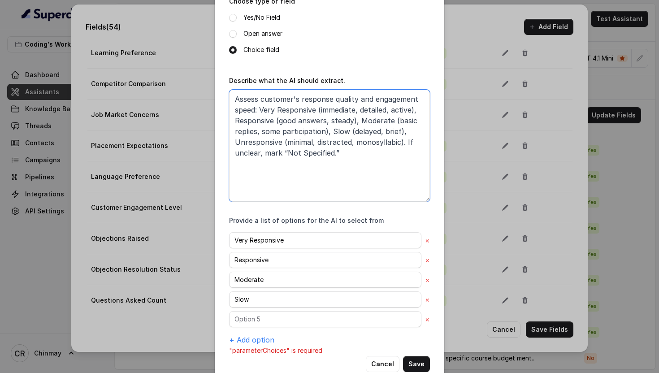
click at [250, 140] on textarea "Assess customer's response quality and engagement speed: Very Responsive (immed…" at bounding box center [329, 146] width 201 height 112
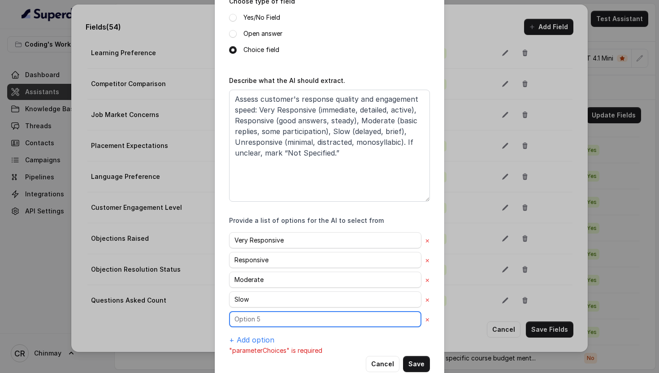
click at [245, 316] on input "text" at bounding box center [325, 319] width 192 height 16
type input "Unresponsive"
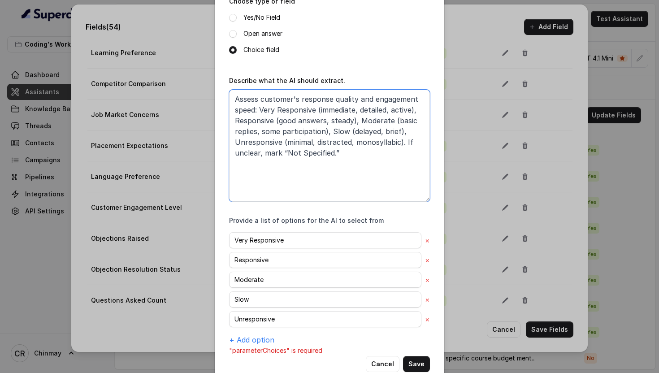
click at [285, 153] on textarea "Assess customer's response quality and engagement speed: Very Responsive (immed…" at bounding box center [329, 146] width 201 height 112
click at [330, 154] on textarea "Assess customer's response quality and engagement speed: Very Responsive (immed…" at bounding box center [329, 146] width 201 height 112
type textarea "Assess customer's response quality and engagement speed: Very Responsive (immed…"
click at [258, 339] on button "+ Add option" at bounding box center [251, 339] width 45 height 11
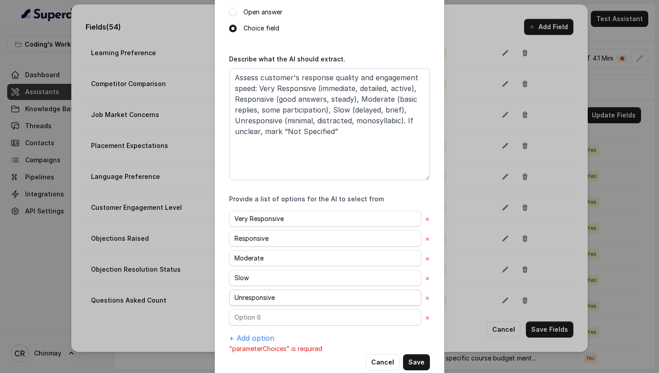
scroll to position [159, 0]
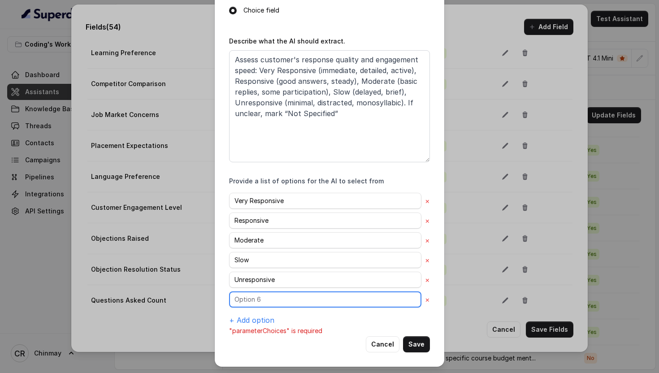
click at [264, 298] on input "text" at bounding box center [325, 299] width 192 height 16
type input "Not Specified"
click at [419, 342] on button "Save" at bounding box center [416, 344] width 27 height 16
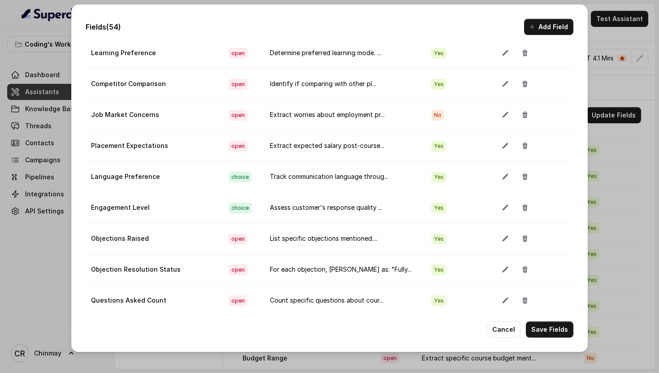
scroll to position [591, 0]
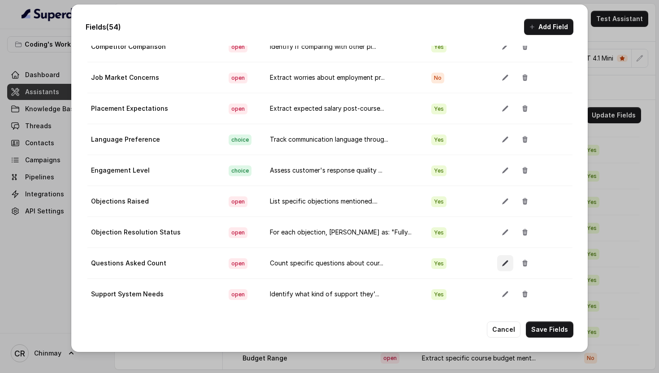
click at [501, 264] on icon "button" at bounding box center [504, 262] width 7 height 7
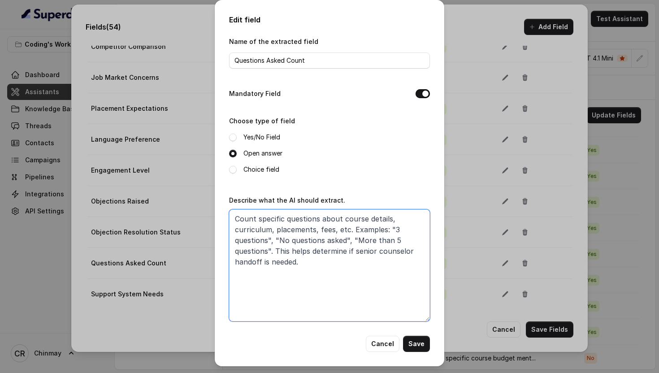
click at [273, 245] on textarea "Count specific questions about course details, curriculum, placements, fees, et…" at bounding box center [329, 265] width 201 height 112
click at [276, 263] on textarea "Count course-related questions asked by customer about curriculum, placements, …" at bounding box center [329, 265] width 201 height 112
click at [406, 281] on textarea "Count course-related questions asked by customer about curriculum, placements, …" at bounding box center [329, 265] width 201 height 112
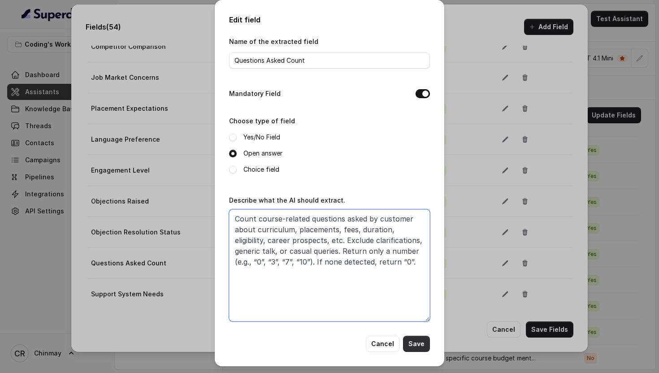
type textarea "Count course-related questions asked by customer about curriculum, placements, …"
click at [414, 344] on button "Save" at bounding box center [416, 344] width 27 height 16
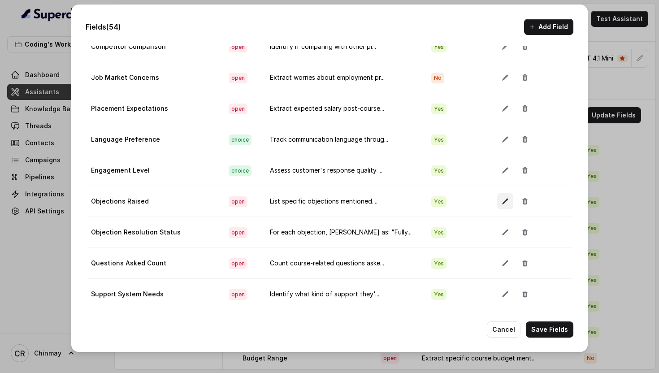
click at [501, 198] on icon "button" at bounding box center [504, 201] width 7 height 7
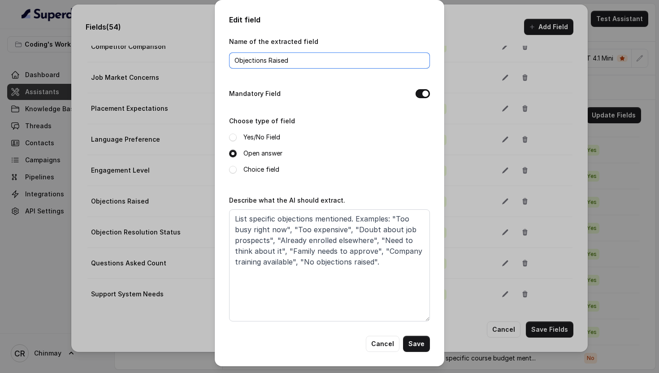
click at [275, 57] on input "Objections Raised" at bounding box center [329, 60] width 201 height 16
click at [291, 58] on input "Primary Objections Raised" at bounding box center [329, 60] width 201 height 16
type input "Primary Objection"
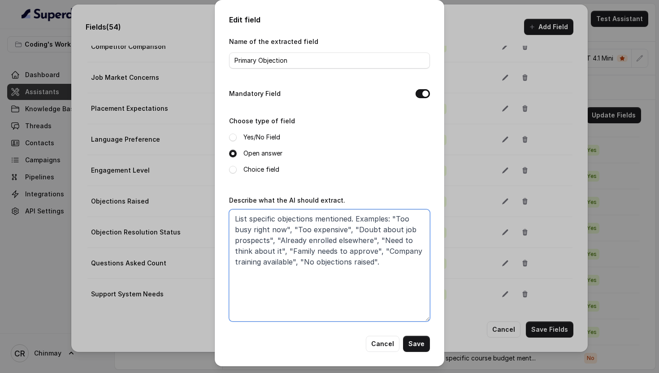
click at [290, 266] on textarea "List specific objections mentioned. Examples: "Too busy right now", "Too expens…" at bounding box center [329, 265] width 201 height 112
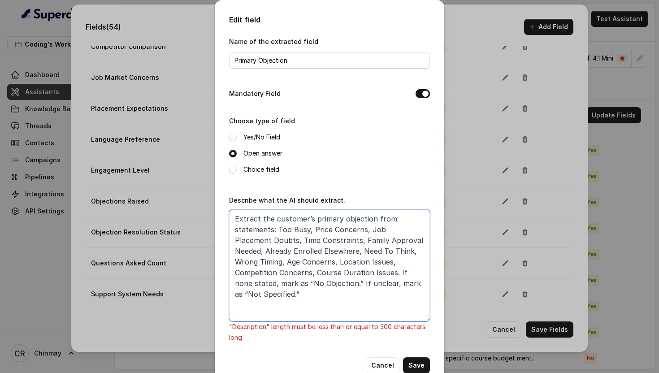
click at [350, 254] on textarea "Extract the customer’s primary objection from statements: Too Busy, Price Conce…" at bounding box center [329, 265] width 201 height 112
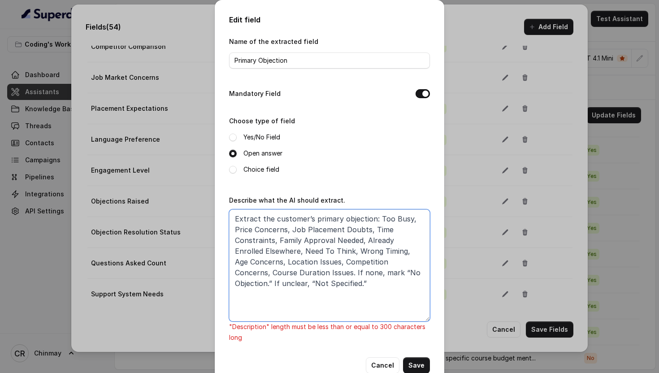
click at [319, 307] on textarea "Extract the customer’s primary objection: Too Busy, Price Concerns, Job Placeme…" at bounding box center [329, 265] width 201 height 112
click at [290, 261] on textarea "Extract the customer’s primary objection: Too Busy, Price Concerns, Job Placeme…" at bounding box center [329, 265] width 201 height 112
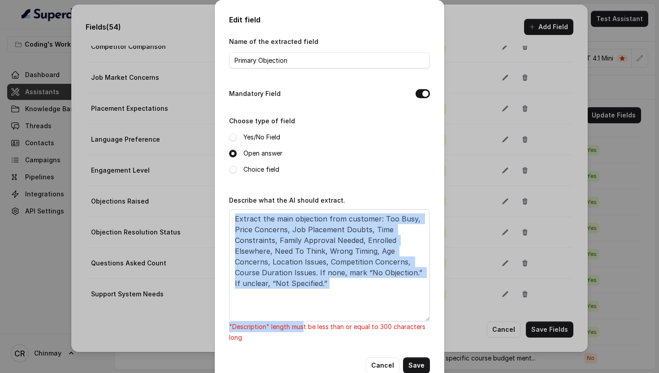
click at [303, 320] on div "Describe what the AI should extract. Extract the main objection from customer: …" at bounding box center [329, 268] width 201 height 148
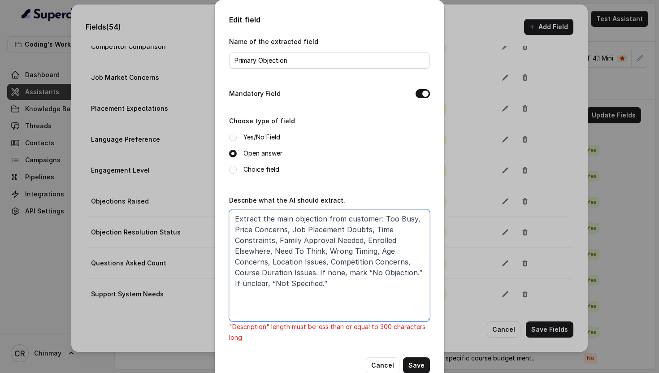
click at [302, 302] on textarea "Extract the main objection from customer: Too Busy, Price Concerns, Job Placeme…" at bounding box center [329, 265] width 201 height 112
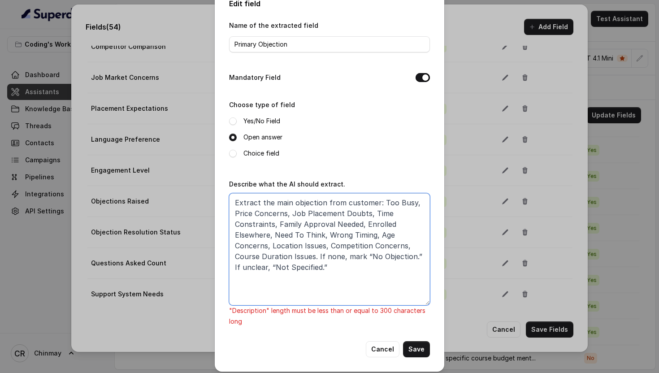
scroll to position [17, 0]
click at [339, 213] on textarea "Extract the main objection from customer: Too Busy, Price Concerns, Job Placeme…" at bounding box center [329, 248] width 201 height 112
click at [372, 215] on textarea "Extract the main objection from customer: Too Busy, Price Concerns, Job Placeme…" at bounding box center [329, 248] width 201 height 112
click at [327, 242] on textarea "Extract the main objection from customer: Too Busy, Price Concerns, Job Placeme…" at bounding box center [329, 248] width 201 height 112
click at [377, 200] on textarea "Extract the main objection from customer: Too Busy, Price Concerns, Job Placeme…" at bounding box center [329, 248] width 201 height 112
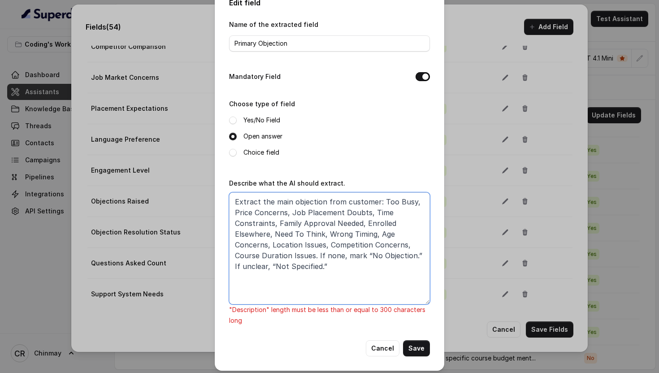
click at [328, 243] on textarea "Extract the main objection from customer: Too Busy, Price Concerns, Job Placeme…" at bounding box center [329, 248] width 201 height 112
click at [378, 200] on textarea "Extract the main objection from customer: Too Busy, Price Concerns, Job Placeme…" at bounding box center [329, 248] width 201 height 112
click at [378, 198] on textarea "Extract the main objection from customer: Make it compact issue like Too Busy, …" at bounding box center [329, 248] width 201 height 112
click at [299, 214] on textarea "Extract the main objection from customer and Make it compact issue like Too Bus…" at bounding box center [329, 248] width 201 height 112
click at [383, 267] on textarea "Extract the main objection from customer and Make it compact issue like: Too Bu…" at bounding box center [329, 248] width 201 height 112
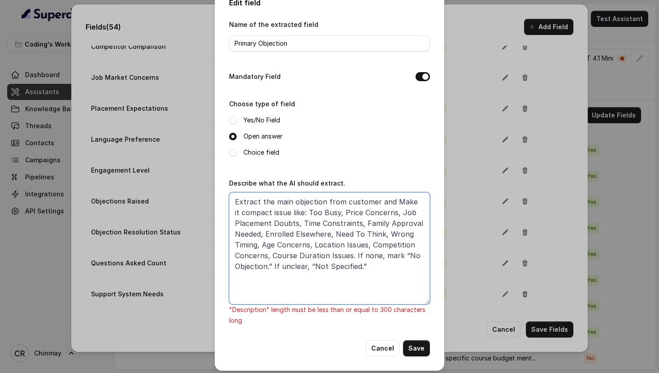
click at [378, 255] on textarea "Extract the main objection from customer and Make it compact issue like: Too Bu…" at bounding box center [329, 248] width 201 height 112
drag, startPoint x: 254, startPoint y: 262, endPoint x: 343, endPoint y: 268, distance: 88.5
click at [343, 268] on textarea "Extract the main objection from customer and Make it compact issue like: Too Bu…" at bounding box center [329, 248] width 201 height 112
drag, startPoint x: 369, startPoint y: 246, endPoint x: 312, endPoint y: 243, distance: 57.4
click at [312, 243] on textarea "Extract the main objection from customer and Make it compact issue like: Too Bu…" at bounding box center [329, 248] width 201 height 112
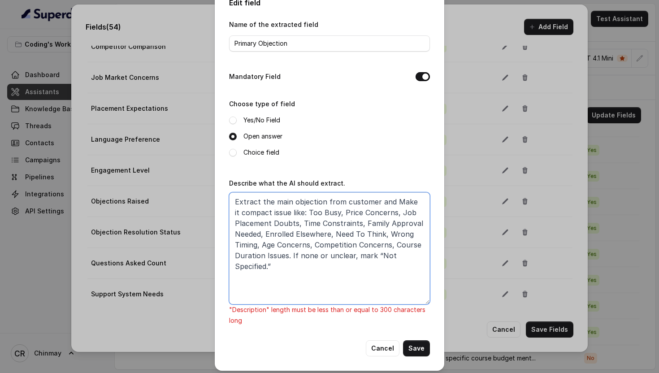
click at [261, 246] on textarea "Extract the main objection from customer and Make it compact issue like: Too Bu…" at bounding box center [329, 248] width 201 height 112
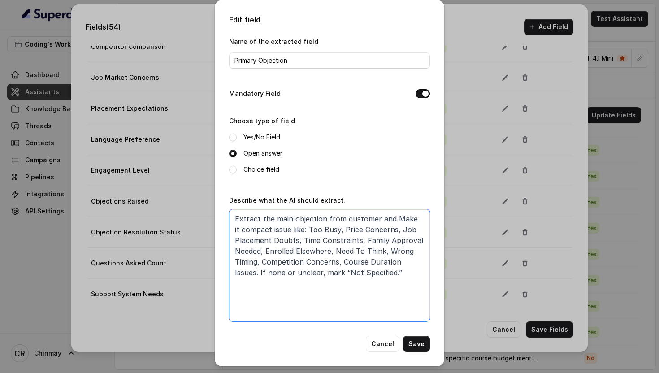
click at [336, 278] on textarea "Extract the main objection from customer and Make it compact issue like: Too Bu…" at bounding box center [329, 265] width 201 height 112
click at [401, 273] on textarea "Extract the main objection from customer and Make it compact issue like: Too Bu…" at bounding box center [329, 265] width 201 height 112
click at [363, 241] on textarea "Extract the main objection from customer and Make it compact issue like: Too Bu…" at bounding box center [329, 265] width 201 height 112
click at [388, 272] on textarea "Extract the main objection from customer and Make it compact issue like: Too Bu…" at bounding box center [329, 265] width 201 height 112
type textarea "Extract the main objection from customer and Make it compact issue like: Too Bu…"
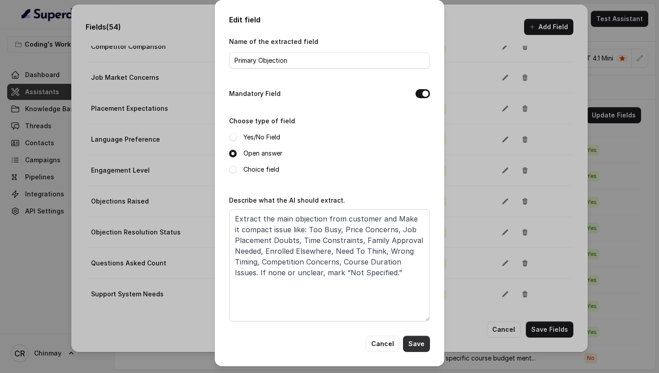
click at [414, 345] on button "Save" at bounding box center [416, 344] width 27 height 16
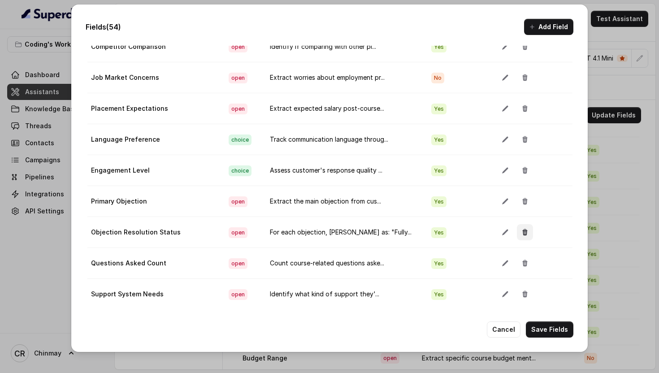
click at [522, 231] on icon "button" at bounding box center [524, 232] width 5 height 6
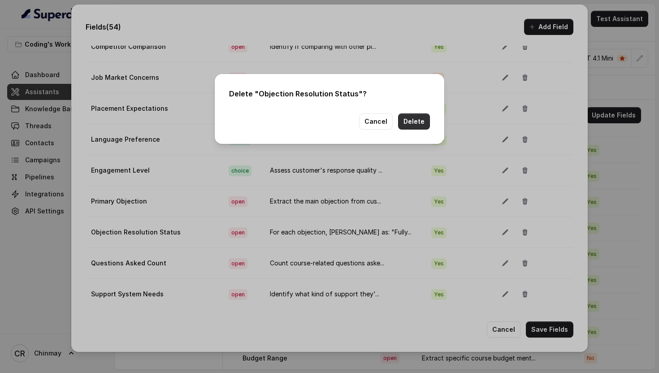
click at [422, 124] on button "Delete" at bounding box center [414, 121] width 32 height 16
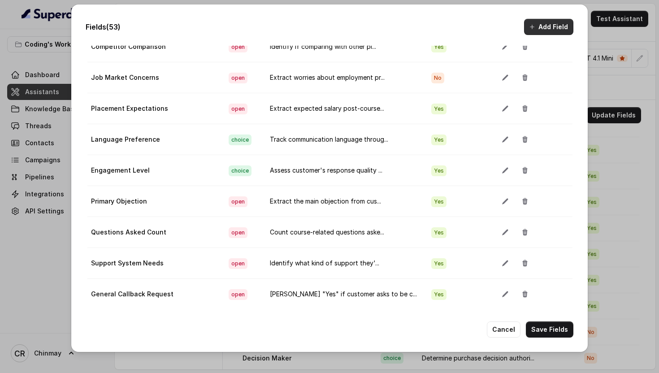
click at [534, 28] on icon "button" at bounding box center [531, 26] width 7 height 7
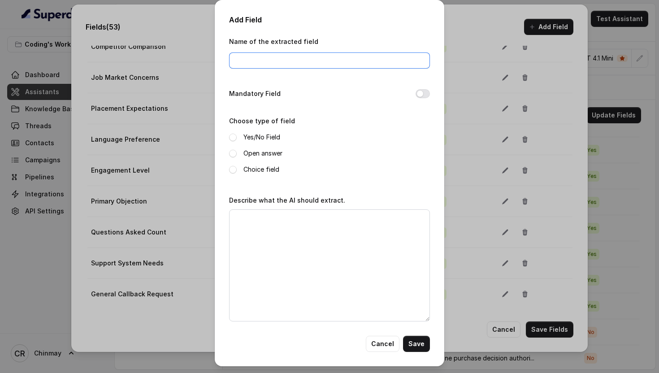
click at [308, 65] on input "Name of the extracted field" at bounding box center [329, 60] width 201 height 16
type input "Lost Reason"
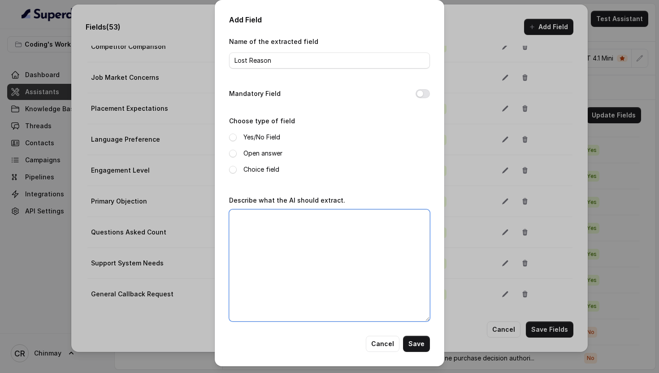
click at [293, 281] on textarea "Describe what the AI should extract." at bounding box center [329, 265] width 201 height 112
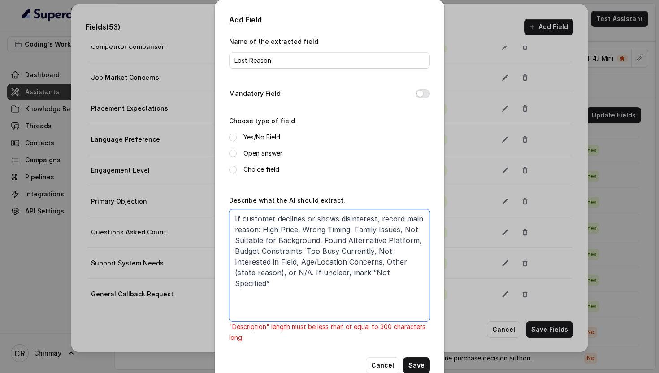
click at [415, 261] on textarea "If customer declines or shows disinterest, record main reason: High Price, Wron…" at bounding box center [329, 265] width 201 height 112
click at [265, 237] on textarea "If customer declines or shows disinterest, record main reason: High Price, Wron…" at bounding box center [329, 265] width 201 height 112
click at [315, 239] on textarea "If customer declines or shows disinterest, record main reason: High Price, Wron…" at bounding box center [329, 265] width 201 height 112
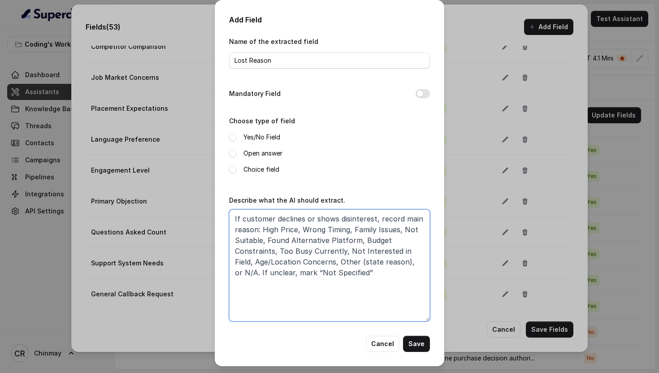
click at [347, 251] on textarea "If customer declines or shows disinterest, record main reason: High Price, Wron…" at bounding box center [329, 265] width 201 height 112
click at [317, 262] on textarea "If customer declines or shows disinterest, record main reason: High Price, Wron…" at bounding box center [329, 265] width 201 height 112
click at [357, 275] on textarea "If customer declines or shows disinterest, record main reason: High Price, Wron…" at bounding box center [329, 265] width 201 height 112
type textarea "If customer declines or shows disinterest, record main reason: High Price, Wron…"
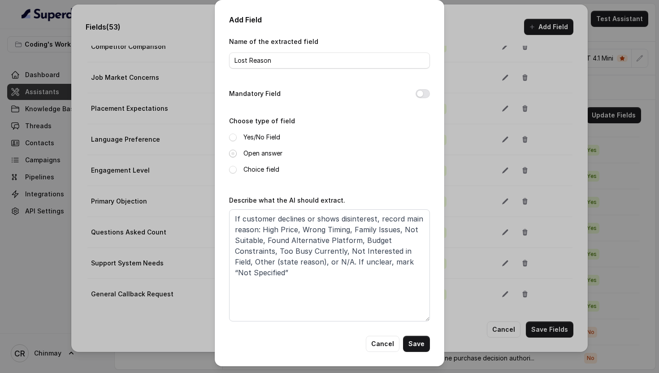
click at [234, 155] on span at bounding box center [233, 154] width 8 height 8
click at [423, 94] on button "Mandatory Field" at bounding box center [422, 93] width 14 height 9
click at [428, 92] on button "Mandatory Field" at bounding box center [422, 93] width 14 height 9
click at [420, 341] on button "Save" at bounding box center [416, 344] width 27 height 16
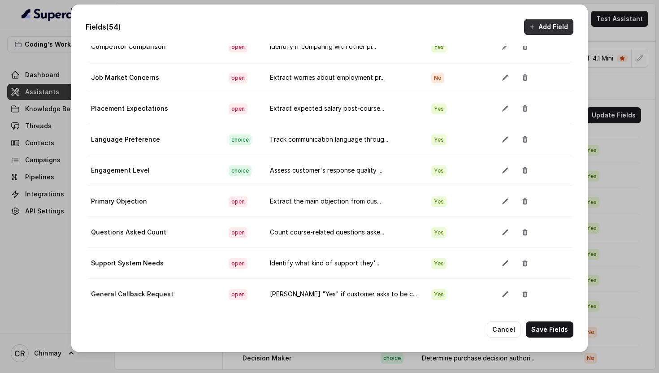
click at [534, 26] on icon "button" at bounding box center [531, 26] width 7 height 7
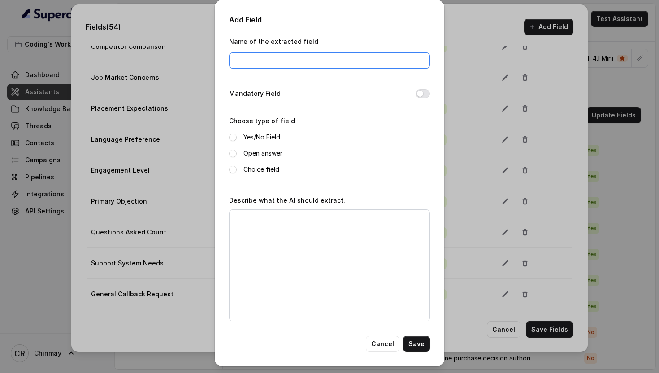
click at [293, 64] on input "Name of the extracted field" at bounding box center [329, 60] width 201 height 16
type input "Lead Source"
click at [421, 92] on button "Mandatory Field" at bounding box center [422, 93] width 14 height 9
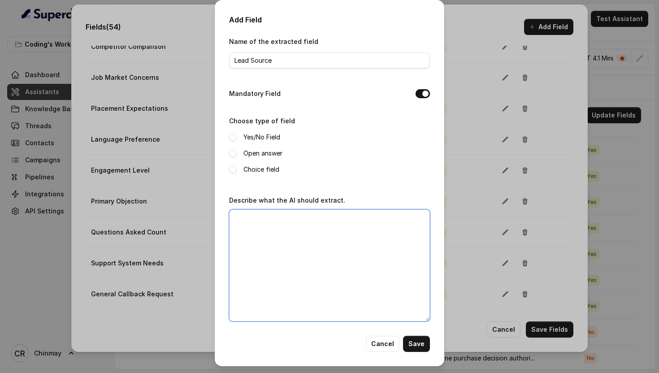
click at [250, 246] on textarea "Describe what the AI should extract." at bounding box center [329, 265] width 201 height 112
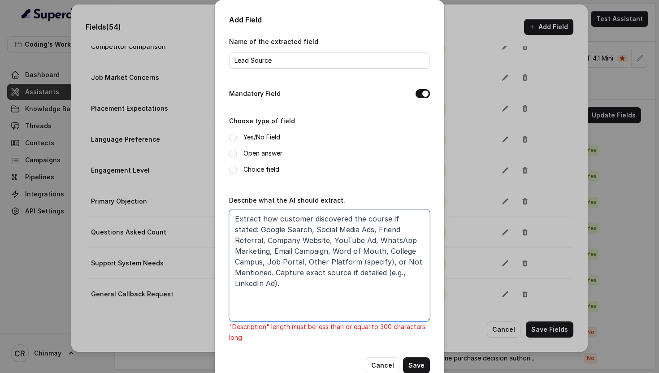
click at [298, 241] on textarea "Extract how customer discovered the course if stated: Google Search, Social Med…" at bounding box center [329, 265] width 201 height 112
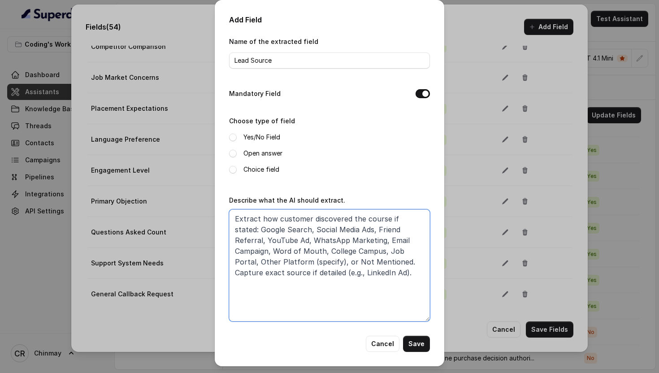
click at [380, 276] on textarea "Extract how customer discovered the course if stated: Google Search, Social Med…" at bounding box center [329, 265] width 201 height 112
click at [364, 260] on textarea "Extract how customer discovered the course if stated: Google Search, Social Med…" at bounding box center [329, 265] width 201 height 112
click at [307, 261] on textarea "Extract how customer discovered the course if stated: Google Search, Social Med…" at bounding box center [329, 265] width 201 height 112
click at [358, 262] on textarea "Extract how customer discovered the course if stated: Google Search, Social Med…" at bounding box center [329, 265] width 201 height 112
click at [352, 262] on textarea "Extract how customer discovered the course if stated: Google Search, Social Med…" at bounding box center [329, 265] width 201 height 112
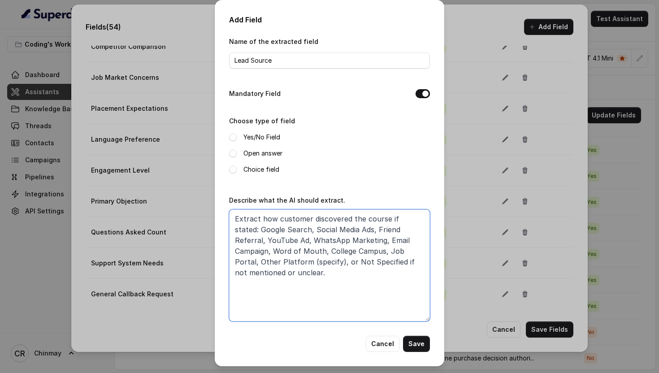
click at [370, 292] on textarea "Extract how customer discovered the course if stated: Google Search, Social Med…" at bounding box center [329, 265] width 201 height 112
type textarea "Extract how customer discovered the course if stated: Google Search, Social Med…"
click at [229, 154] on span at bounding box center [233, 154] width 8 height 8
click at [416, 341] on button "Save" at bounding box center [416, 344] width 27 height 16
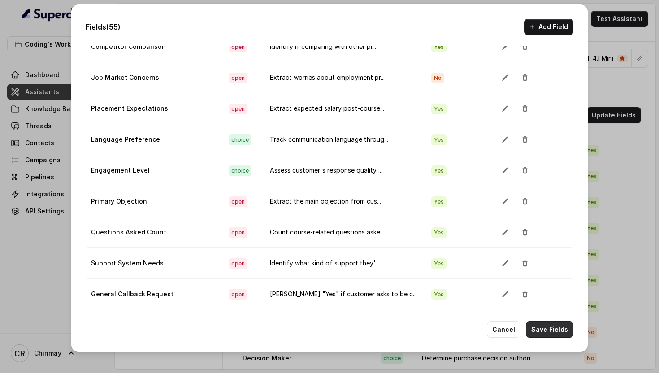
click at [551, 325] on button "Save Fields" at bounding box center [549, 329] width 47 height 16
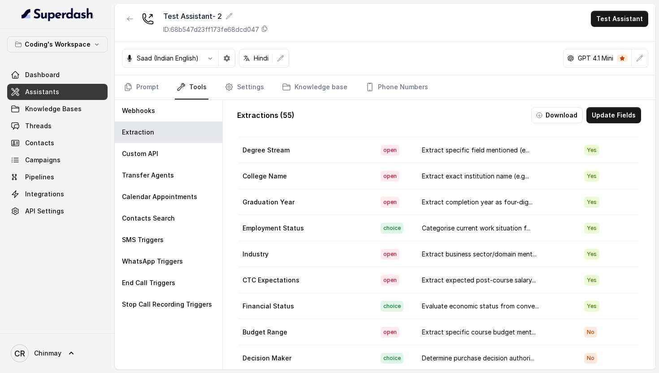
click at [616, 104] on div "Extractions ( 55 ) Download Update Fields Field name Type Instruction Mandatory…" at bounding box center [439, 253] width 418 height 306
click at [612, 116] on button "Update Fields" at bounding box center [613, 115] width 55 height 16
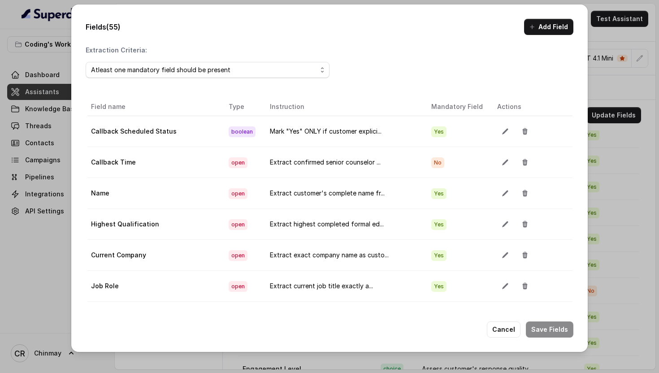
scroll to position [461, 0]
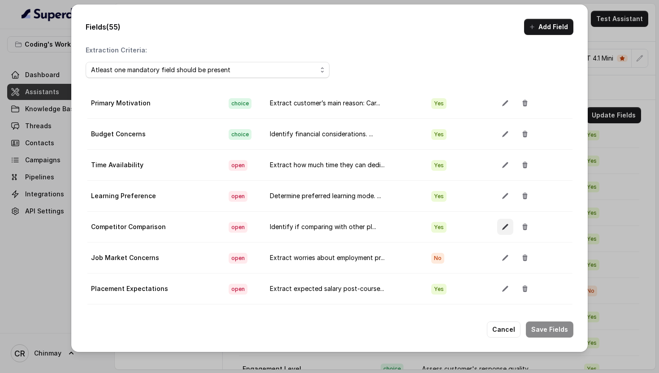
click at [502, 228] on icon "button" at bounding box center [505, 227] width 6 height 6
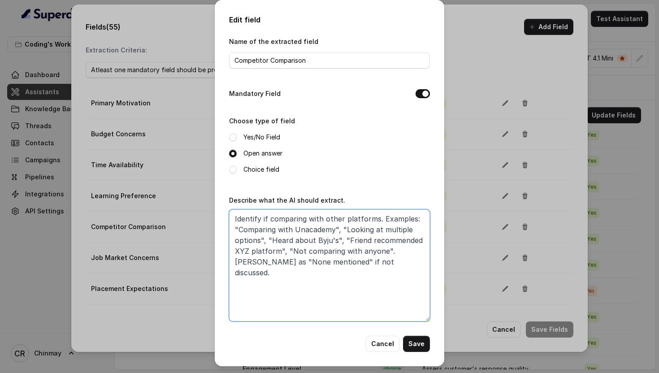
click at [289, 282] on textarea "Identify if comparing with other platforms. Examples: "Comparing with Unacademy…" at bounding box center [329, 265] width 201 height 112
click at [320, 277] on textarea "Track if customer compares with other platforms: Yes – [names] (e.g., Yes – Una…" at bounding box center [329, 265] width 201 height 112
type textarea "Track if customer compares with other platforms: Yes – [names] (e.g., Yes – Una…"
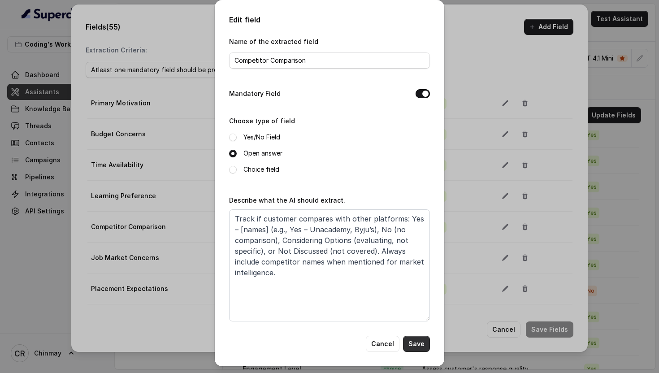
click at [420, 345] on button "Save" at bounding box center [416, 344] width 27 height 16
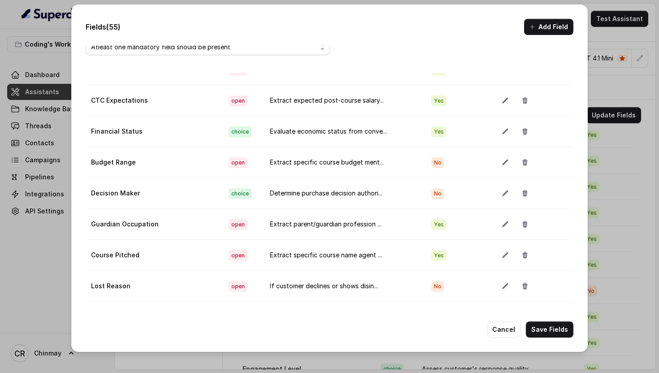
scroll to position [50, 0]
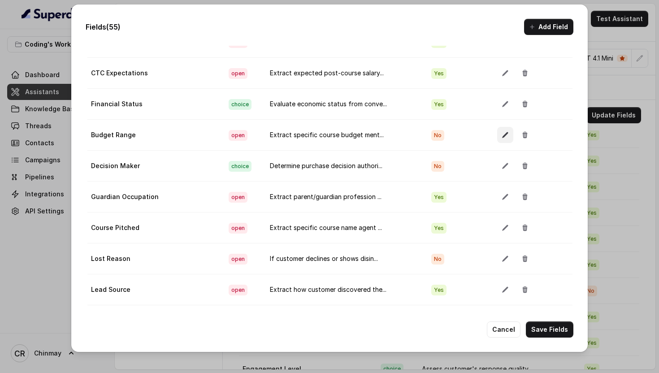
click at [497, 139] on button "button" at bounding box center [505, 135] width 16 height 16
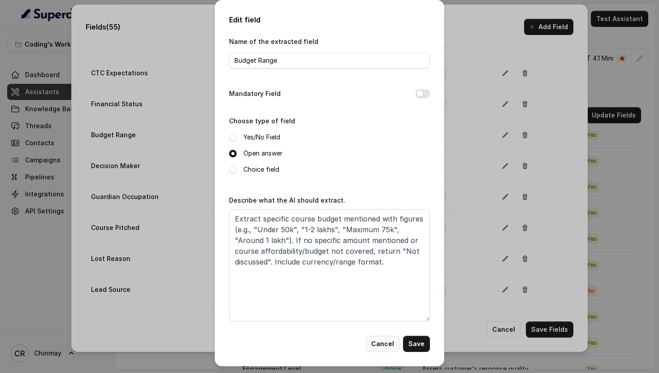
click at [380, 343] on button "Cancel" at bounding box center [383, 344] width 34 height 16
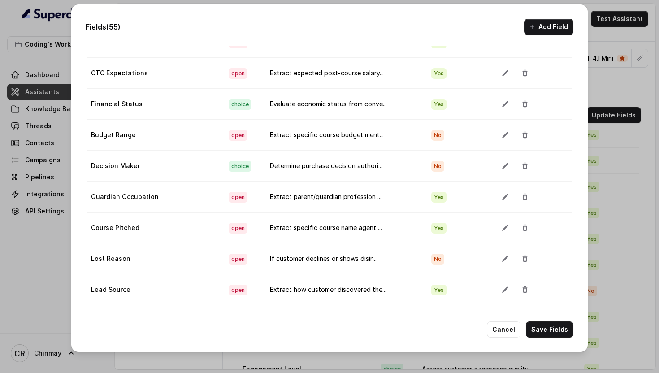
scroll to position [368, 0]
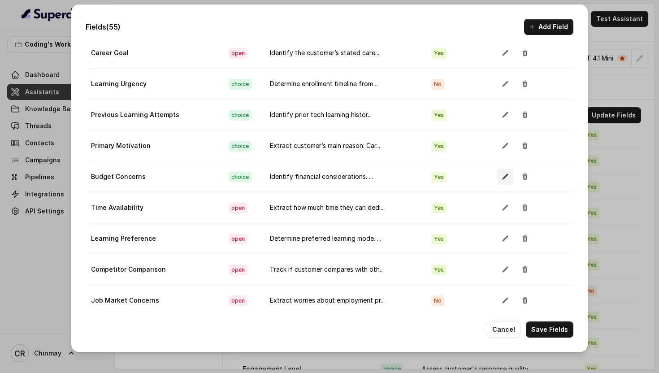
click at [502, 178] on icon "button" at bounding box center [505, 177] width 6 height 6
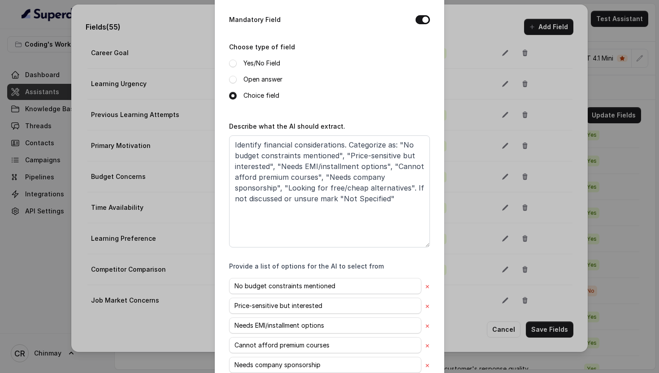
scroll to position [156, 0]
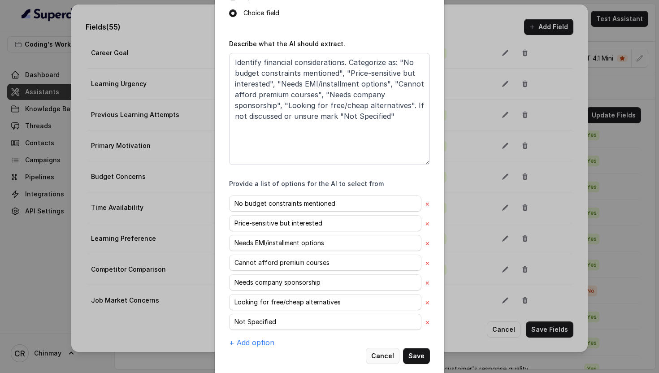
click at [383, 351] on button "Cancel" at bounding box center [383, 356] width 34 height 16
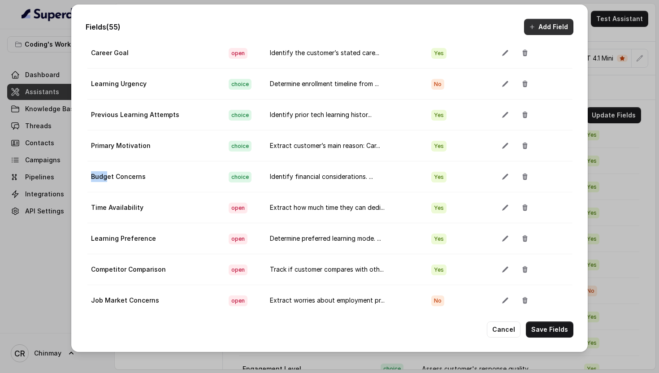
click at [542, 26] on button "Add Field" at bounding box center [548, 27] width 49 height 16
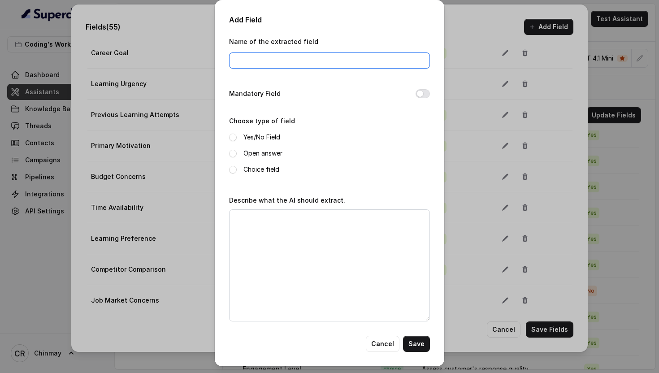
click at [294, 64] on input "Name of the extracted field" at bounding box center [329, 60] width 201 height 16
type input "Pricing Reaction"
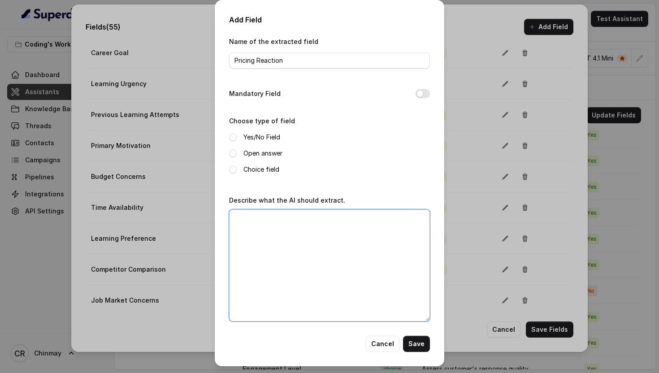
click at [280, 243] on textarea "Describe what the AI should extract." at bounding box center [329, 265] width 201 height 112
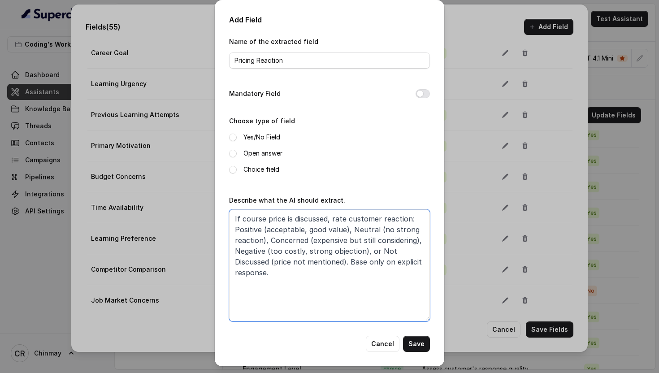
type textarea "If course price is discussed, rate customer reaction: Positive (acceptable, goo…"
click at [233, 166] on span at bounding box center [233, 170] width 8 height 8
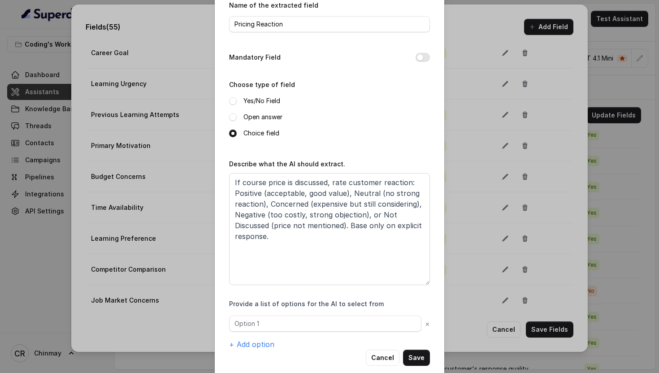
scroll to position [50, 0]
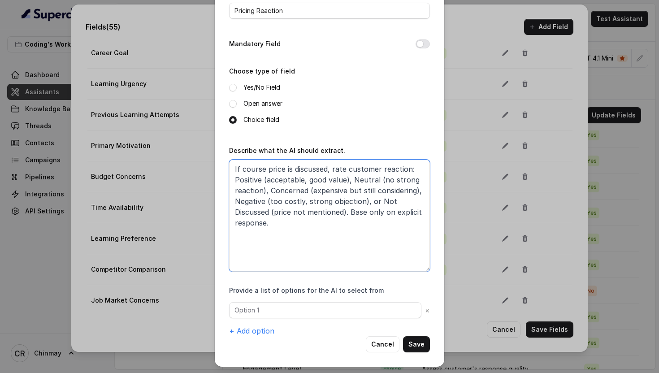
click at [250, 177] on textarea "If course price is discussed, rate customer reaction: Positive (acceptable, goo…" at bounding box center [329, 216] width 201 height 112
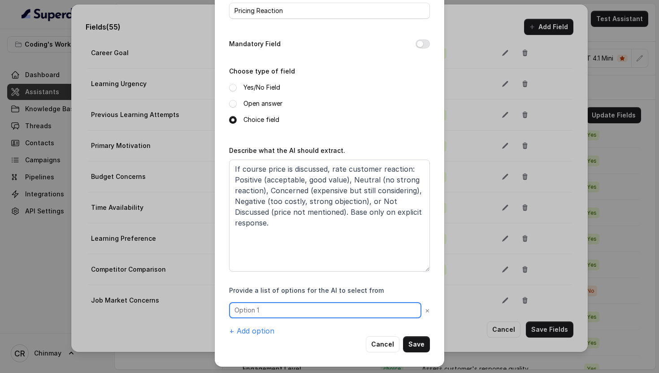
click at [272, 308] on input "text" at bounding box center [325, 310] width 192 height 16
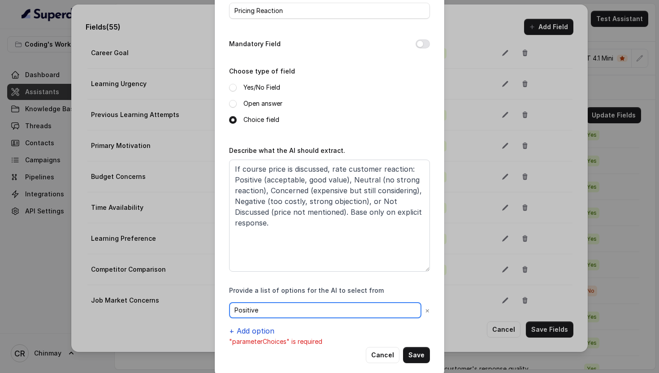
type input "Positive"
click at [263, 332] on button "+ Add option" at bounding box center [251, 330] width 45 height 11
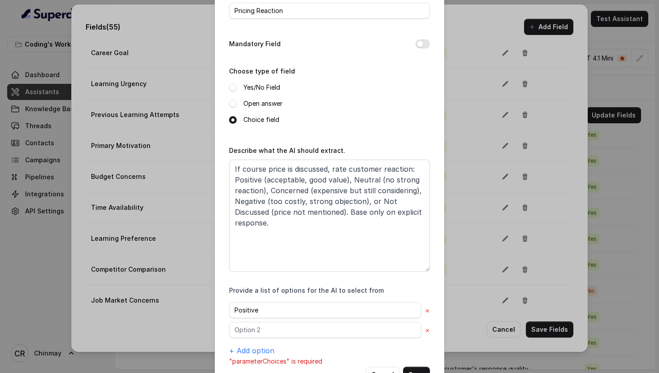
scroll to position [80, 0]
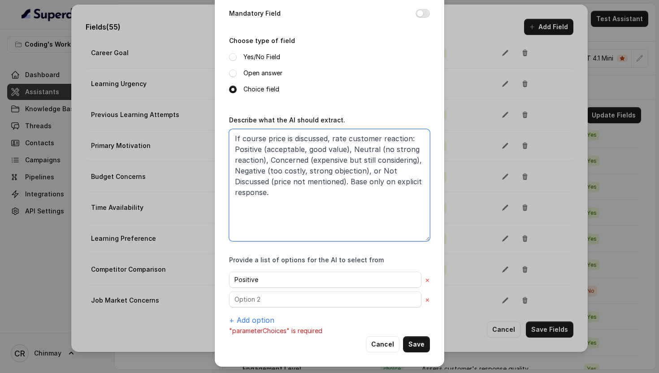
click at [364, 148] on textarea "If course price is discussed, rate customer reaction: Positive (acceptable, goo…" at bounding box center [329, 185] width 201 height 112
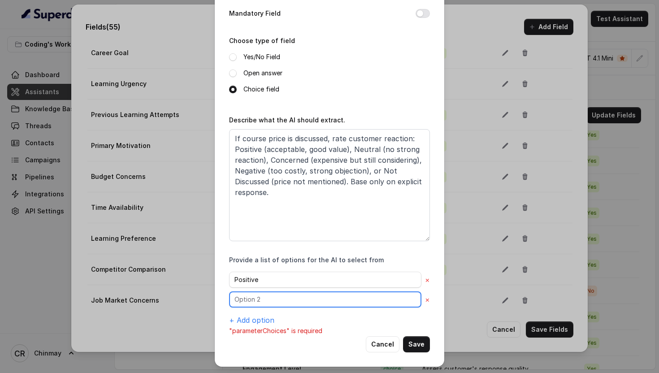
click at [276, 302] on input "text" at bounding box center [325, 299] width 192 height 16
type input "Neutral"
click at [264, 321] on button "+ Add option" at bounding box center [251, 320] width 45 height 11
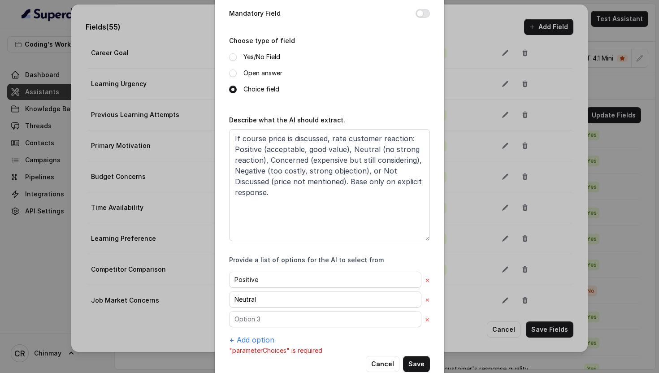
scroll to position [100, 0]
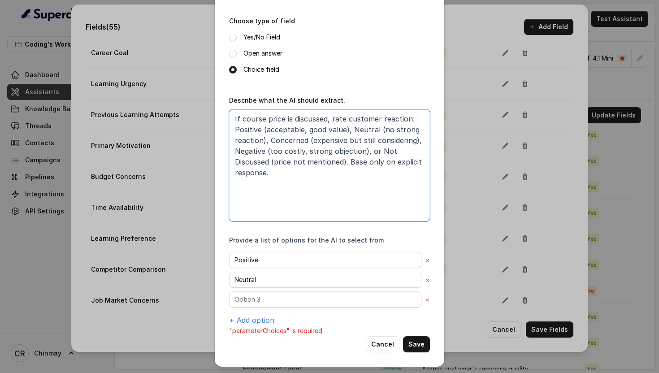
click at [293, 139] on textarea "If course price is discussed, rate customer reaction: Positive (acceptable, goo…" at bounding box center [329, 165] width 201 height 112
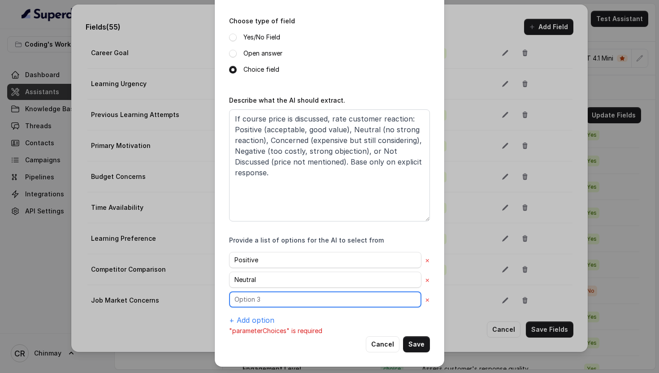
click at [249, 299] on input "text" at bounding box center [325, 299] width 192 height 16
type input "Concerned"
click at [254, 319] on button "+ Add option" at bounding box center [251, 320] width 45 height 11
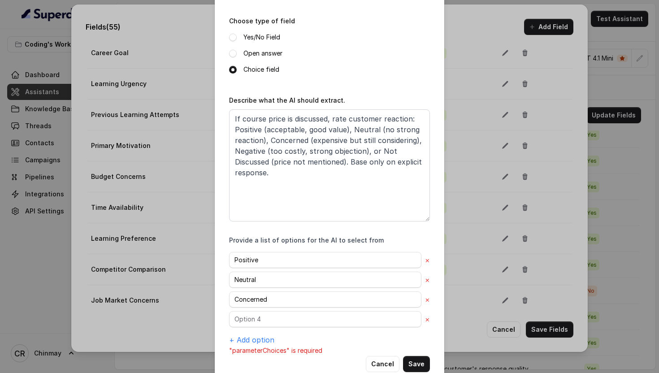
scroll to position [120, 0]
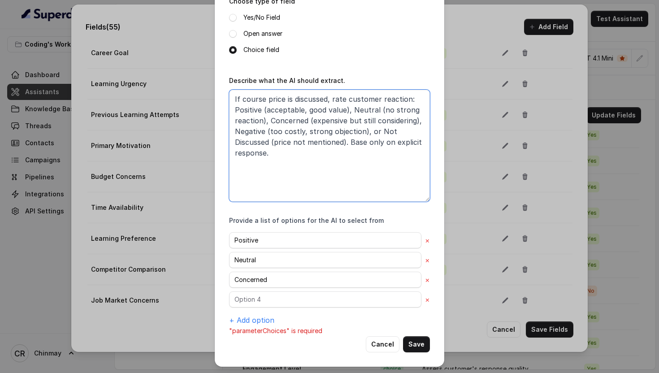
click at [252, 134] on textarea "If course price is discussed, rate customer reaction: Positive (acceptable, goo…" at bounding box center [329, 146] width 201 height 112
click at [250, 129] on textarea "If course price is discussed, rate customer reaction: Positive (acceptable, goo…" at bounding box center [329, 146] width 201 height 112
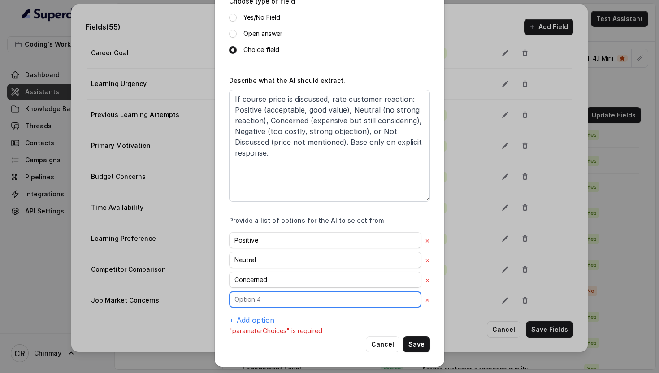
click at [266, 304] on input "text" at bounding box center [325, 299] width 192 height 16
type input "Negative"
click at [260, 319] on button "+ Add option" at bounding box center [251, 320] width 45 height 11
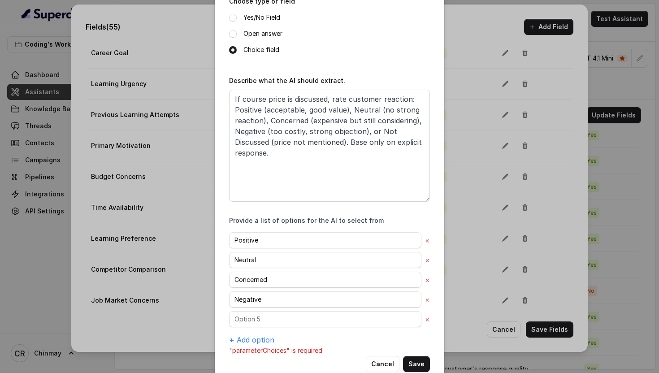
scroll to position [139, 0]
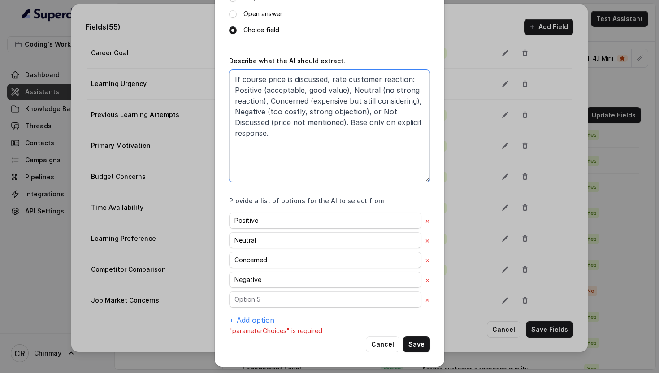
click at [378, 109] on textarea "If course price is discussed, rate customer reaction: Positive (acceptable, goo…" at bounding box center [329, 126] width 201 height 112
click at [270, 121] on textarea "If course price is discussed, rate customer reaction: Positive (acceptable, goo…" at bounding box center [329, 126] width 201 height 112
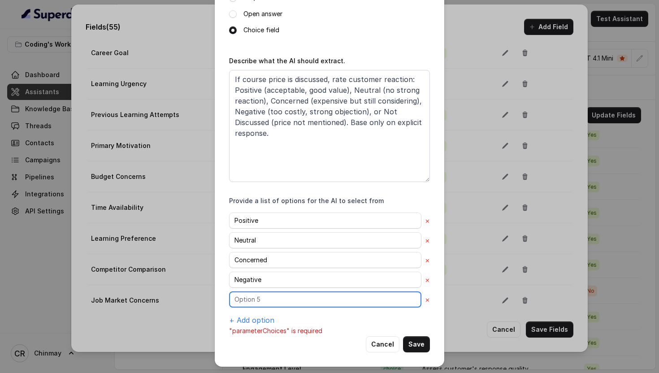
click at [276, 298] on input "text" at bounding box center [325, 299] width 192 height 16
type input "Not Discussed"
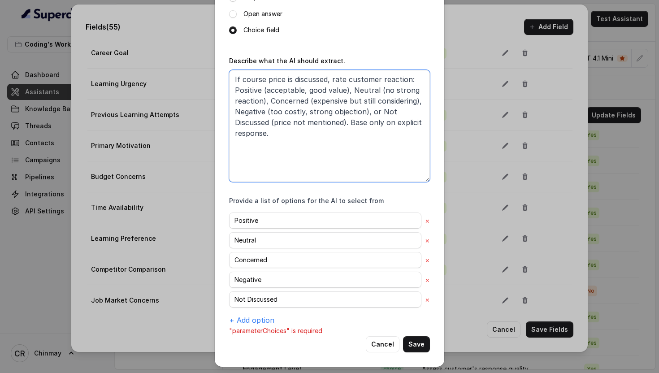
click at [265, 119] on textarea "If course price is discussed, rate customer reaction: Positive (acceptable, goo…" at bounding box center [329, 126] width 201 height 112
click at [281, 147] on textarea "If course price is discussed, rate customer reaction: Positive (acceptable, goo…" at bounding box center [329, 126] width 201 height 112
type textarea "If course price is discussed, rate customer reaction: Positive (acceptable, goo…"
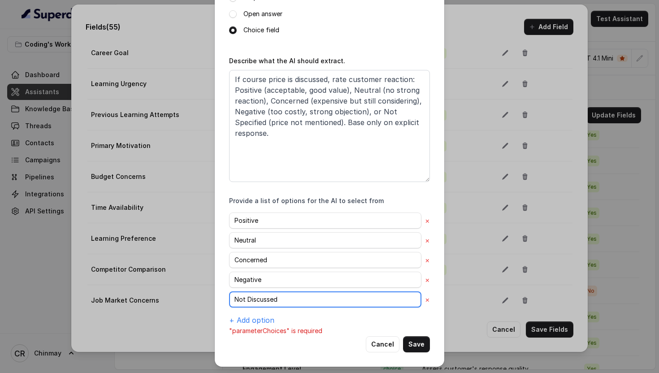
click at [263, 293] on input "Not Discussed" at bounding box center [325, 299] width 192 height 16
click at [265, 299] on input "Not Discussed" at bounding box center [325, 299] width 192 height 16
type input "Not Specified"
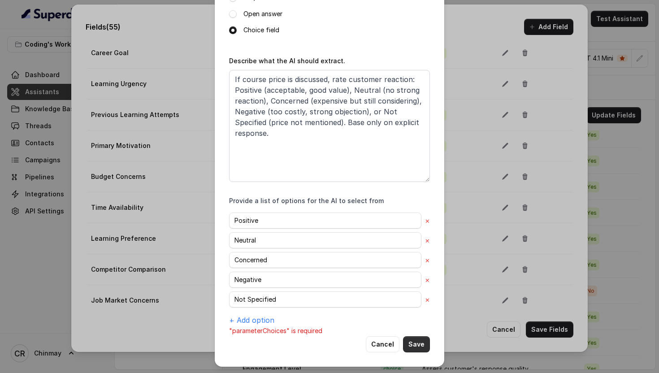
click at [418, 345] on button "Save" at bounding box center [416, 344] width 27 height 16
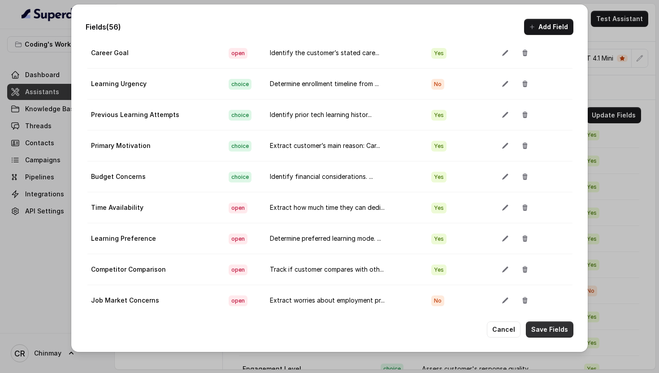
click at [555, 331] on button "Save Fields" at bounding box center [549, 329] width 47 height 16
